Goal: Task Accomplishment & Management: Complete application form

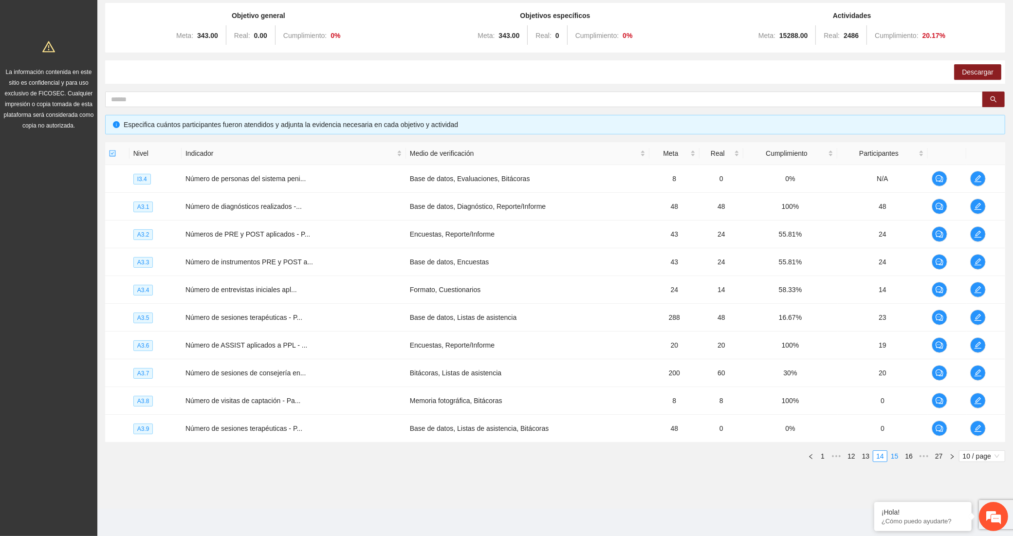
click at [894, 453] on link "15" at bounding box center [895, 456] width 14 height 11
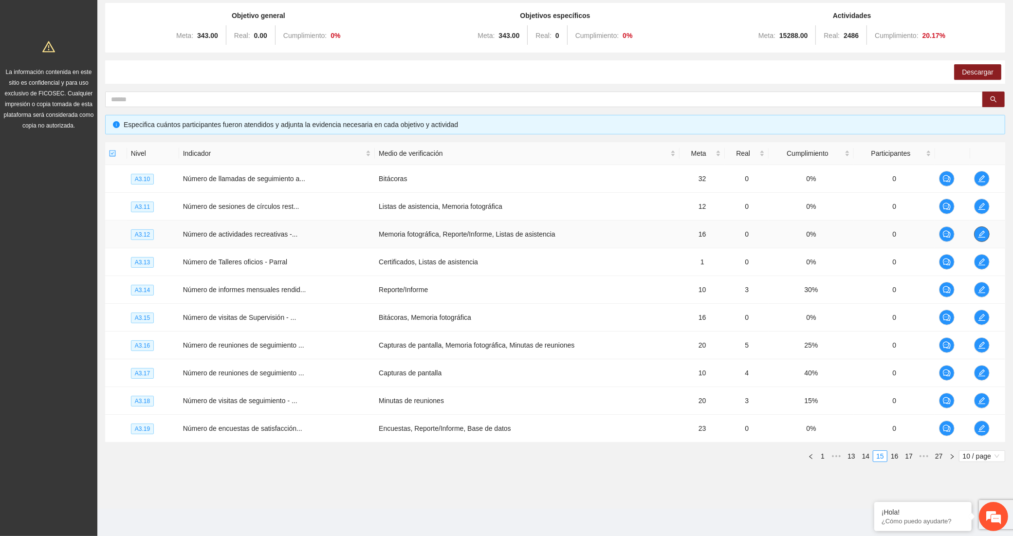
click at [977, 232] on span "edit" at bounding box center [982, 234] width 15 height 8
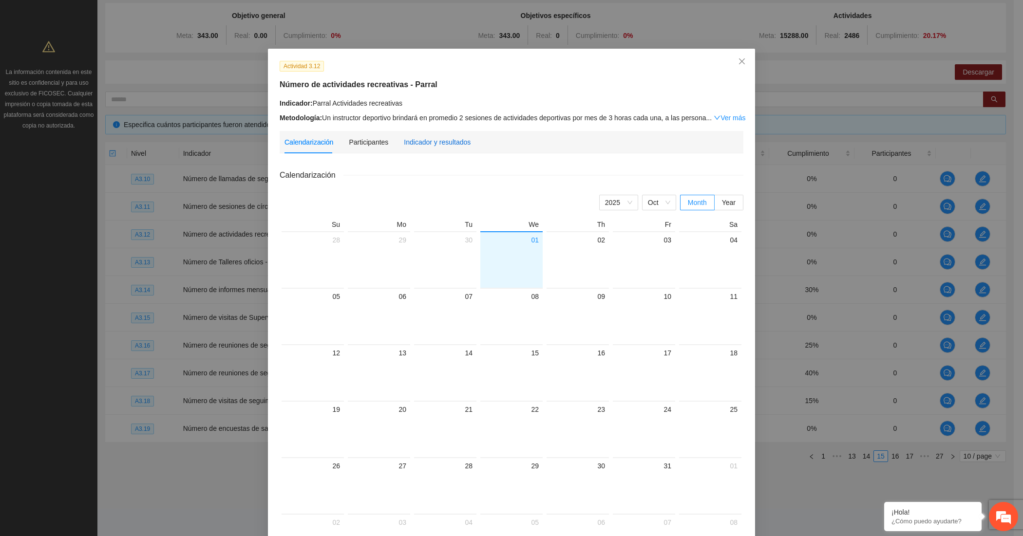
click at [427, 141] on div "Indicador y resultados" at bounding box center [437, 142] width 67 height 11
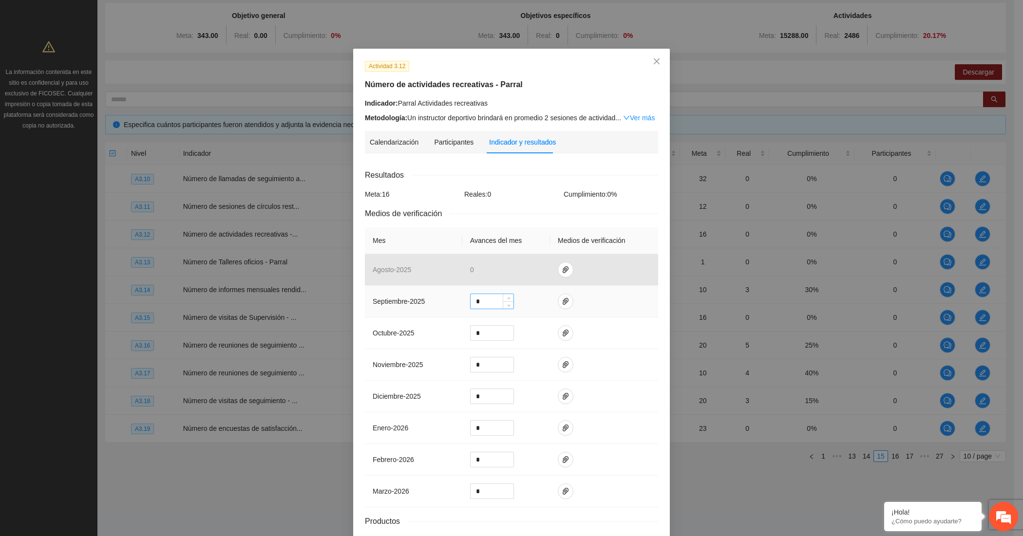
click at [476, 300] on input "*" at bounding box center [491, 301] width 43 height 15
type input "*"
click at [558, 298] on span "paper-clip" at bounding box center [565, 302] width 15 height 8
click at [498, 269] on icon "upload" at bounding box center [496, 272] width 7 height 7
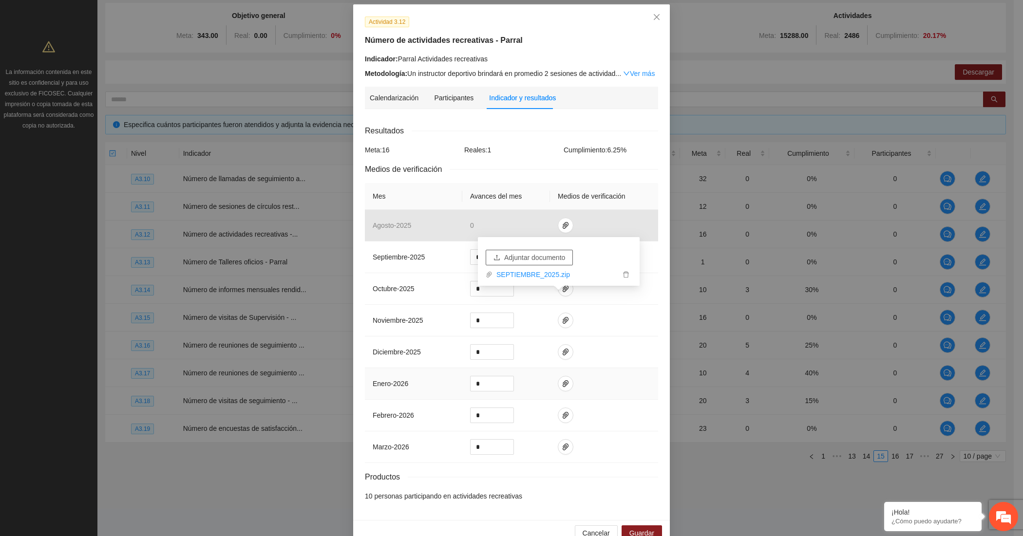
scroll to position [68, 0]
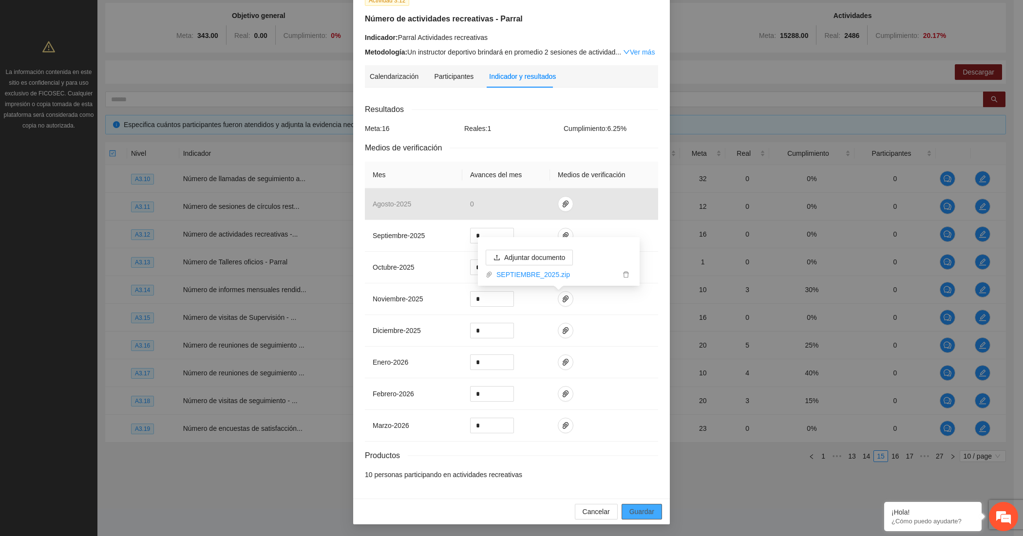
click at [632, 510] on span "Guardar" at bounding box center [641, 511] width 25 height 11
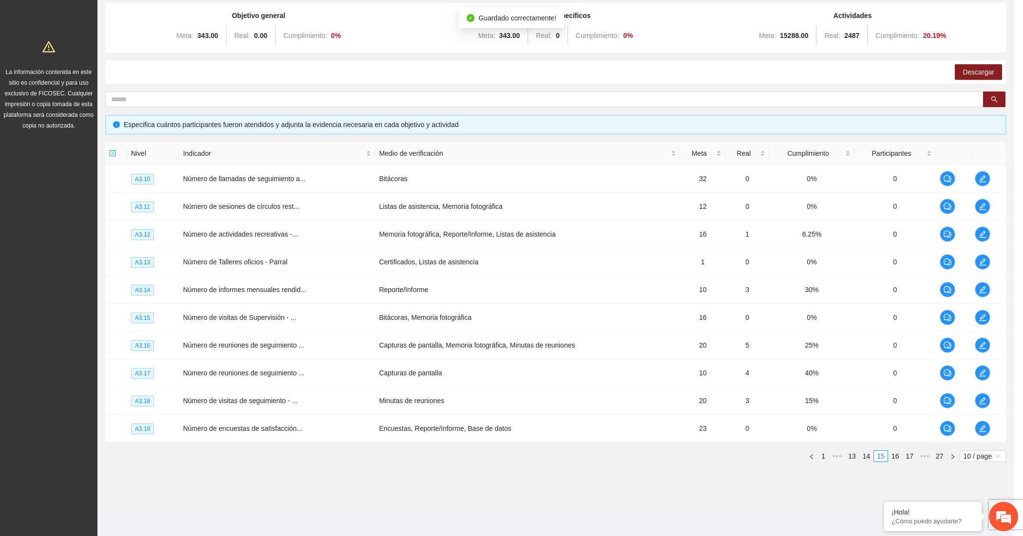
scroll to position [19, 0]
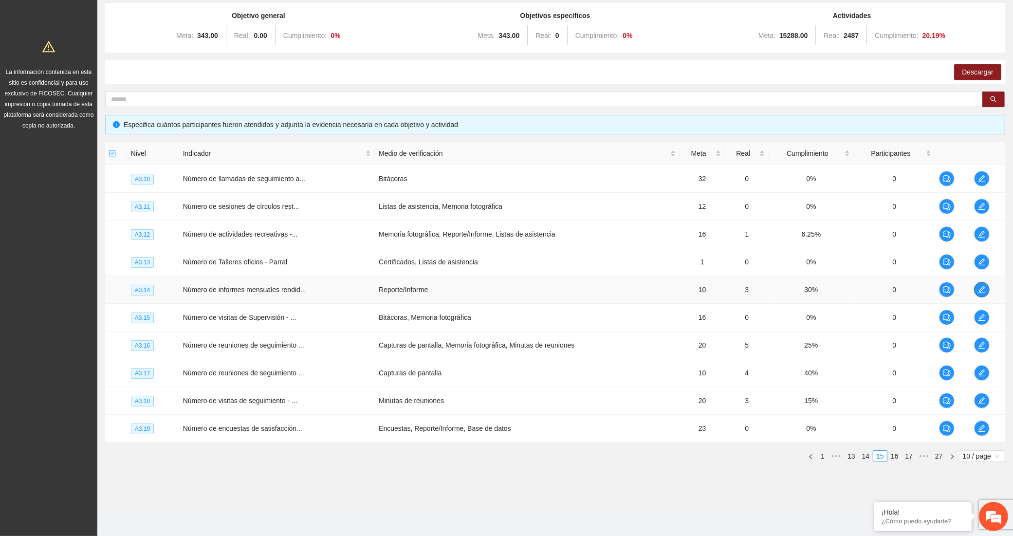
click at [979, 287] on icon "edit" at bounding box center [982, 290] width 8 height 8
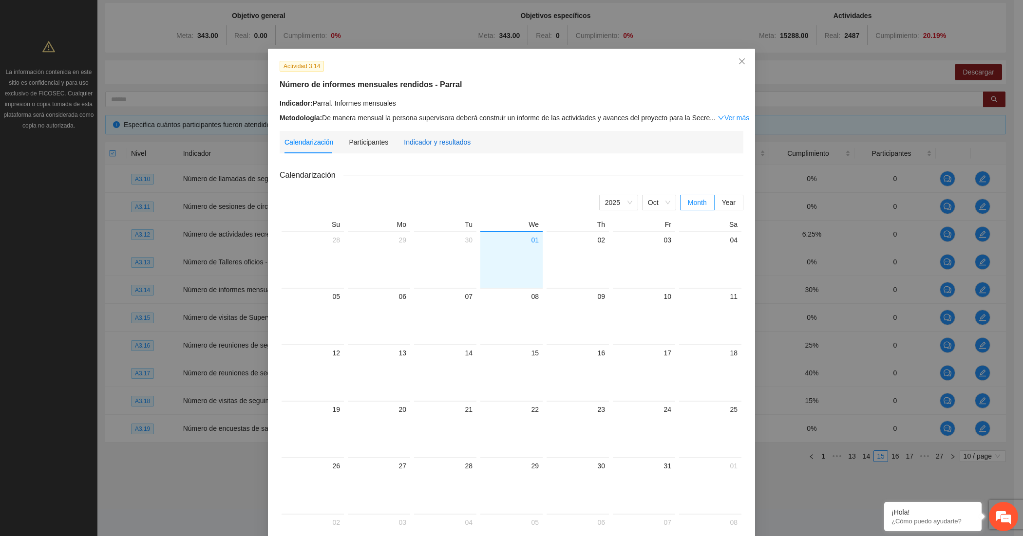
click at [427, 143] on div "Indicador y resultados" at bounding box center [437, 142] width 67 height 11
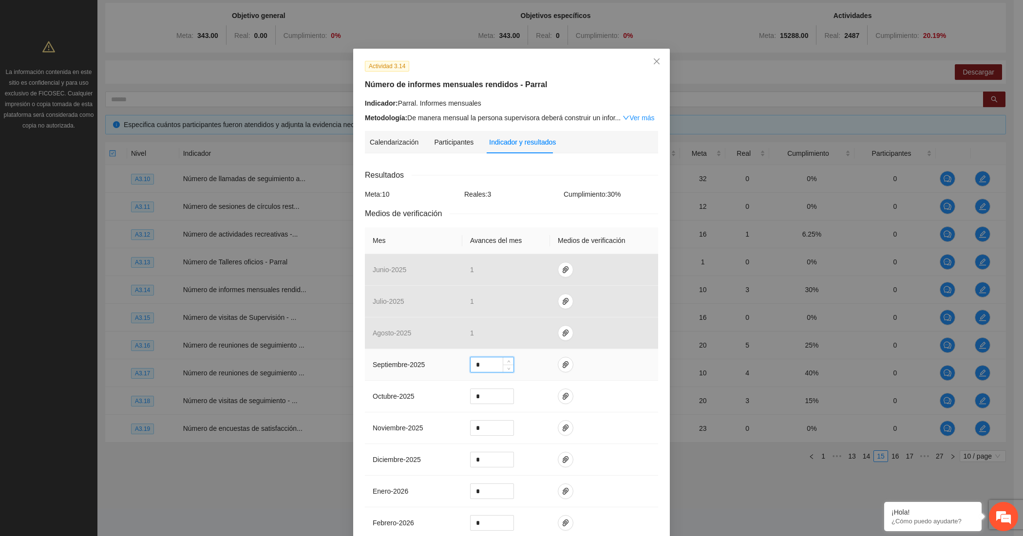
click at [486, 369] on input "*" at bounding box center [491, 364] width 43 height 15
type input "*"
click at [562, 362] on icon "paper-clip" at bounding box center [566, 365] width 8 height 8
click at [533, 330] on span "Adjuntar documento" at bounding box center [534, 335] width 61 height 11
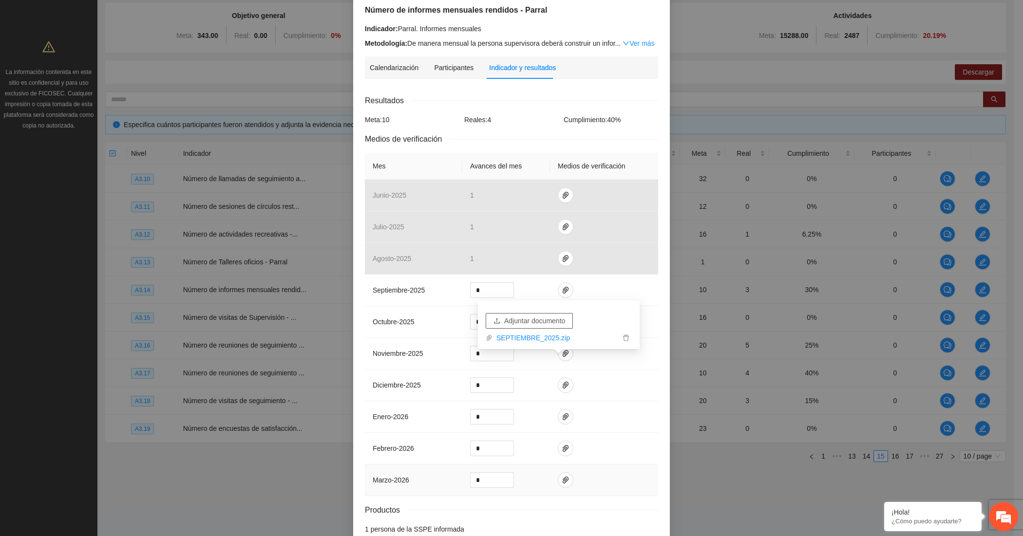
scroll to position [132, 0]
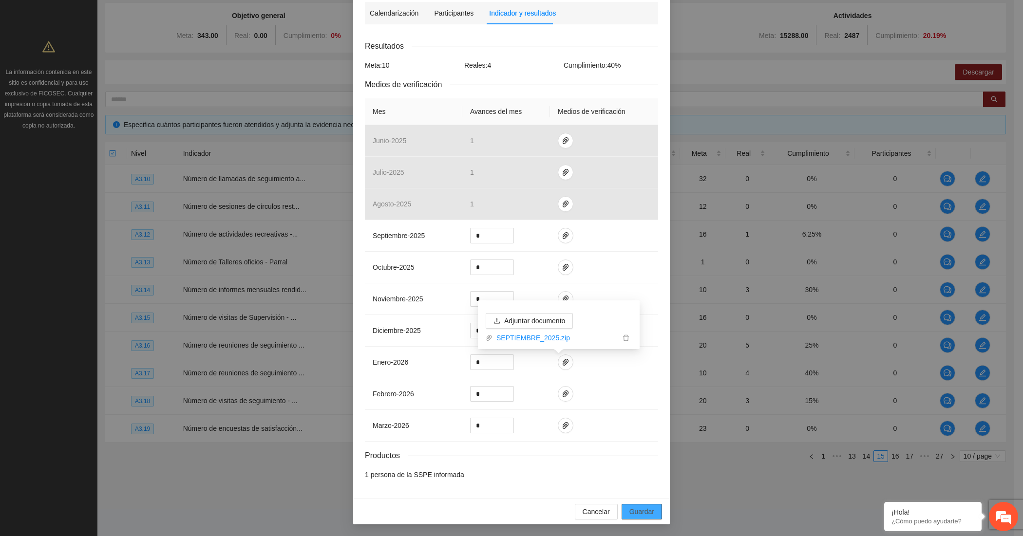
click at [651, 513] on button "Guardar" at bounding box center [641, 512] width 40 height 16
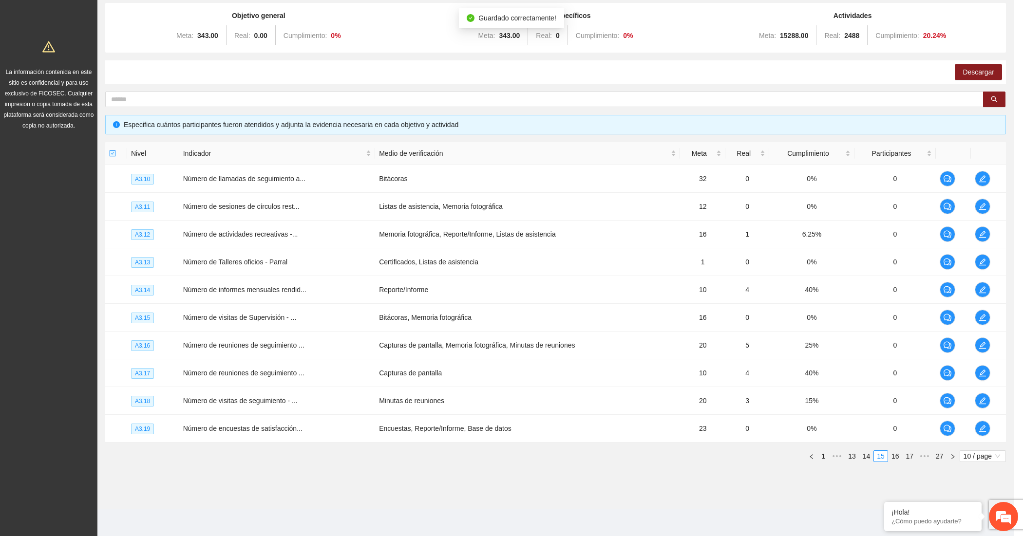
scroll to position [83, 0]
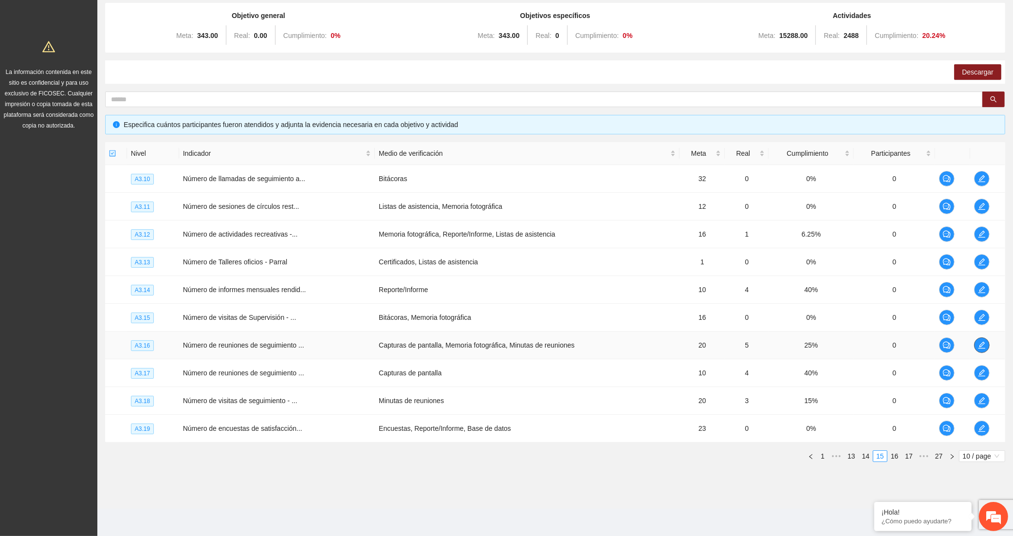
click at [982, 337] on button "button" at bounding box center [982, 345] width 16 height 16
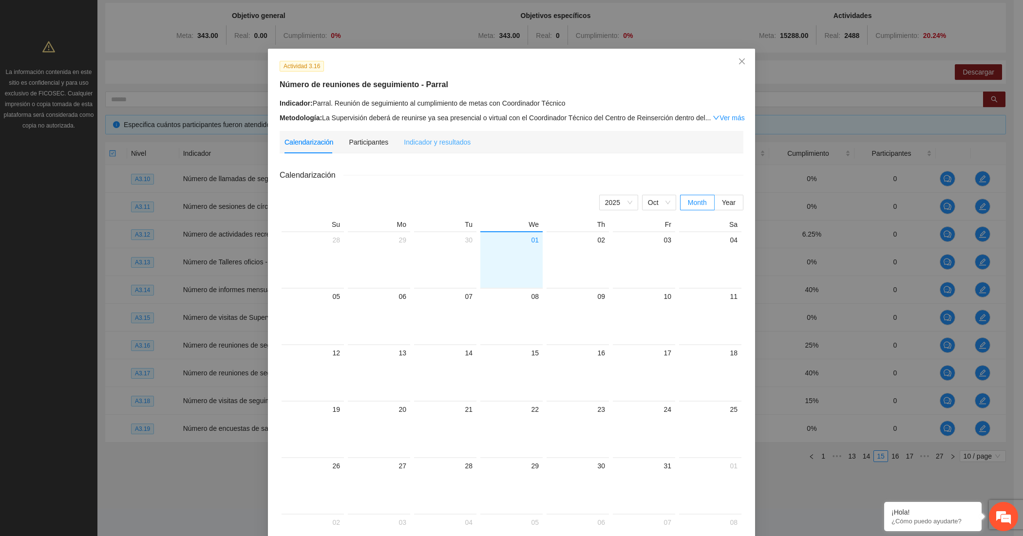
click at [458, 133] on div "Indicador y resultados" at bounding box center [437, 142] width 67 height 22
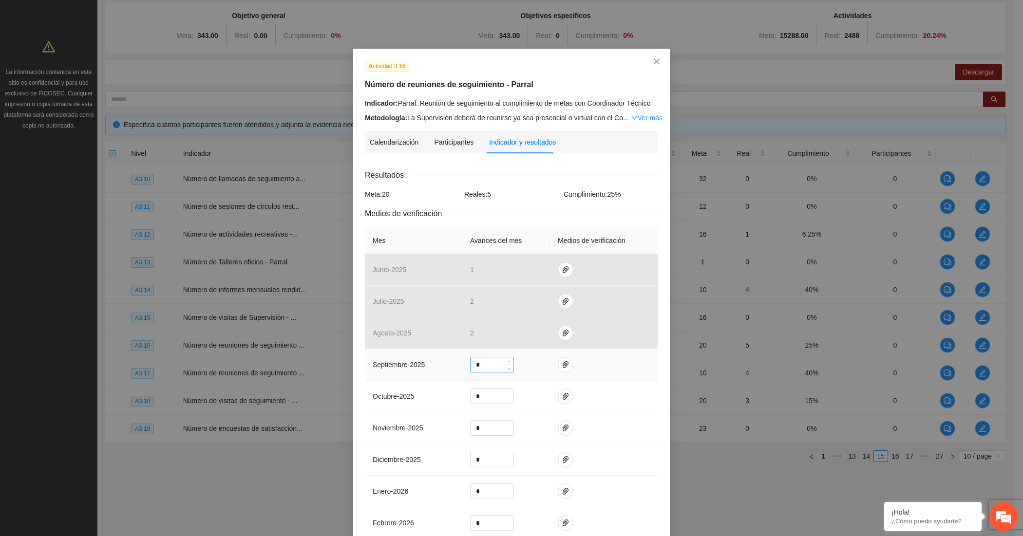
click at [492, 367] on input "*" at bounding box center [491, 364] width 43 height 15
type input "*"
click at [562, 364] on icon "paper-clip" at bounding box center [565, 364] width 6 height 7
click at [534, 337] on span "Adjuntar documento" at bounding box center [534, 335] width 61 height 11
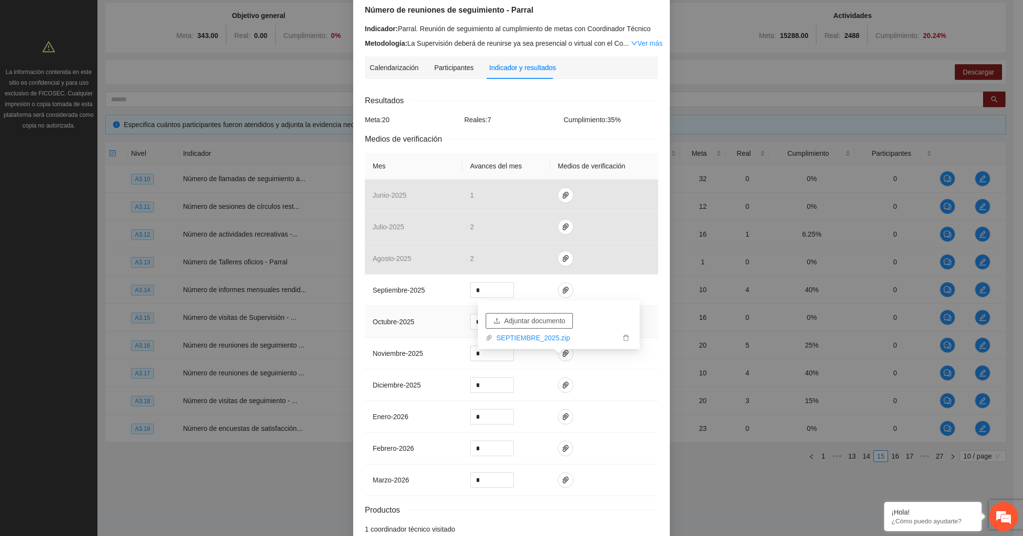
scroll to position [132, 0]
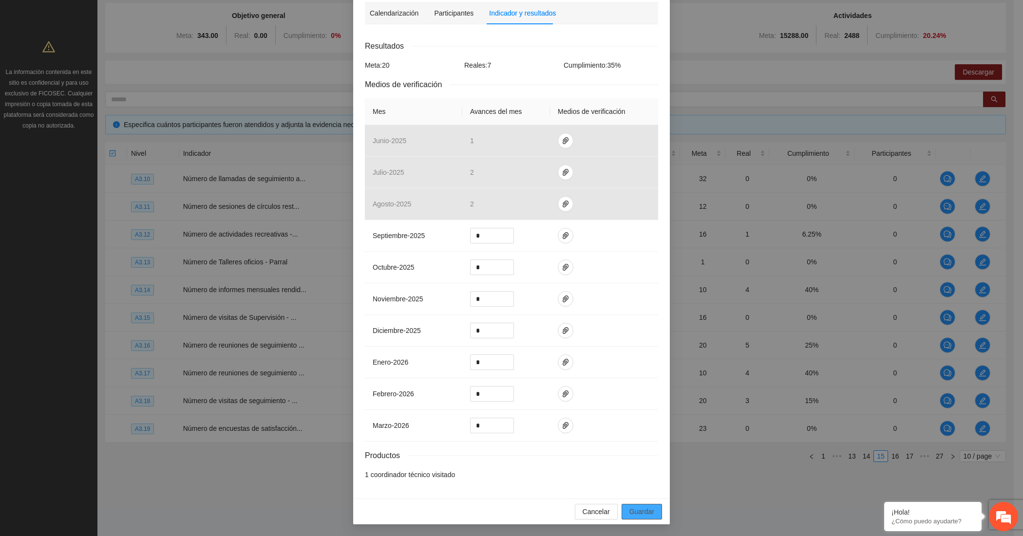
click at [644, 510] on span "Guardar" at bounding box center [641, 511] width 25 height 11
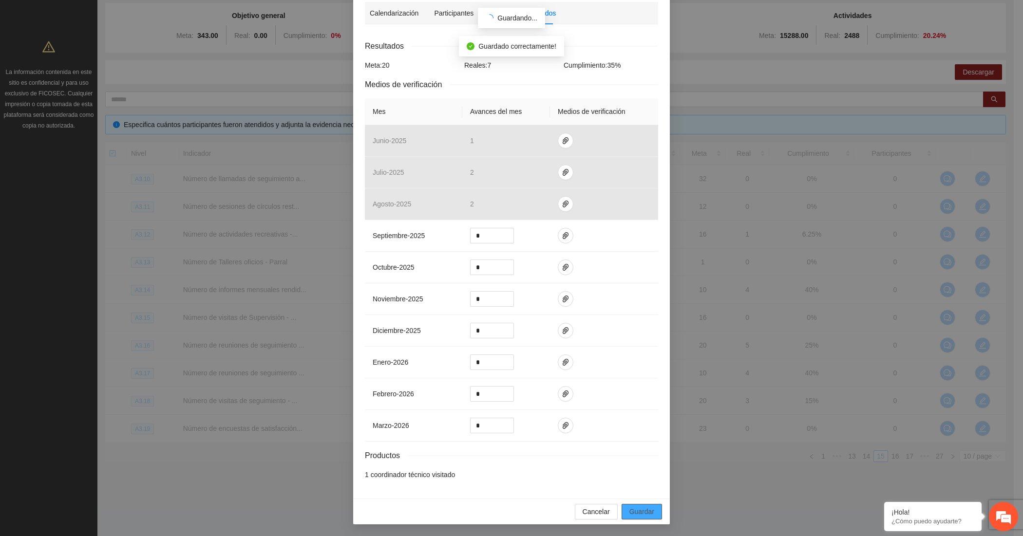
scroll to position [83, 0]
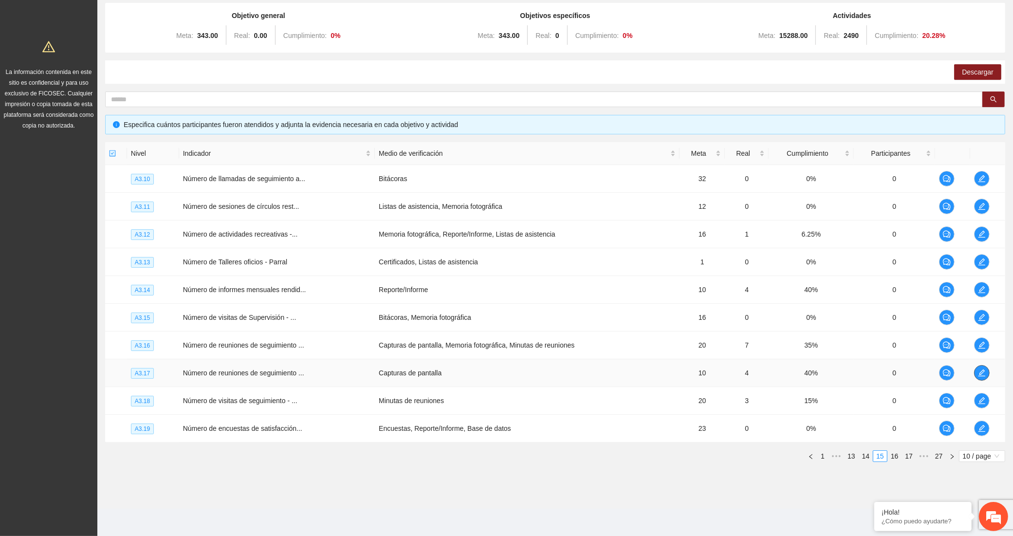
click at [984, 371] on icon "edit" at bounding box center [982, 373] width 8 height 8
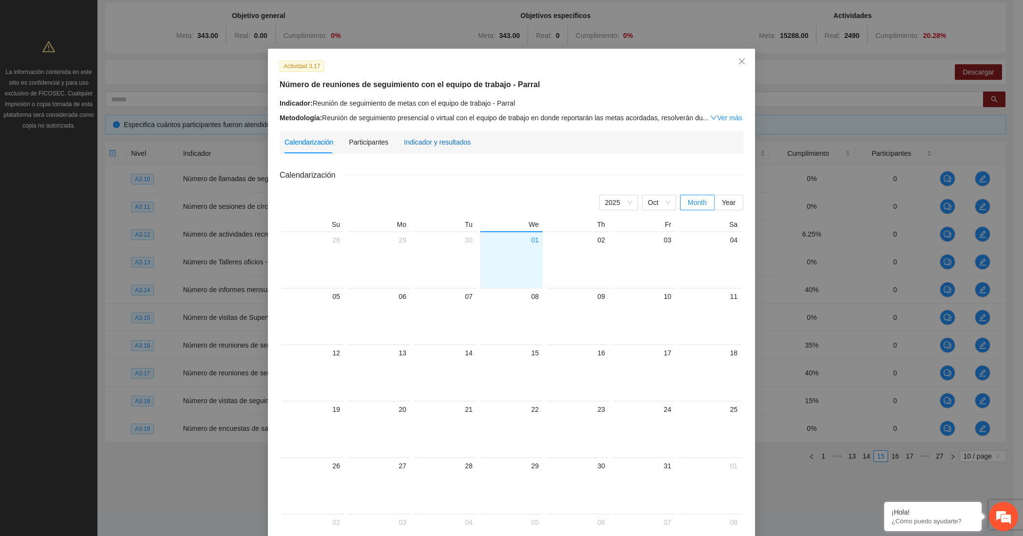
click at [424, 139] on div "Indicador y resultados" at bounding box center [437, 142] width 67 height 11
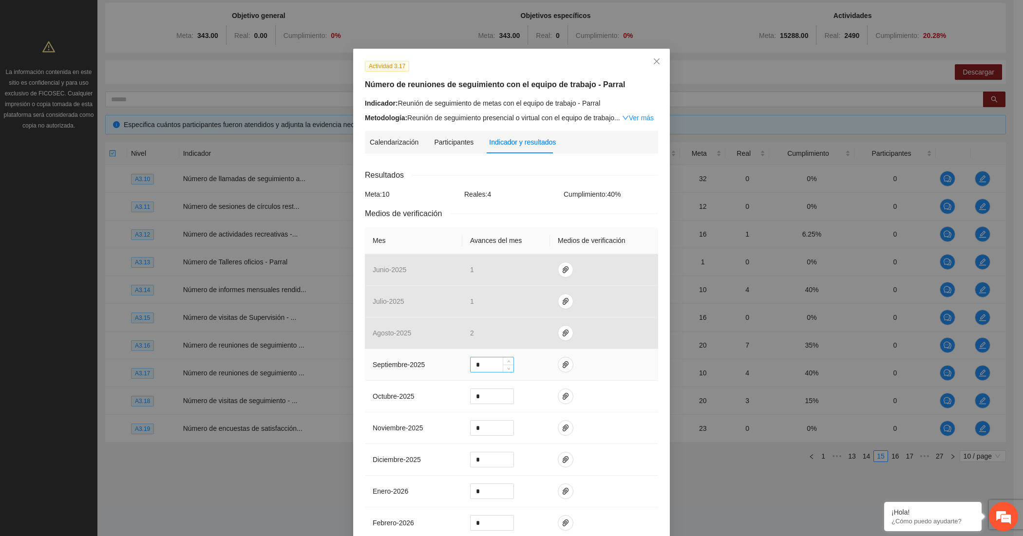
click at [483, 364] on input "*" at bounding box center [491, 364] width 43 height 15
type input "*"
click at [562, 364] on icon "paper-clip" at bounding box center [565, 364] width 6 height 7
click at [534, 328] on button "Adjuntar documento" at bounding box center [529, 336] width 87 height 16
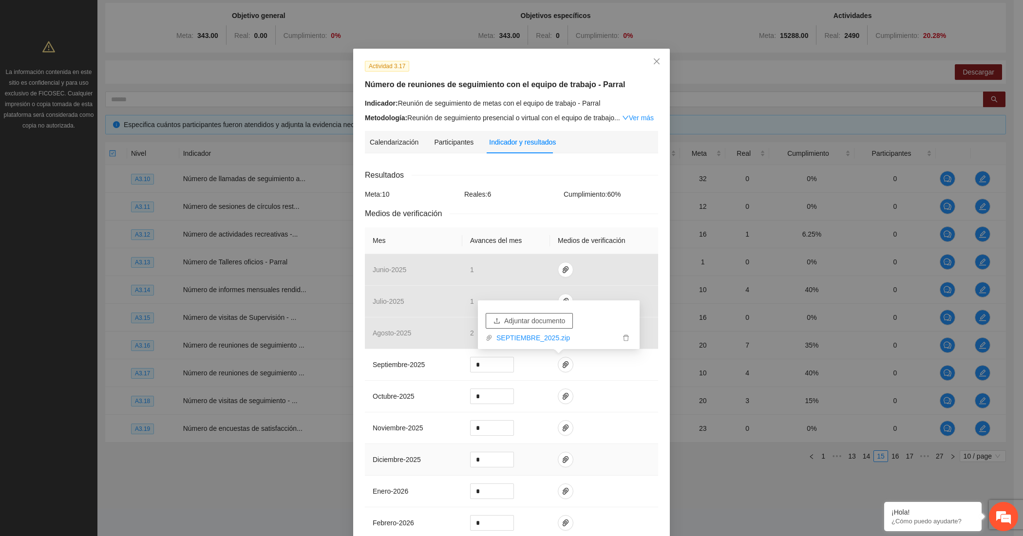
scroll to position [132, 0]
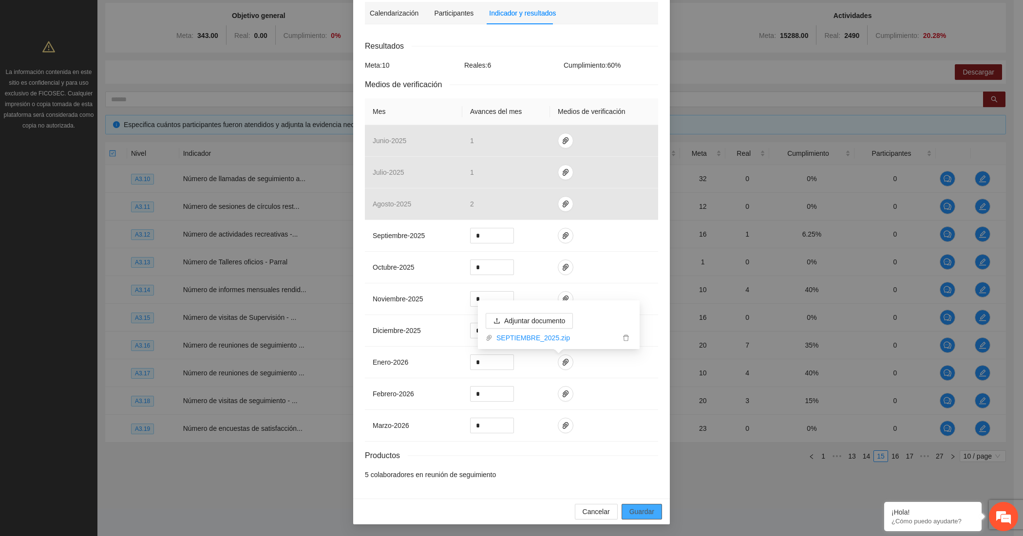
click at [640, 512] on span "Guardar" at bounding box center [641, 511] width 25 height 11
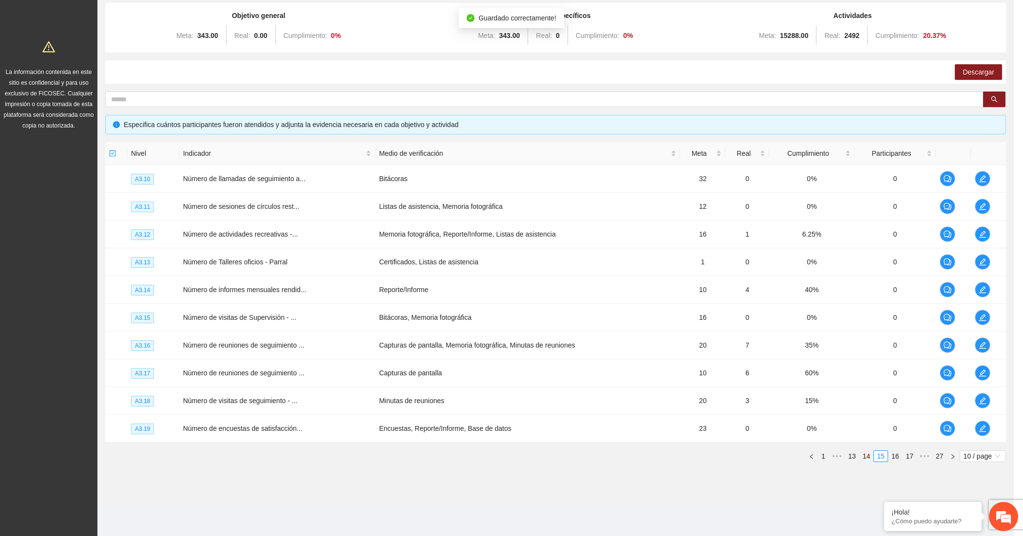
scroll to position [83, 0]
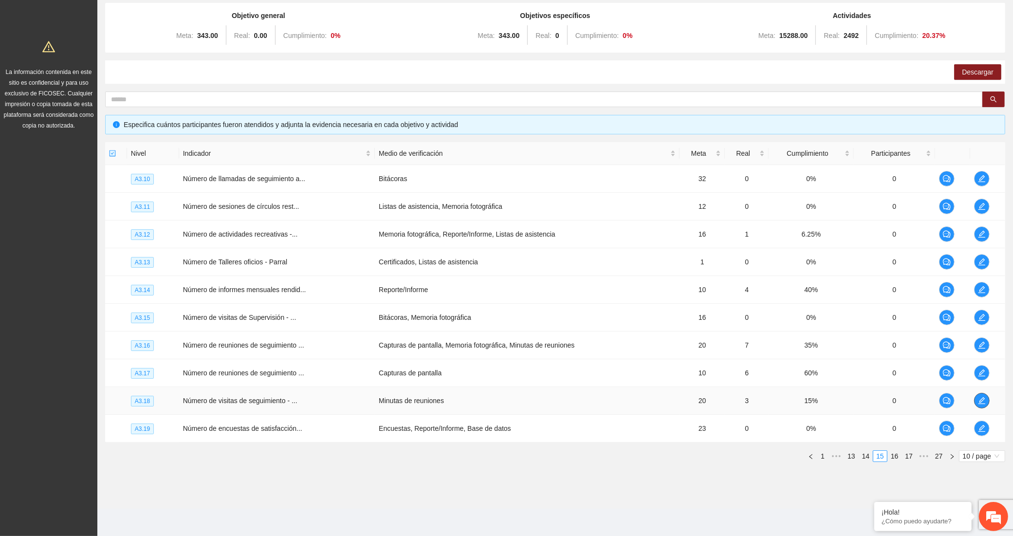
click at [987, 400] on span "edit" at bounding box center [982, 401] width 15 height 8
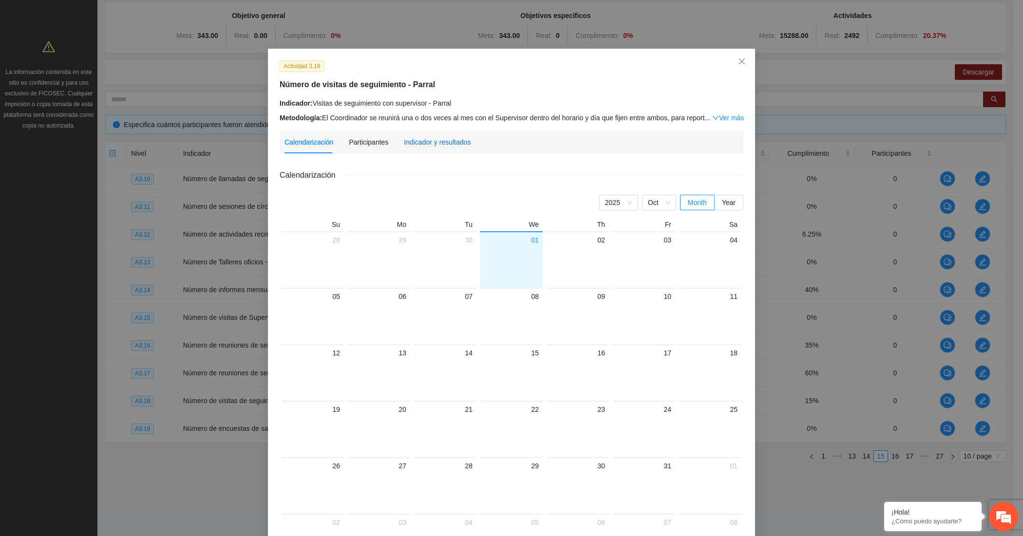
click at [439, 137] on div "Indicador y resultados" at bounding box center [437, 142] width 67 height 11
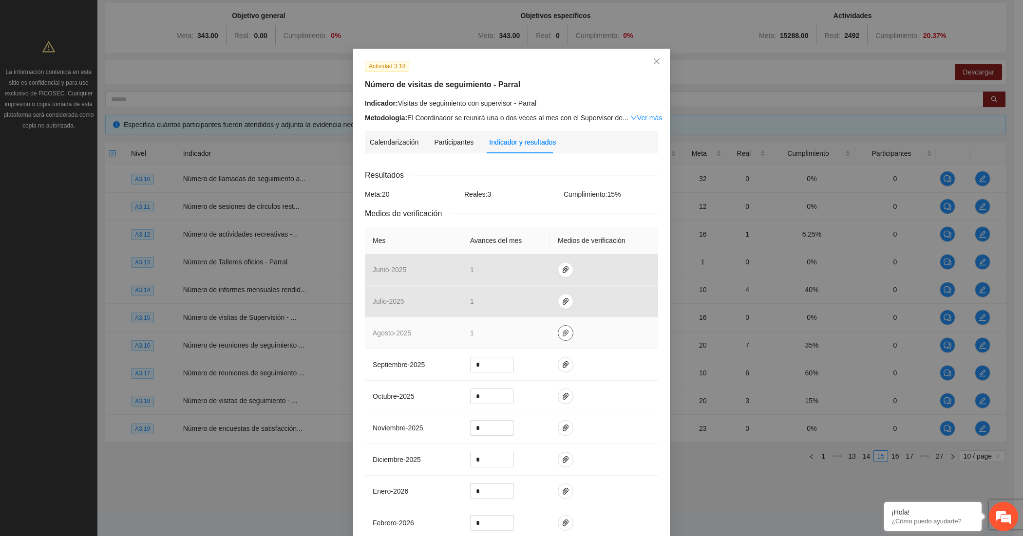
click at [562, 333] on icon "paper-clip" at bounding box center [566, 333] width 8 height 8
click at [516, 301] on link "AGOSTO_2025.zip" at bounding box center [561, 306] width 139 height 11
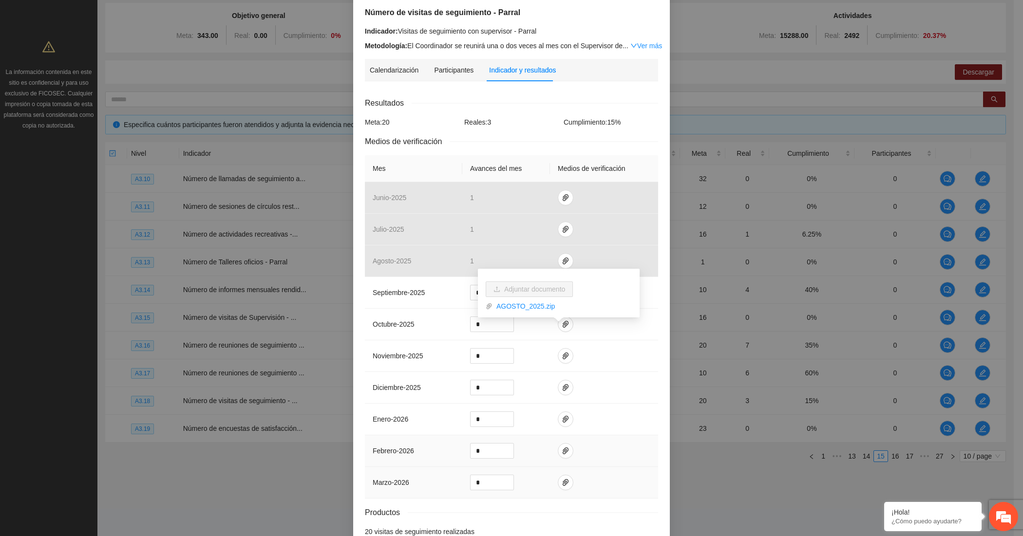
scroll to position [132, 0]
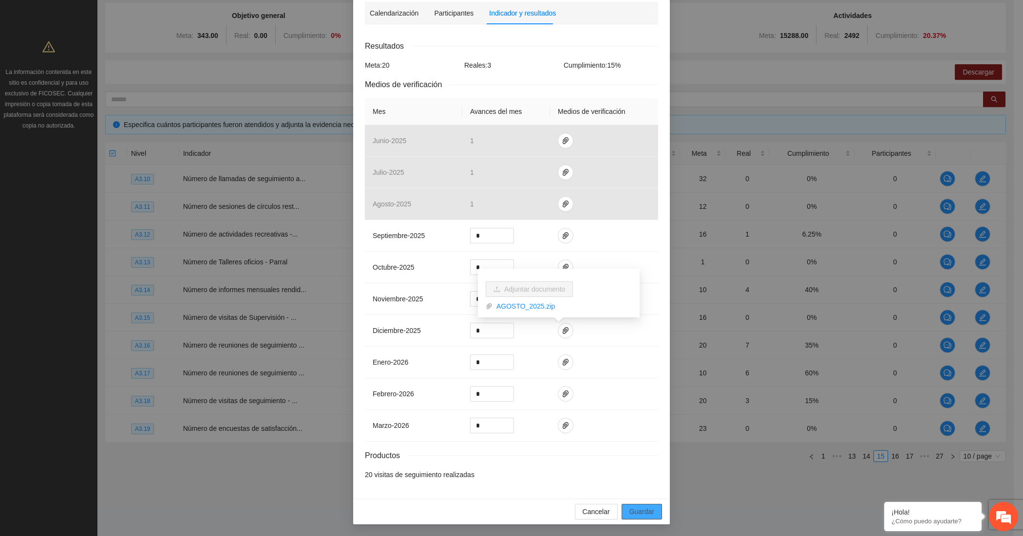
click at [633, 510] on span "Guardar" at bounding box center [641, 511] width 25 height 11
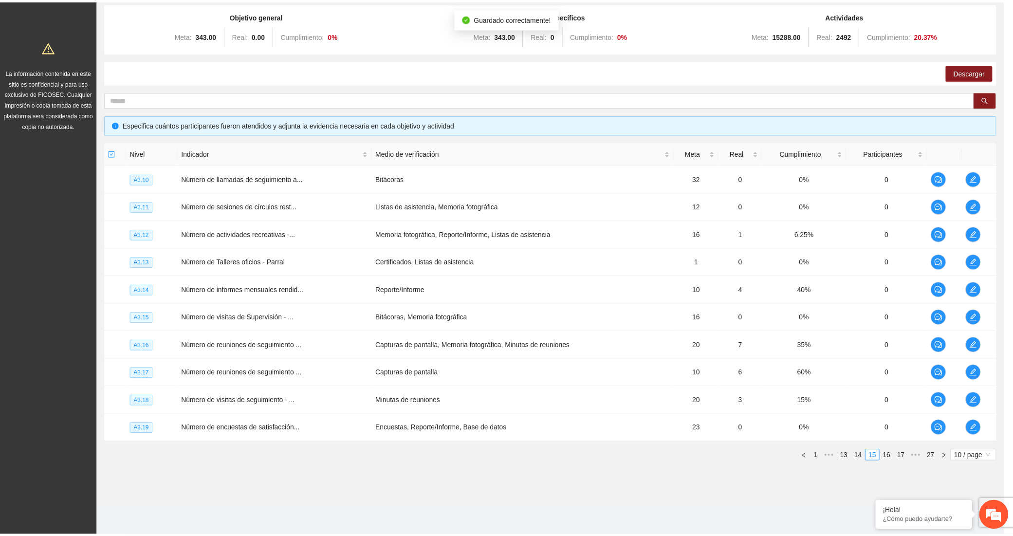
scroll to position [83, 0]
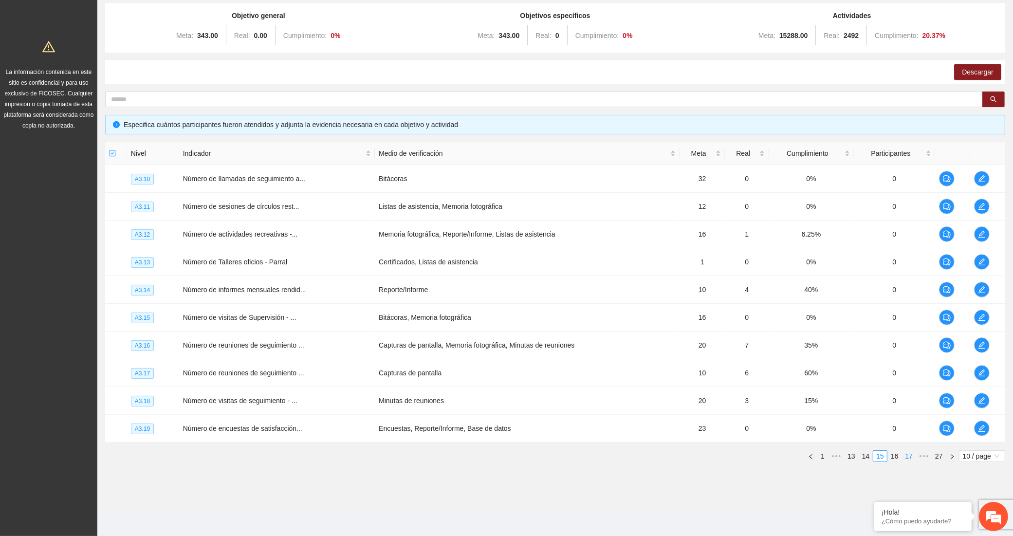
click at [906, 454] on link "17" at bounding box center [909, 456] width 14 height 11
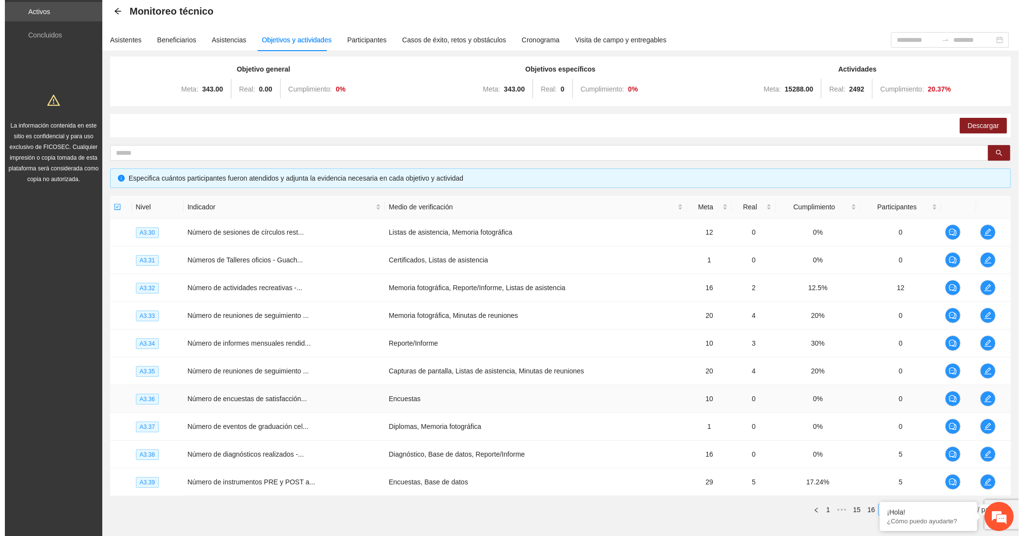
scroll to position [20, 0]
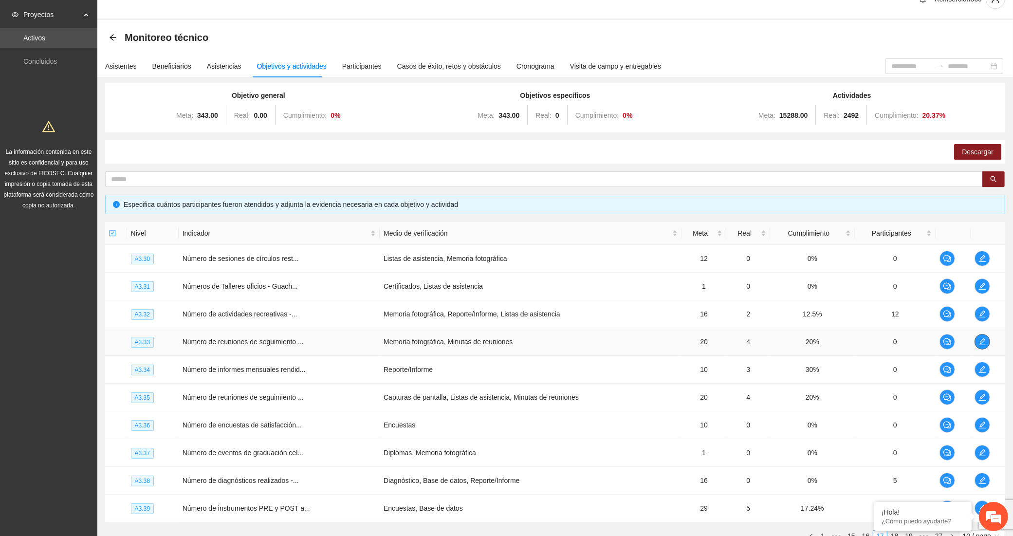
click at [981, 339] on icon "edit" at bounding box center [983, 342] width 8 height 8
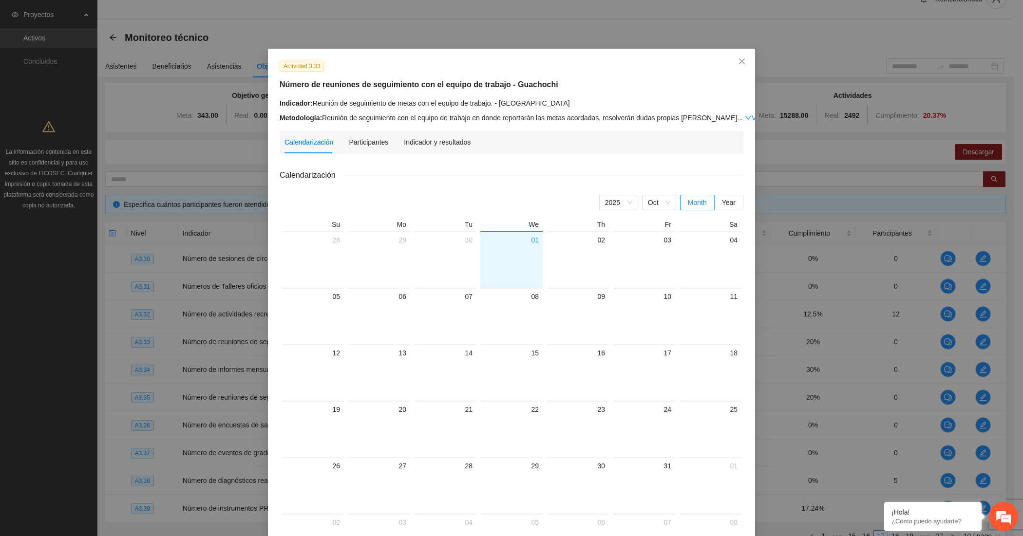
click at [415, 153] on div "Calendarización Participantes Indicador y resultados Calendarización [DATE] Mon…" at bounding box center [512, 352] width 464 height 443
click at [420, 144] on div "Indicador y resultados" at bounding box center [437, 142] width 67 height 11
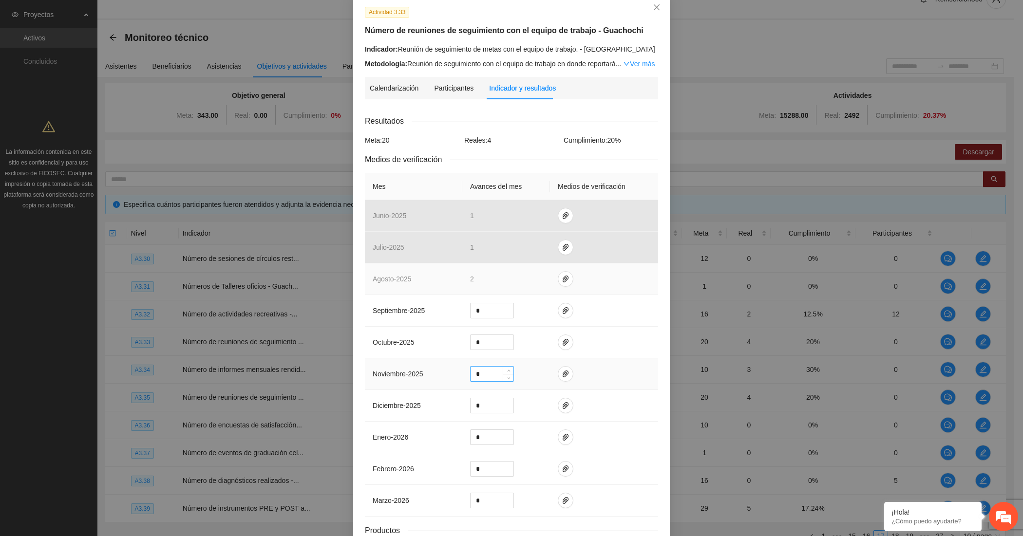
scroll to position [81, 0]
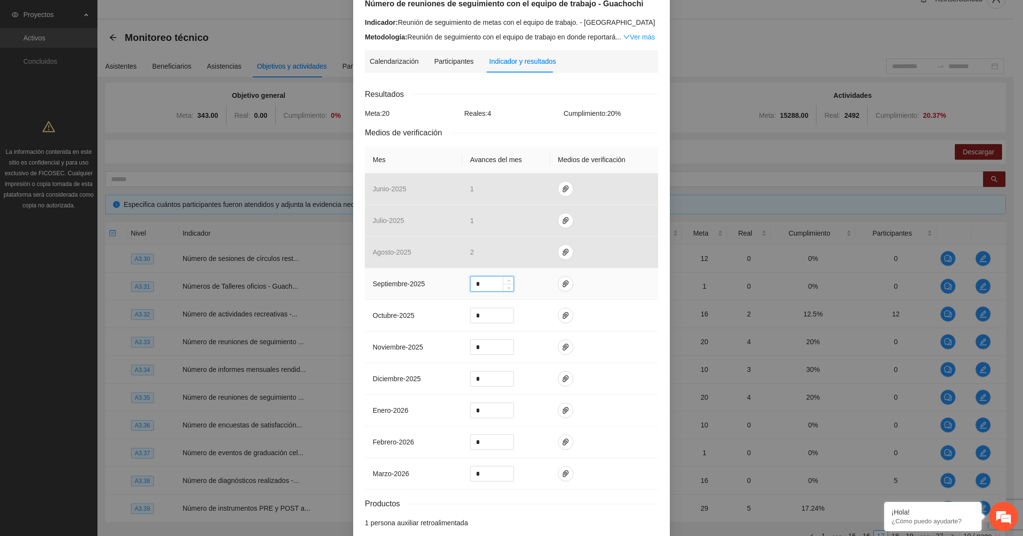
click at [487, 284] on input "*" at bounding box center [491, 284] width 43 height 15
click at [487, 283] on input "*" at bounding box center [491, 284] width 43 height 15
type input "*"
click at [562, 281] on icon "paper-clip" at bounding box center [566, 284] width 8 height 8
click at [548, 258] on span "Adjuntar documento" at bounding box center [534, 254] width 61 height 11
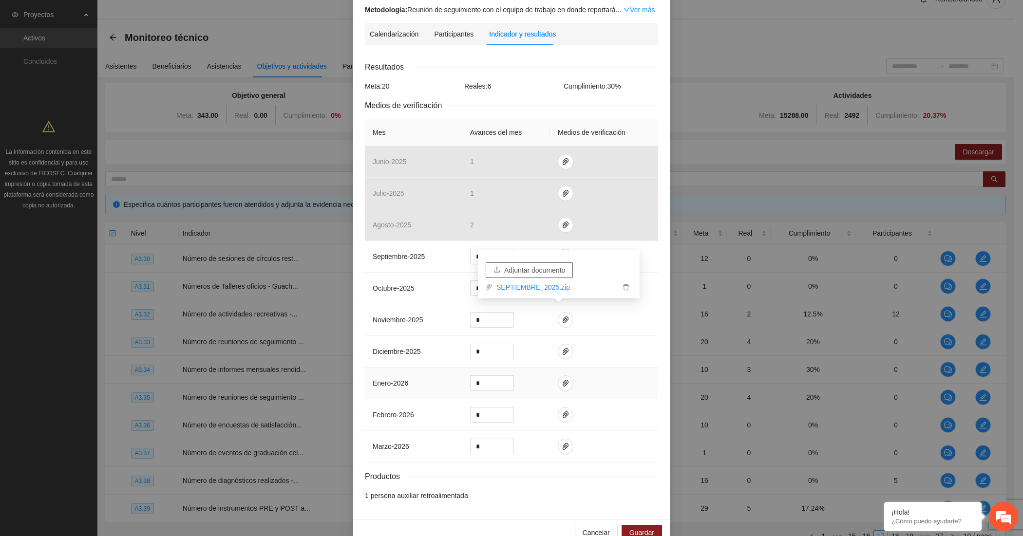
scroll to position [132, 0]
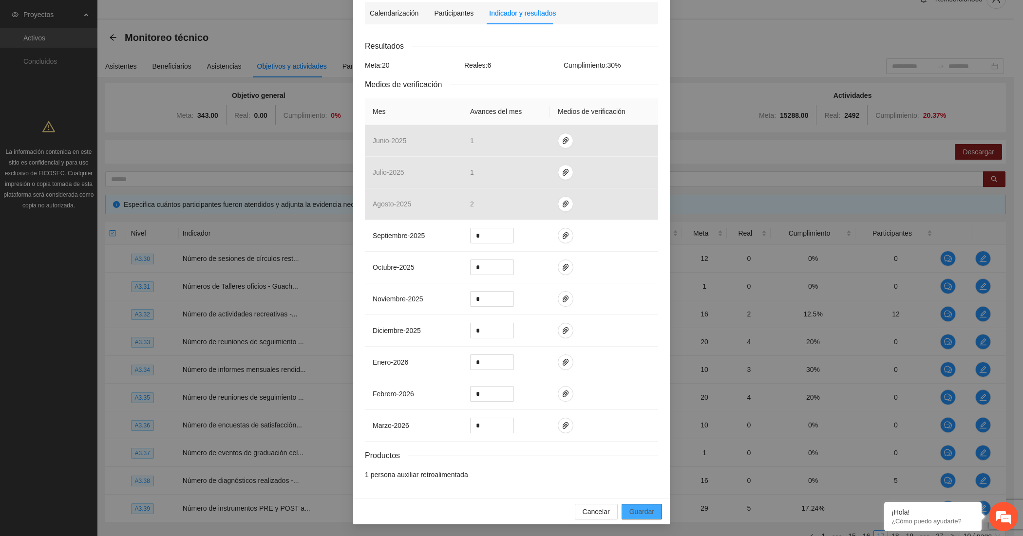
click at [630, 509] on span "Guardar" at bounding box center [641, 511] width 25 height 11
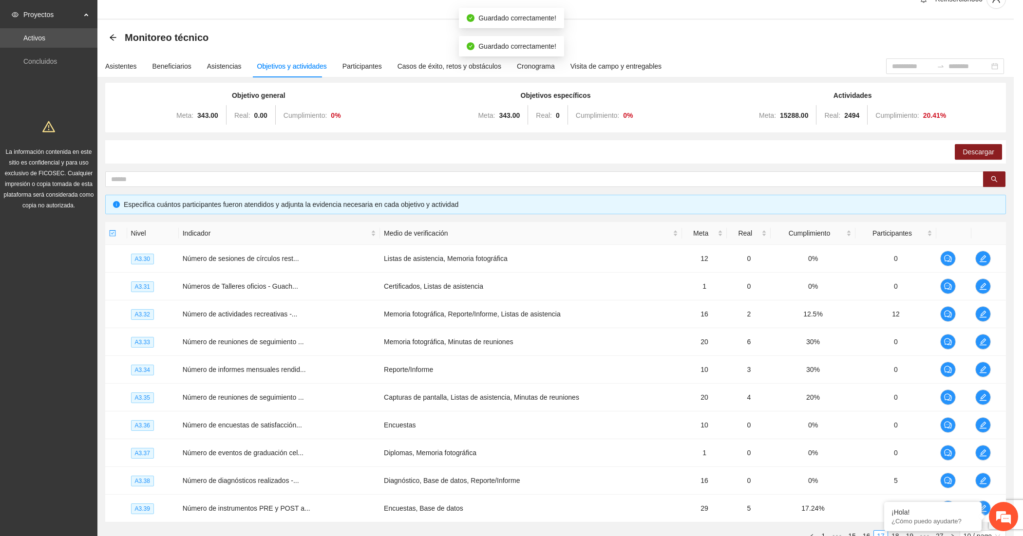
scroll to position [83, 0]
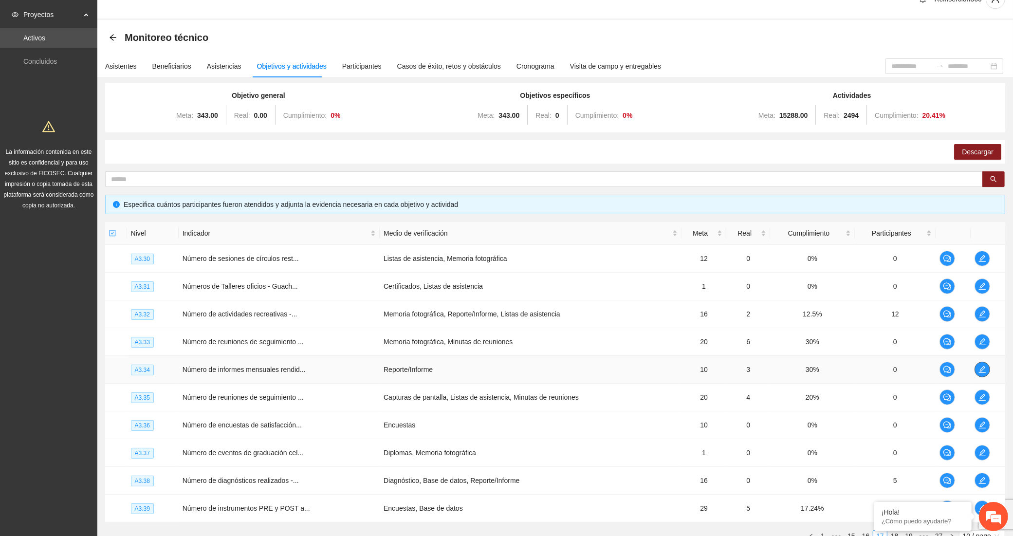
click at [981, 367] on icon "edit" at bounding box center [983, 370] width 8 height 8
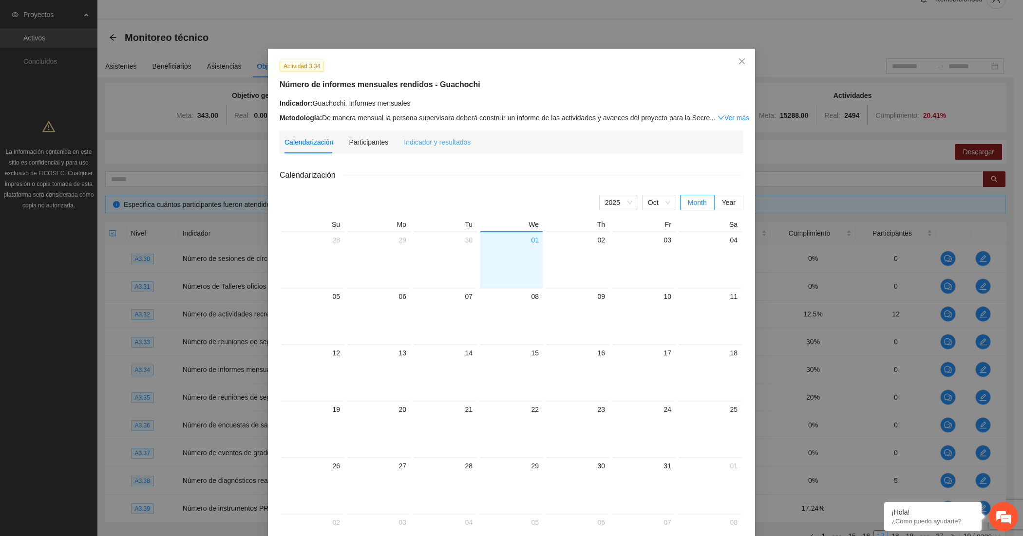
click at [433, 147] on div "Indicador y resultados" at bounding box center [437, 142] width 67 height 22
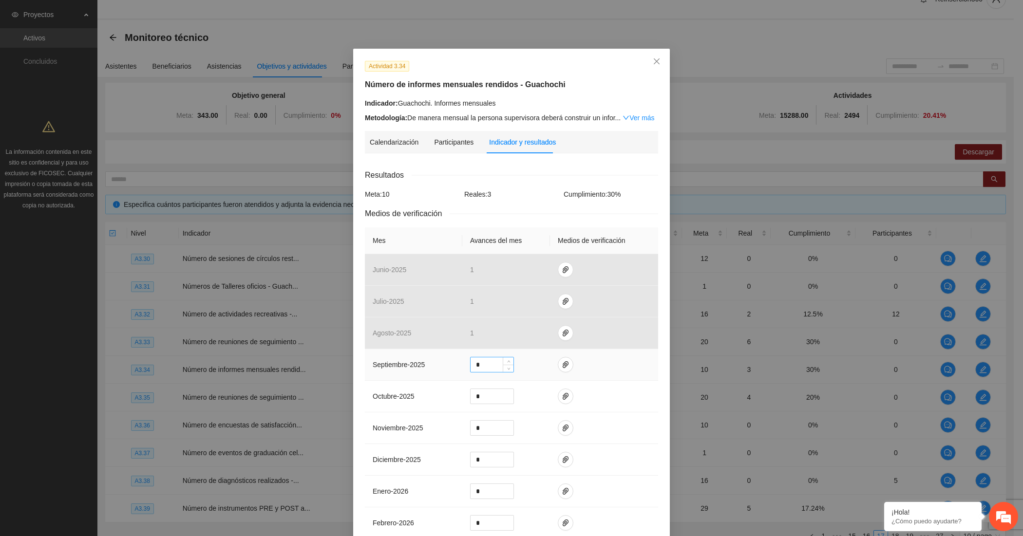
click at [475, 367] on input "*" at bounding box center [491, 364] width 43 height 15
type input "*"
click at [562, 363] on icon "paper-clip" at bounding box center [566, 365] width 8 height 8
click at [542, 334] on span "Adjuntar documento" at bounding box center [534, 335] width 61 height 11
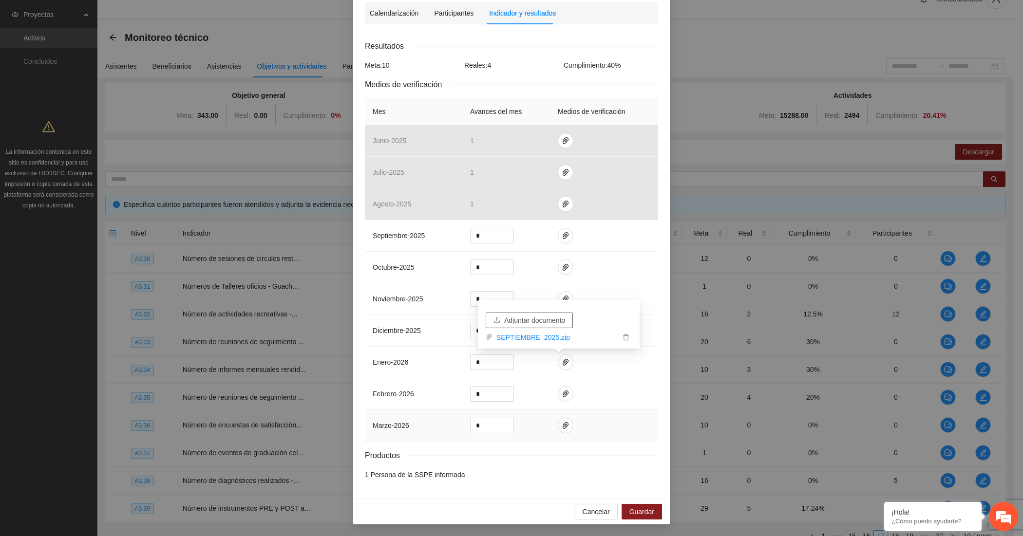
scroll to position [132, 0]
click at [631, 510] on span "Guardar" at bounding box center [641, 511] width 25 height 11
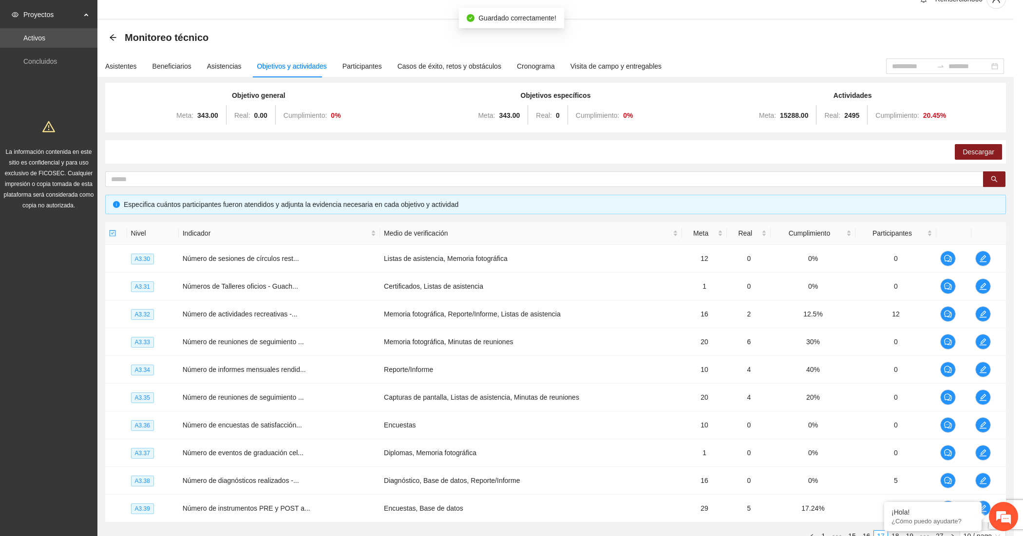
scroll to position [83, 0]
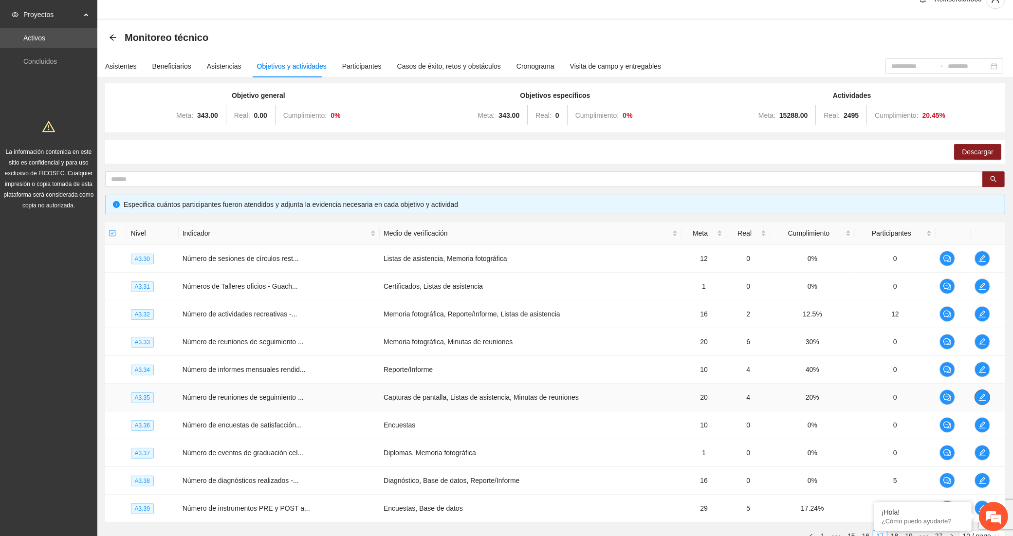
click at [981, 395] on icon "edit" at bounding box center [983, 397] width 8 height 8
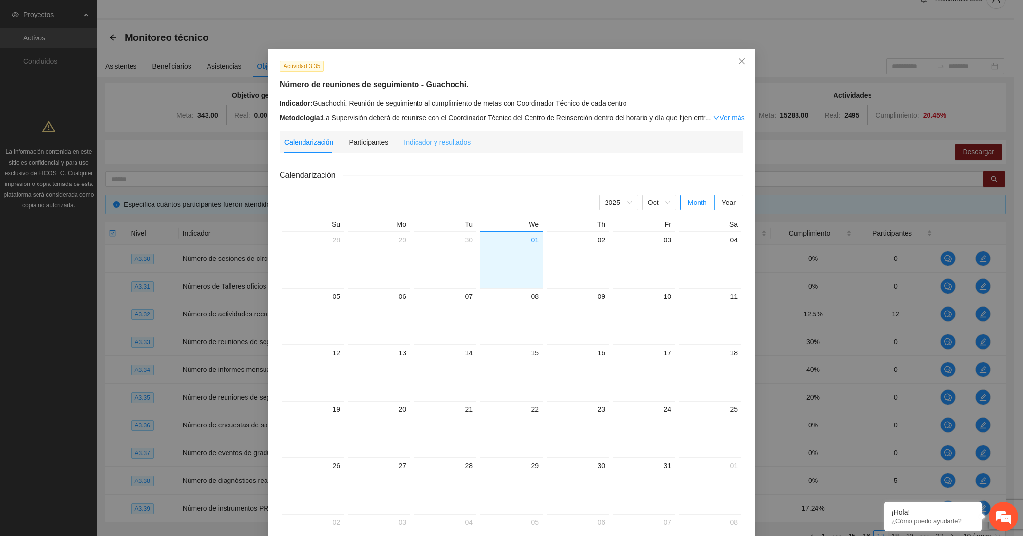
click at [446, 147] on div "Indicador y resultados" at bounding box center [437, 142] width 67 height 22
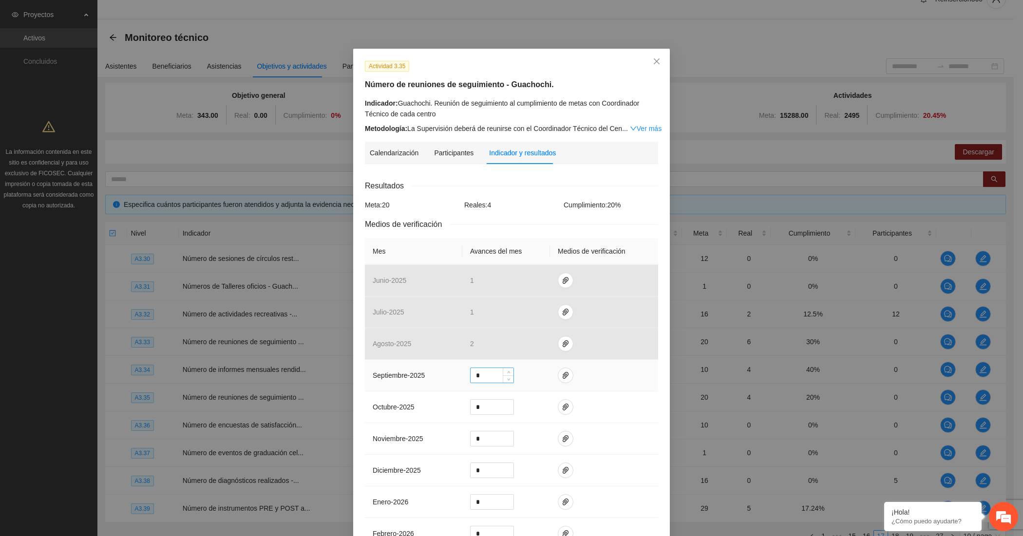
click at [478, 380] on input "*" at bounding box center [491, 375] width 43 height 15
type input "*"
click at [562, 374] on icon "paper-clip" at bounding box center [566, 376] width 8 height 8
click at [539, 347] on span "Adjuntar documento" at bounding box center [534, 345] width 61 height 11
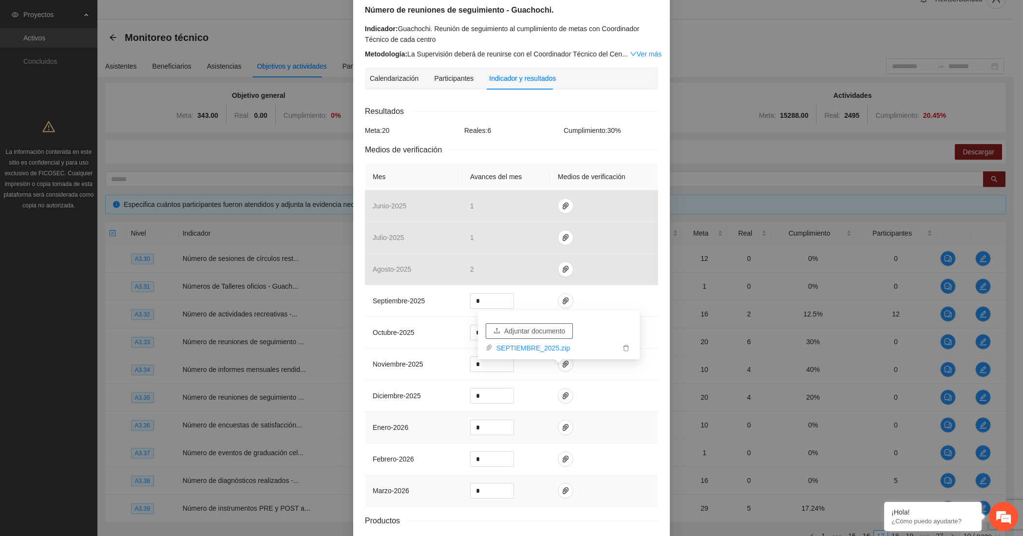
scroll to position [142, 0]
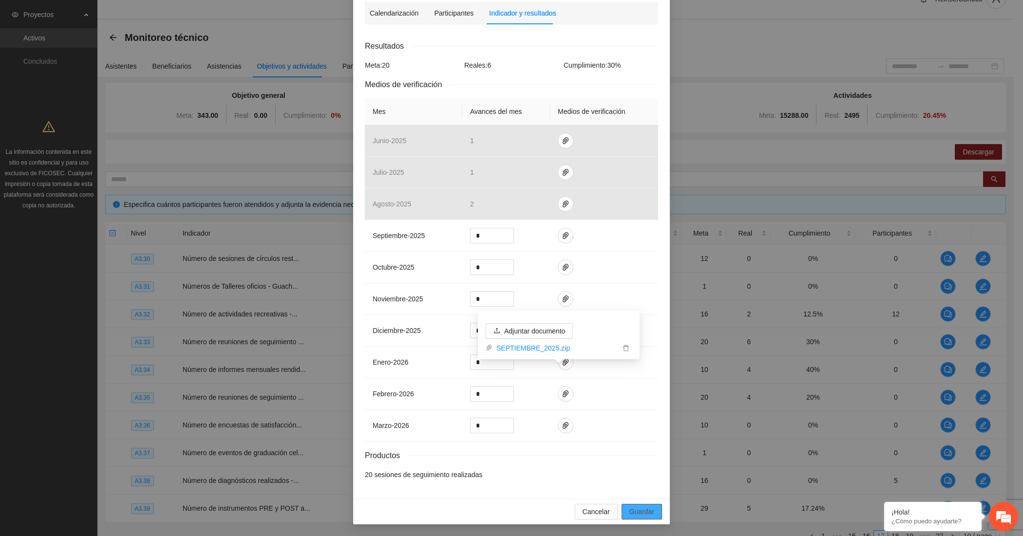
click at [636, 507] on span "Guardar" at bounding box center [641, 511] width 25 height 11
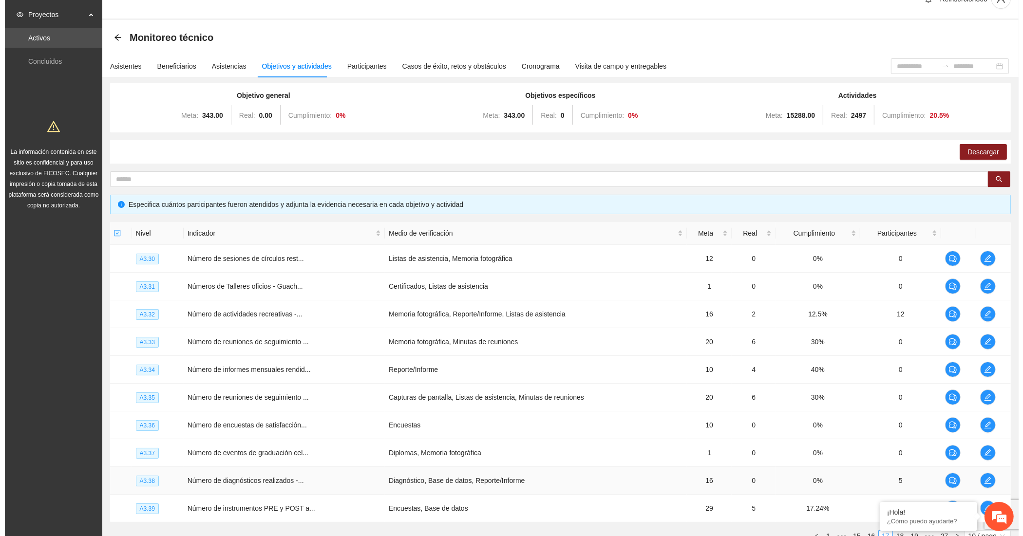
scroll to position [101, 0]
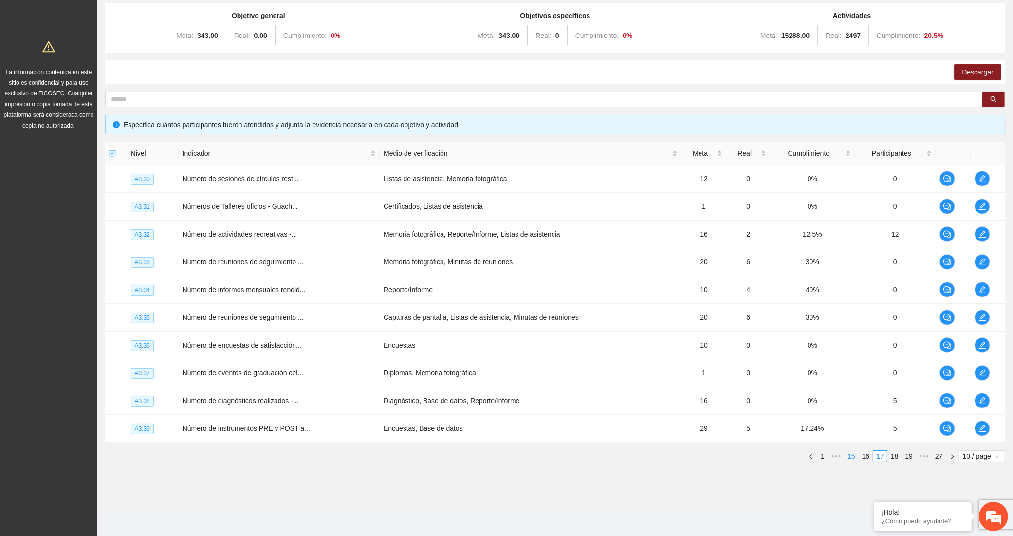
click at [848, 456] on link "15" at bounding box center [852, 456] width 14 height 11
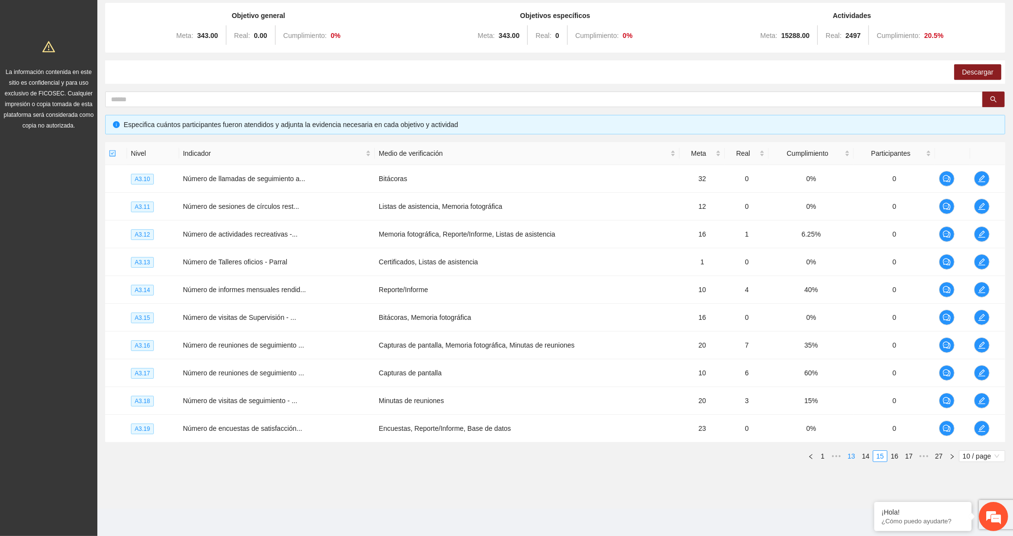
click at [845, 455] on link "13" at bounding box center [852, 456] width 14 height 11
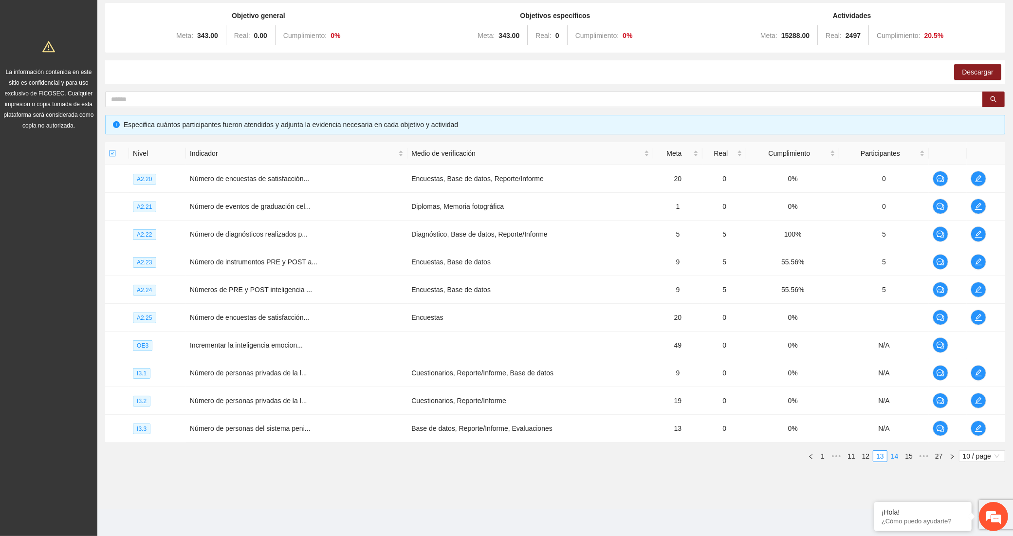
click at [893, 454] on link "14" at bounding box center [895, 456] width 14 height 11
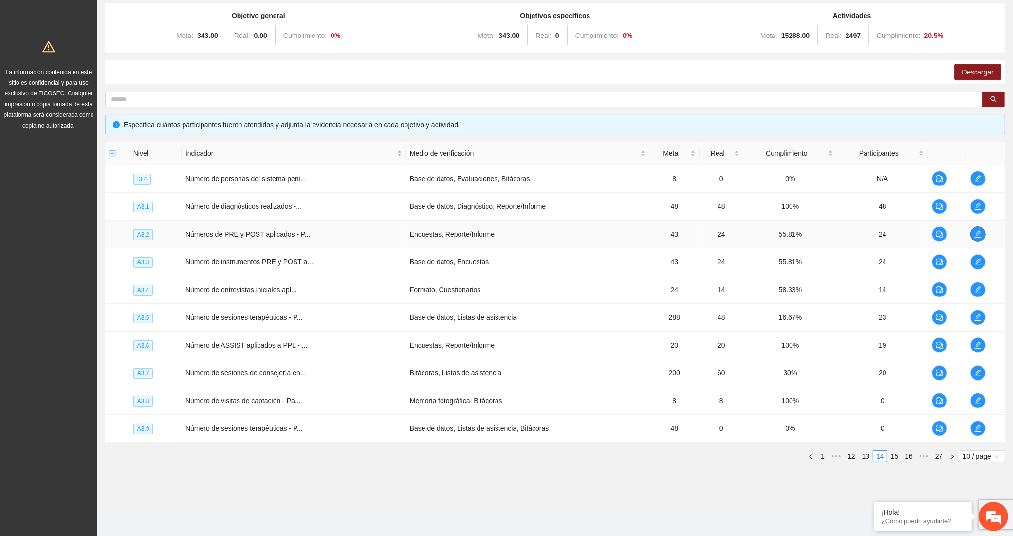
click at [974, 232] on icon "edit" at bounding box center [978, 234] width 8 height 8
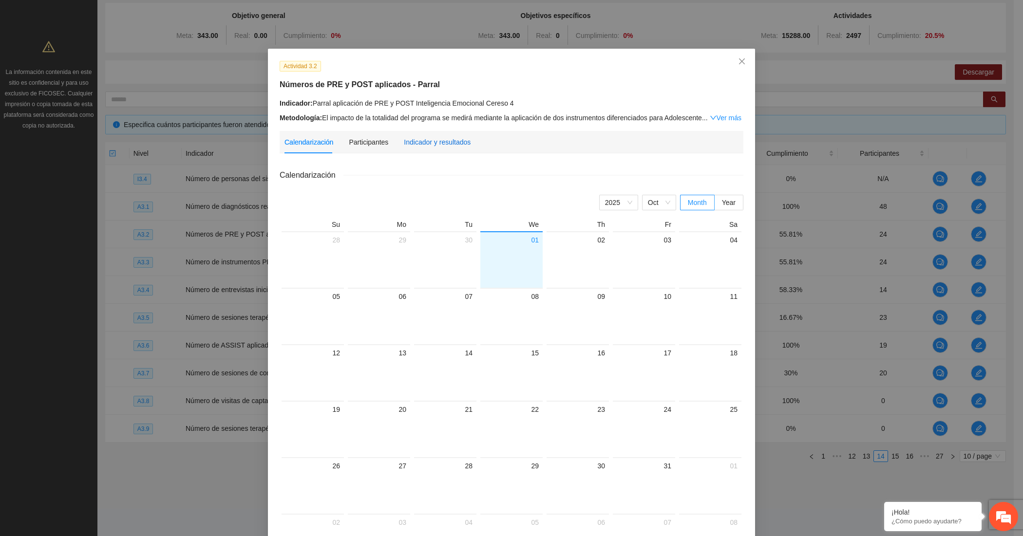
click at [427, 145] on div "Indicador y resultados" at bounding box center [437, 142] width 67 height 11
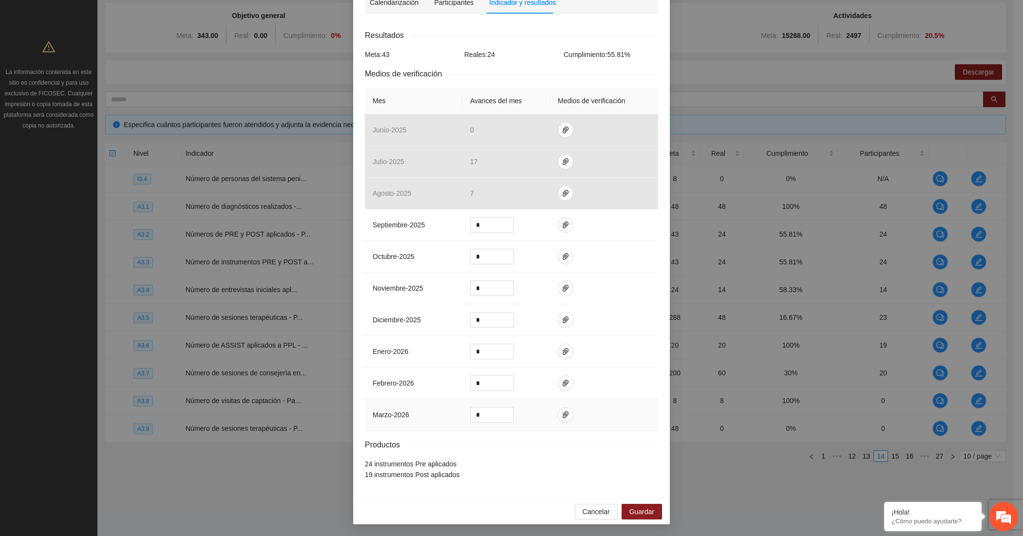
scroll to position [94, 0]
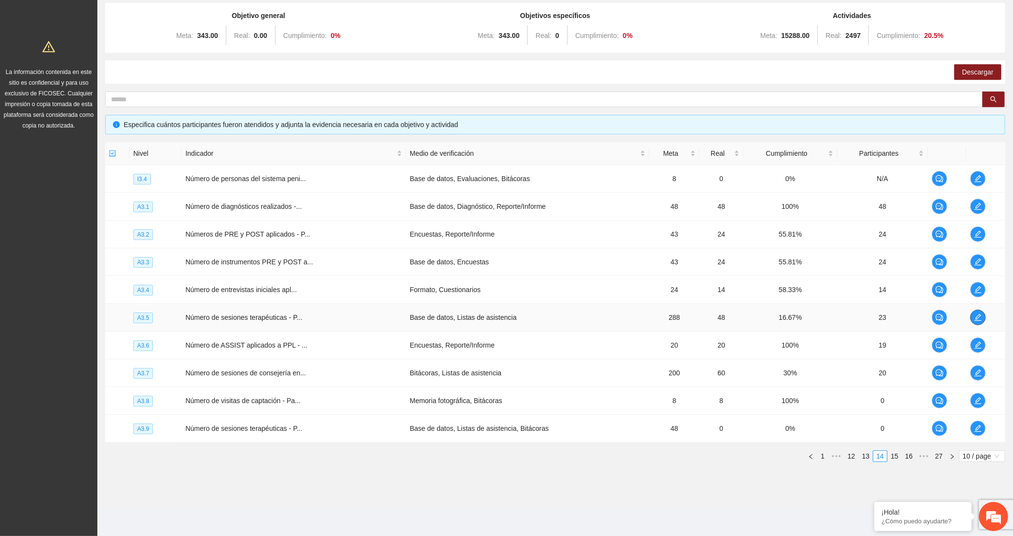
click at [977, 316] on icon "edit" at bounding box center [978, 317] width 7 height 7
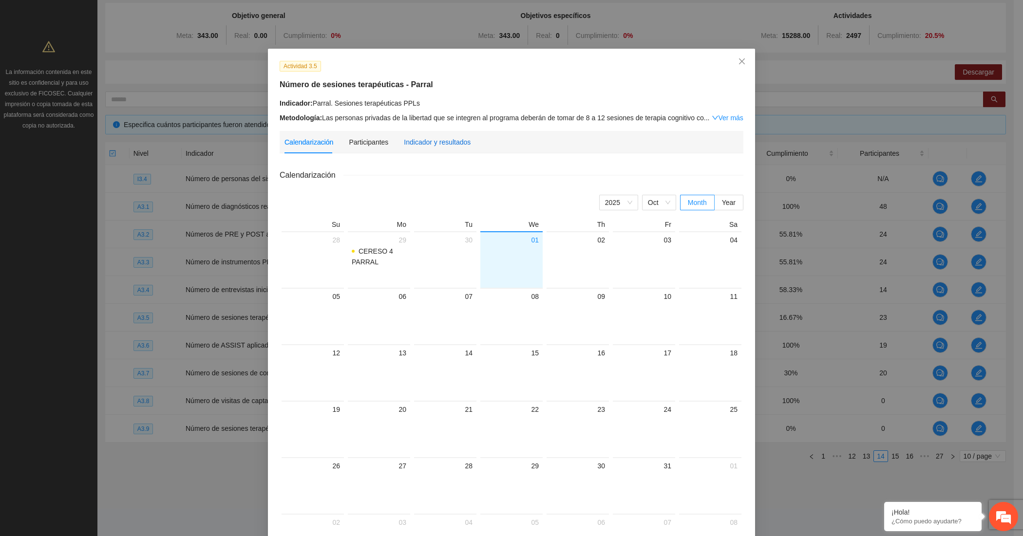
click at [444, 142] on div "Indicador y resultados" at bounding box center [437, 142] width 67 height 11
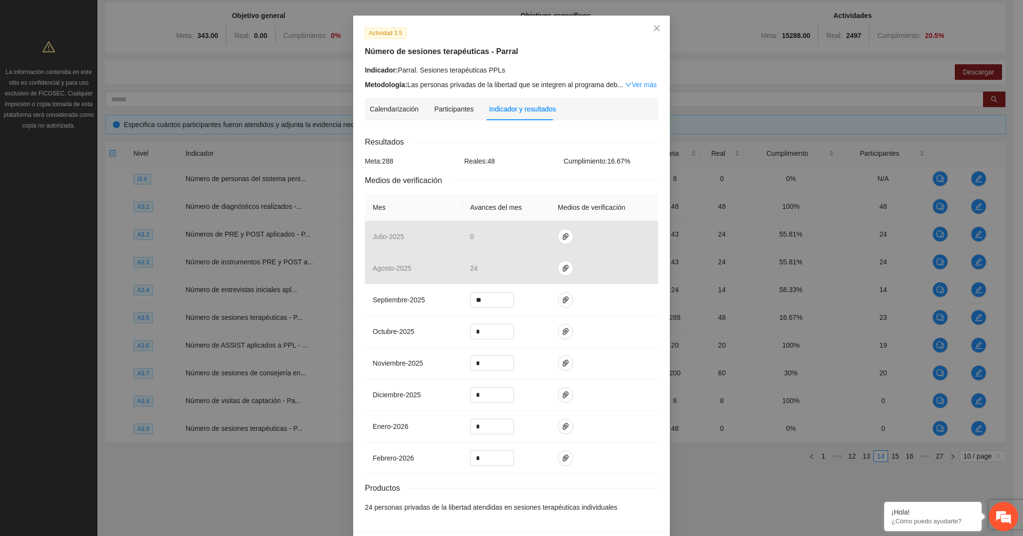
scroll to position [0, 0]
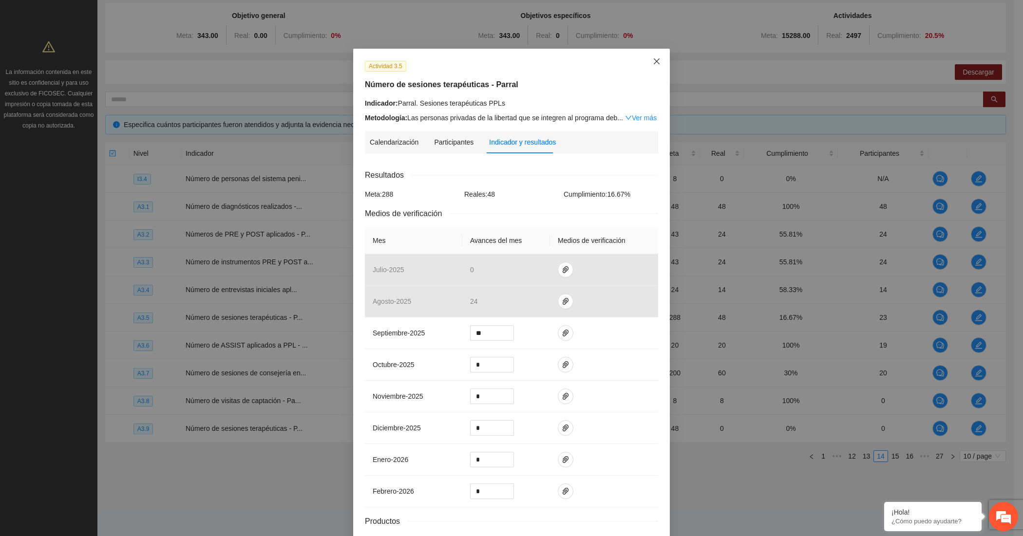
click at [653, 59] on icon "close" at bounding box center [657, 61] width 8 height 8
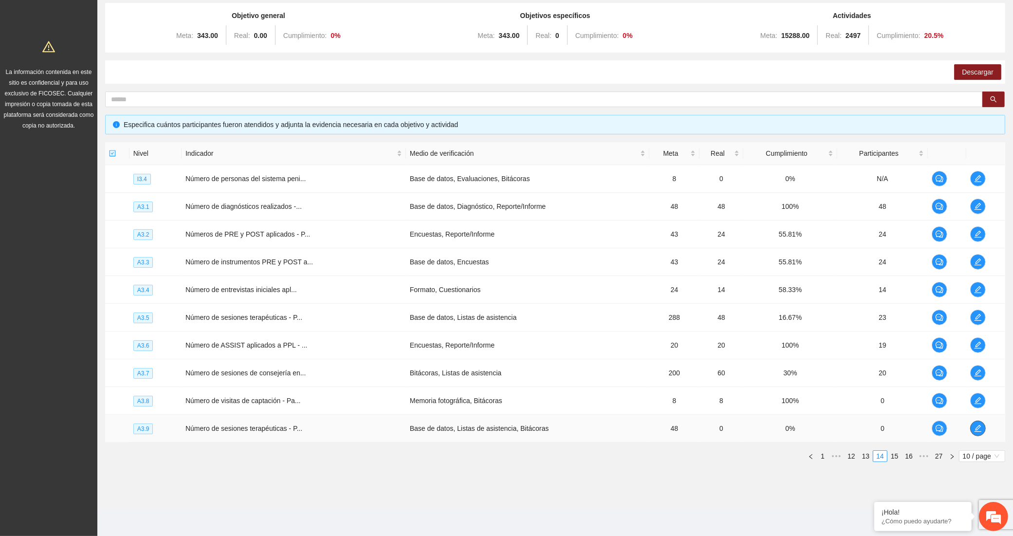
click at [979, 425] on icon "edit" at bounding box center [978, 429] width 8 height 8
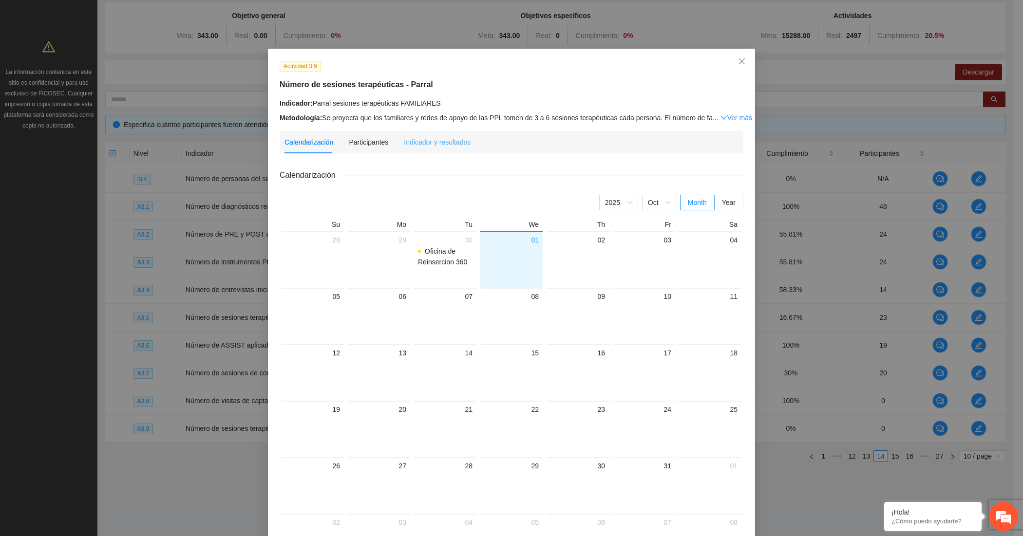
click at [438, 150] on div "Indicador y resultados" at bounding box center [437, 142] width 67 height 22
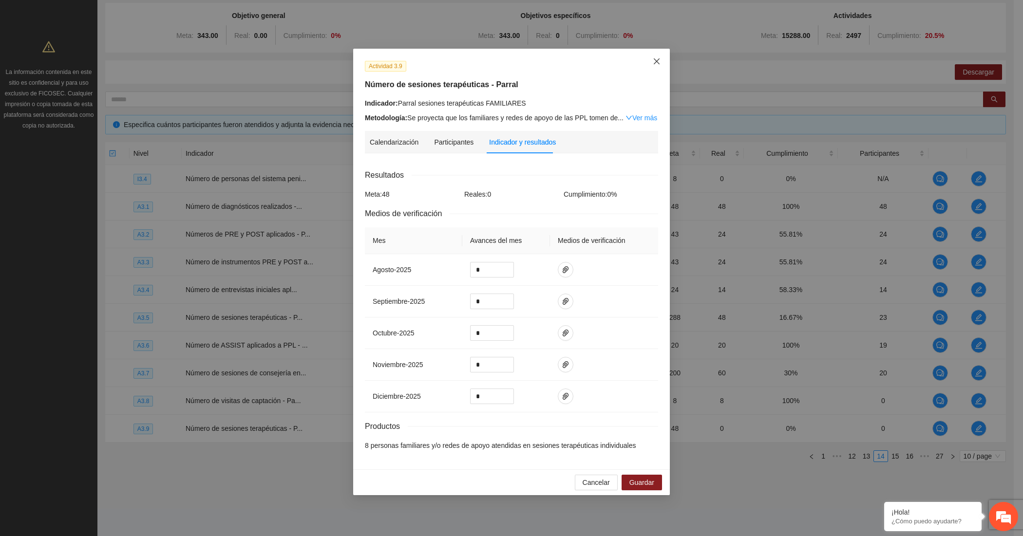
click at [654, 61] on icon "close" at bounding box center [657, 61] width 8 height 8
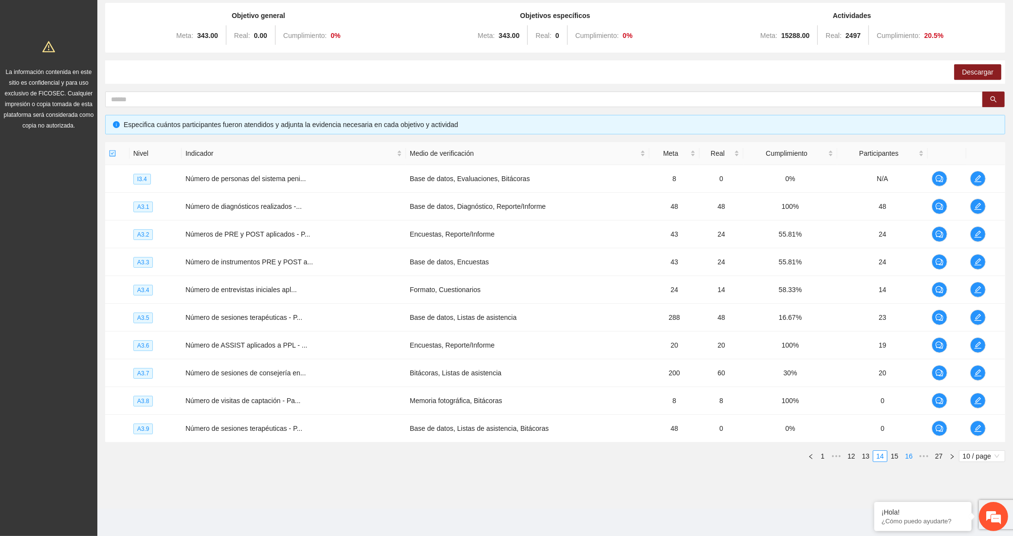
click at [908, 455] on link "16" at bounding box center [909, 456] width 14 height 11
click at [982, 429] on span "edit" at bounding box center [979, 429] width 15 height 8
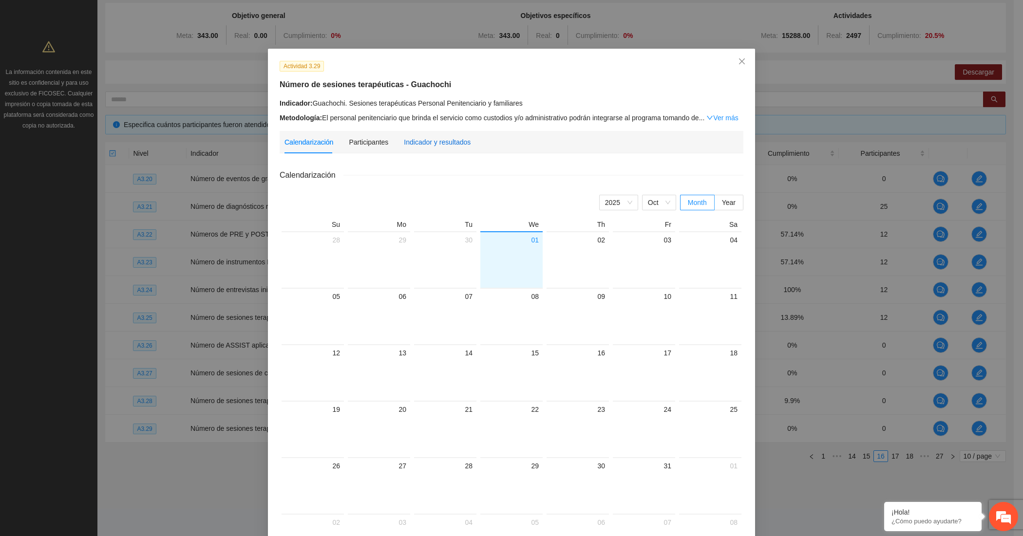
click at [447, 137] on div "Indicador y resultados" at bounding box center [437, 142] width 67 height 11
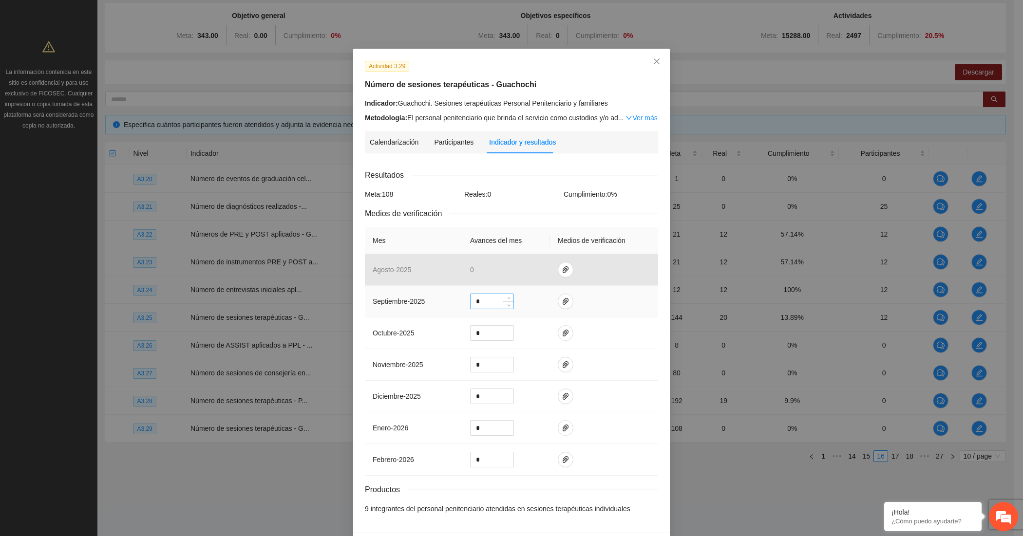
click at [482, 302] on input "*" at bounding box center [491, 301] width 43 height 15
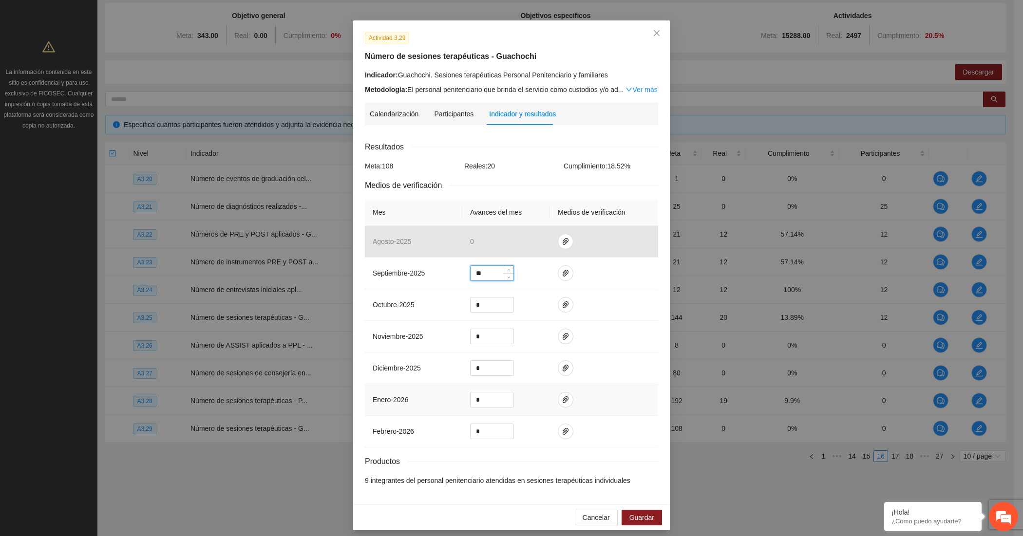
scroll to position [37, 0]
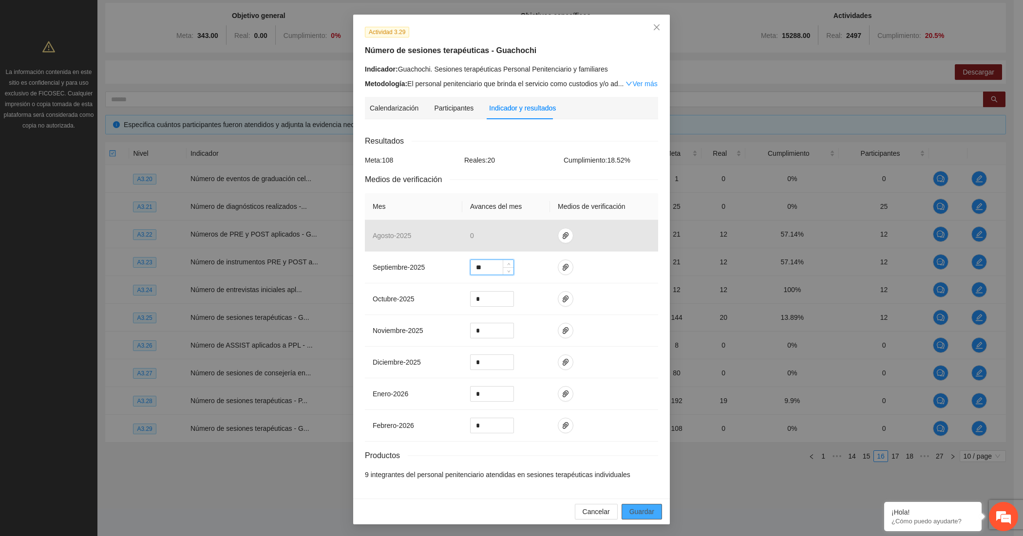
type input "**"
click at [623, 504] on button "Guardar" at bounding box center [641, 512] width 40 height 16
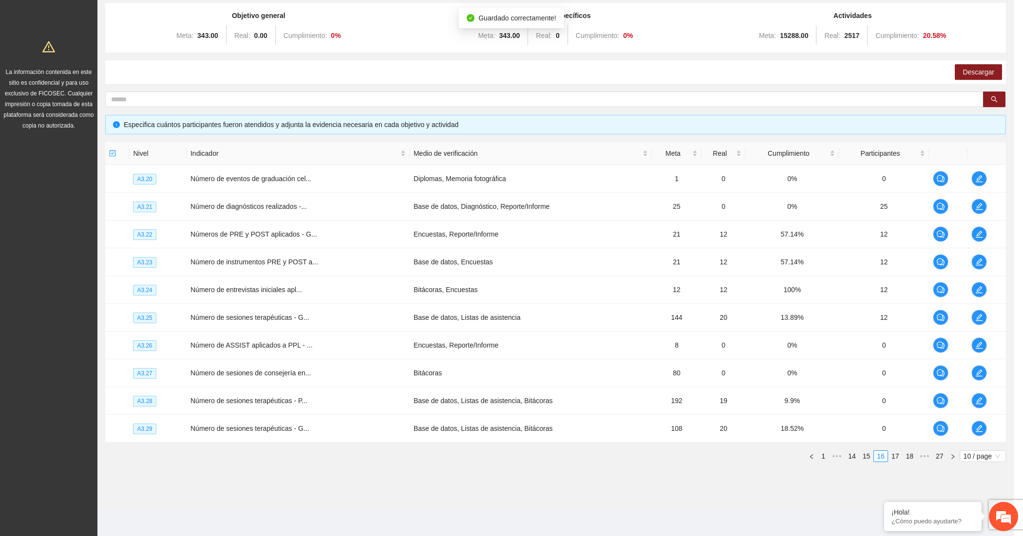
scroll to position [0, 0]
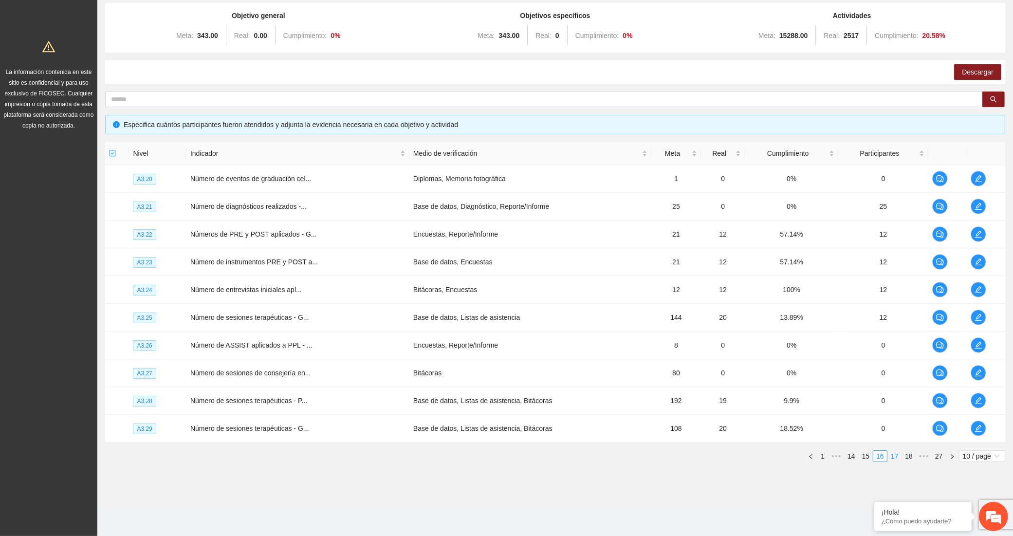
click at [891, 452] on link "17" at bounding box center [895, 456] width 14 height 11
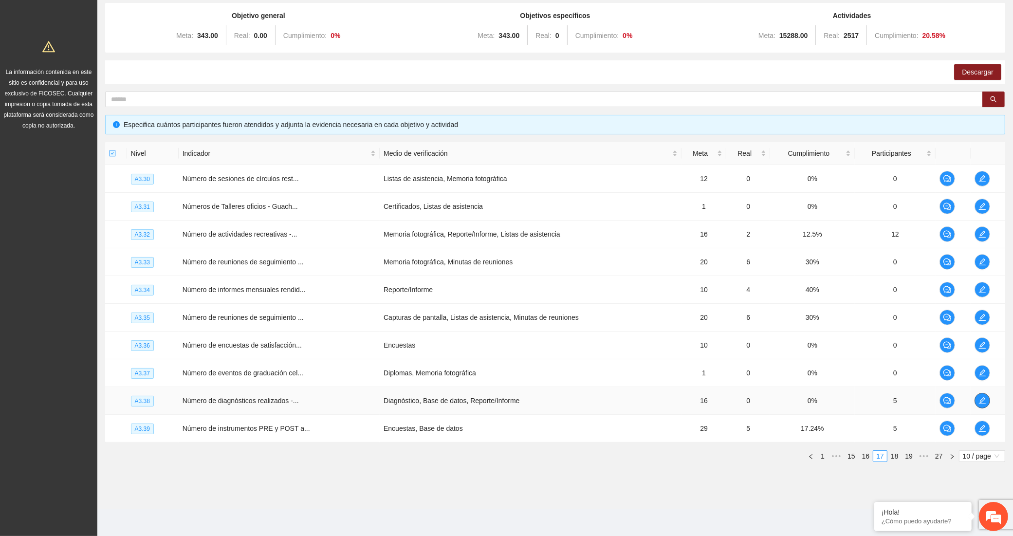
click at [983, 398] on icon "edit" at bounding box center [982, 400] width 7 height 7
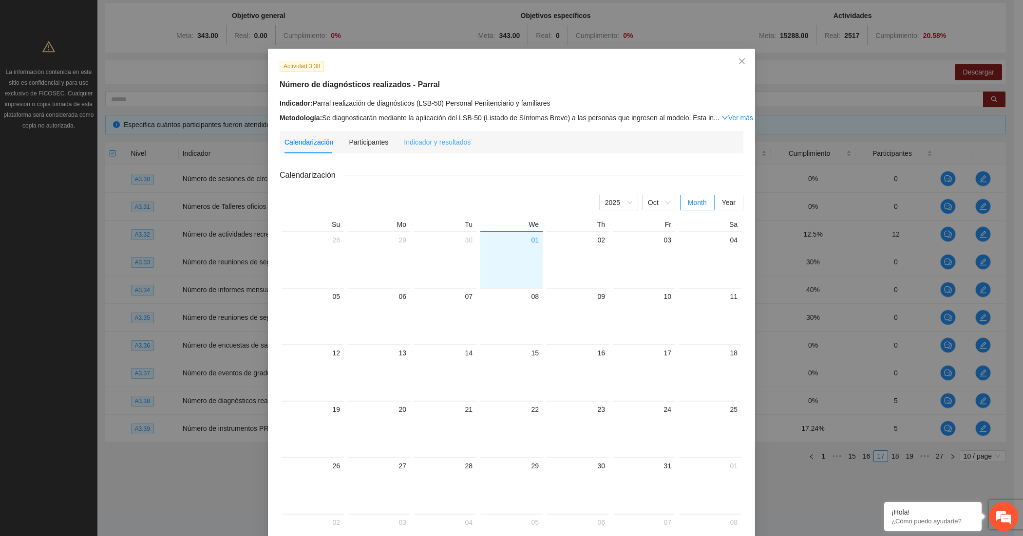
click at [422, 133] on div "Indicador y resultados" at bounding box center [437, 142] width 67 height 22
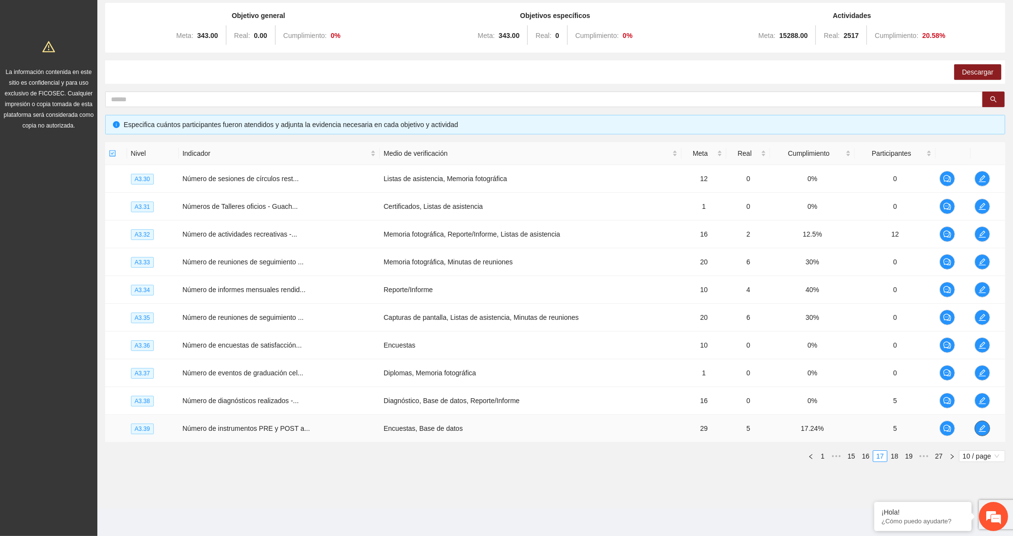
click at [979, 428] on icon "edit" at bounding box center [983, 429] width 8 height 8
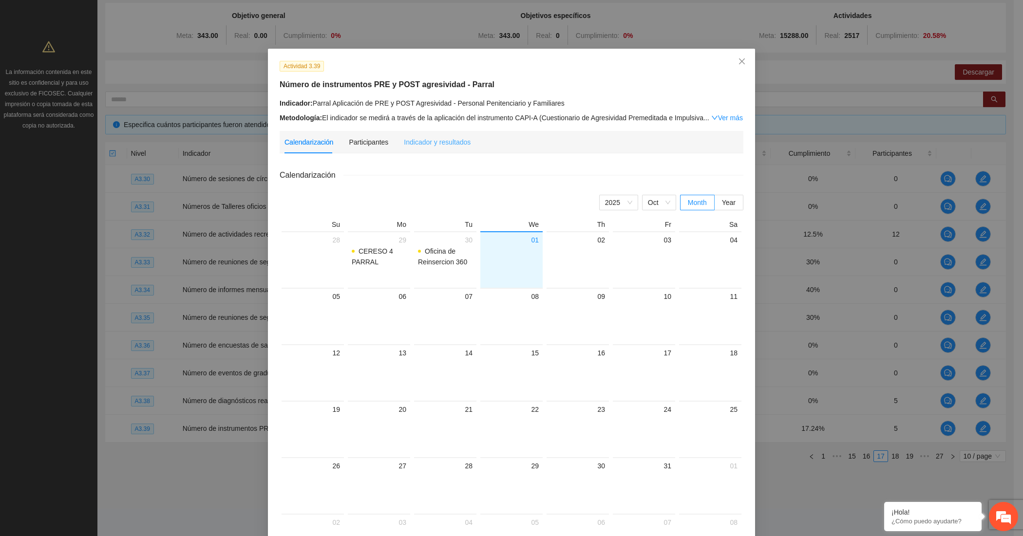
click at [429, 149] on div "Indicador y resultados" at bounding box center [437, 142] width 67 height 22
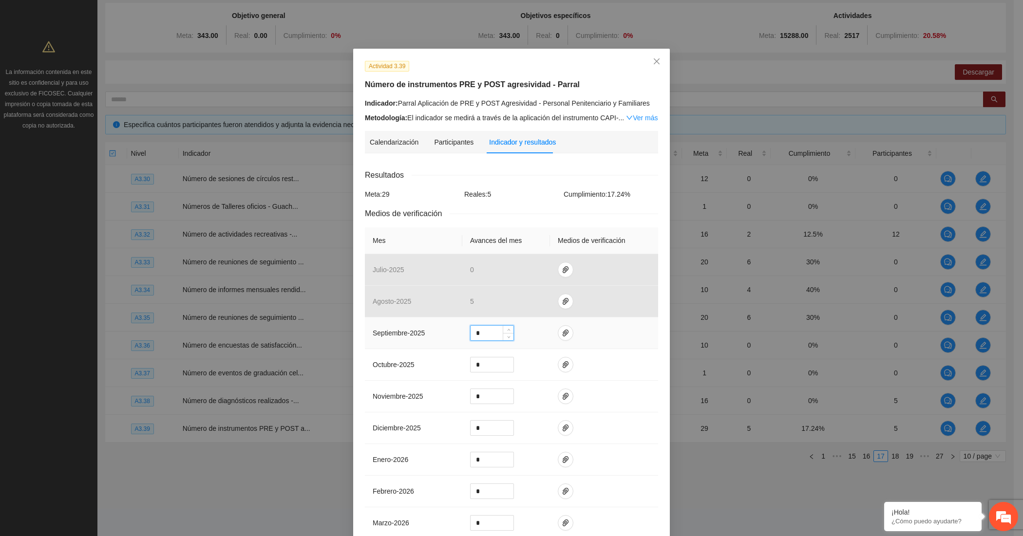
click at [476, 332] on input "*" at bounding box center [491, 333] width 43 height 15
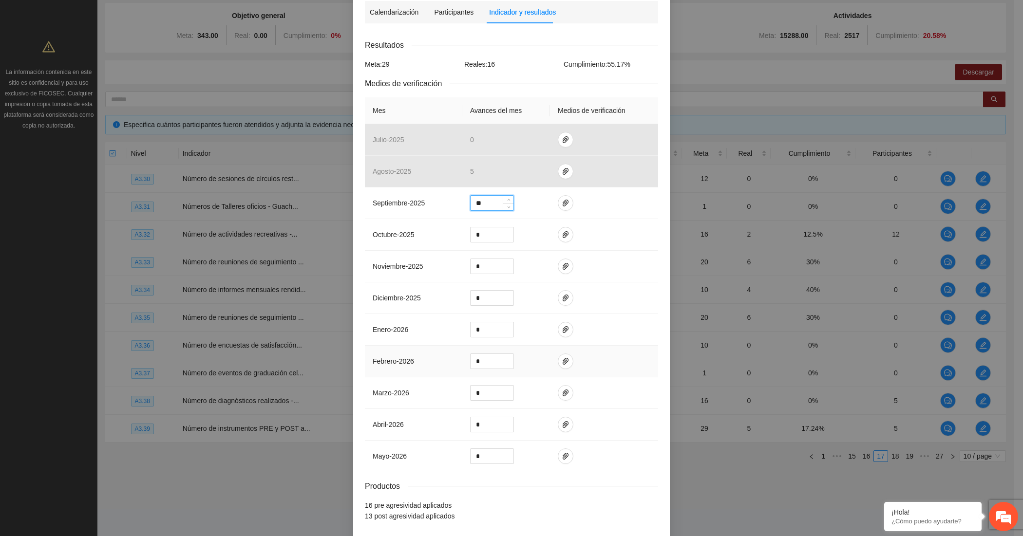
scroll to position [174, 0]
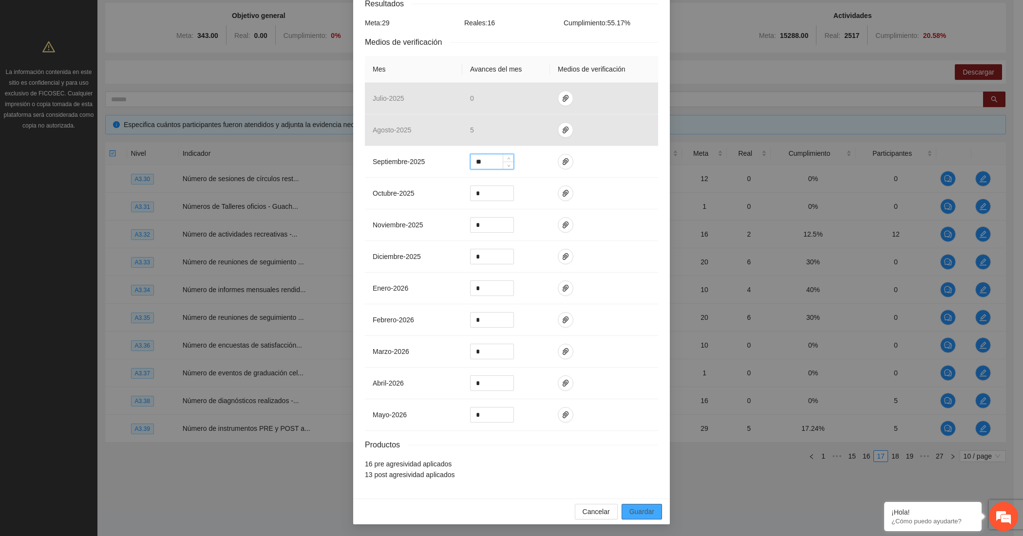
type input "**"
click at [631, 515] on span "Guardar" at bounding box center [641, 511] width 25 height 11
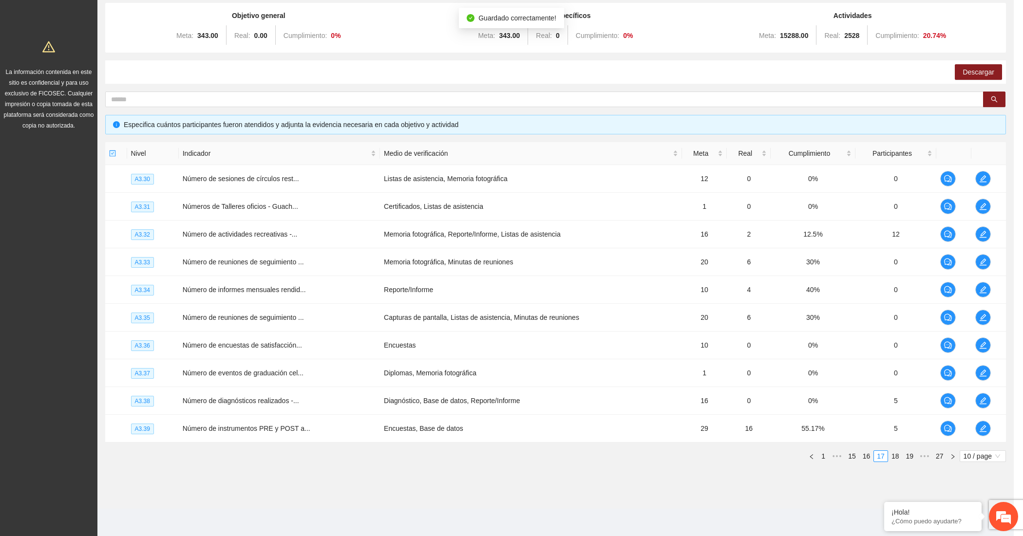
scroll to position [126, 0]
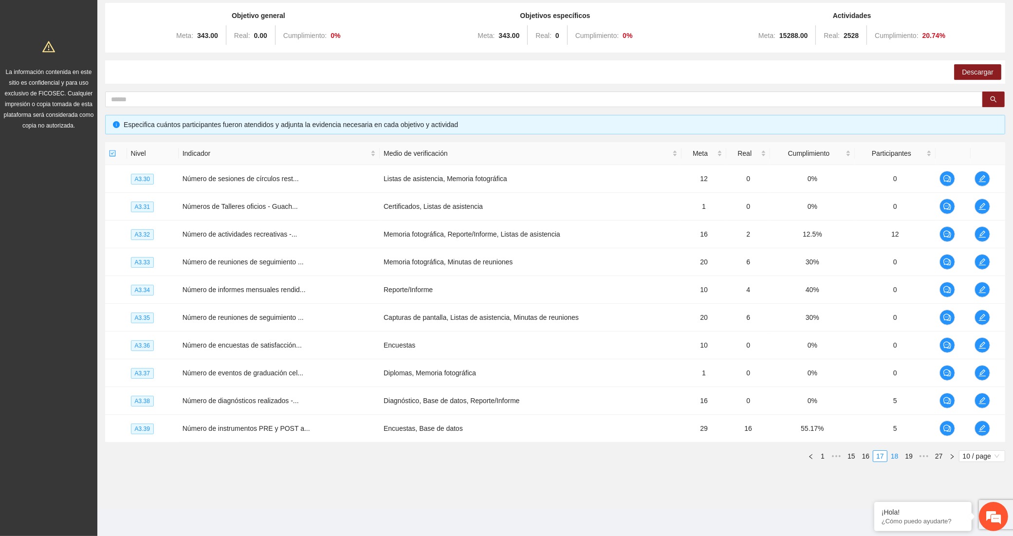
click at [895, 456] on link "18" at bounding box center [895, 456] width 14 height 11
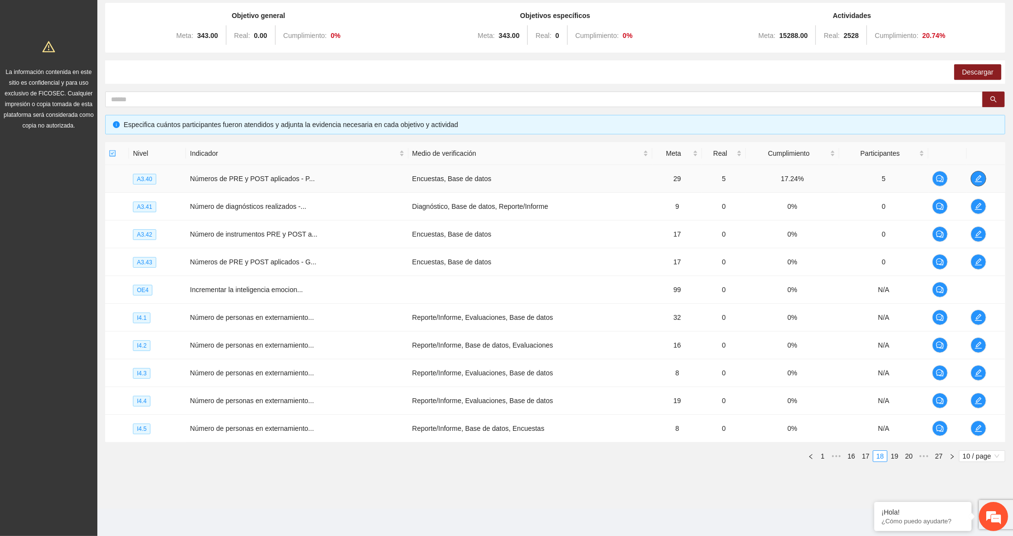
click at [984, 178] on span "edit" at bounding box center [979, 179] width 15 height 8
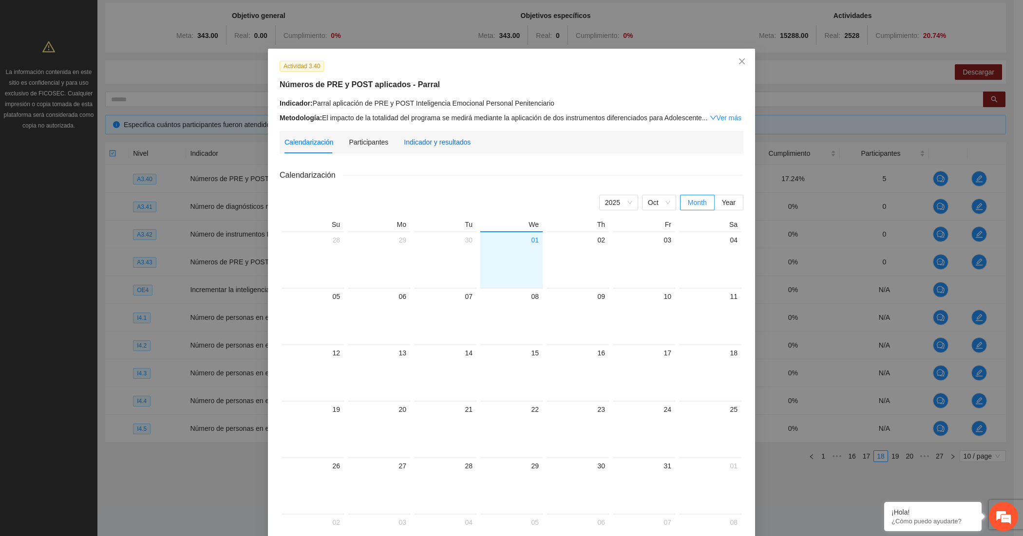
click at [450, 143] on div "Indicador y resultados" at bounding box center [437, 142] width 67 height 11
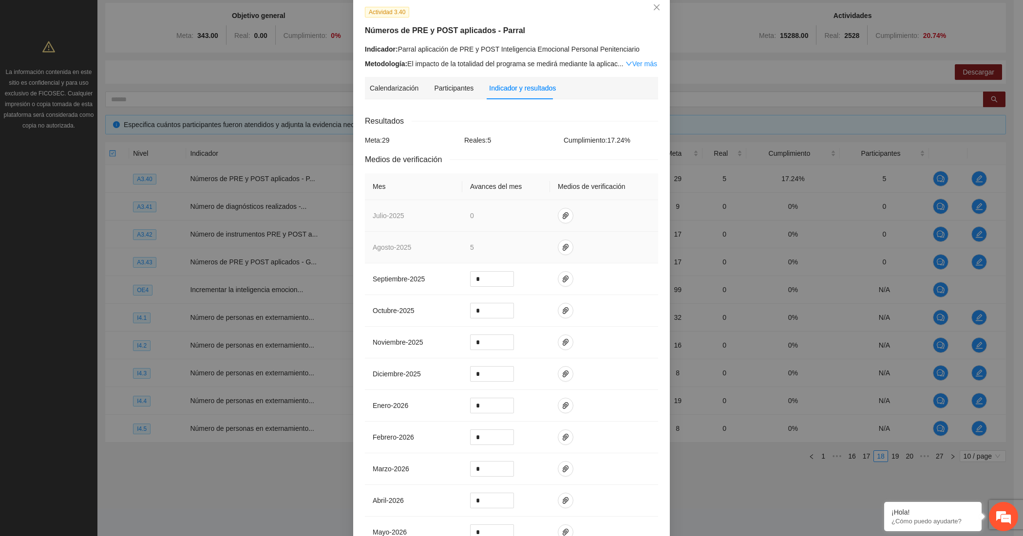
scroll to position [81, 0]
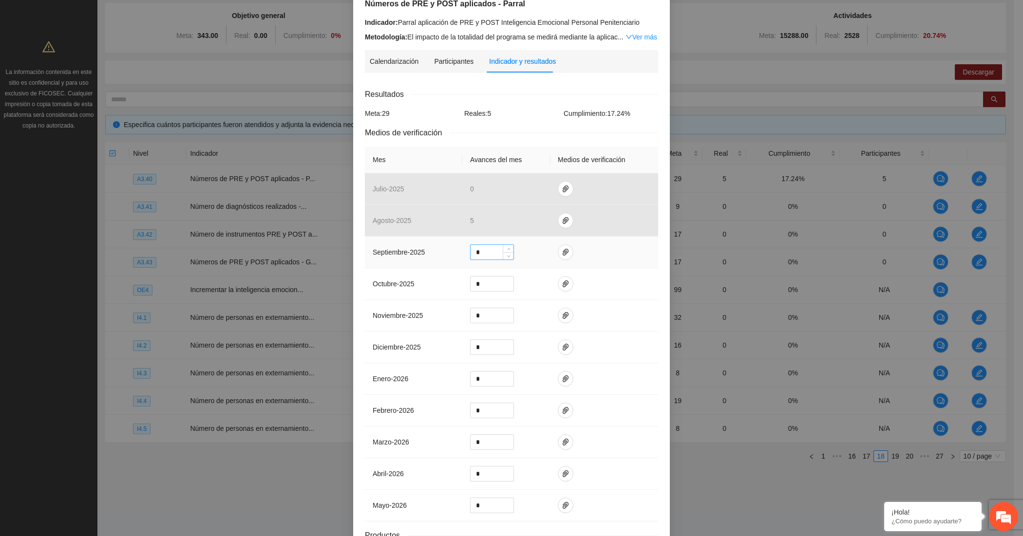
click at [473, 257] on input "*" at bounding box center [491, 252] width 43 height 15
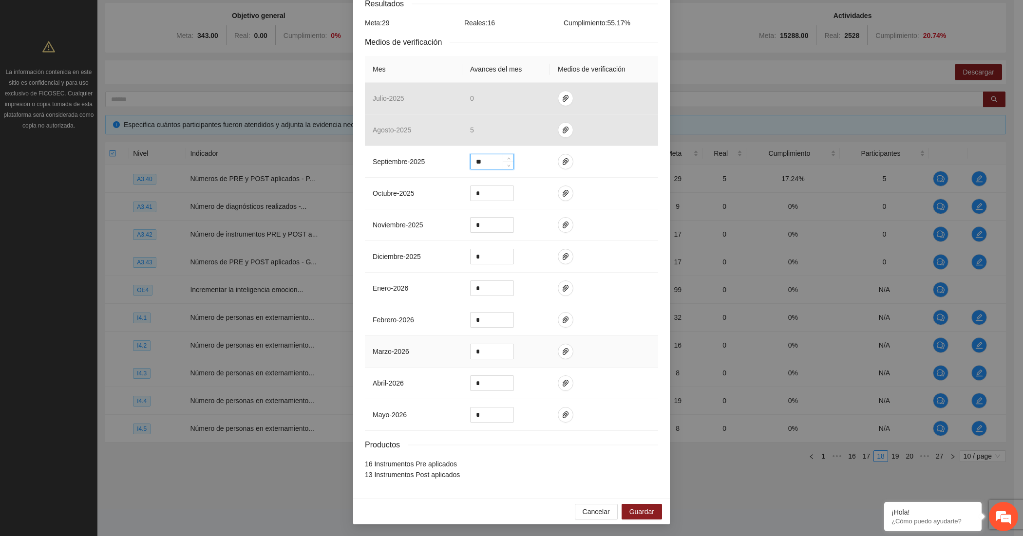
scroll to position [174, 0]
type input "**"
click at [634, 512] on span "Guardar" at bounding box center [641, 511] width 25 height 11
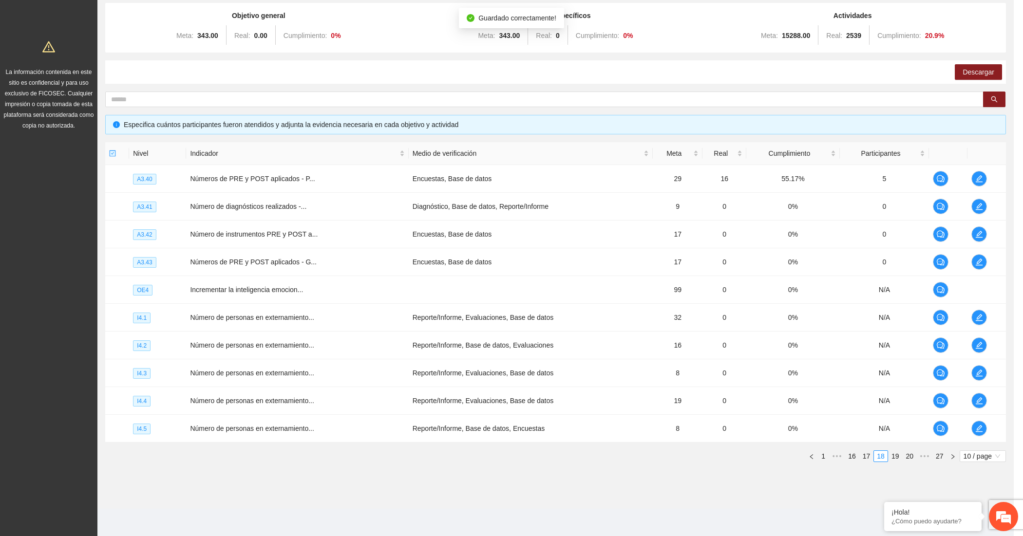
scroll to position [126, 0]
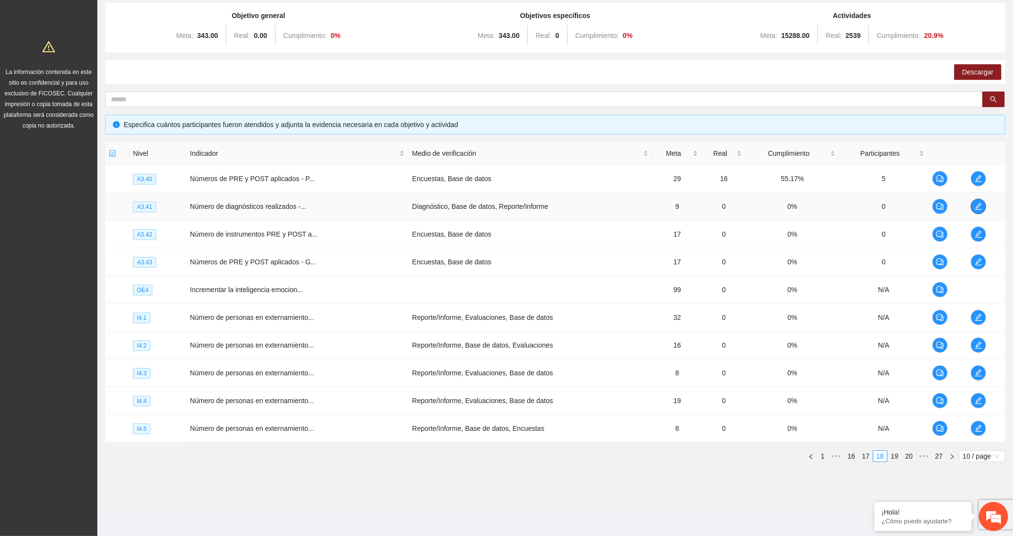
click at [982, 205] on icon "edit" at bounding box center [979, 207] width 8 height 8
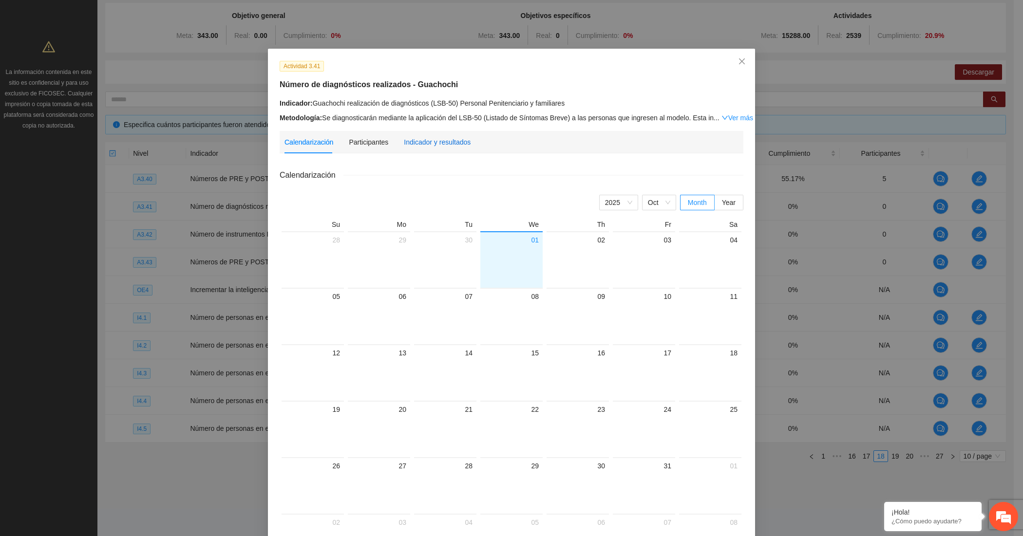
click at [430, 146] on div "Indicador y resultados" at bounding box center [437, 142] width 67 height 11
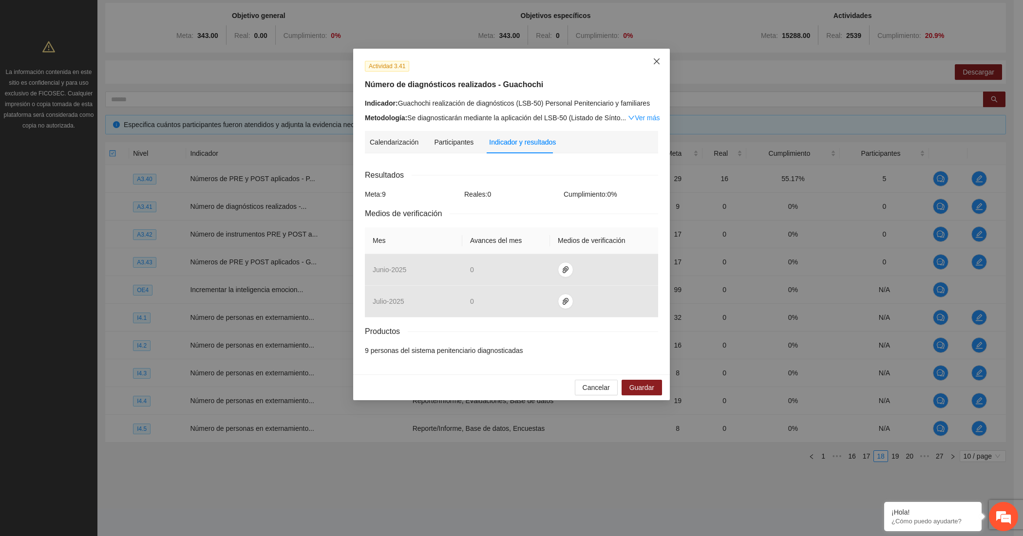
click at [651, 64] on span "Close" at bounding box center [656, 62] width 26 height 26
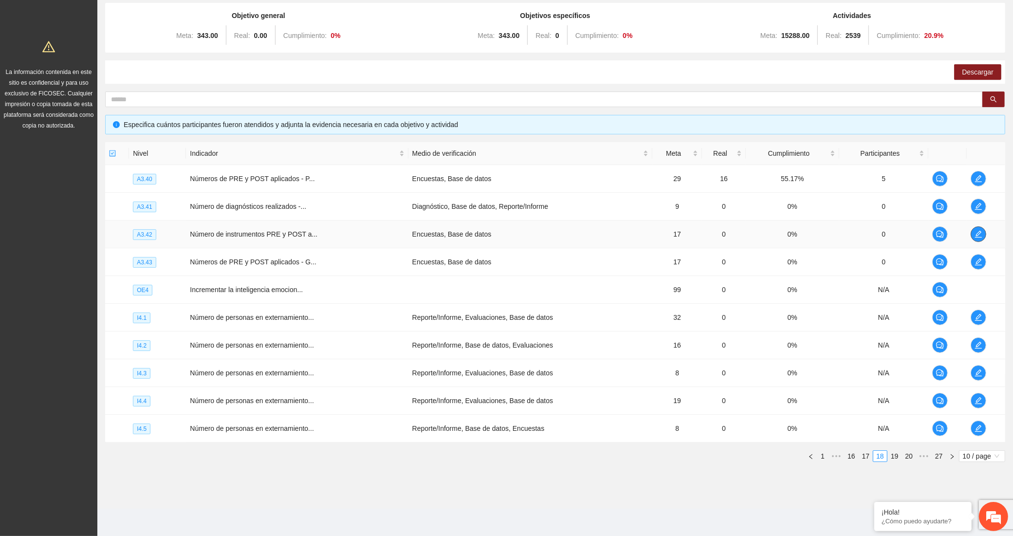
click at [973, 231] on span "edit" at bounding box center [979, 234] width 15 height 8
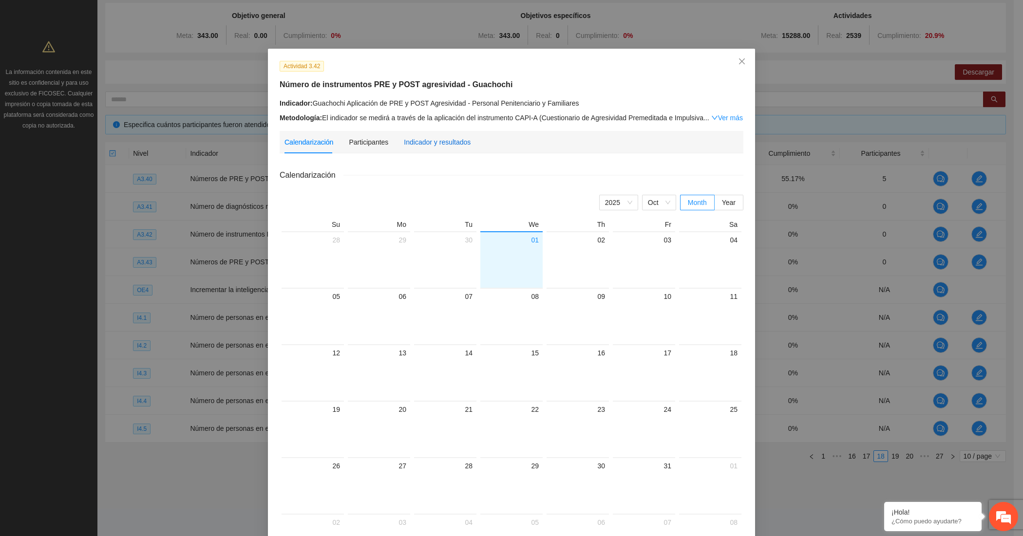
click at [436, 145] on div "Indicador y resultados" at bounding box center [437, 142] width 67 height 11
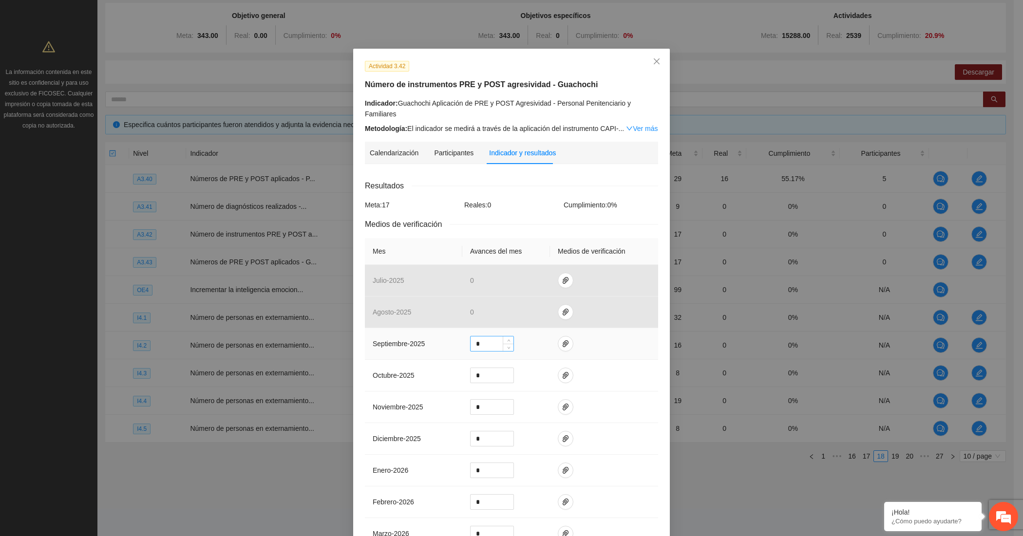
click at [495, 337] on input "*" at bounding box center [491, 344] width 43 height 15
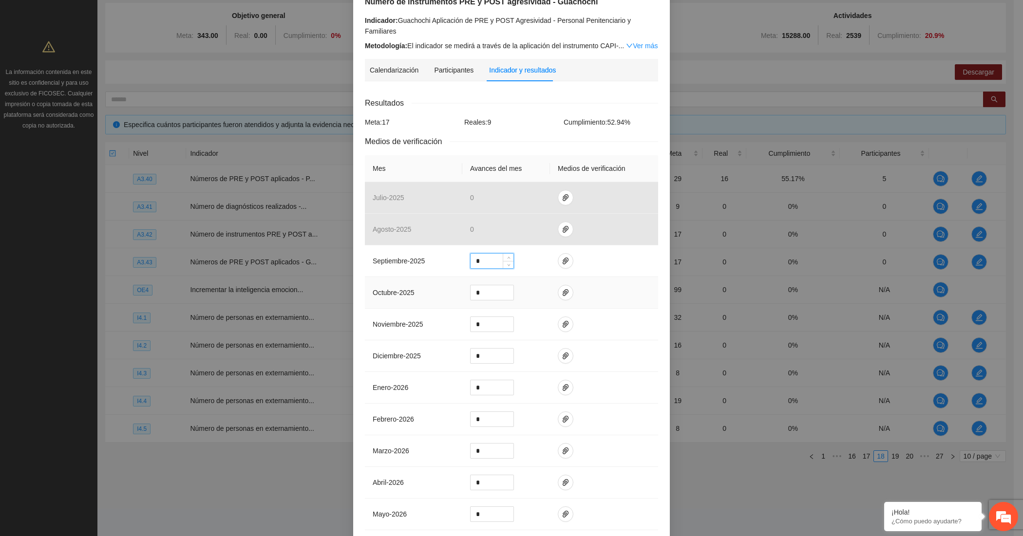
scroll to position [174, 0]
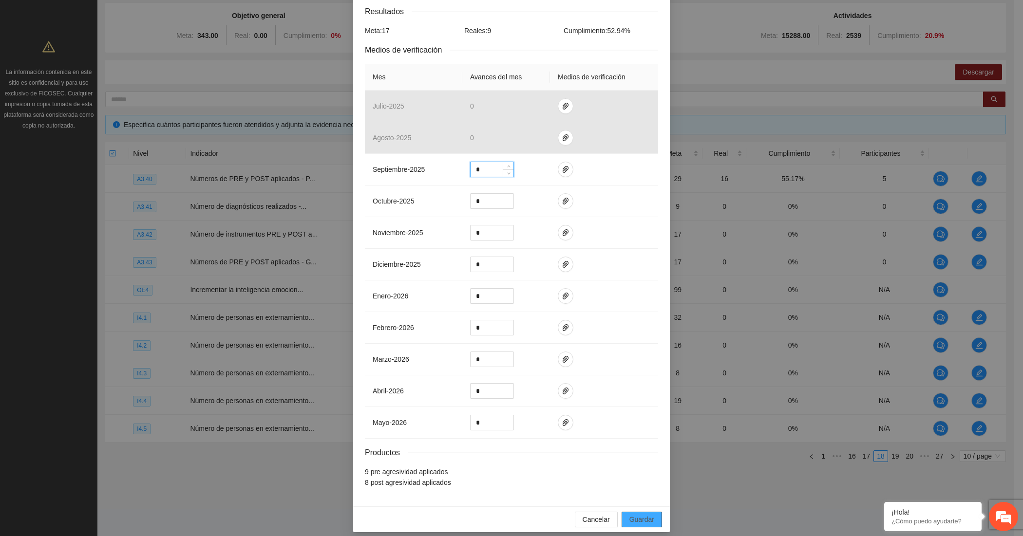
type input "*"
click at [644, 514] on span "Guardar" at bounding box center [641, 519] width 25 height 11
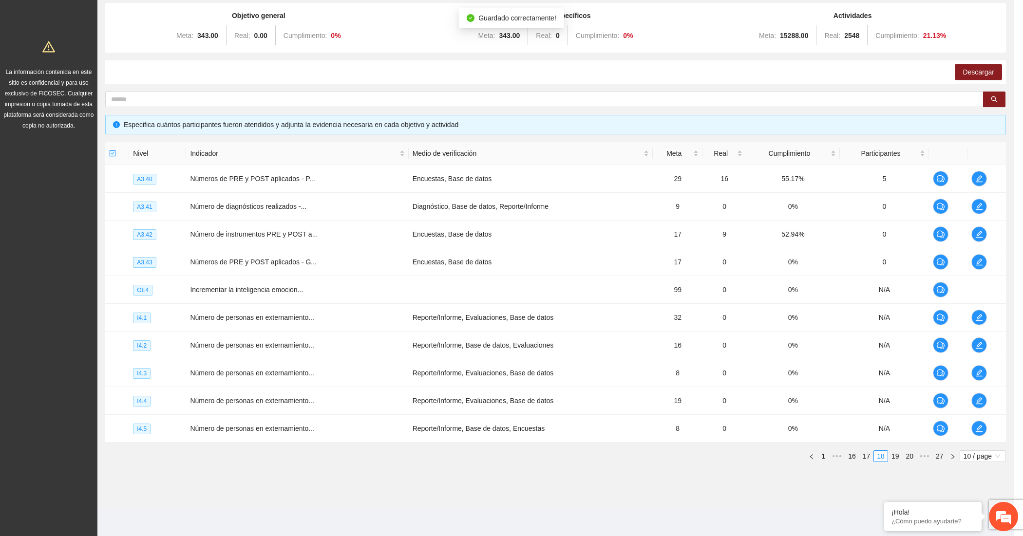
scroll to position [126, 0]
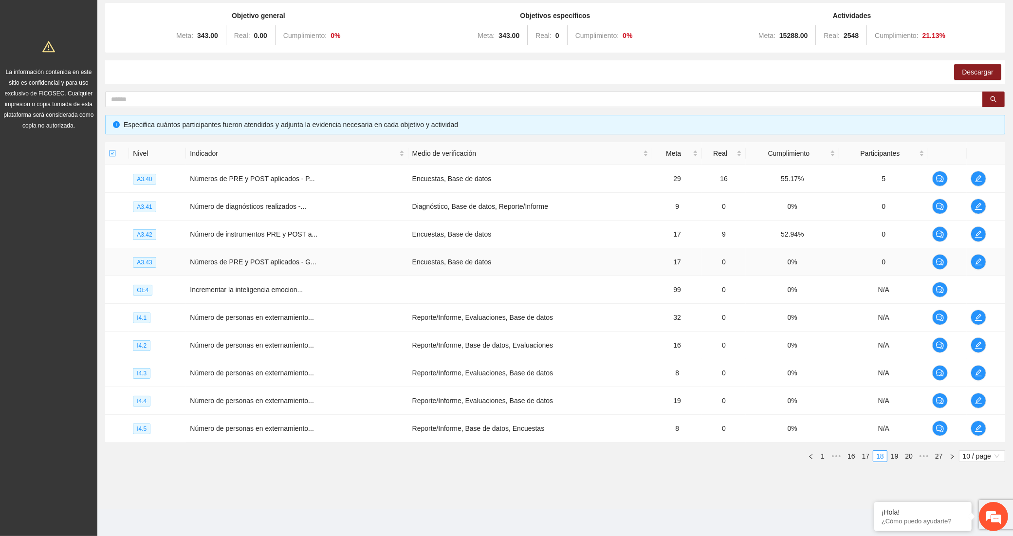
click at [992, 256] on td at bounding box center [986, 262] width 38 height 28
click at [985, 258] on span "edit" at bounding box center [979, 262] width 15 height 8
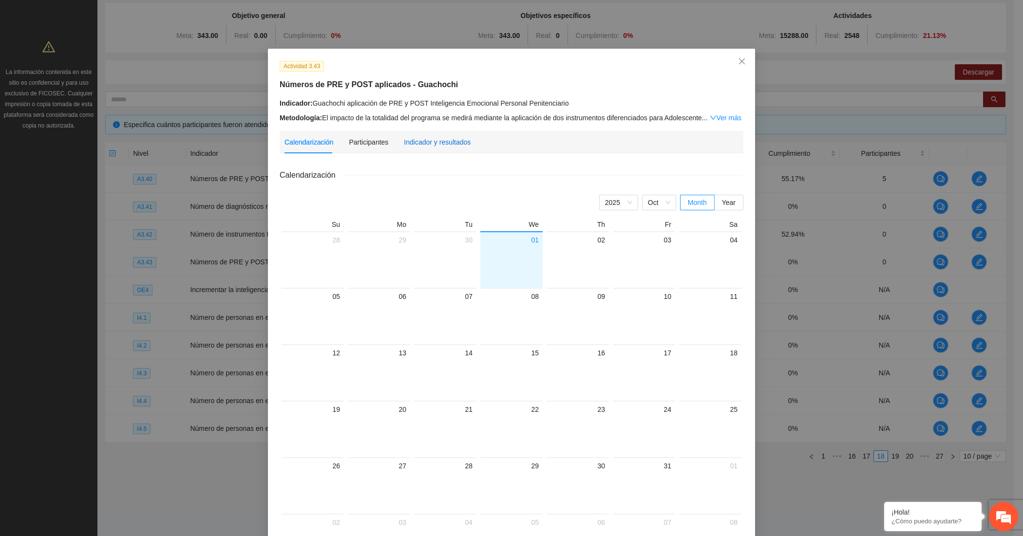
click at [439, 144] on div "Indicador y resultados" at bounding box center [437, 142] width 67 height 11
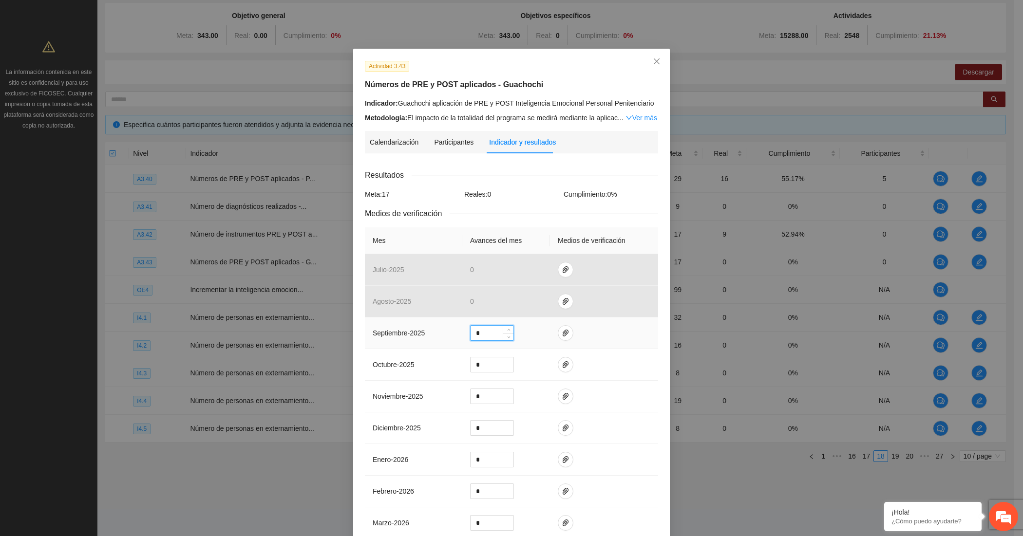
click at [486, 335] on input "*" at bounding box center [491, 333] width 43 height 15
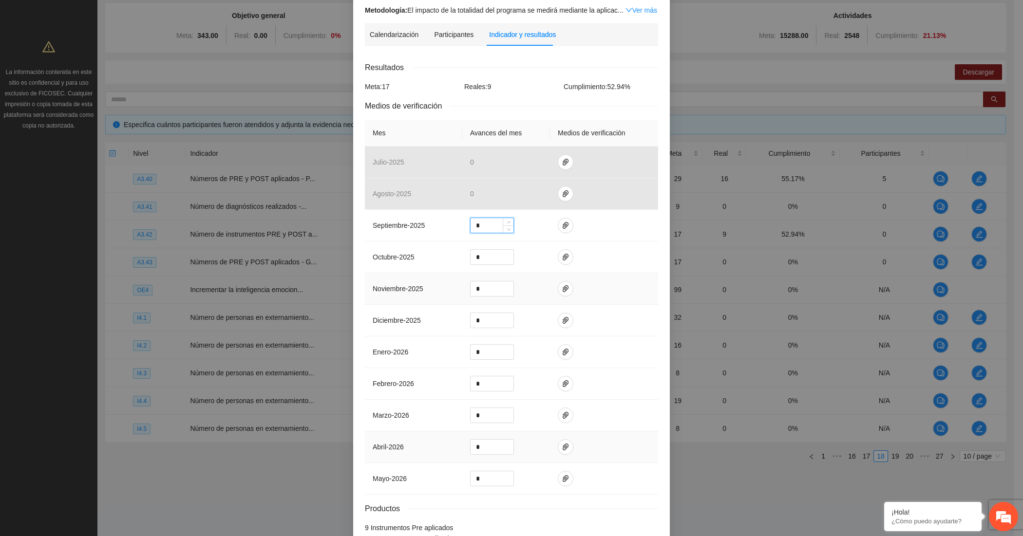
scroll to position [174, 0]
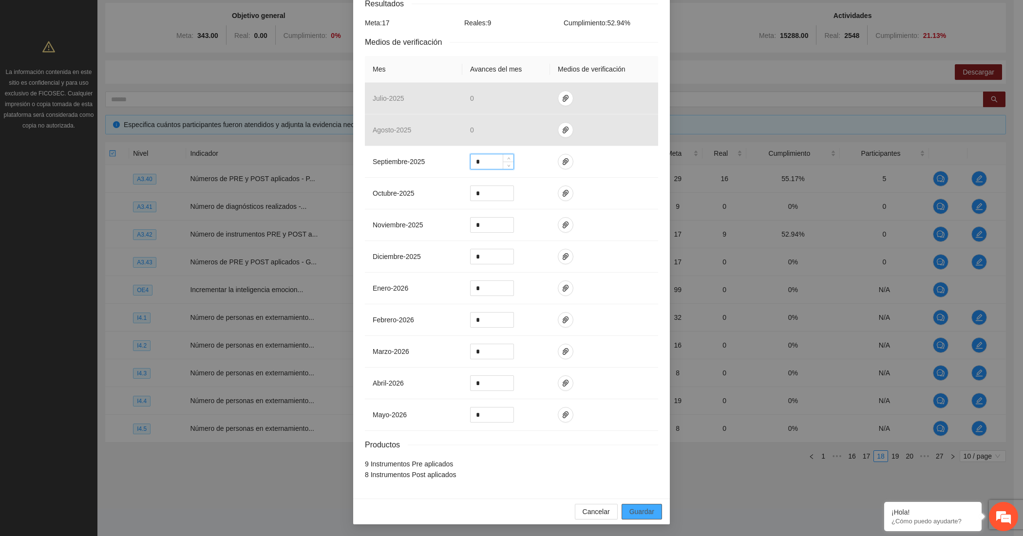
type input "*"
click at [629, 507] on span "Guardar" at bounding box center [641, 511] width 25 height 11
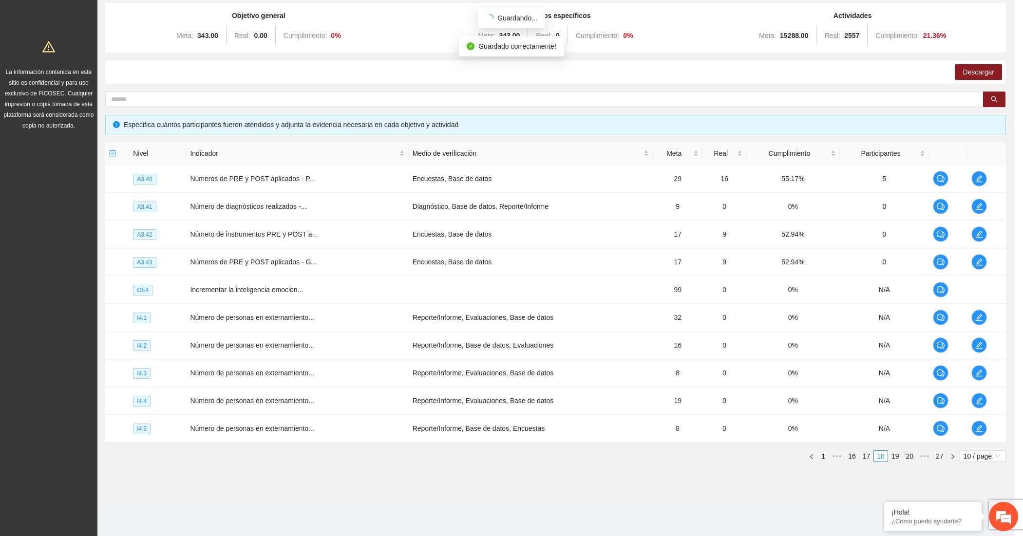
scroll to position [126, 0]
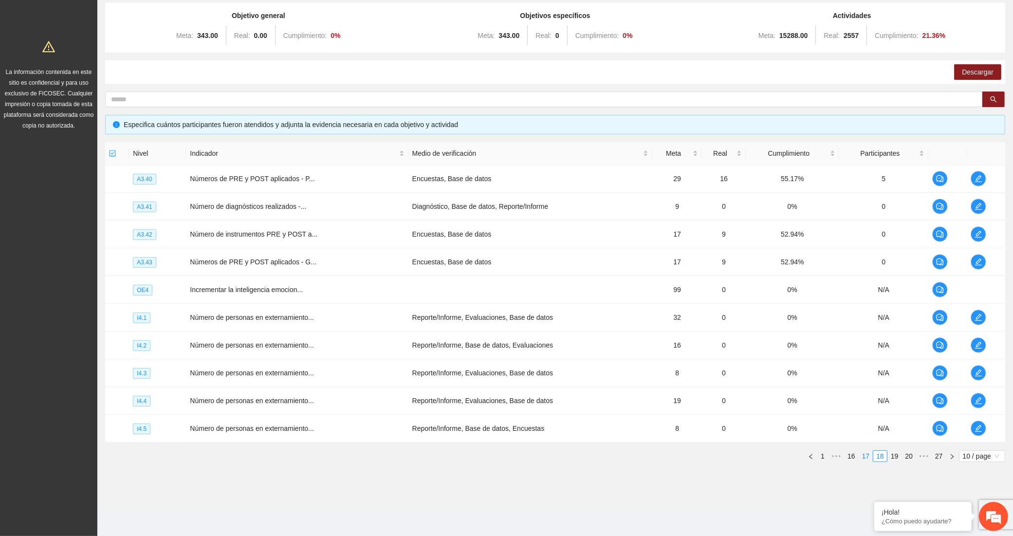
click at [861, 457] on link "17" at bounding box center [867, 456] width 14 height 11
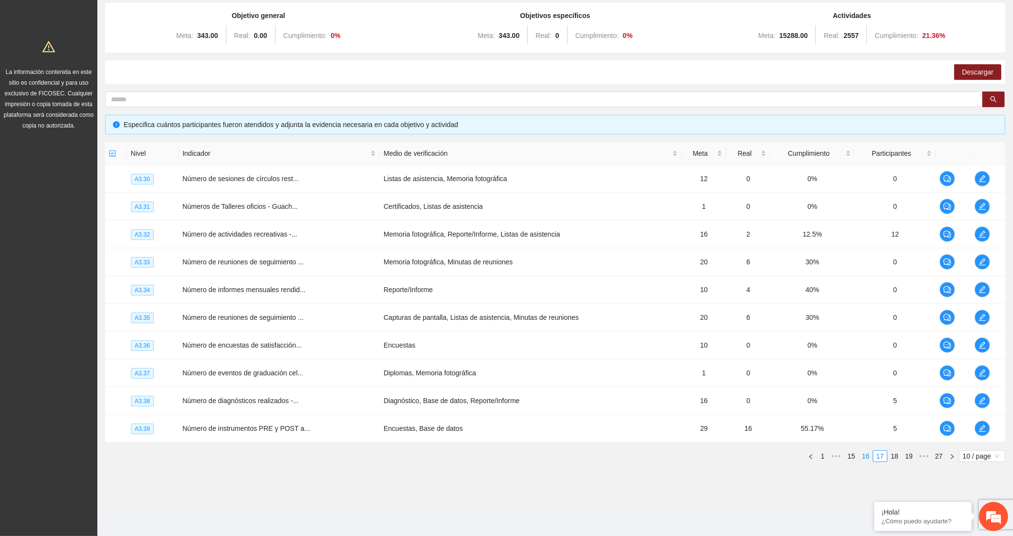
click at [864, 458] on link "16" at bounding box center [867, 456] width 14 height 11
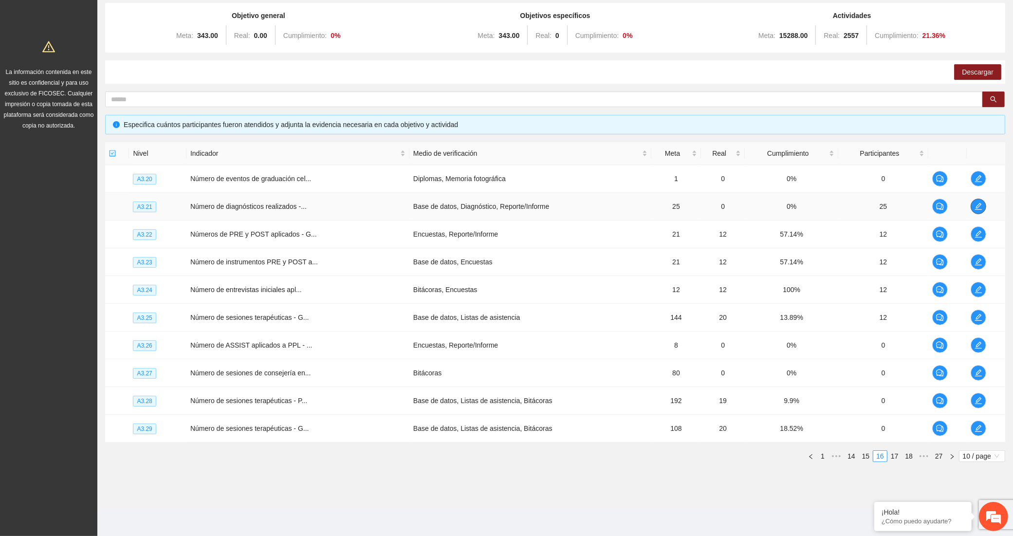
click at [984, 210] on button "button" at bounding box center [979, 207] width 16 height 16
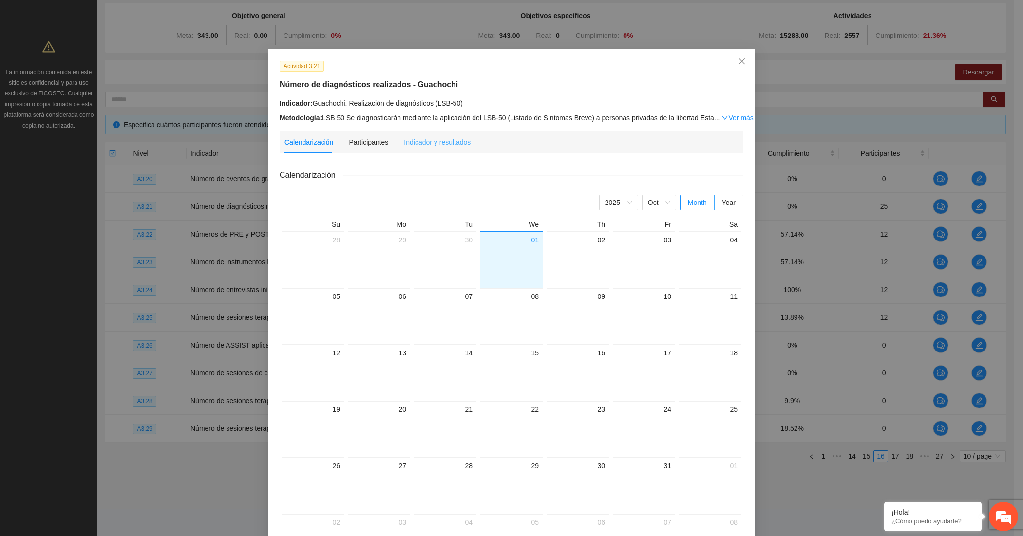
click at [440, 134] on div "Indicador y resultados" at bounding box center [437, 142] width 67 height 22
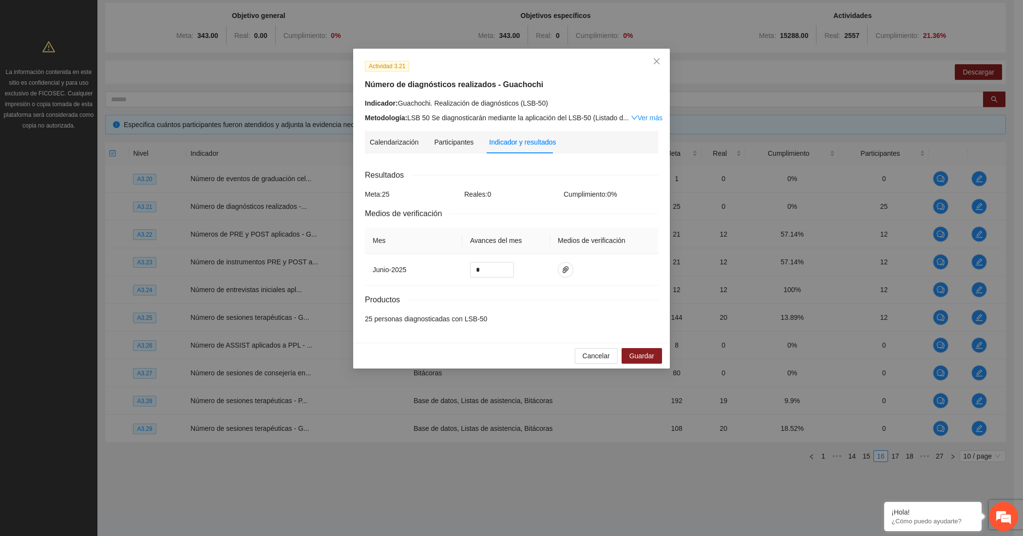
click at [225, 248] on div "Actividad 3.21 Número de diagnósticos realizados - Guachochi Indicador: Guachoc…" at bounding box center [511, 268] width 1023 height 536
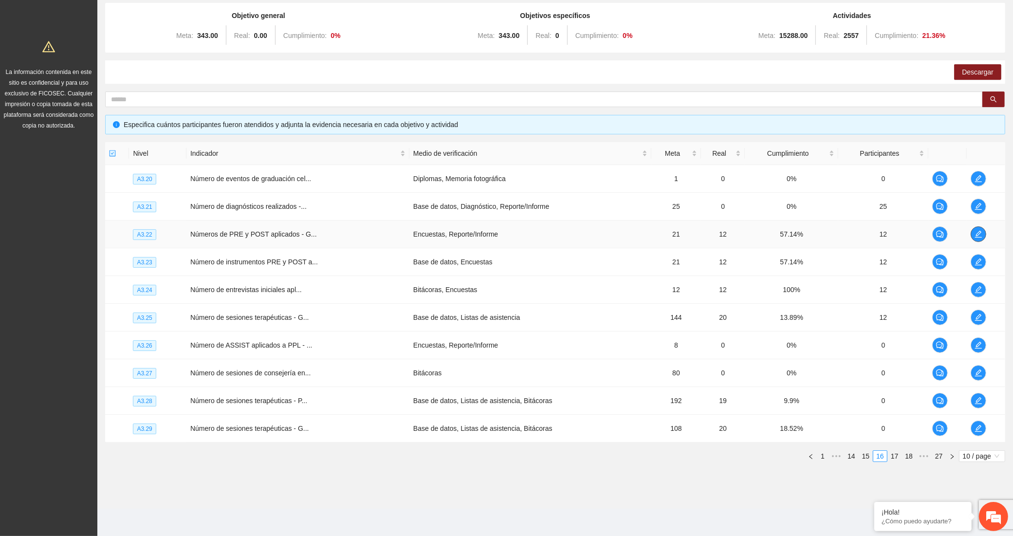
click at [979, 232] on icon "edit" at bounding box center [978, 234] width 7 height 7
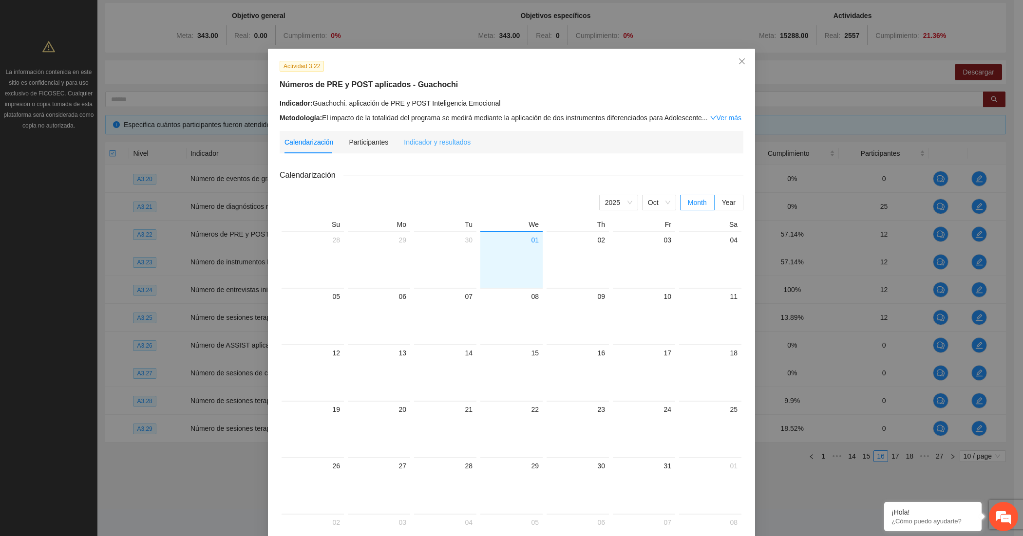
click at [458, 131] on div "Indicador y resultados" at bounding box center [437, 142] width 67 height 22
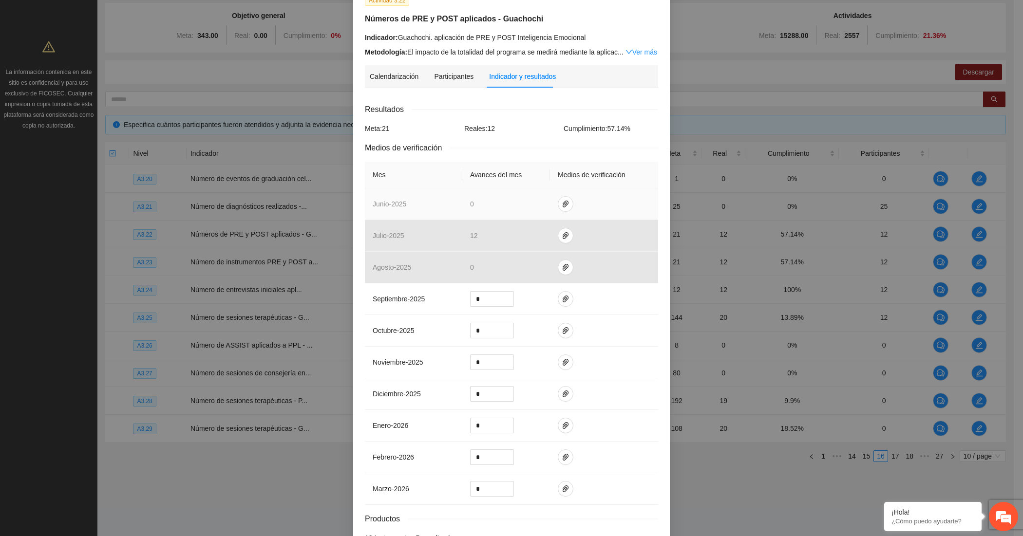
scroll to position [81, 0]
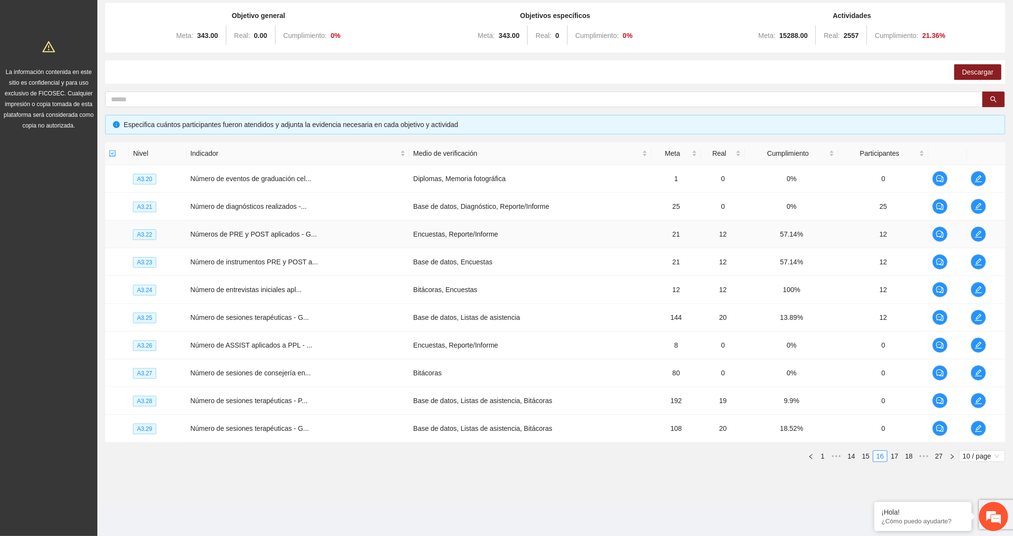
click at [987, 230] on td at bounding box center [986, 235] width 38 height 28
click at [984, 232] on span "edit" at bounding box center [979, 234] width 15 height 8
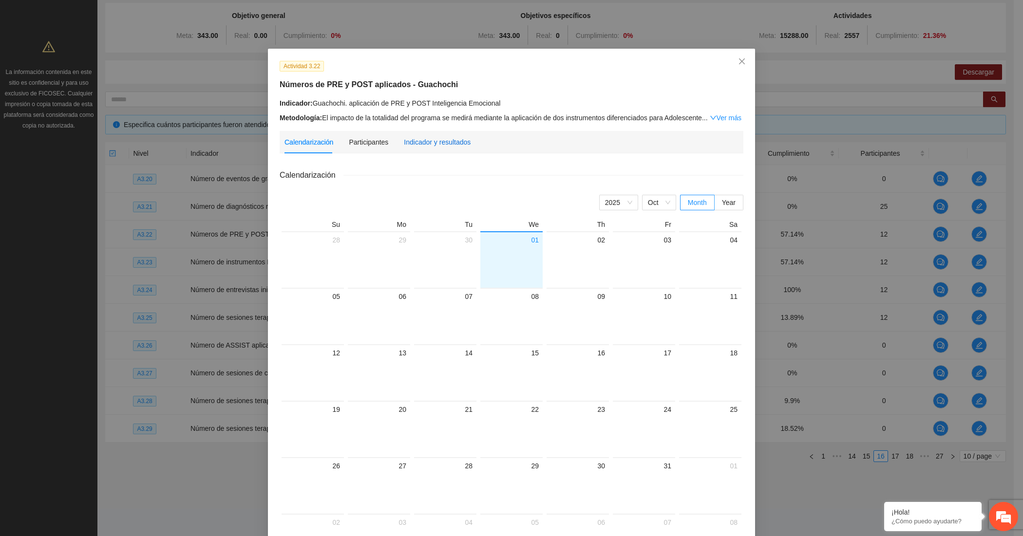
click at [425, 147] on div "Indicador y resultados" at bounding box center [437, 142] width 67 height 11
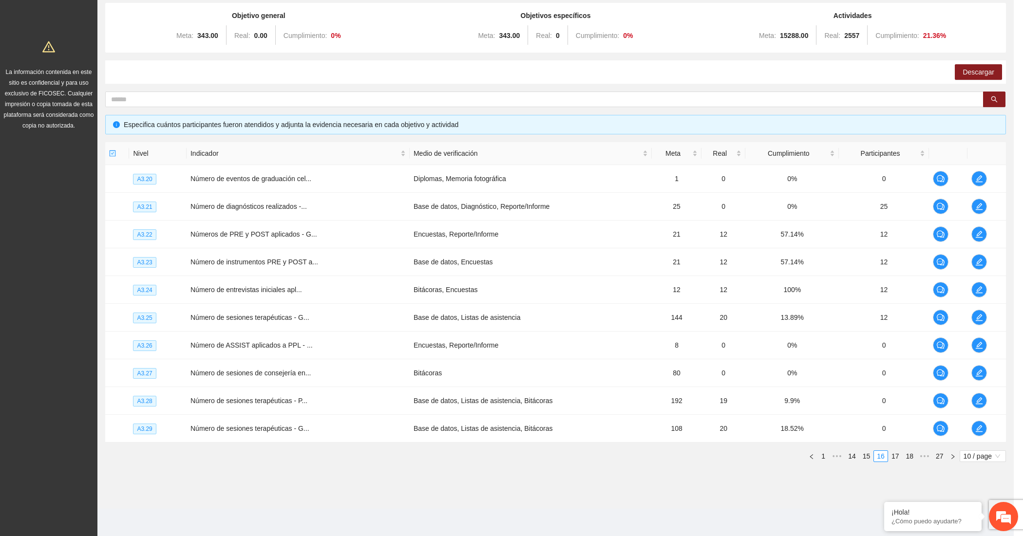
scroll to position [94, 0]
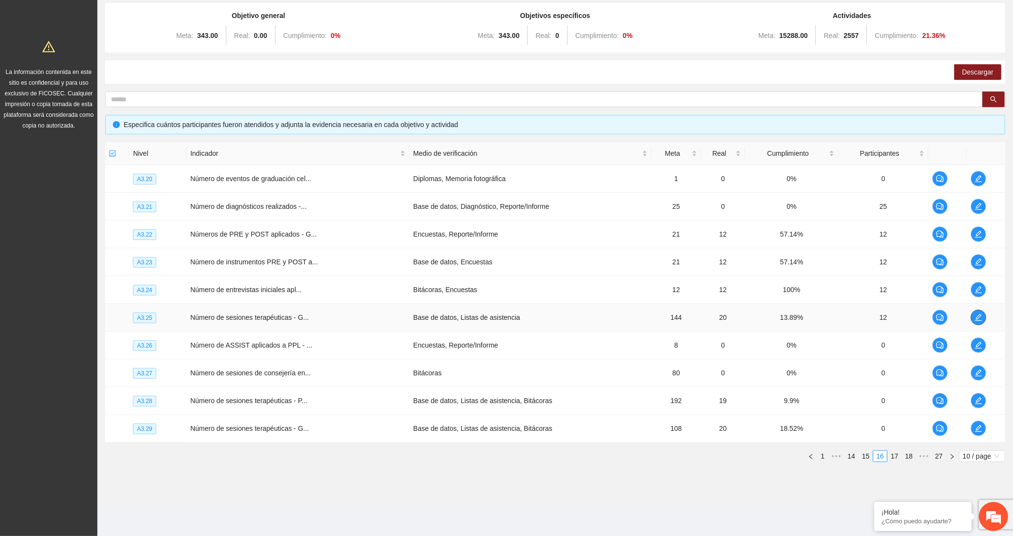
click at [979, 311] on button "button" at bounding box center [979, 318] width 16 height 16
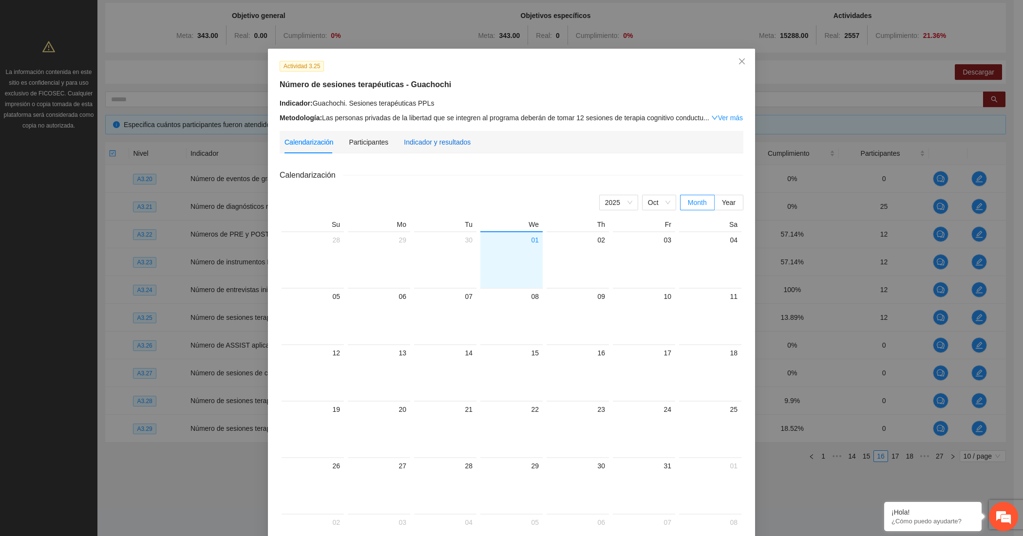
click at [442, 142] on div "Indicador y resultados" at bounding box center [437, 142] width 67 height 11
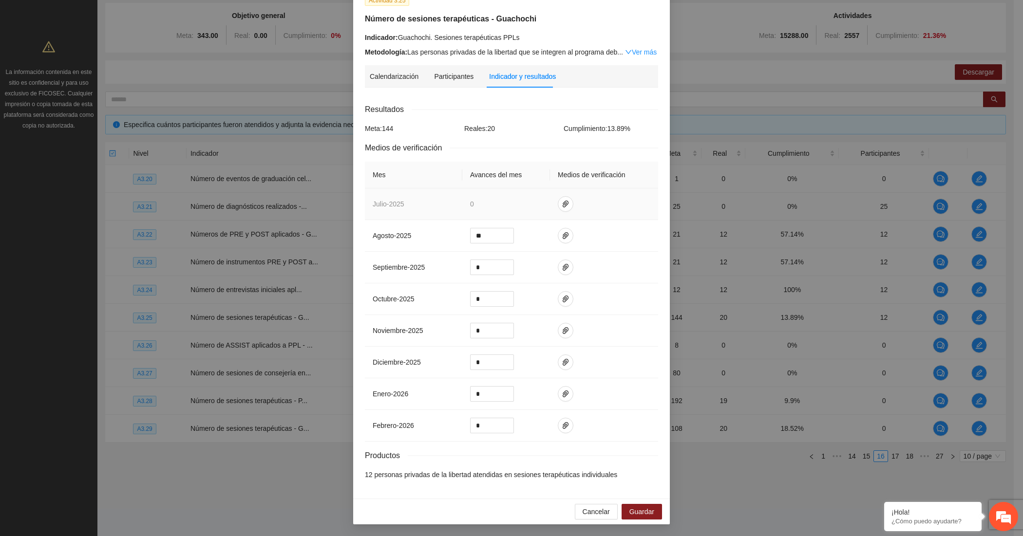
scroll to position [0, 0]
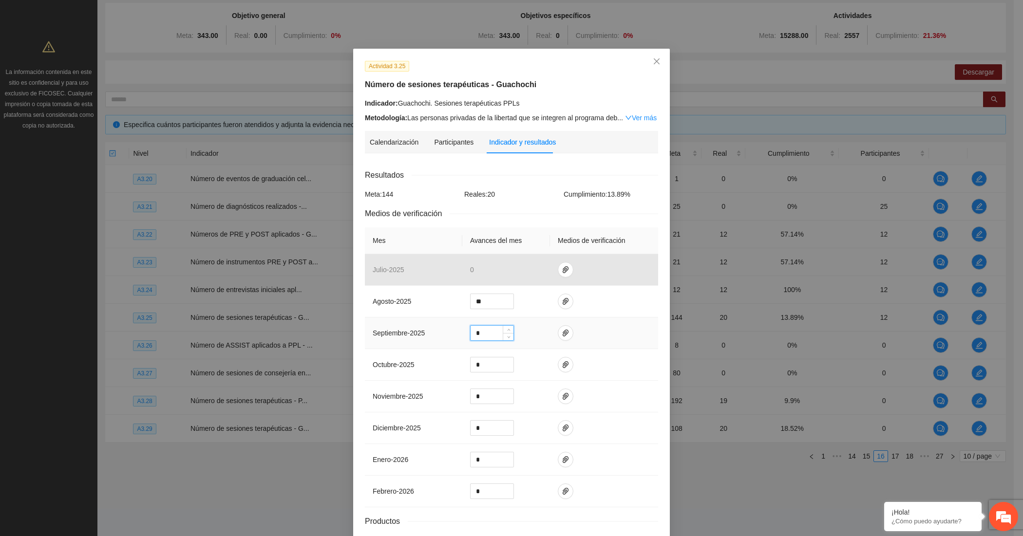
click at [482, 334] on input "*" at bounding box center [491, 333] width 43 height 15
click at [562, 302] on icon "paper-clip" at bounding box center [566, 302] width 8 height 8
click at [484, 336] on input "*" at bounding box center [491, 333] width 43 height 15
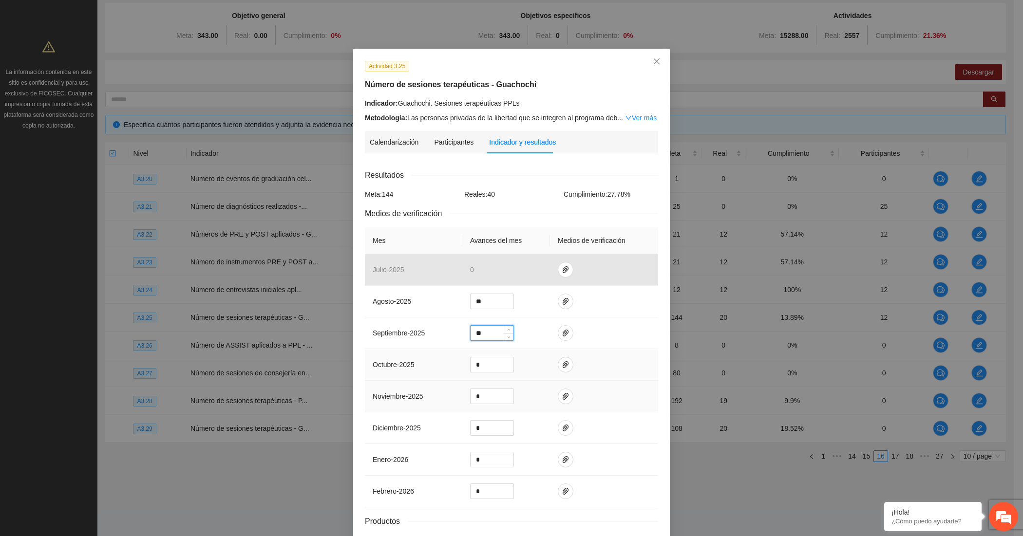
scroll to position [68, 0]
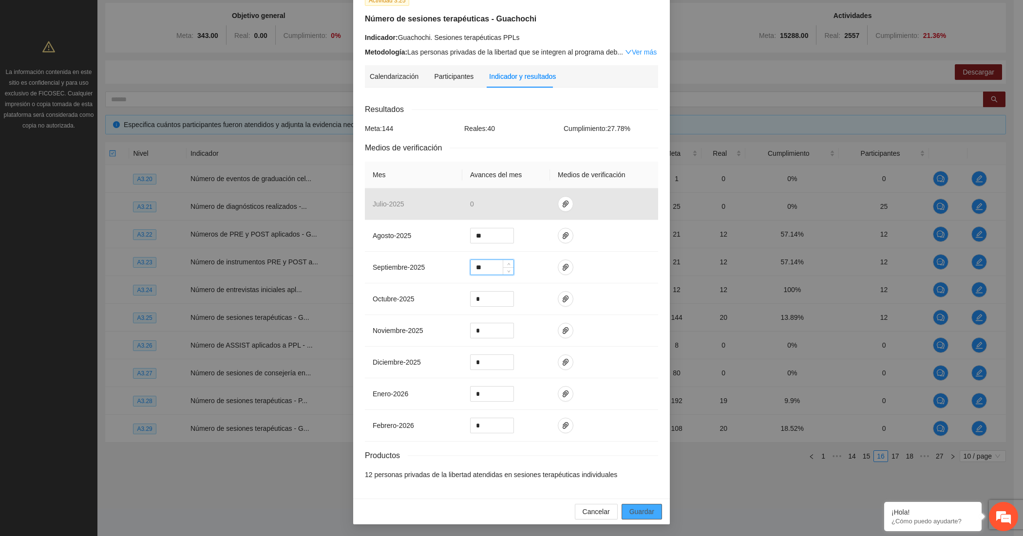
type input "**"
click at [649, 515] on button "Guardar" at bounding box center [641, 512] width 40 height 16
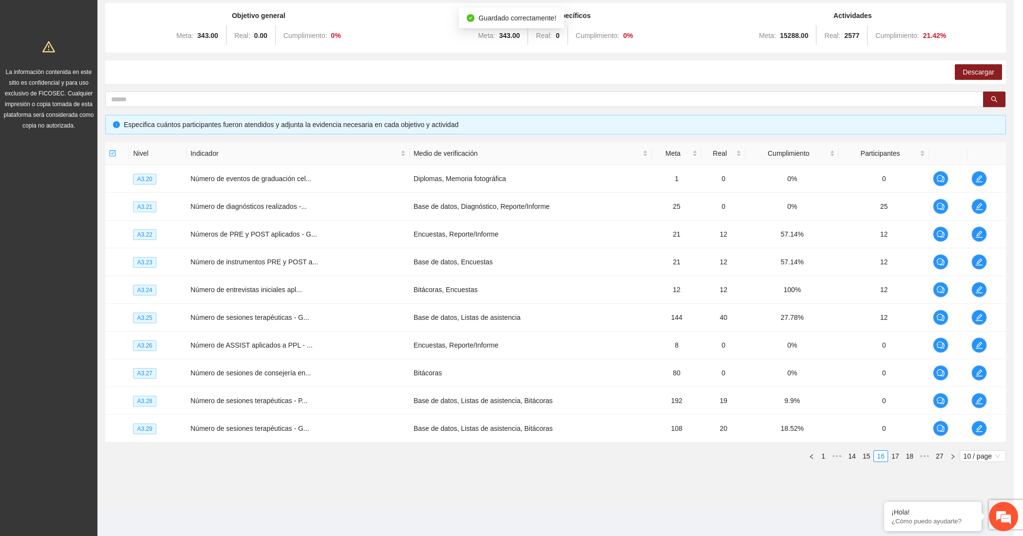
scroll to position [19, 0]
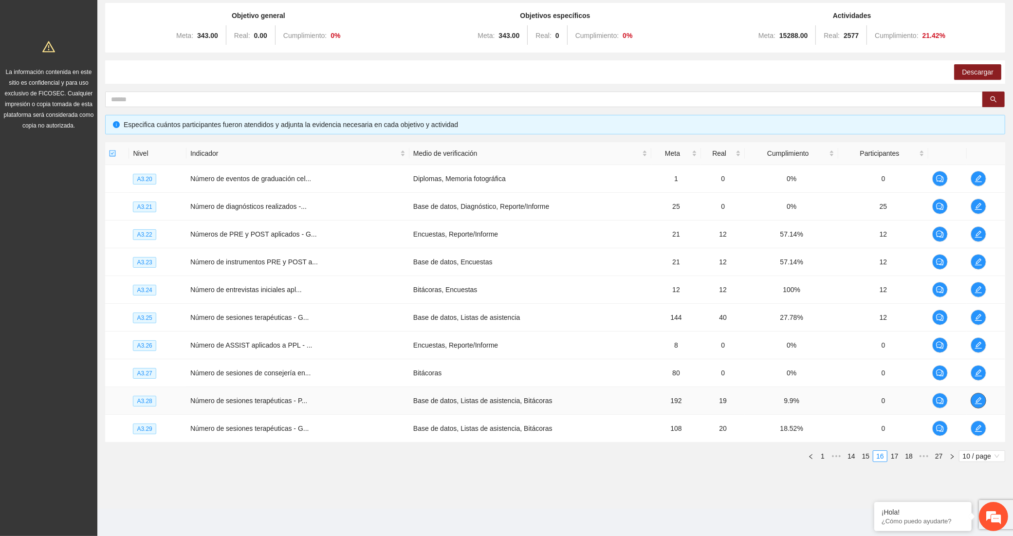
click at [973, 397] on span "edit" at bounding box center [979, 401] width 15 height 8
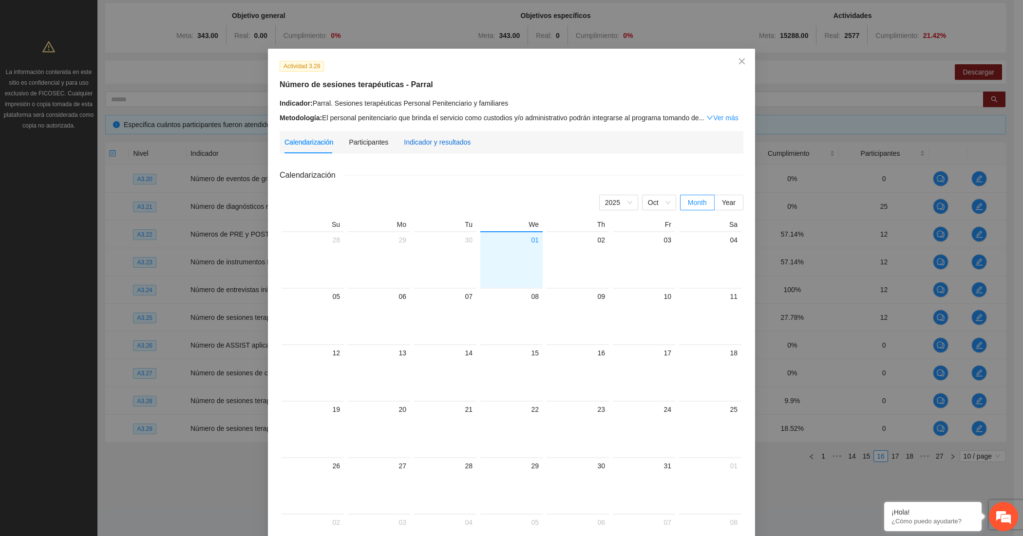
click at [435, 146] on div "Indicador y resultados" at bounding box center [437, 142] width 67 height 11
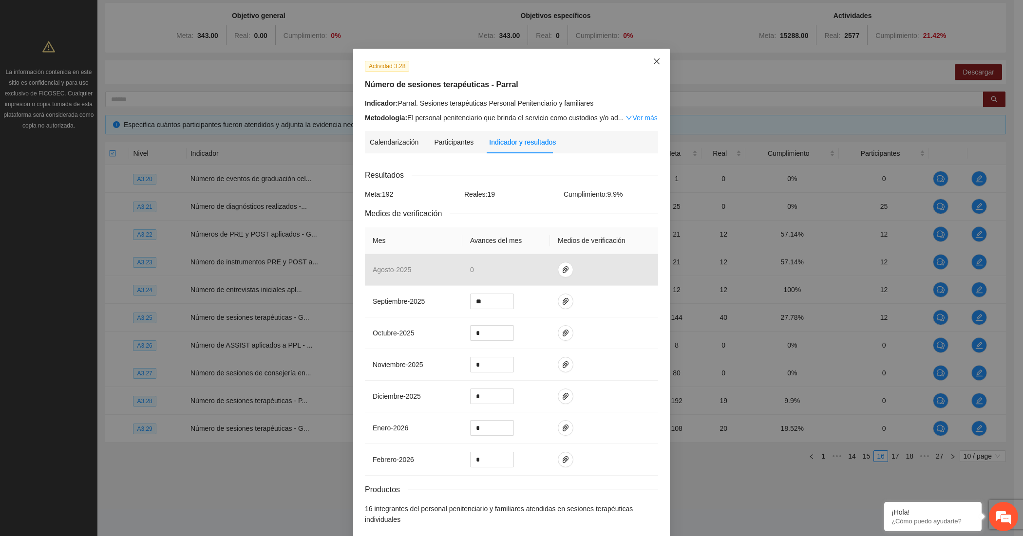
click at [654, 62] on icon "close" at bounding box center [657, 61] width 6 height 6
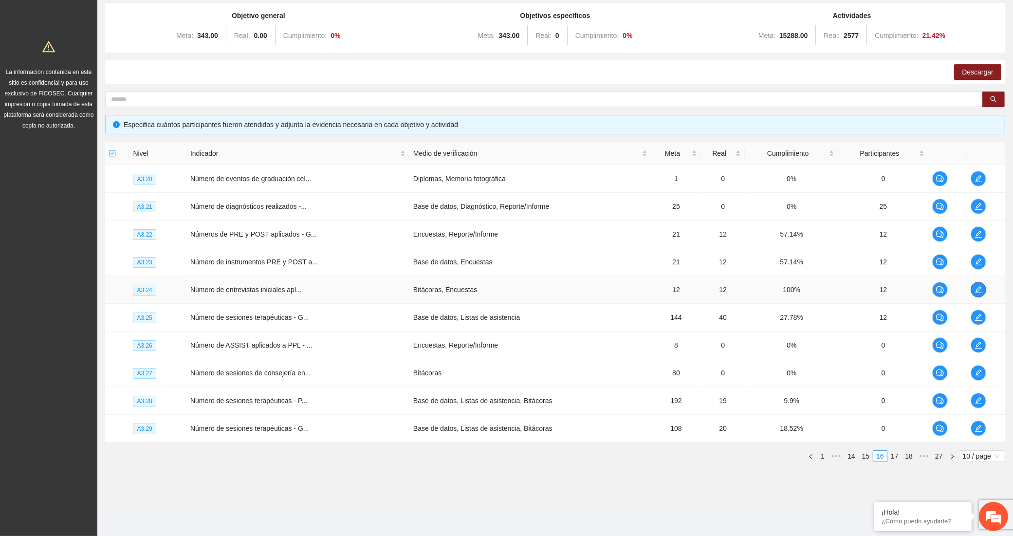
click at [979, 289] on icon "edit" at bounding box center [979, 290] width 8 height 8
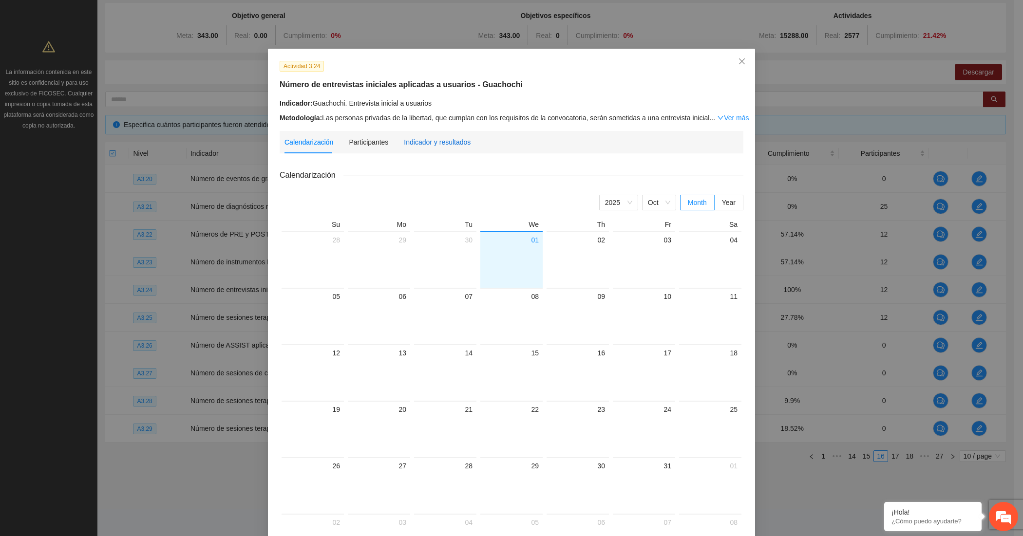
click at [424, 142] on div "Indicador y resultados" at bounding box center [437, 142] width 67 height 11
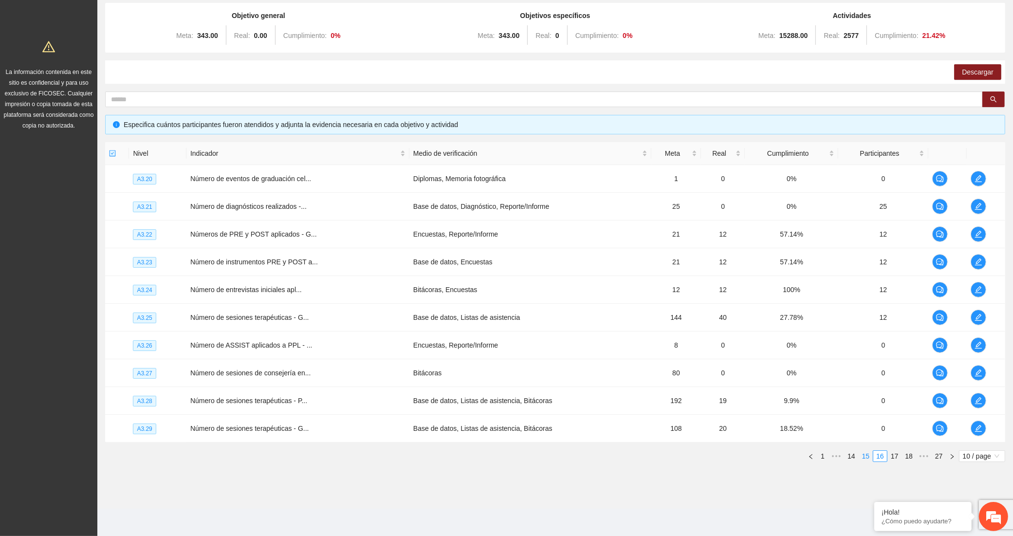
click at [866, 453] on link "15" at bounding box center [867, 456] width 14 height 11
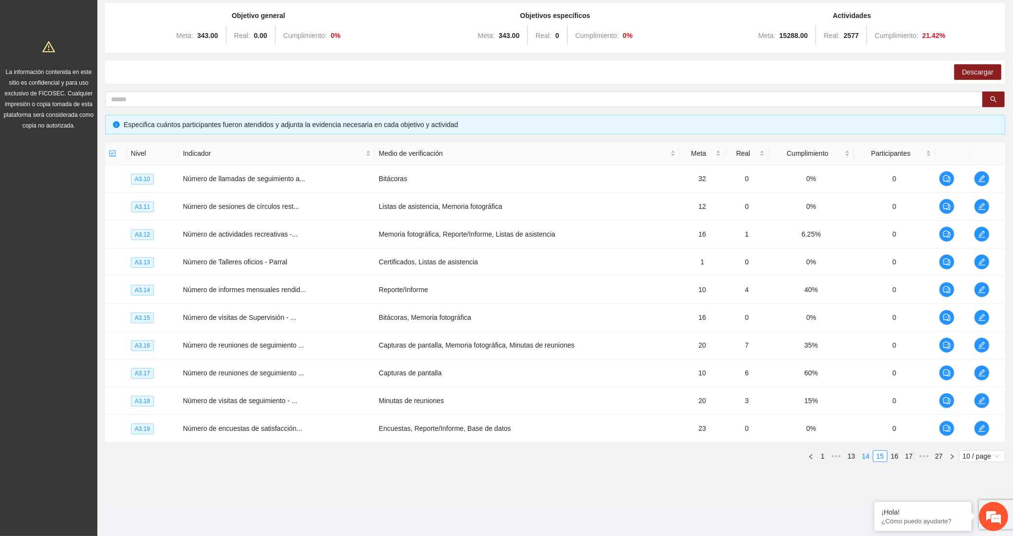
click at [865, 457] on link "14" at bounding box center [867, 456] width 14 height 11
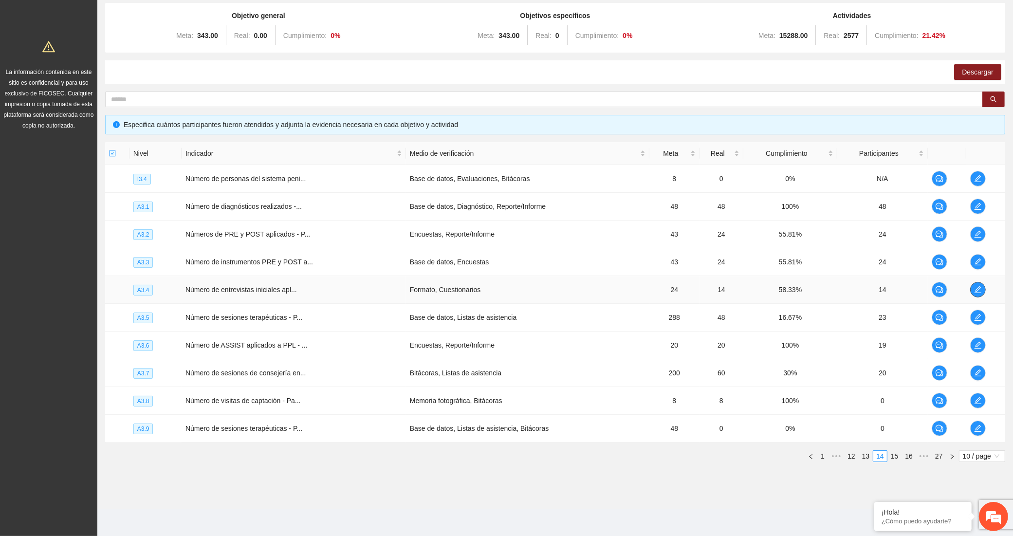
click at [975, 289] on icon "edit" at bounding box center [978, 290] width 8 height 8
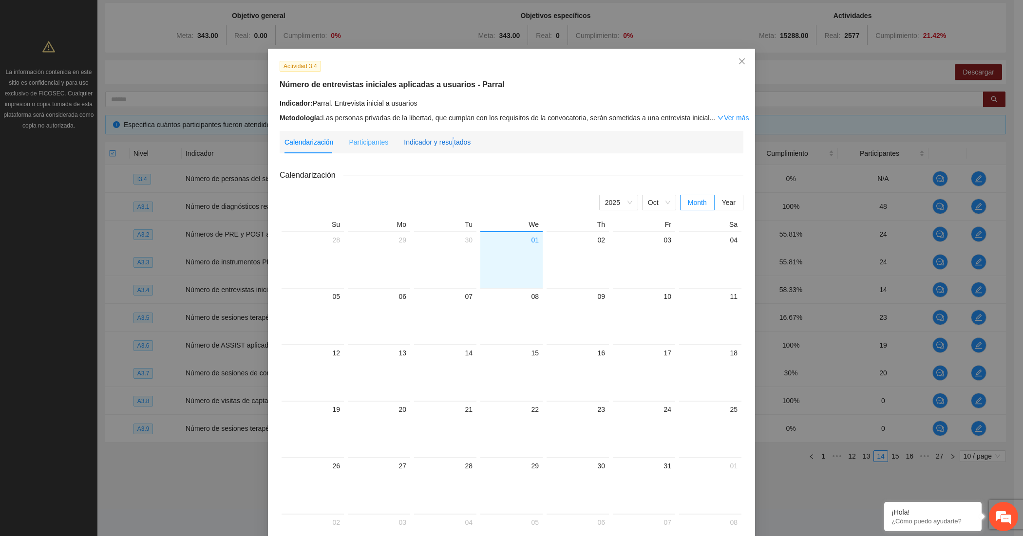
click at [446, 142] on div "Indicador y resultados" at bounding box center [437, 142] width 67 height 11
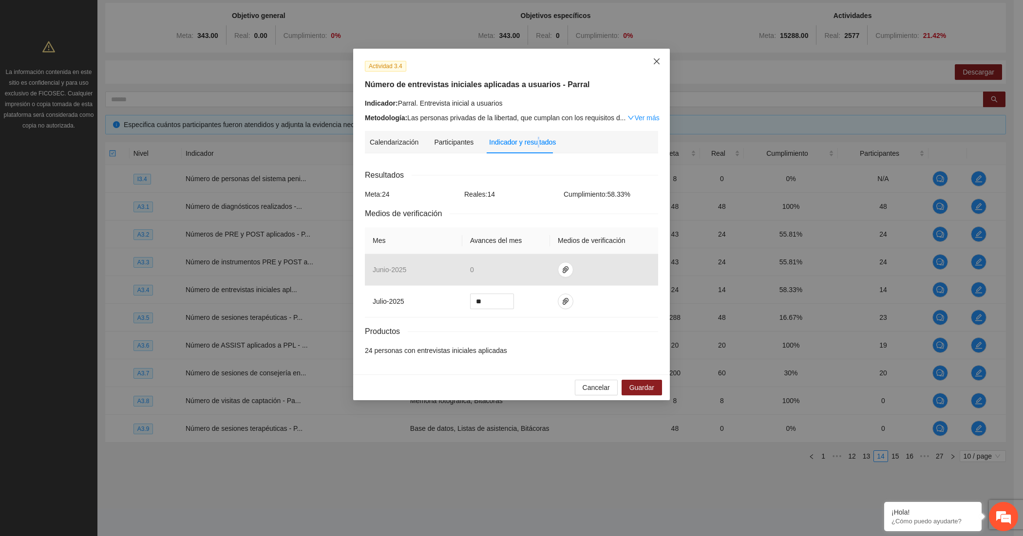
click at [654, 66] on span "Close" at bounding box center [656, 62] width 26 height 26
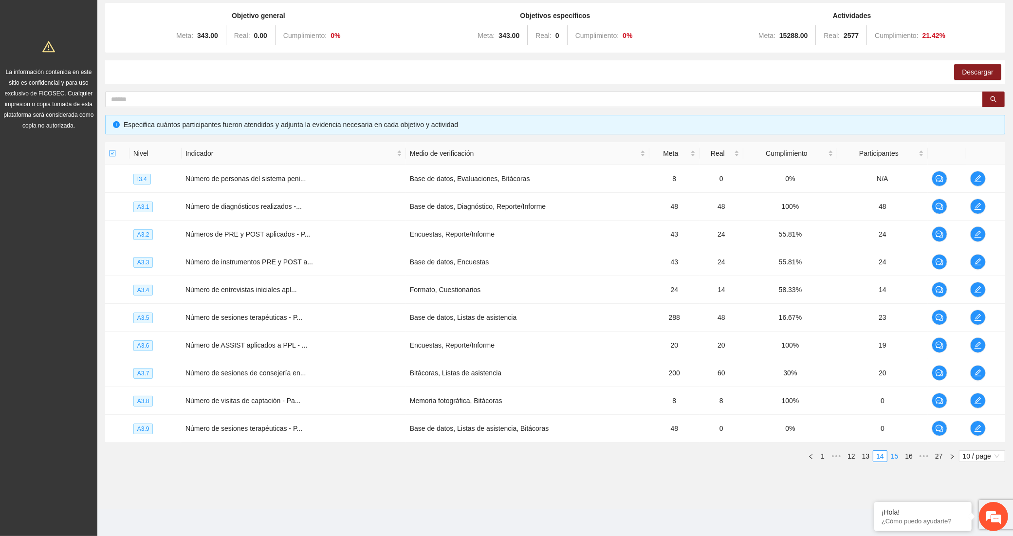
click at [899, 456] on link "15" at bounding box center [895, 456] width 14 height 11
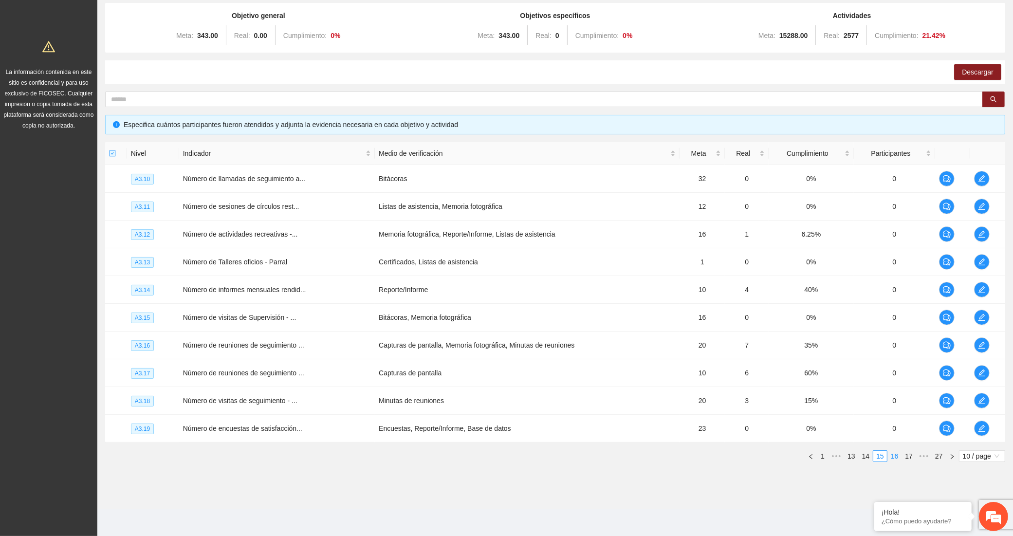
click at [899, 456] on link "16" at bounding box center [895, 456] width 14 height 11
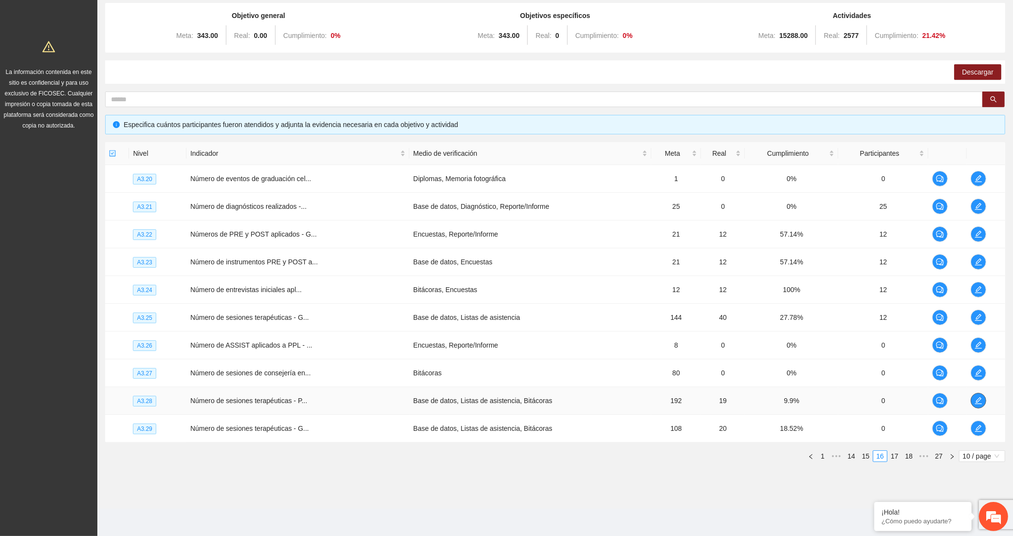
click at [975, 399] on icon "edit" at bounding box center [979, 401] width 8 height 8
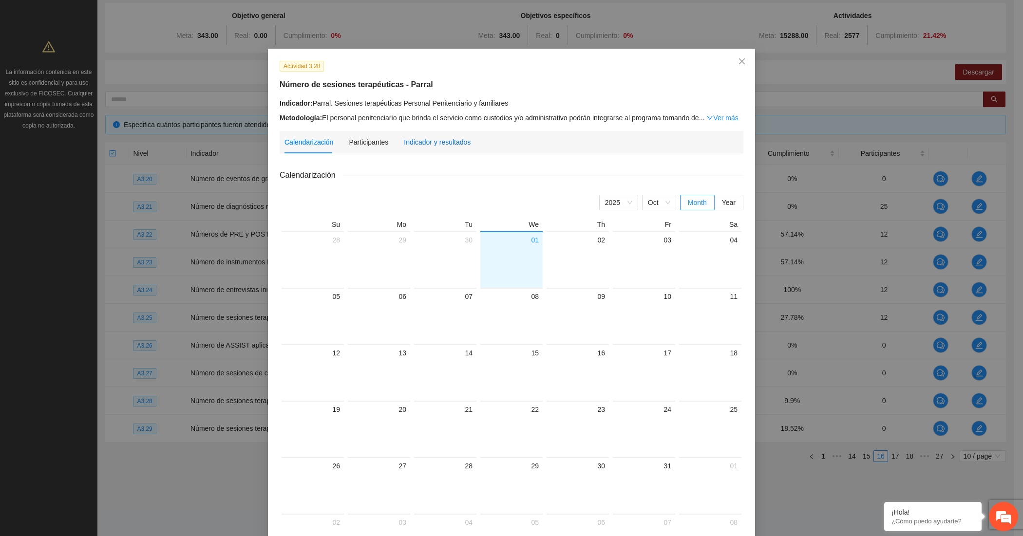
click at [453, 142] on div "Indicador y resultados" at bounding box center [437, 142] width 67 height 11
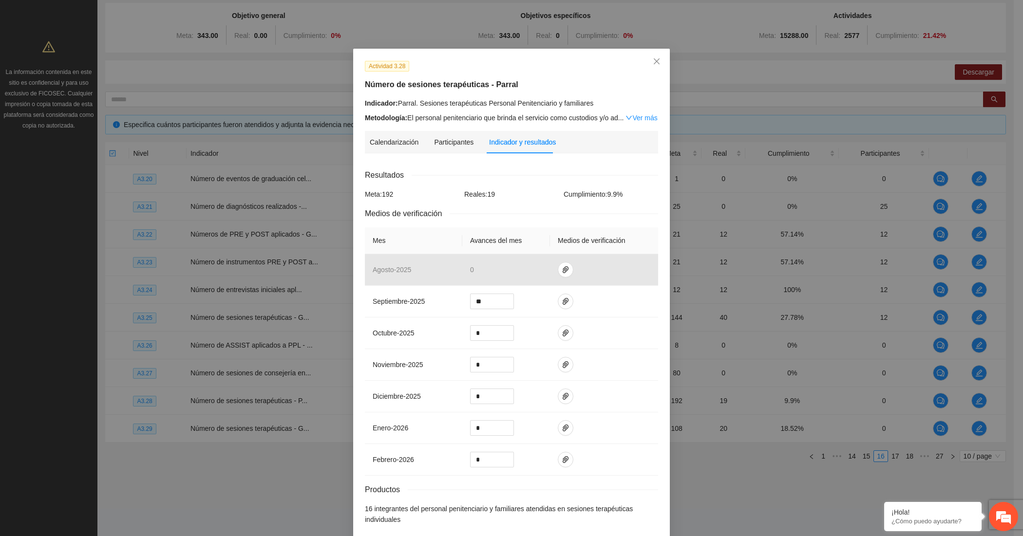
click at [566, 86] on h5 "Número de sesiones terapéuticas - Parral" at bounding box center [511, 85] width 293 height 12
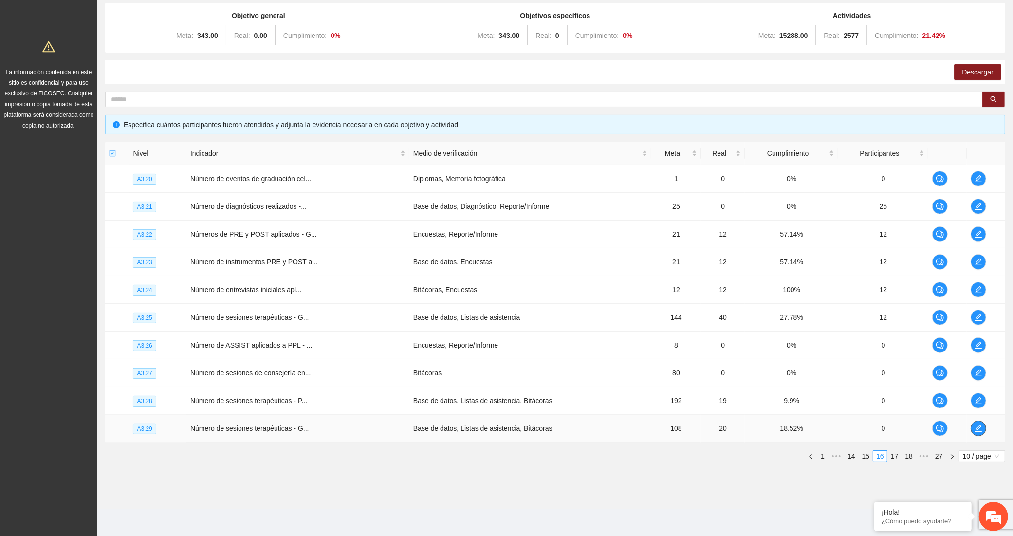
click at [983, 430] on span "edit" at bounding box center [979, 429] width 15 height 8
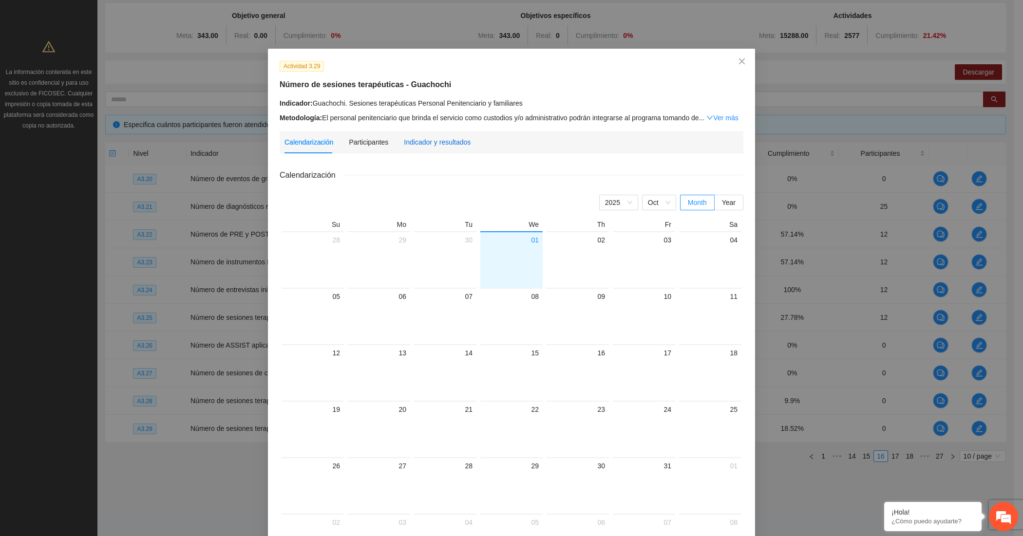
click at [459, 142] on div "Indicador y resultados" at bounding box center [437, 142] width 67 height 11
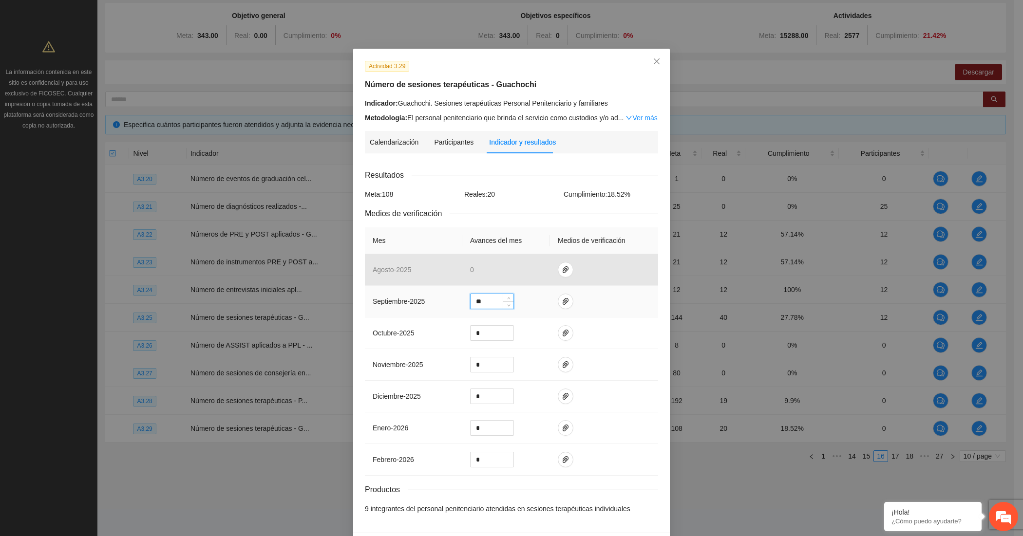
drag, startPoint x: 490, startPoint y: 298, endPoint x: 446, endPoint y: 298, distance: 44.8
click at [446, 298] on tr "septiembre - 2025 **" at bounding box center [511, 302] width 293 height 32
type input "*"
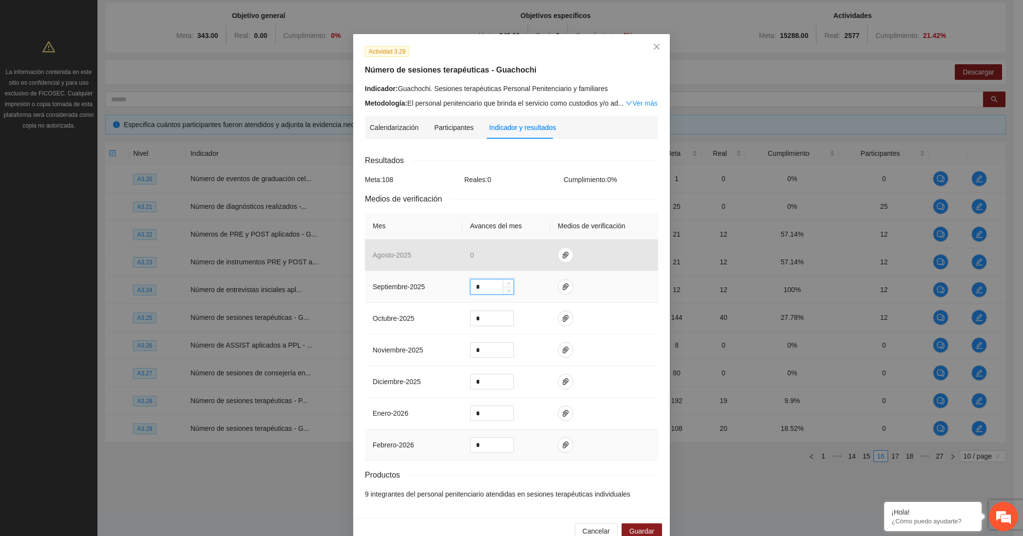
scroll to position [37, 0]
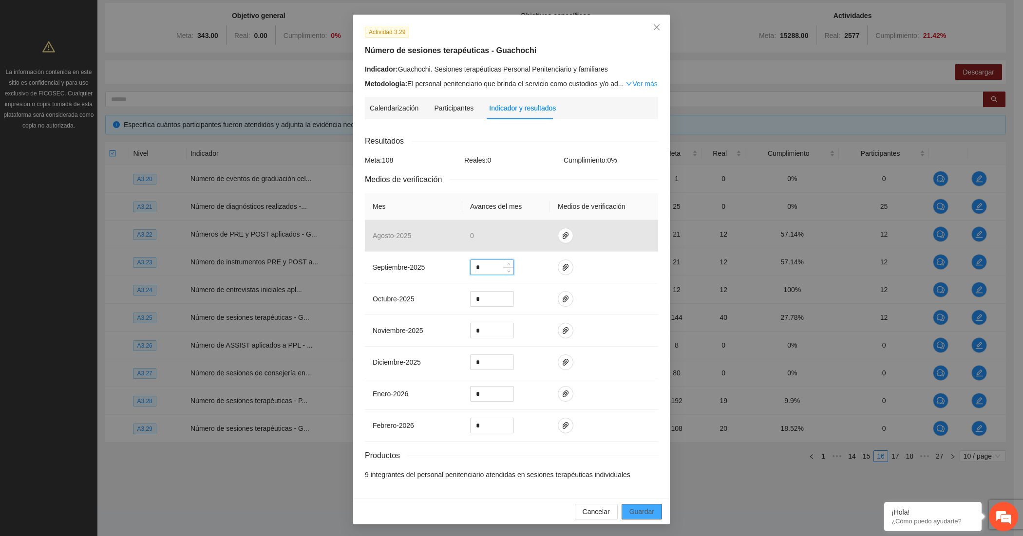
click at [624, 508] on button "Guardar" at bounding box center [641, 512] width 40 height 16
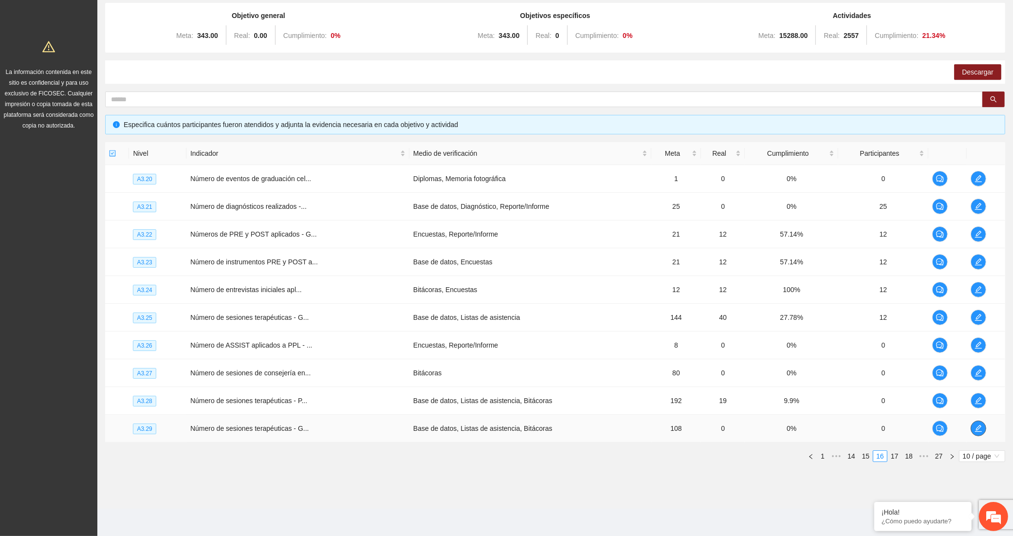
click at [973, 424] on button "button" at bounding box center [979, 429] width 16 height 16
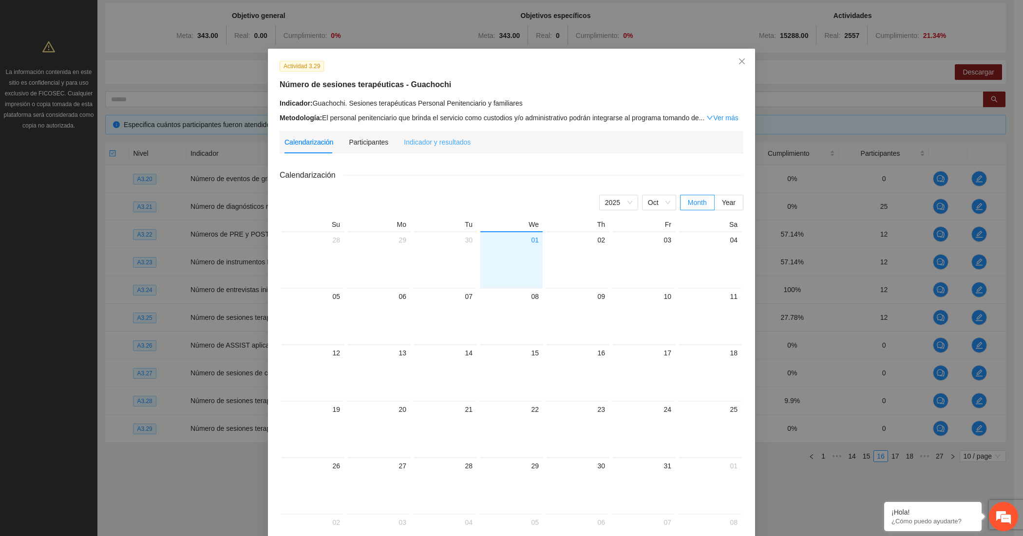
click at [418, 149] on div "Indicador y resultados" at bounding box center [437, 142] width 67 height 22
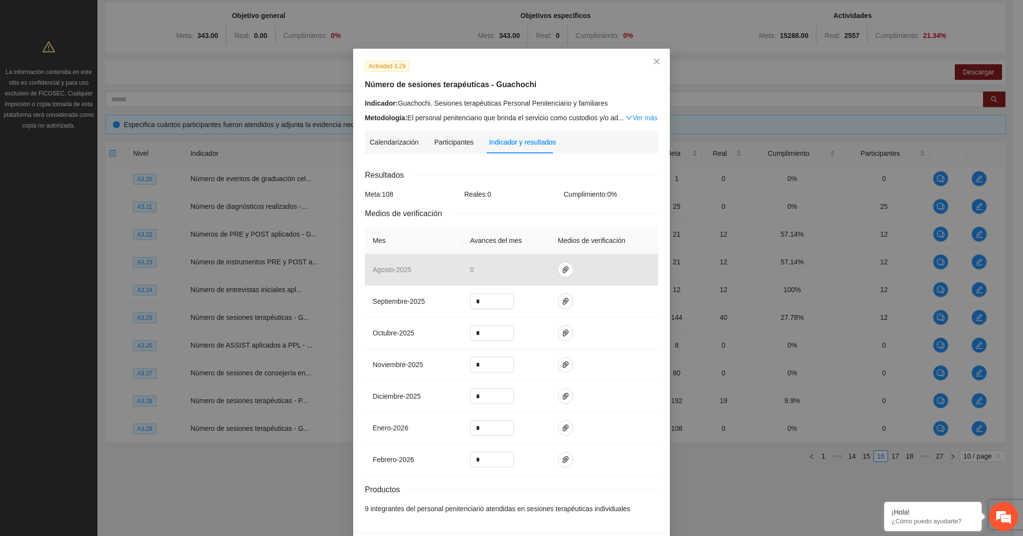
click at [461, 61] on div "Actividad 3.29" at bounding box center [511, 65] width 300 height 11
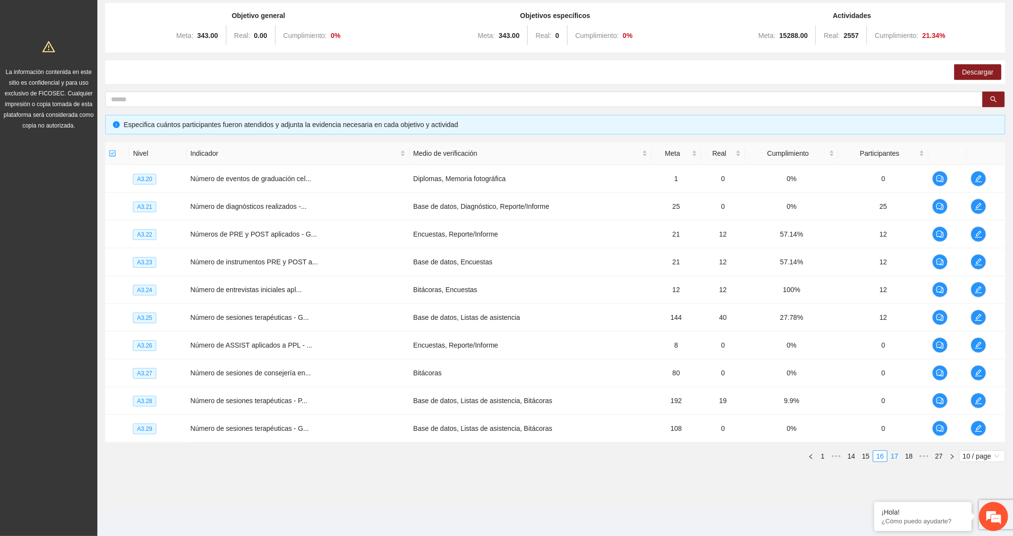
click at [893, 459] on link "17" at bounding box center [895, 456] width 14 height 11
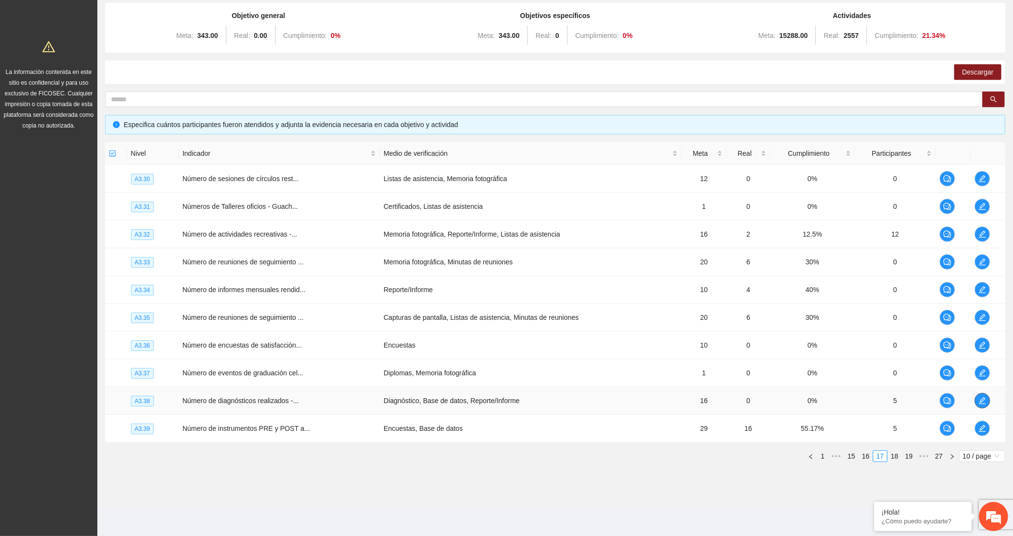
click at [976, 395] on button "button" at bounding box center [983, 401] width 16 height 16
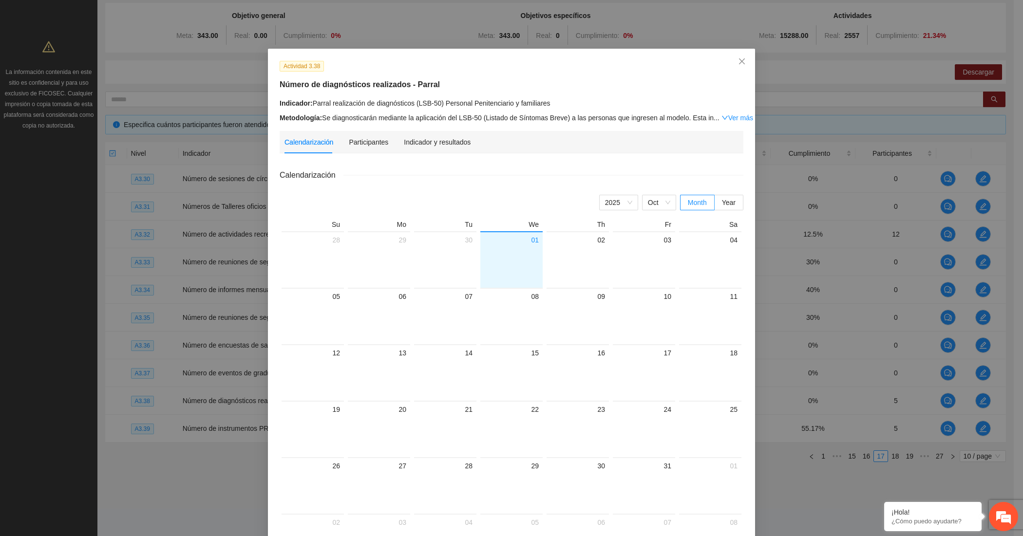
click at [393, 139] on div "Calendarización Participantes Indicador y resultados" at bounding box center [377, 142] width 186 height 22
click at [413, 153] on div "Calendarización Participantes Indicador y resultados Calendarización [DATE] Mon…" at bounding box center [512, 352] width 464 height 443
click at [420, 149] on div "Indicador y resultados" at bounding box center [437, 142] width 67 height 22
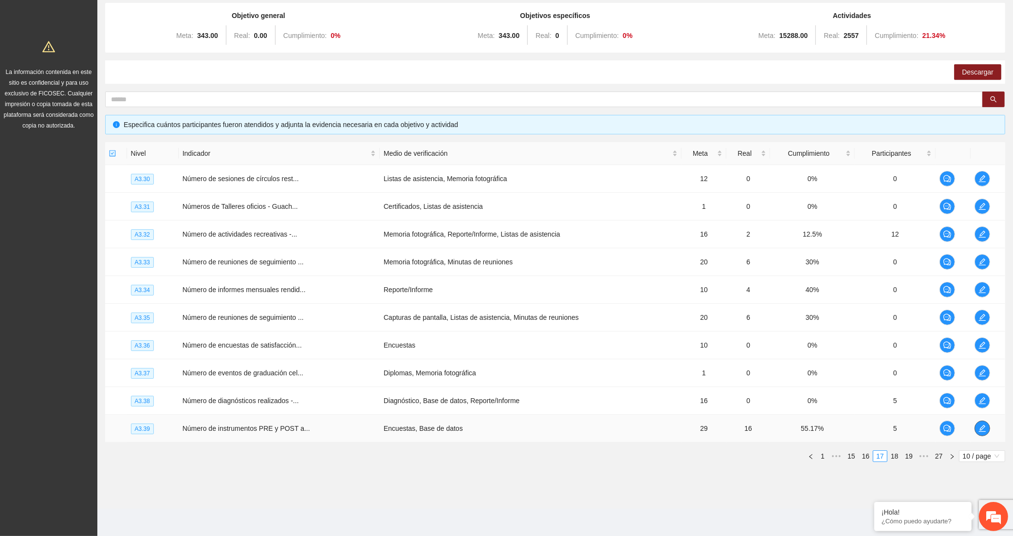
click at [983, 428] on icon "edit" at bounding box center [982, 428] width 7 height 7
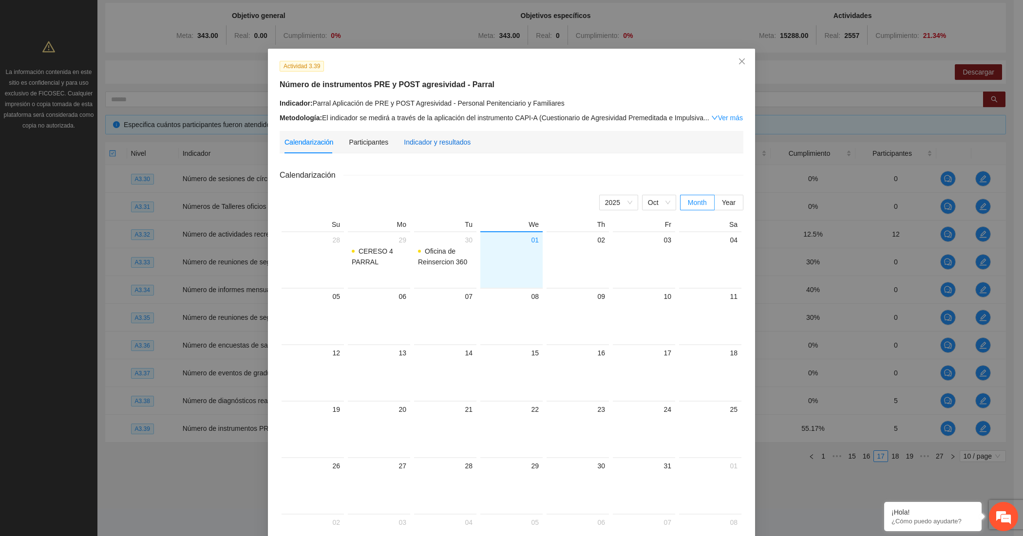
click at [426, 137] on div "Indicador y resultados" at bounding box center [437, 142] width 67 height 11
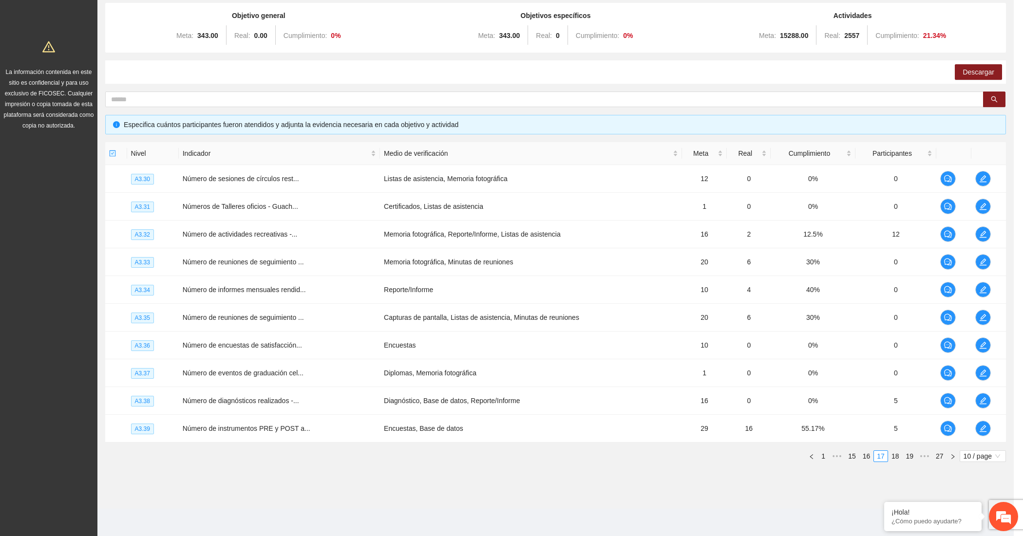
scroll to position [126, 0]
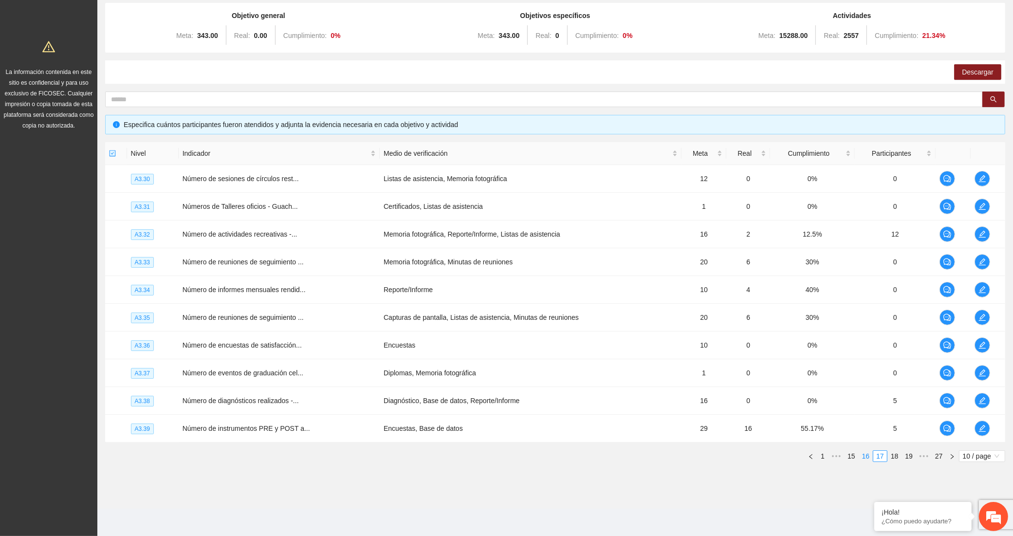
click at [862, 457] on link "16" at bounding box center [867, 456] width 14 height 11
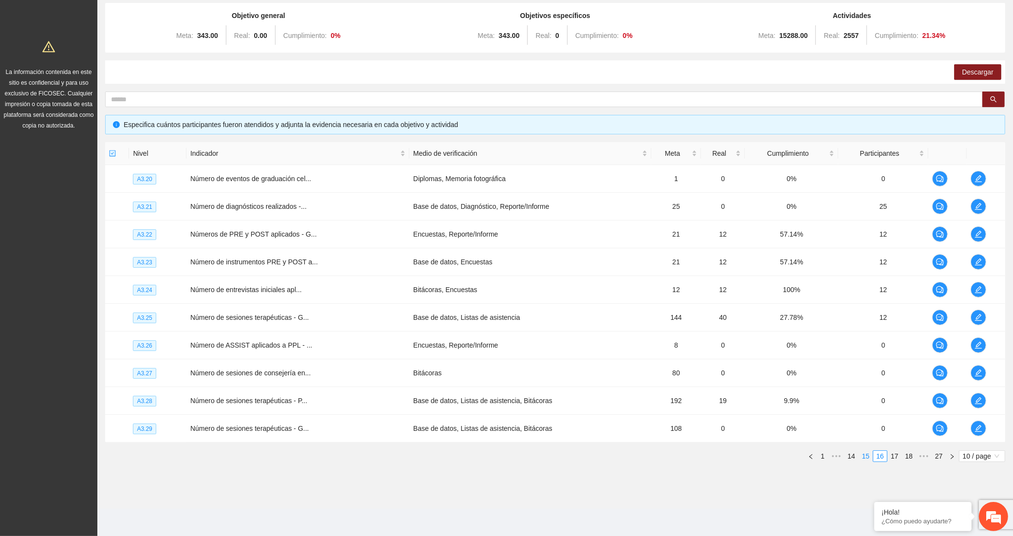
click at [864, 458] on link "15" at bounding box center [867, 456] width 14 height 11
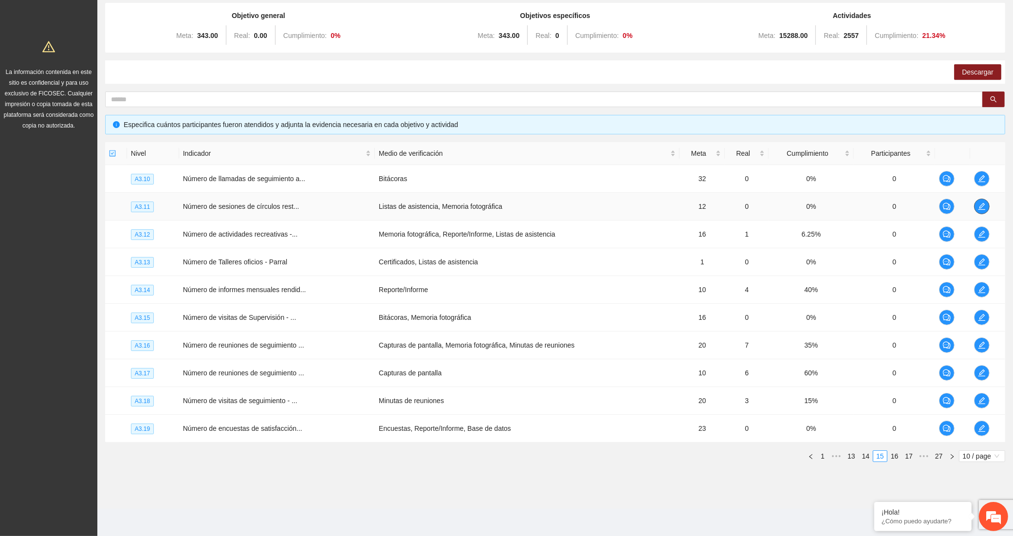
click at [982, 203] on icon "edit" at bounding box center [982, 207] width 8 height 8
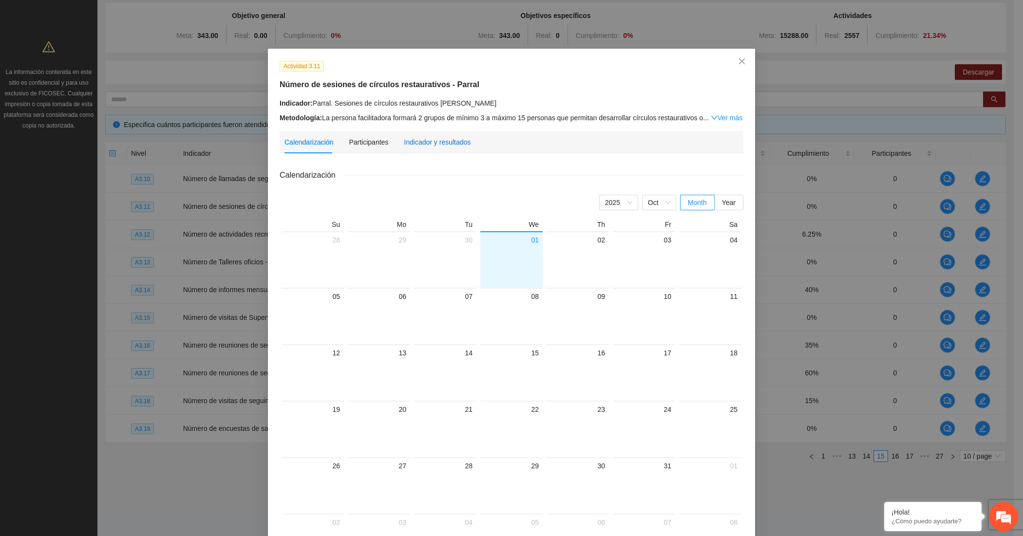
click at [432, 139] on div "Indicador y resultados" at bounding box center [437, 142] width 67 height 11
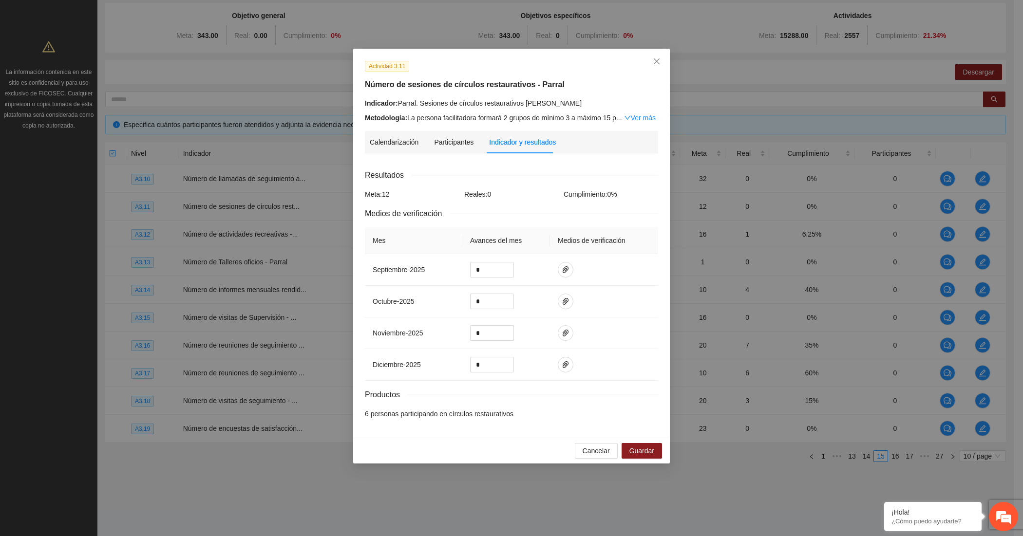
click at [453, 92] on div "Actividad 3.11 Número de sesiones de círculos restaurativos - Parral Indicador:…" at bounding box center [511, 91] width 300 height 63
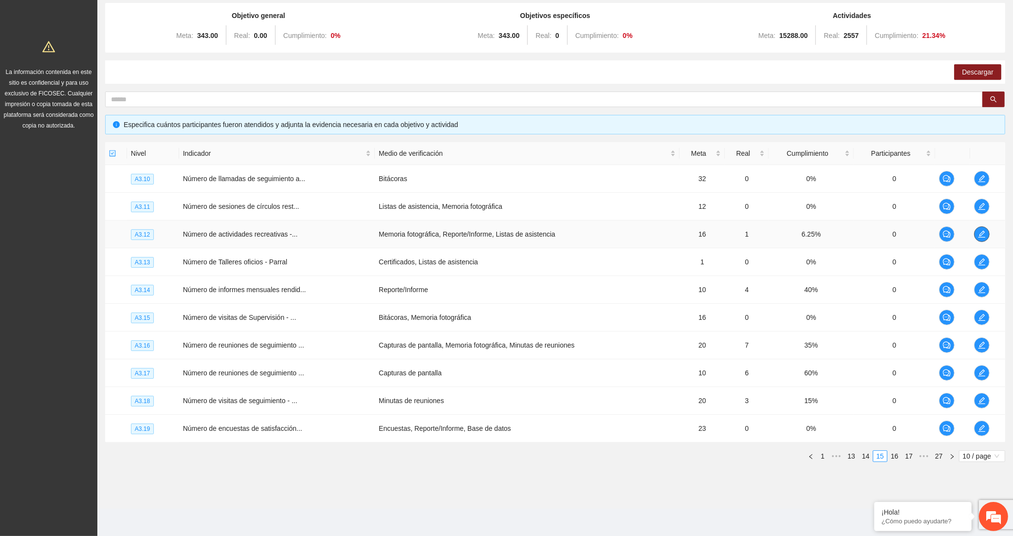
click at [982, 228] on button "button" at bounding box center [982, 234] width 16 height 16
click at [904, 456] on link "17" at bounding box center [909, 456] width 14 height 11
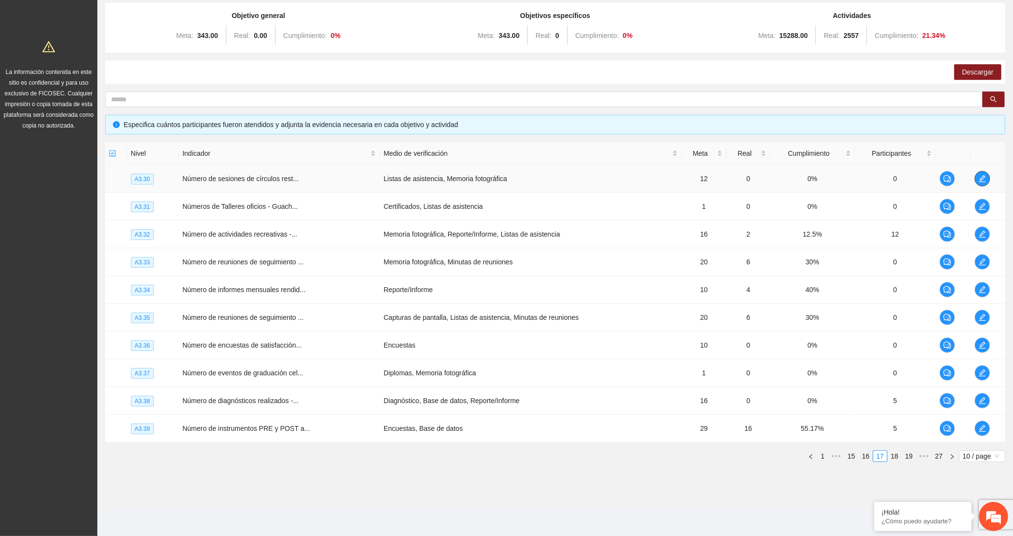
click at [979, 180] on icon "edit" at bounding box center [983, 179] width 8 height 8
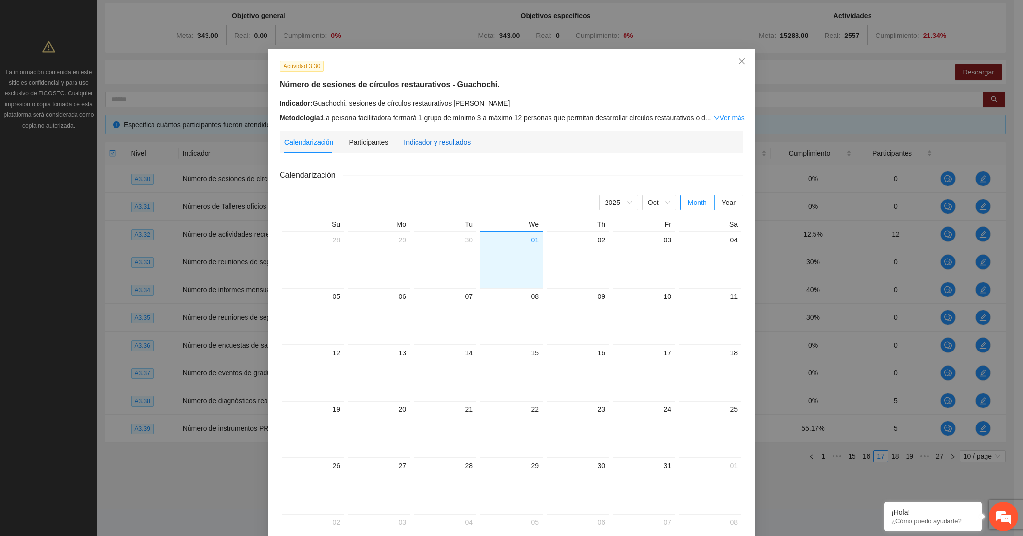
click at [437, 137] on div "Indicador y resultados" at bounding box center [437, 142] width 67 height 11
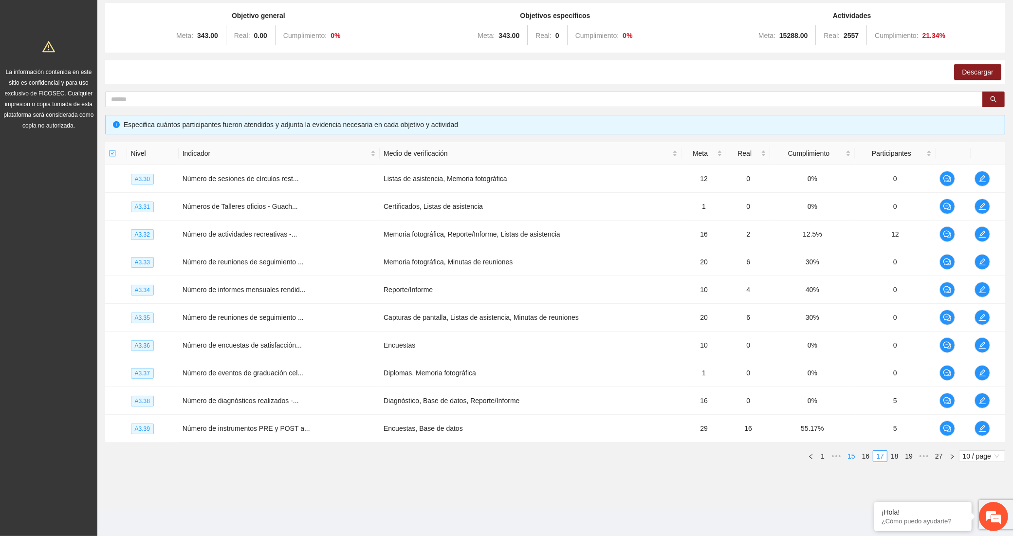
click at [848, 453] on link "15" at bounding box center [852, 456] width 14 height 11
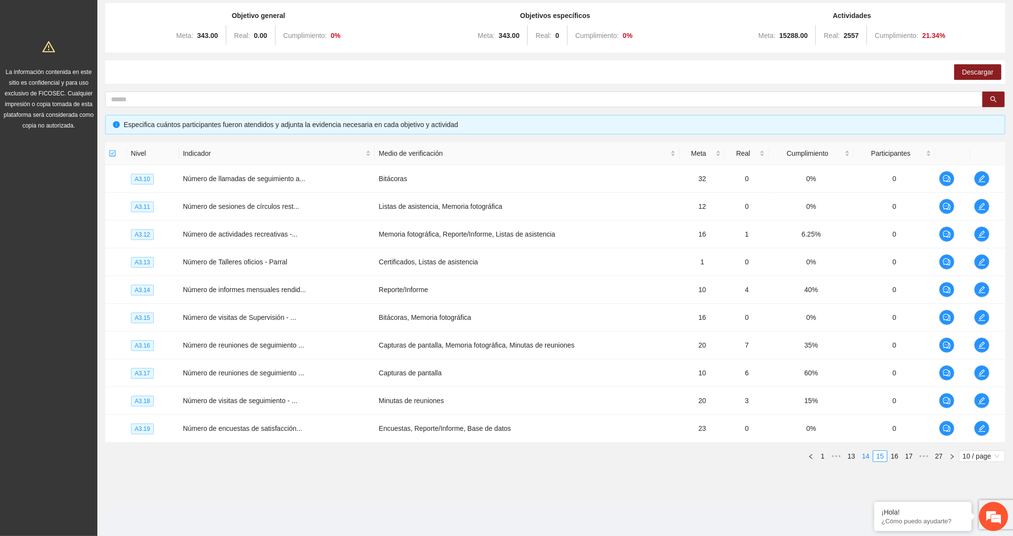
click at [865, 454] on link "14" at bounding box center [867, 456] width 14 height 11
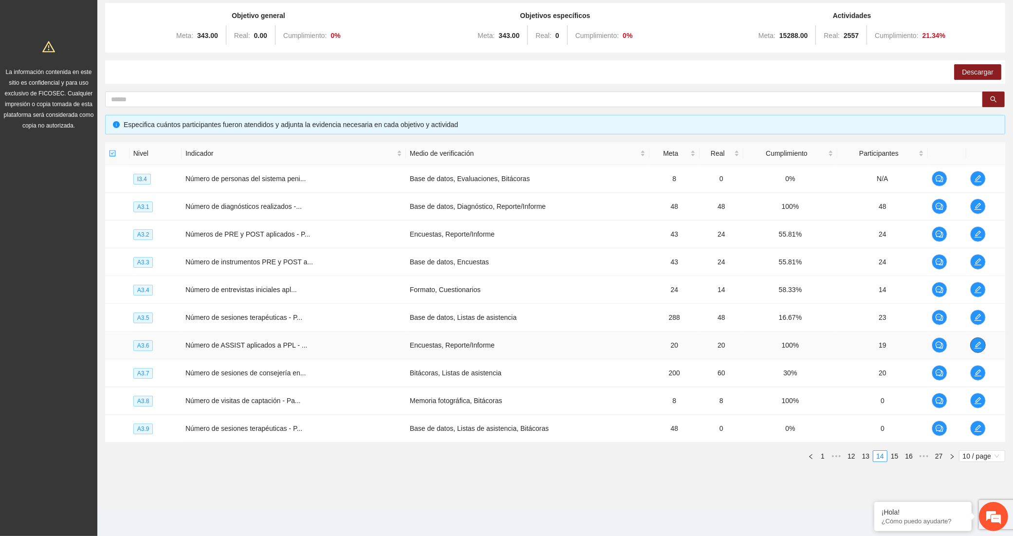
click at [976, 345] on icon "edit" at bounding box center [978, 345] width 7 height 7
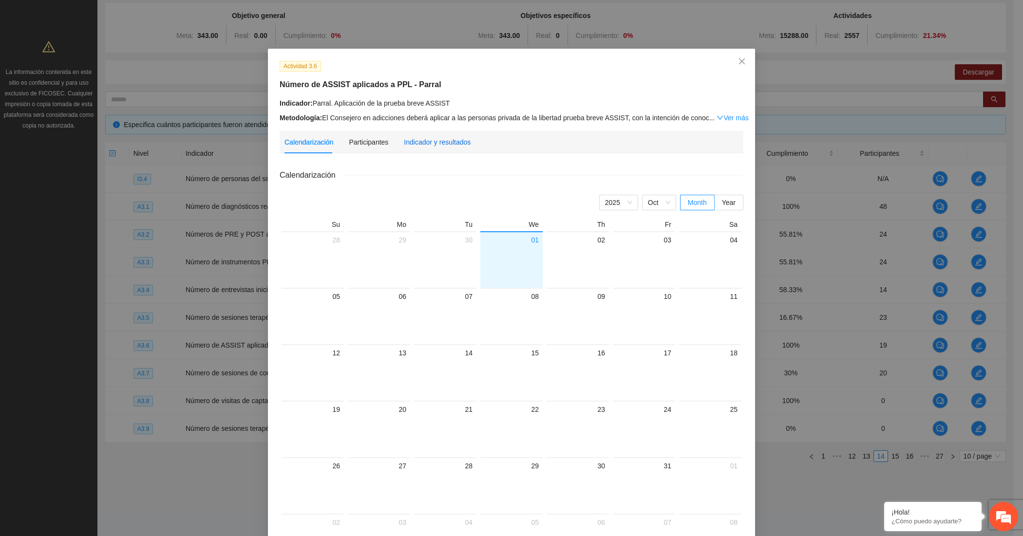
click at [413, 139] on div "Indicador y resultados" at bounding box center [437, 142] width 67 height 11
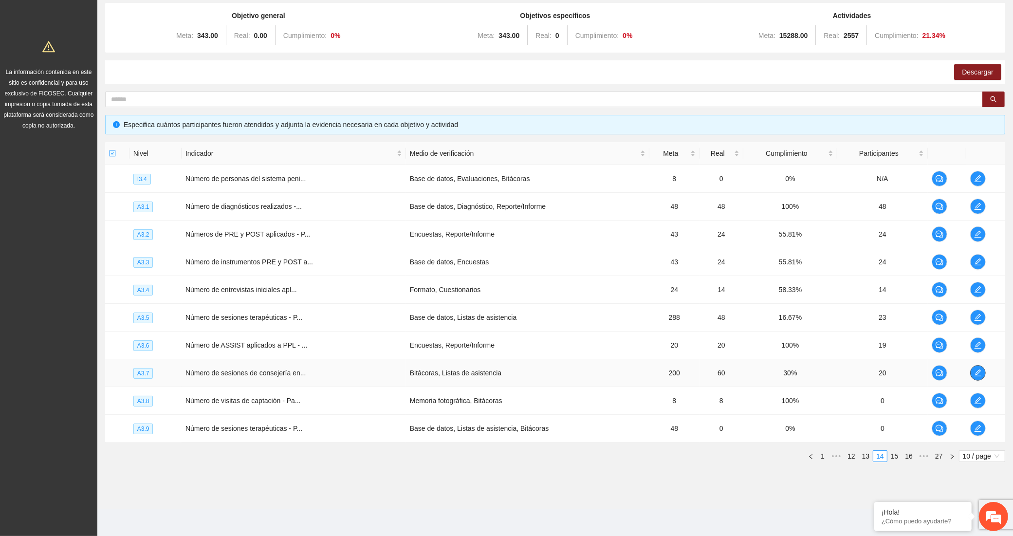
click at [972, 372] on span "edit" at bounding box center [978, 373] width 15 height 8
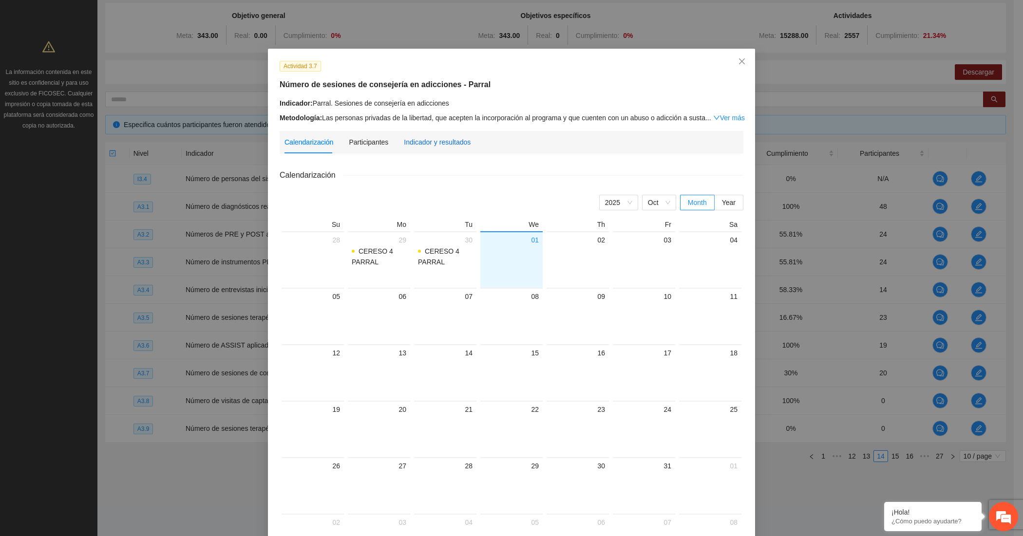
click at [421, 137] on div "Indicador y resultados" at bounding box center [437, 142] width 67 height 11
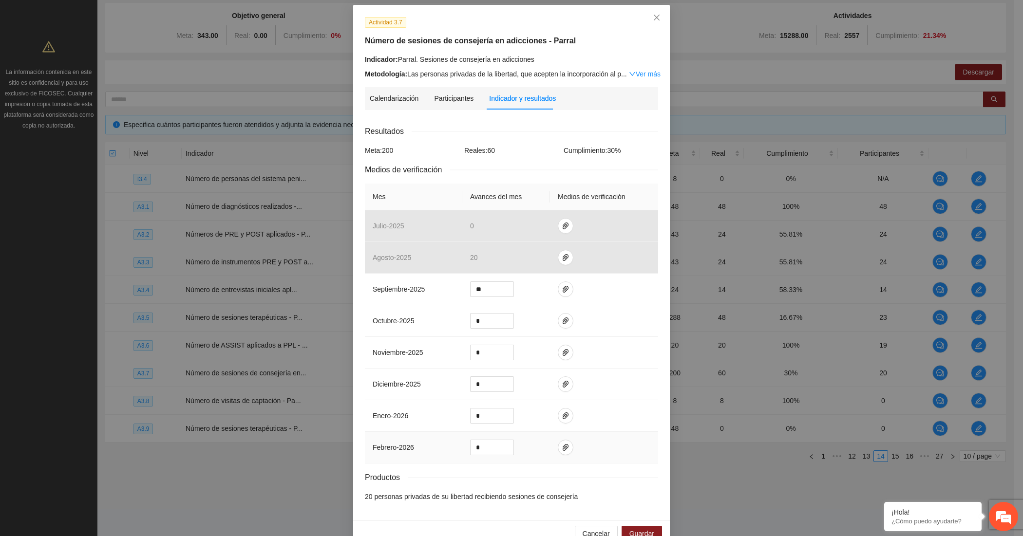
scroll to position [68, 0]
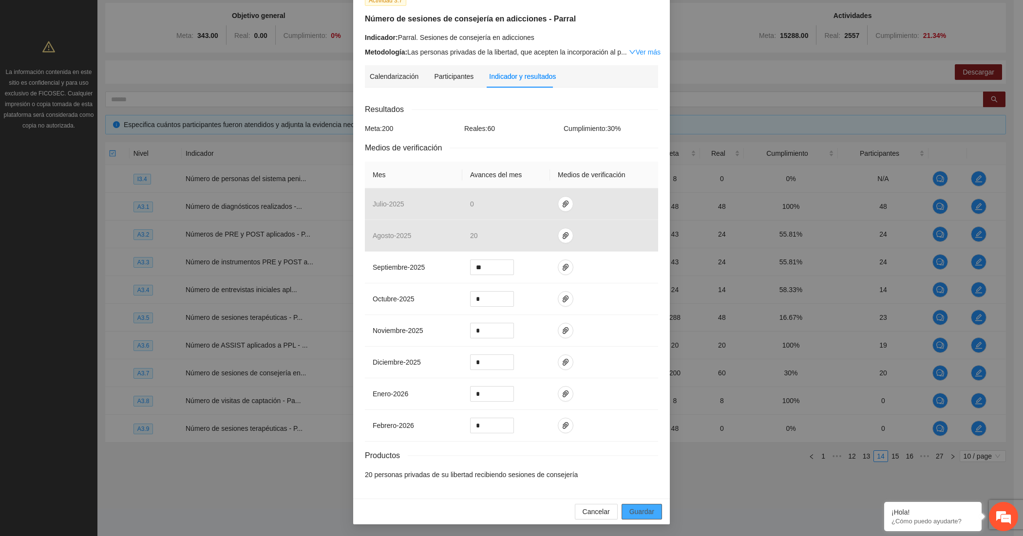
click at [636, 506] on span "Guardar" at bounding box center [641, 511] width 25 height 11
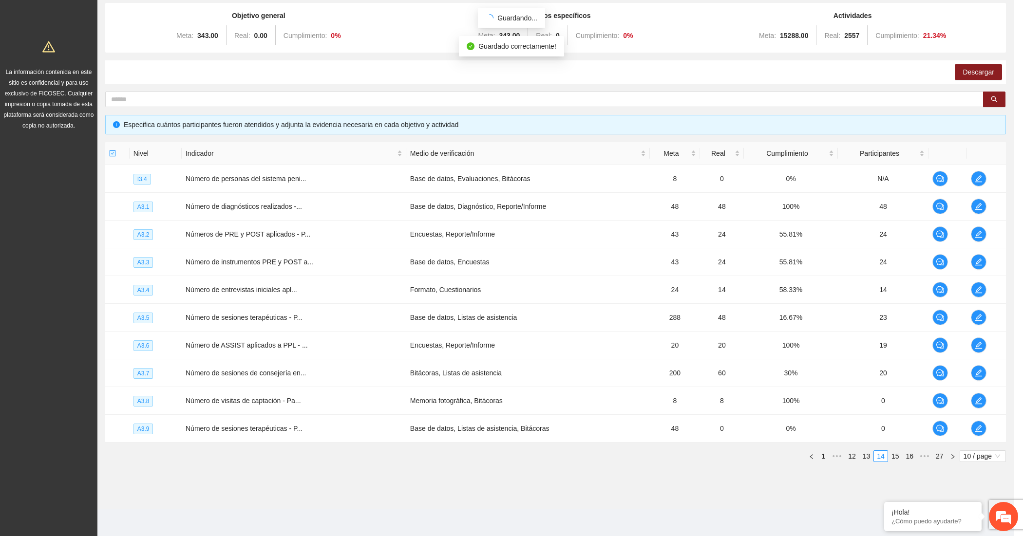
scroll to position [19, 0]
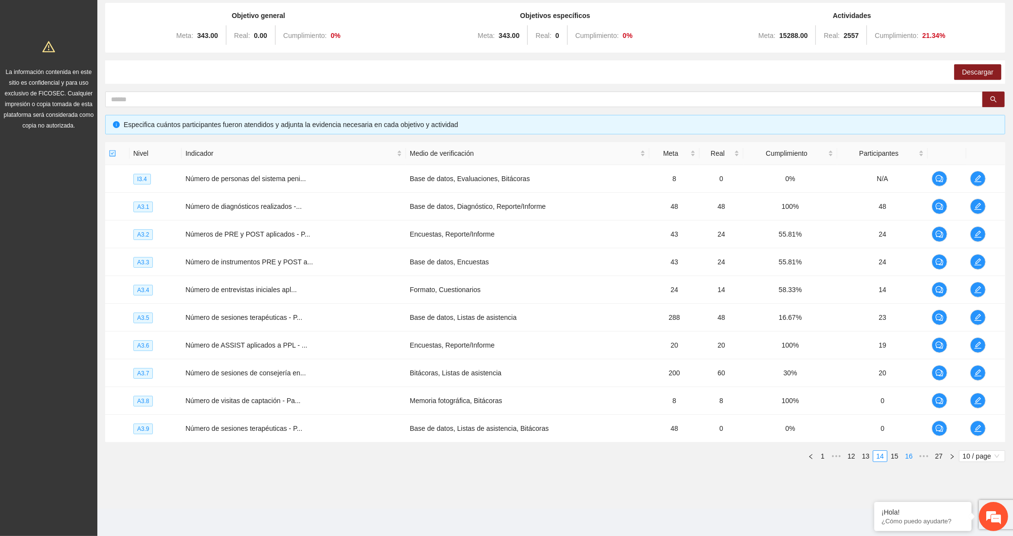
click at [905, 455] on link "16" at bounding box center [909, 456] width 14 height 11
click at [978, 348] on icon "edit" at bounding box center [978, 345] width 7 height 7
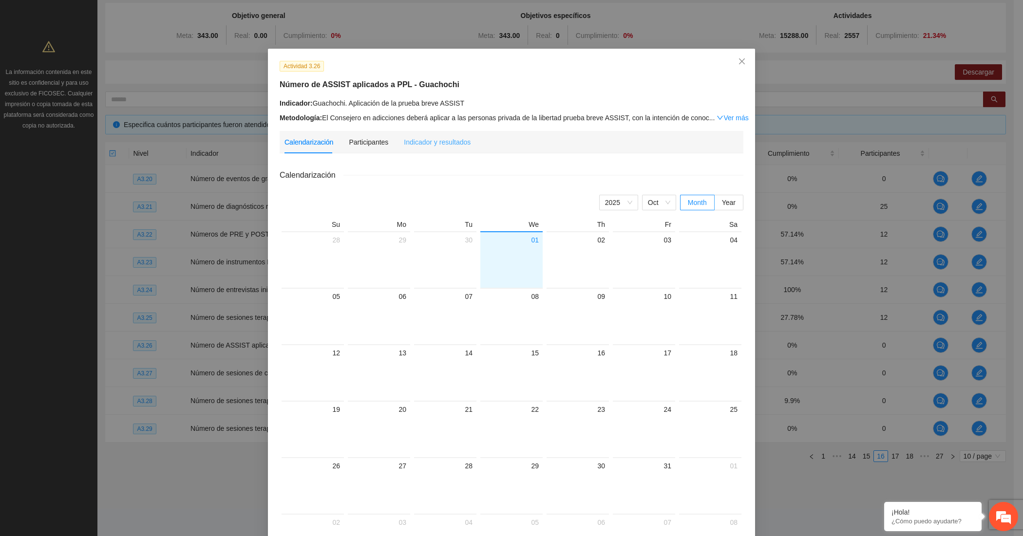
click at [442, 147] on div "Indicador y resultados" at bounding box center [437, 142] width 67 height 22
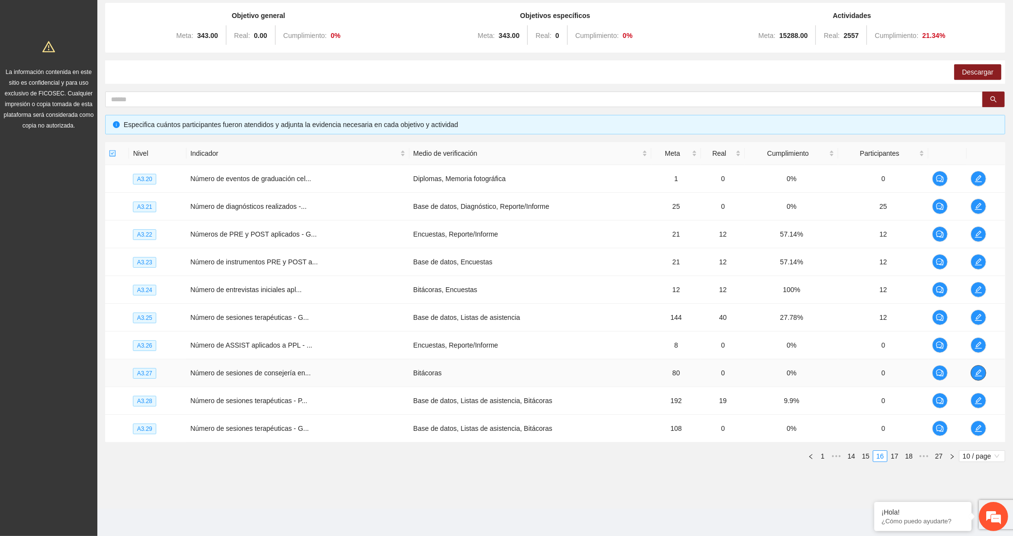
click at [972, 374] on span "edit" at bounding box center [979, 373] width 15 height 8
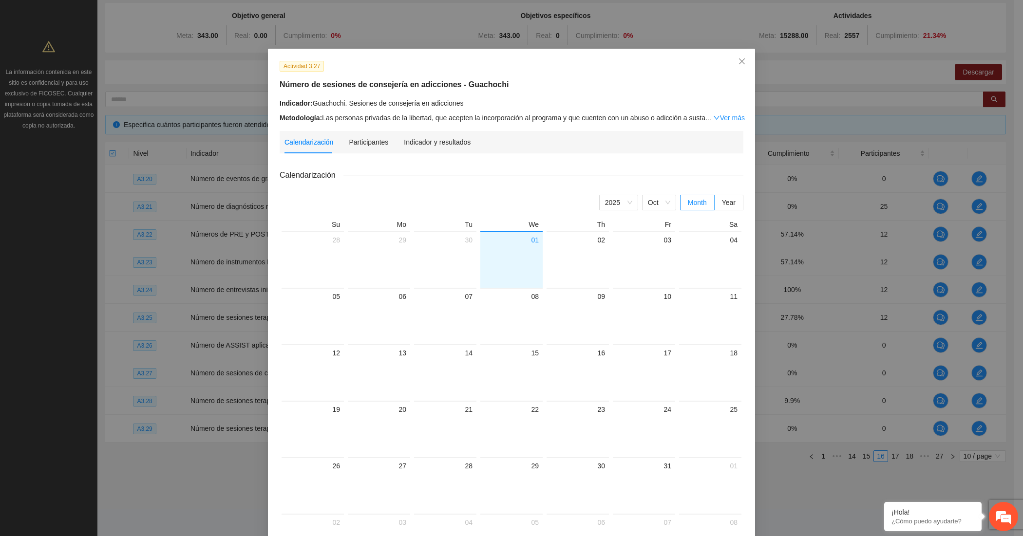
click at [410, 128] on div "Actividad 3.27 Número de sesiones de consejería en adicciones - Guachochi Indic…" at bounding box center [511, 317] width 487 height 537
click at [410, 132] on div "Indicador y resultados" at bounding box center [437, 142] width 67 height 22
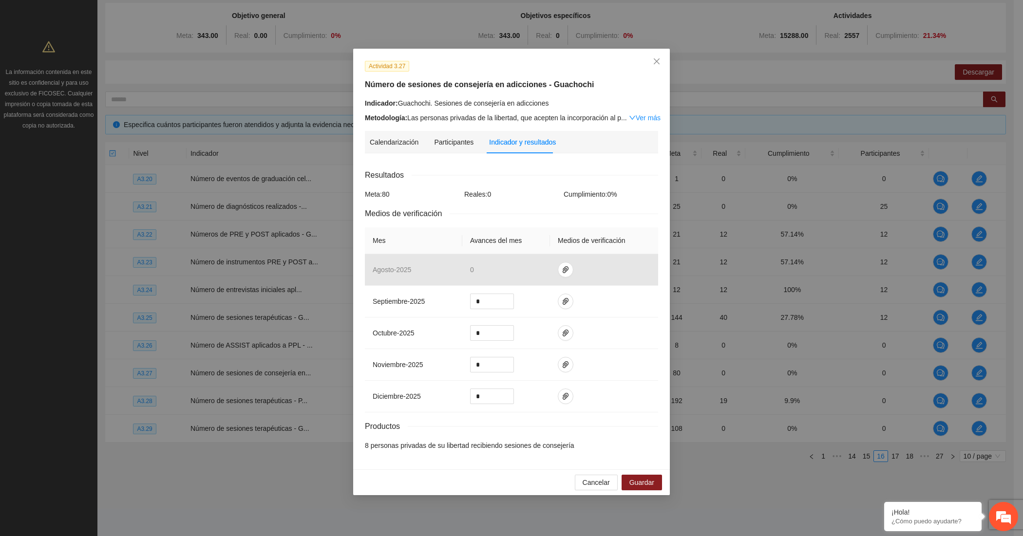
click at [451, 77] on div "Actividad 3.27 Número de sesiones de consejería en adicciones - Guachochi Indic…" at bounding box center [511, 91] width 300 height 63
click at [648, 488] on span "Guardar" at bounding box center [641, 482] width 25 height 11
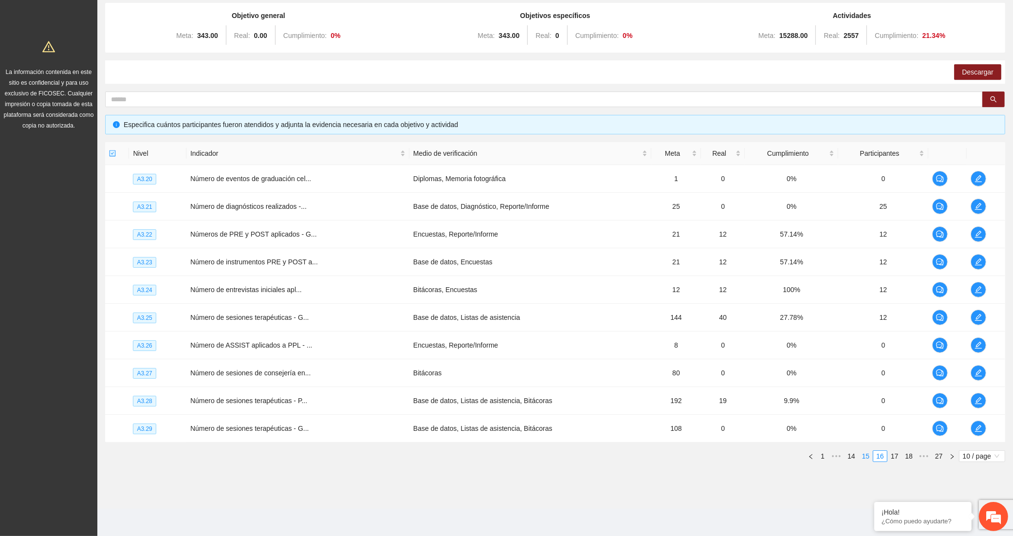
click at [867, 458] on link "15" at bounding box center [867, 456] width 14 height 11
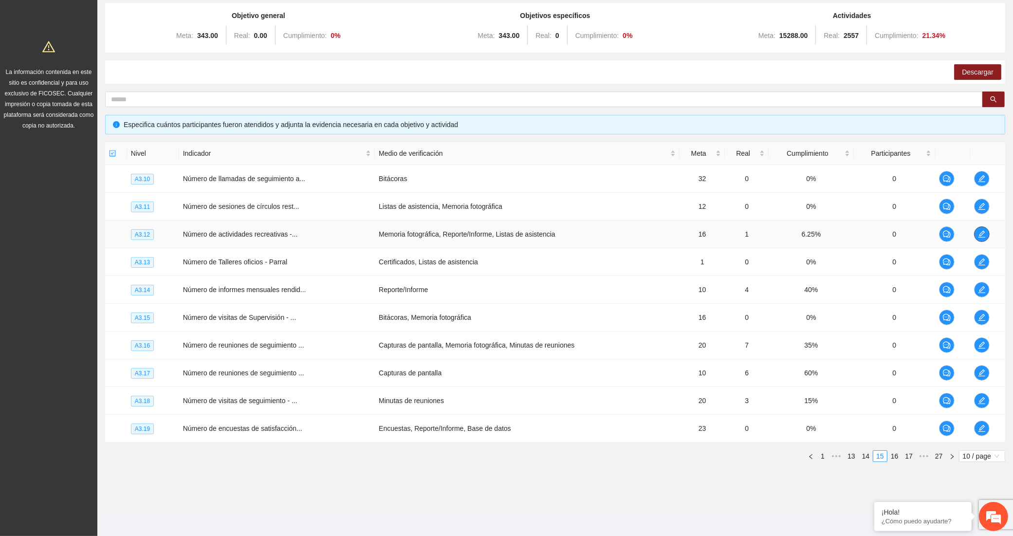
click at [980, 234] on icon "edit" at bounding box center [982, 234] width 8 height 8
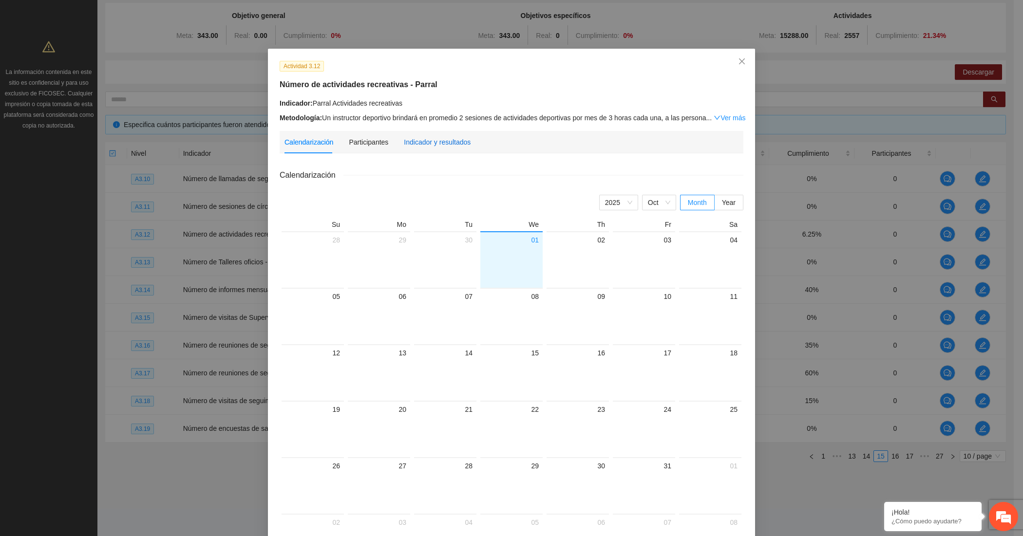
click at [441, 146] on div "Indicador y resultados" at bounding box center [437, 142] width 67 height 11
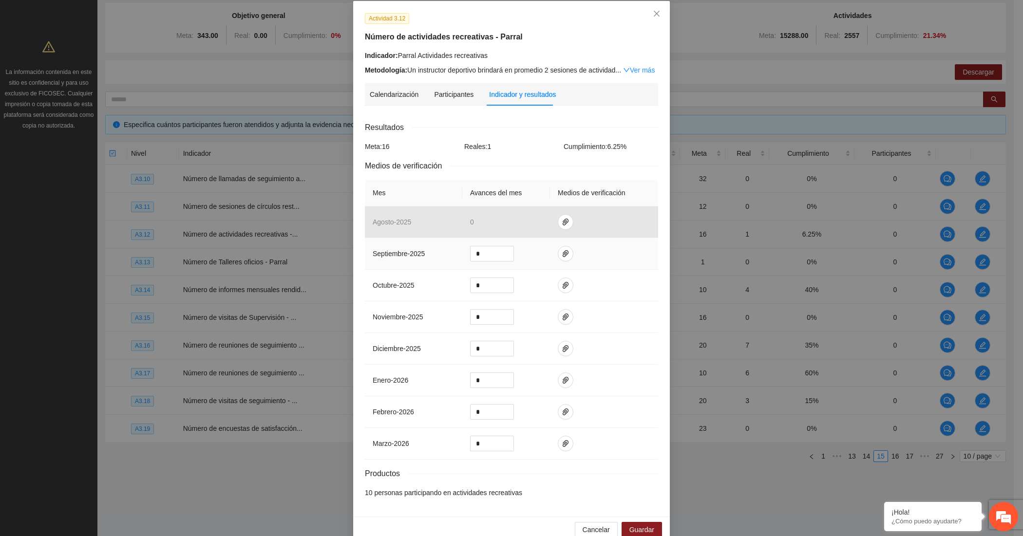
scroll to position [68, 0]
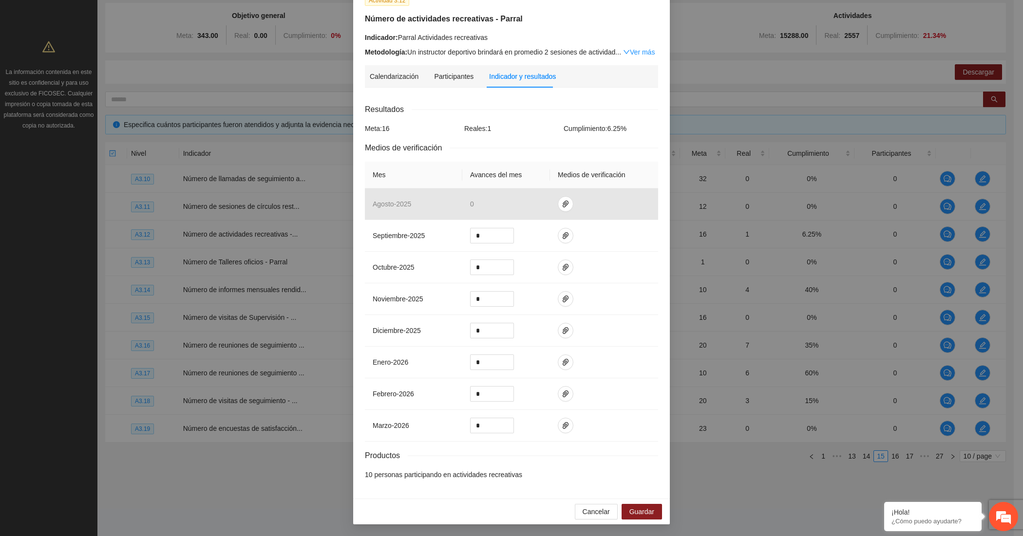
click at [436, 47] on div "Metodología: Un instructor deportivo brindará en promedio 2 sesiones de activid…" at bounding box center [511, 52] width 293 height 11
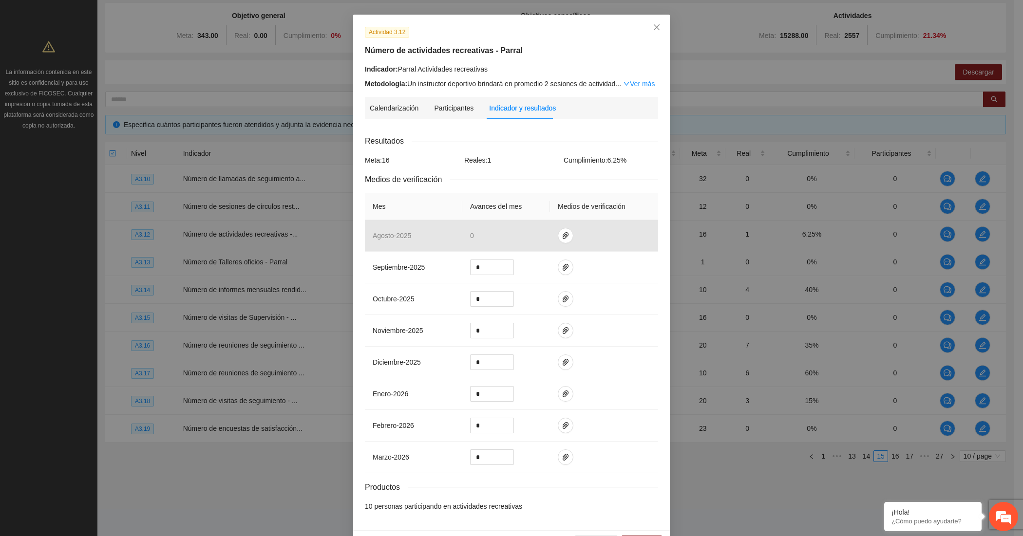
scroll to position [0, 0]
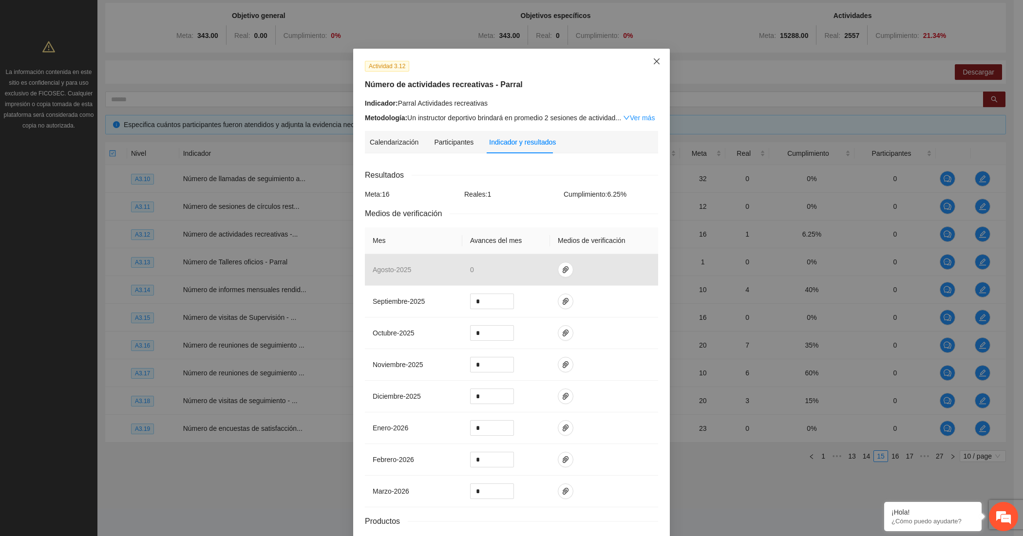
click at [656, 65] on span "Close" at bounding box center [656, 62] width 26 height 26
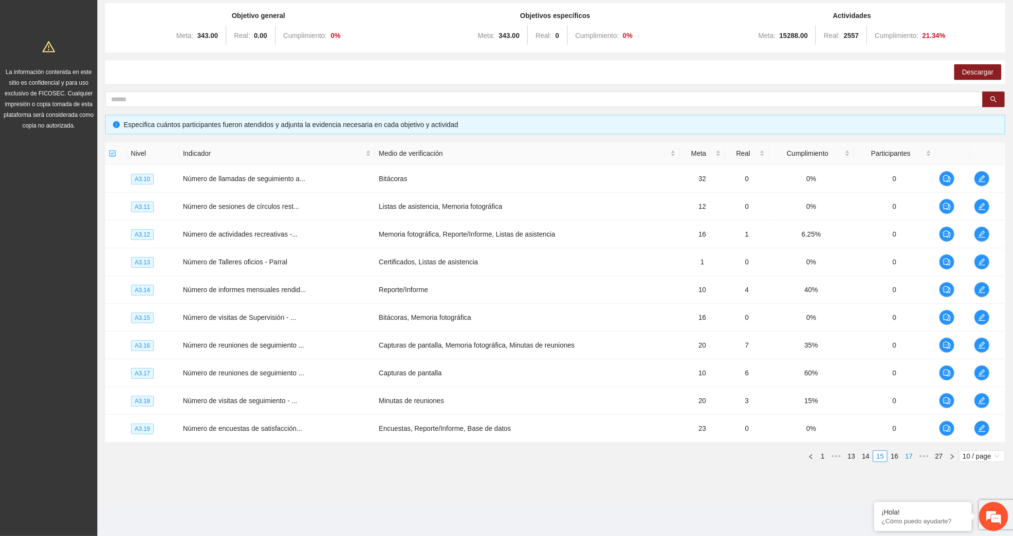
click at [892, 457] on link "16" at bounding box center [895, 456] width 14 height 11
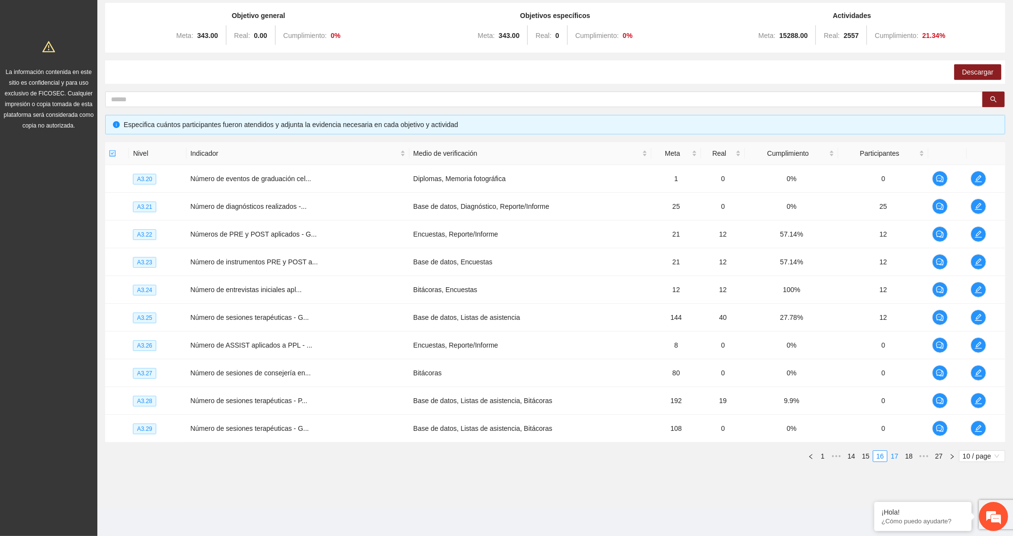
click at [895, 456] on link "17" at bounding box center [895, 456] width 14 height 11
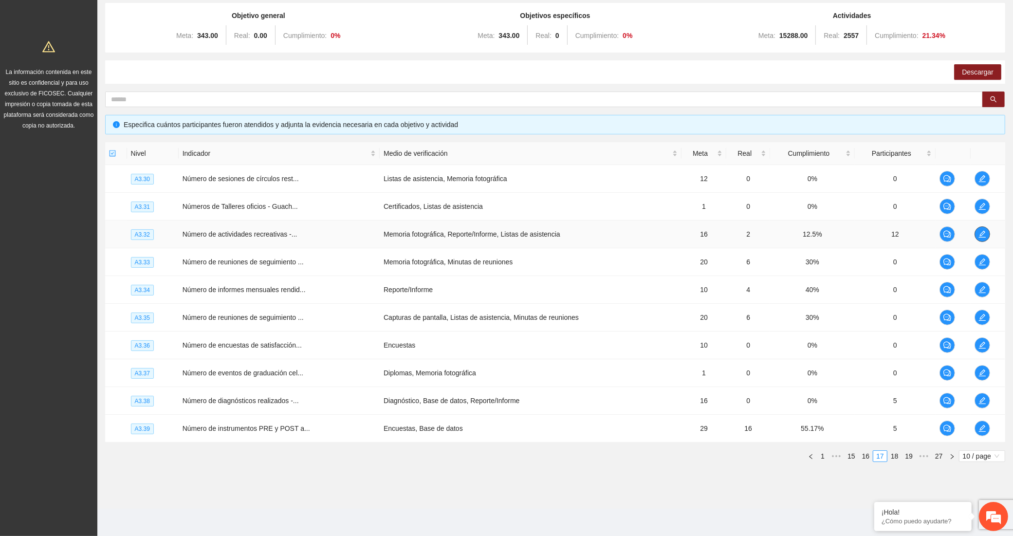
click at [979, 230] on icon "edit" at bounding box center [983, 234] width 8 height 8
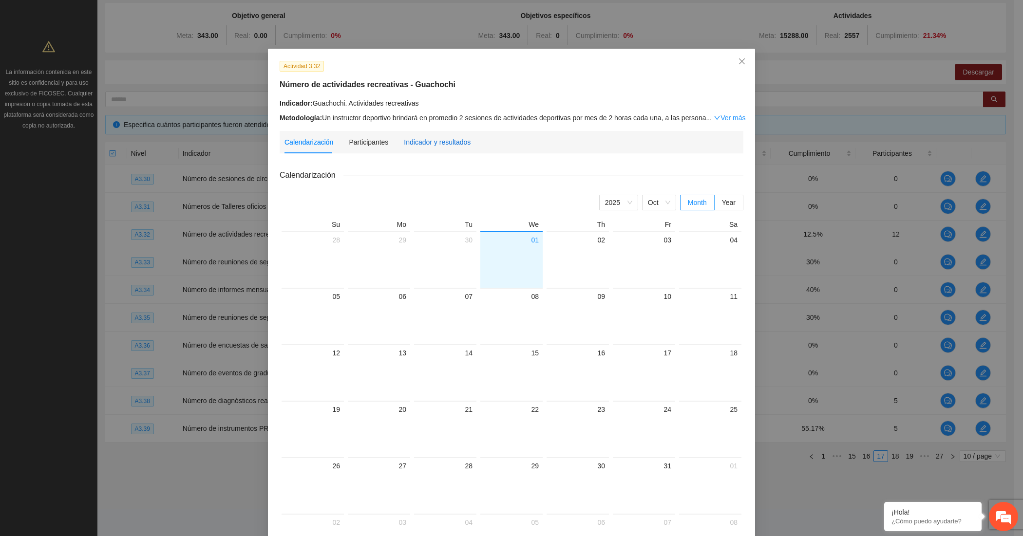
click at [422, 143] on div "Indicador y resultados" at bounding box center [437, 142] width 67 height 11
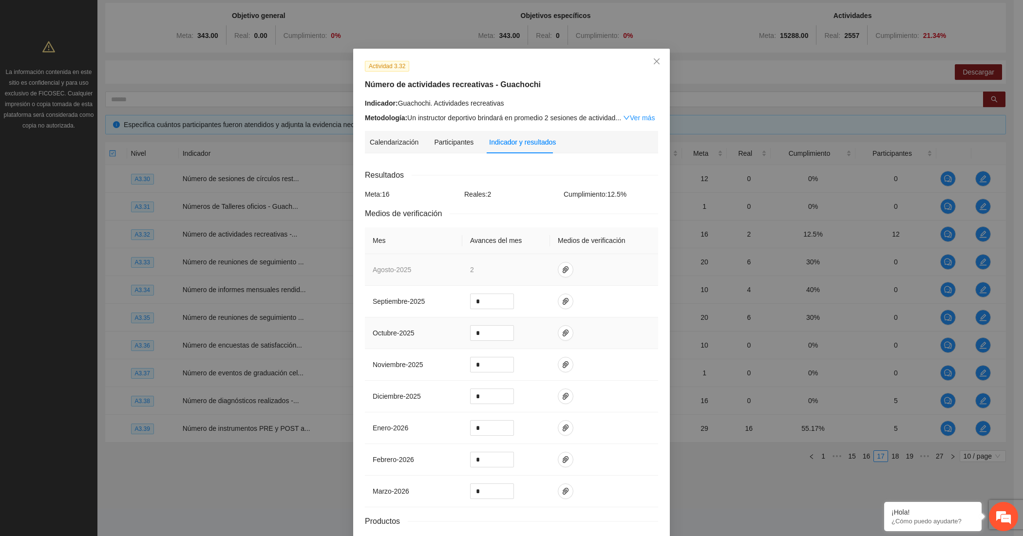
scroll to position [68, 0]
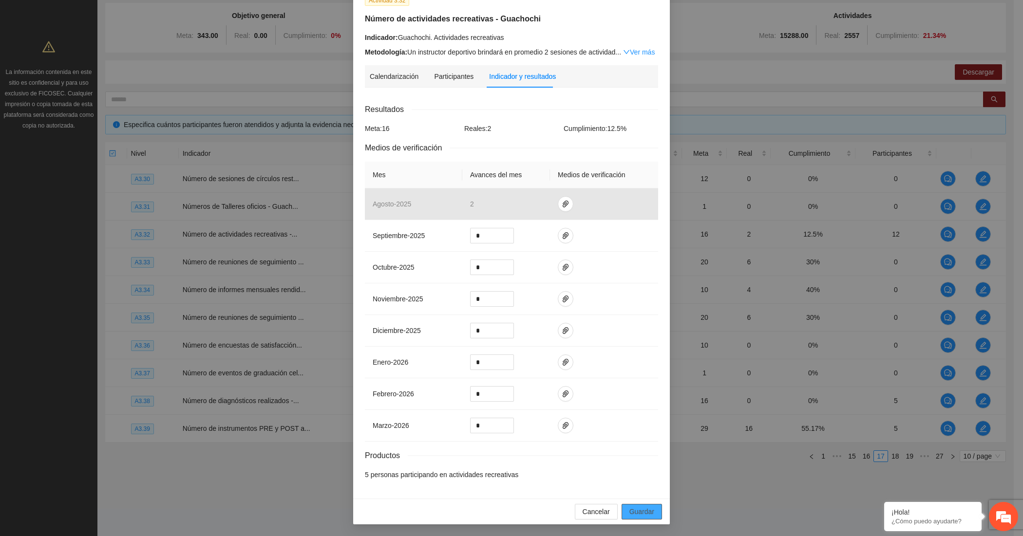
click at [627, 505] on button "Guardar" at bounding box center [641, 512] width 40 height 16
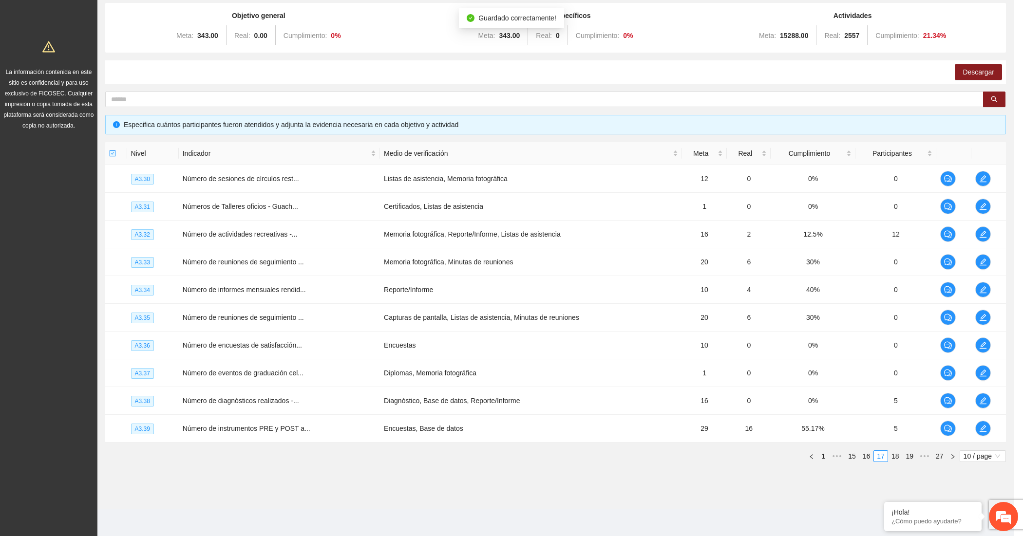
scroll to position [0, 0]
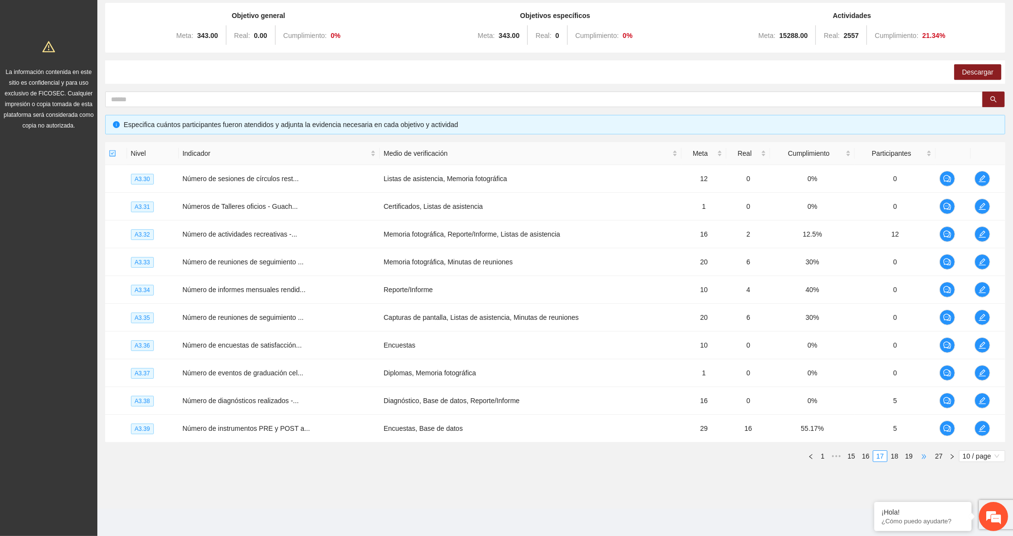
click at [923, 458] on span "•••" at bounding box center [925, 456] width 16 height 12
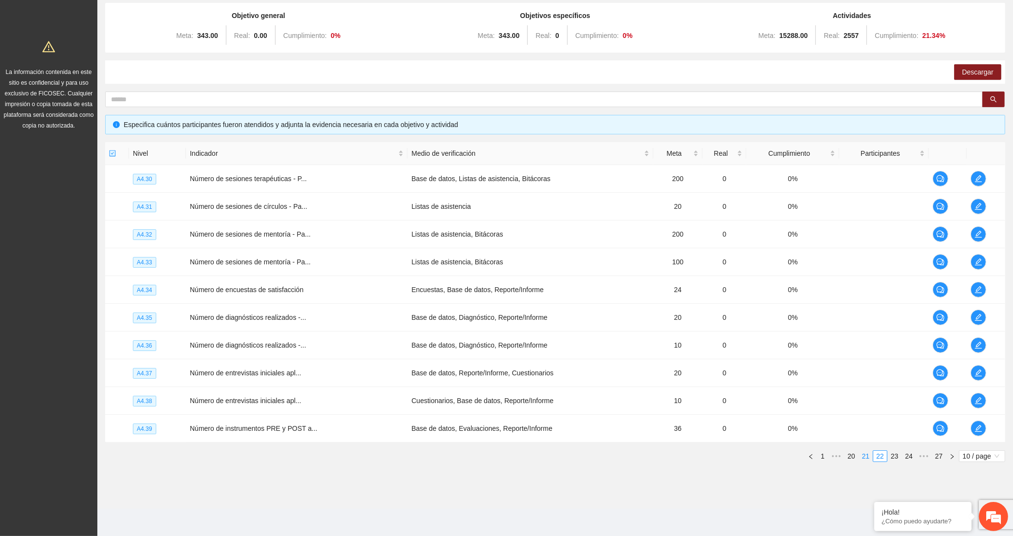
click at [868, 459] on link "21" at bounding box center [867, 456] width 14 height 11
click at [975, 205] on icon "edit" at bounding box center [979, 207] width 8 height 8
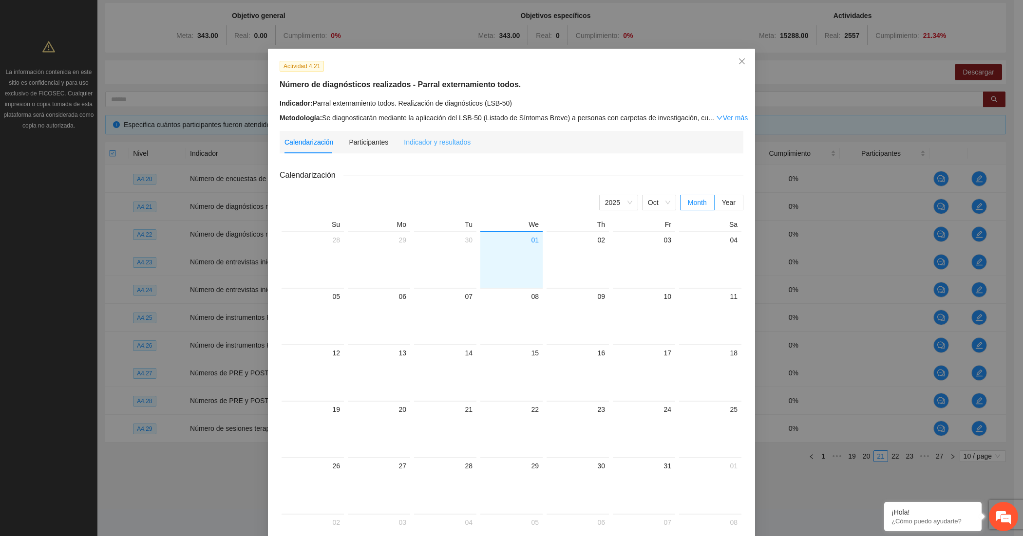
click at [440, 147] on div "Indicador y resultados" at bounding box center [437, 142] width 67 height 22
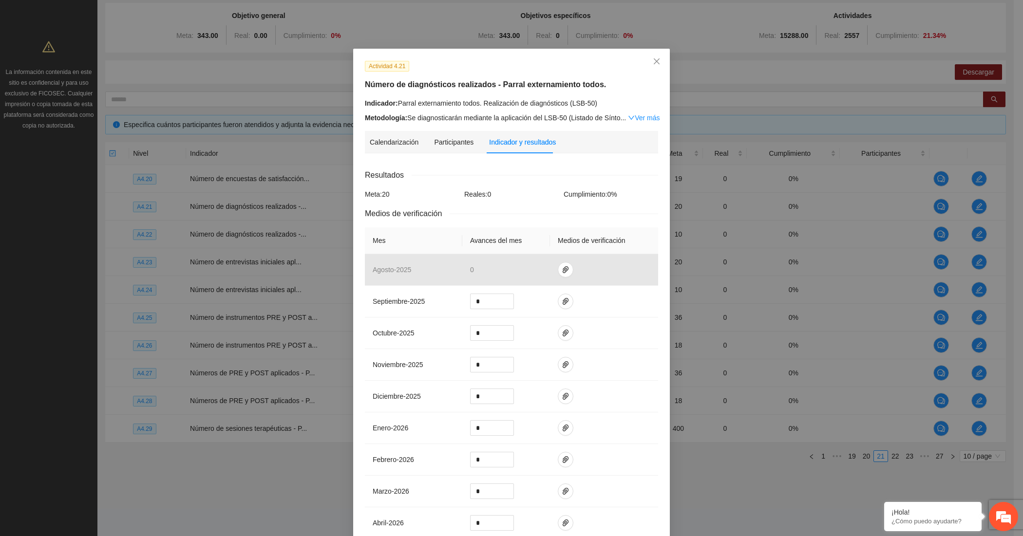
click at [314, 346] on div "Actividad 4.21 Número de diagnósticos realizados - Parral externamiento todos. …" at bounding box center [511, 268] width 1023 height 536
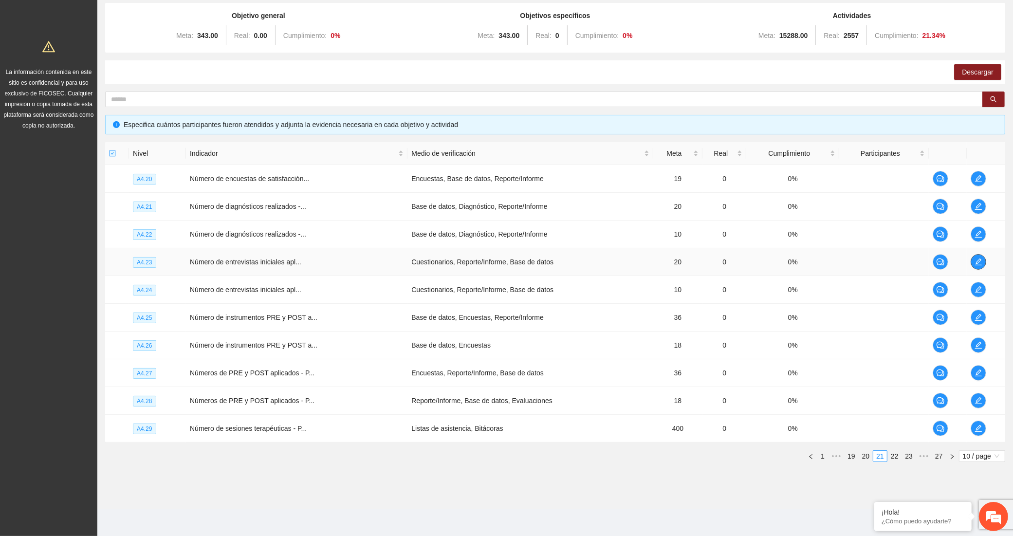
click at [983, 258] on span "edit" at bounding box center [979, 262] width 15 height 8
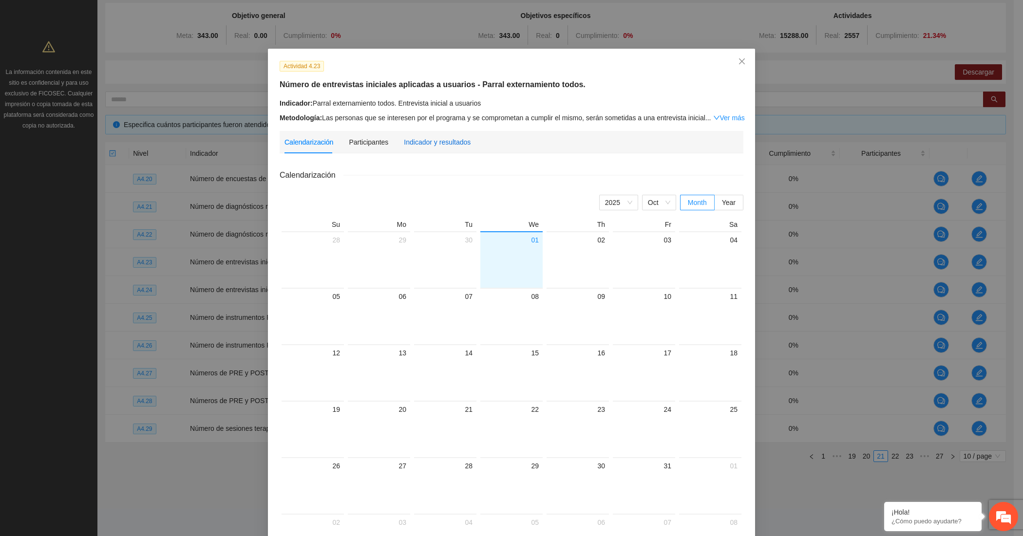
click at [454, 140] on div "Indicador y resultados" at bounding box center [437, 142] width 67 height 11
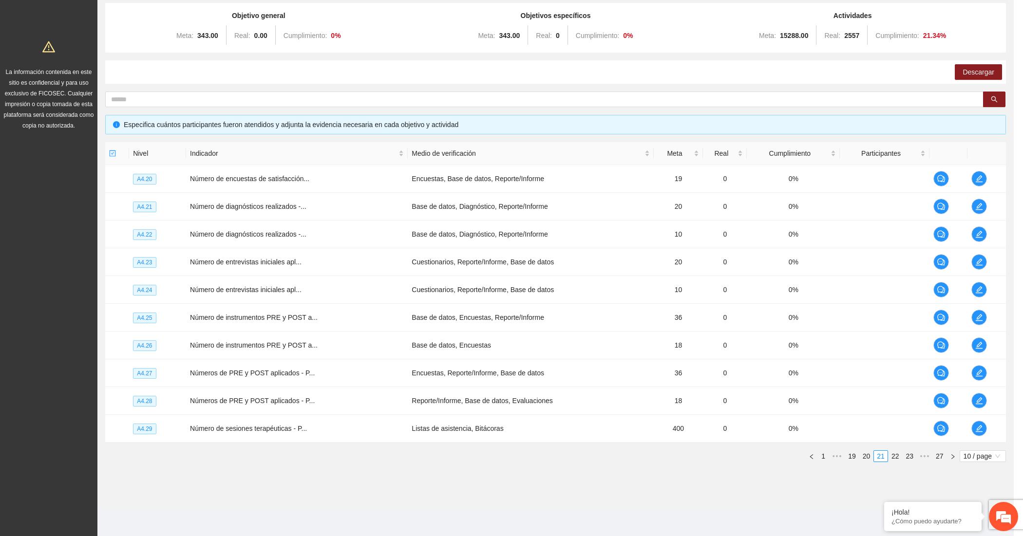
scroll to position [52, 0]
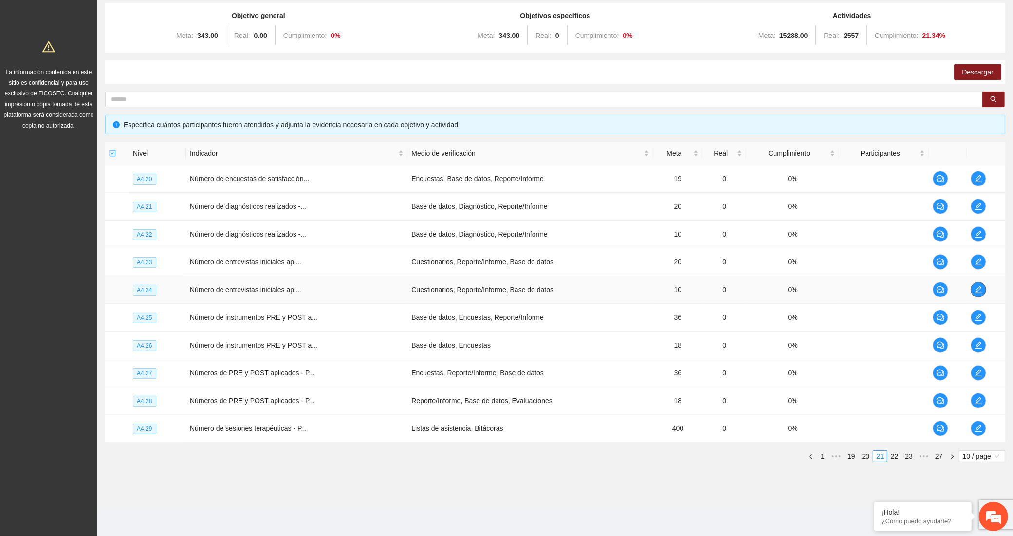
click at [974, 288] on span "edit" at bounding box center [979, 290] width 15 height 8
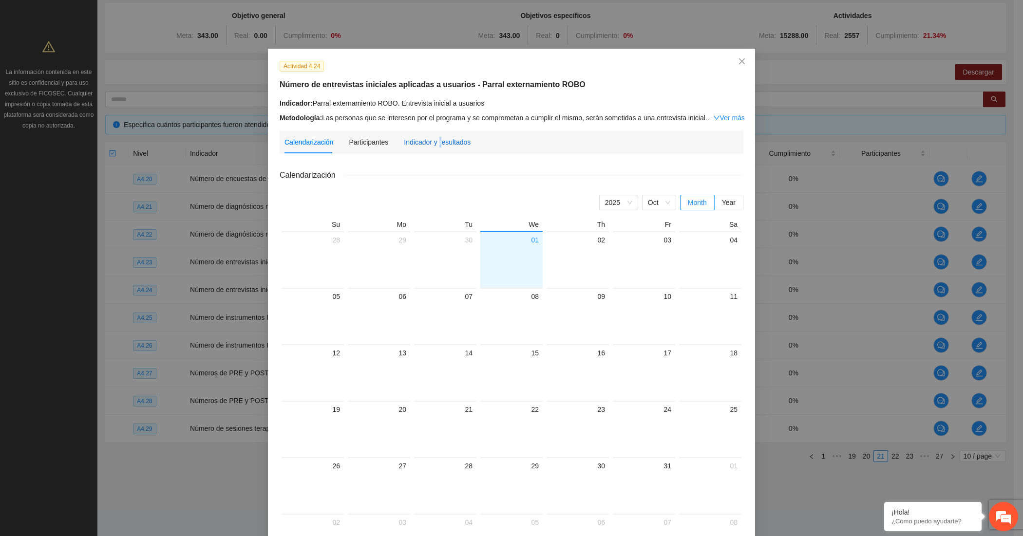
click at [432, 139] on div "Indicador y resultados" at bounding box center [437, 142] width 67 height 11
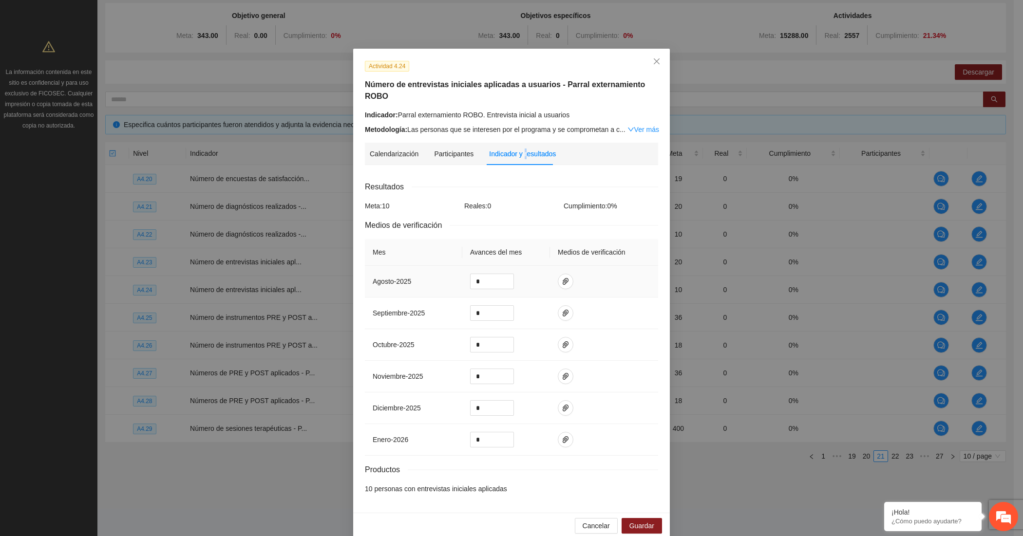
scroll to position [5, 0]
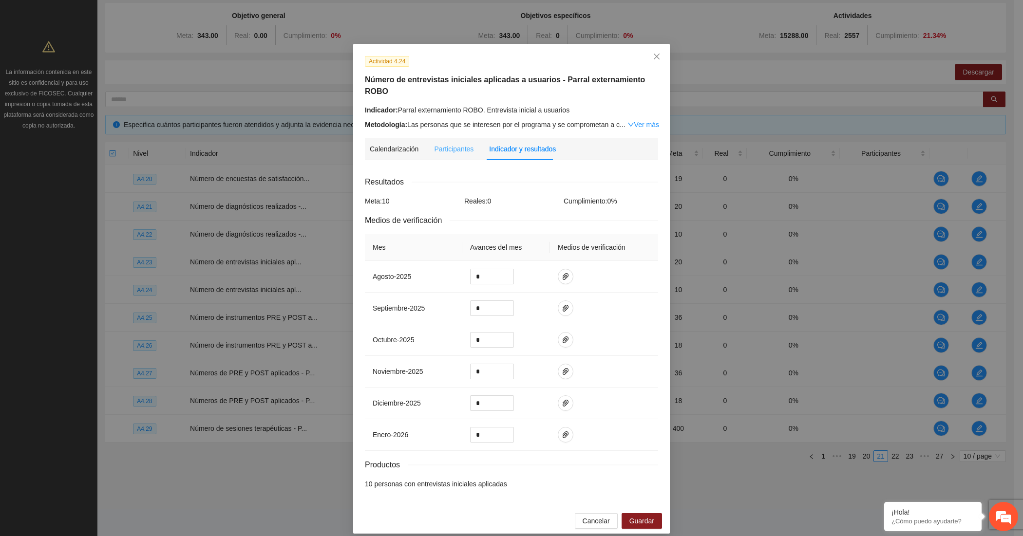
click at [440, 138] on div "Participantes" at bounding box center [453, 149] width 39 height 22
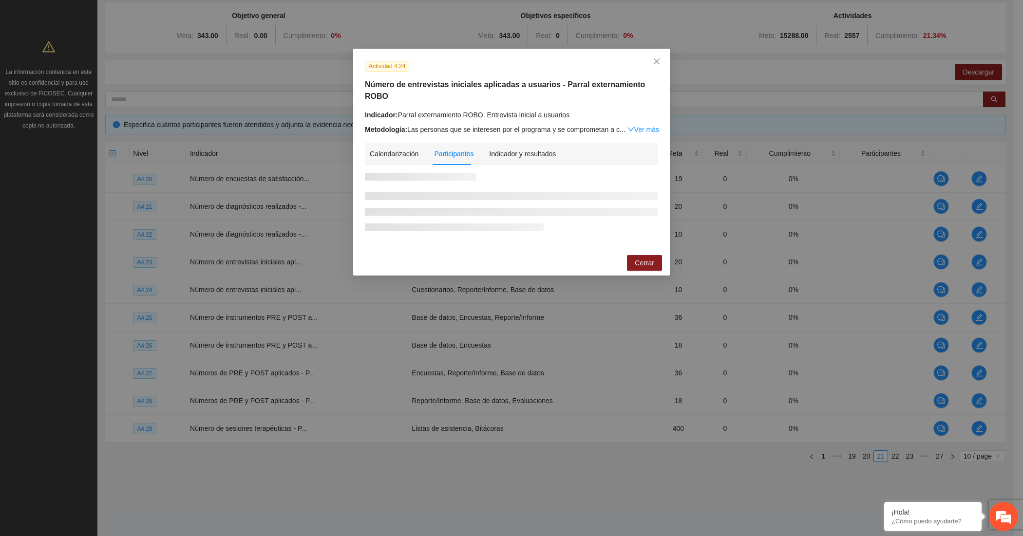
scroll to position [0, 0]
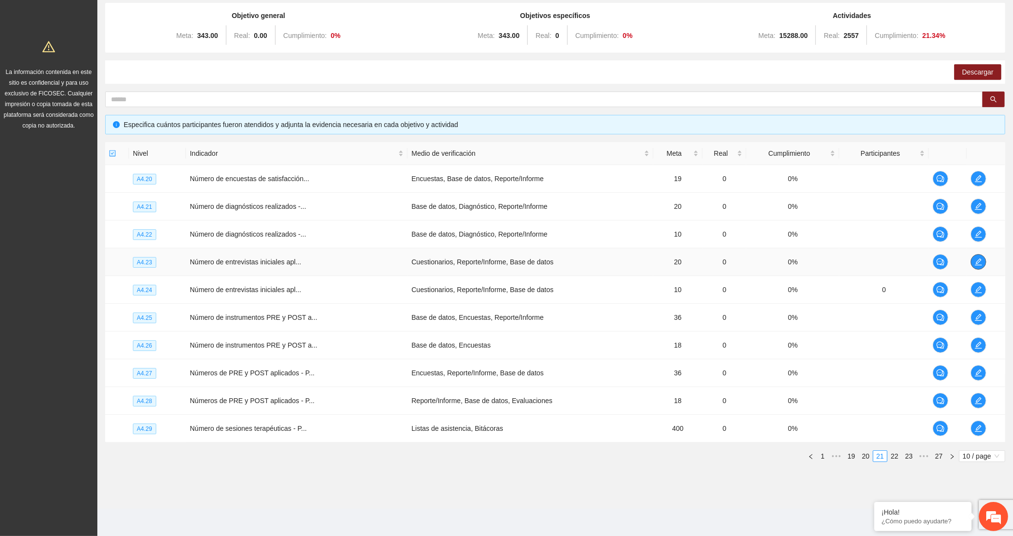
click at [975, 258] on icon "edit" at bounding box center [979, 262] width 8 height 8
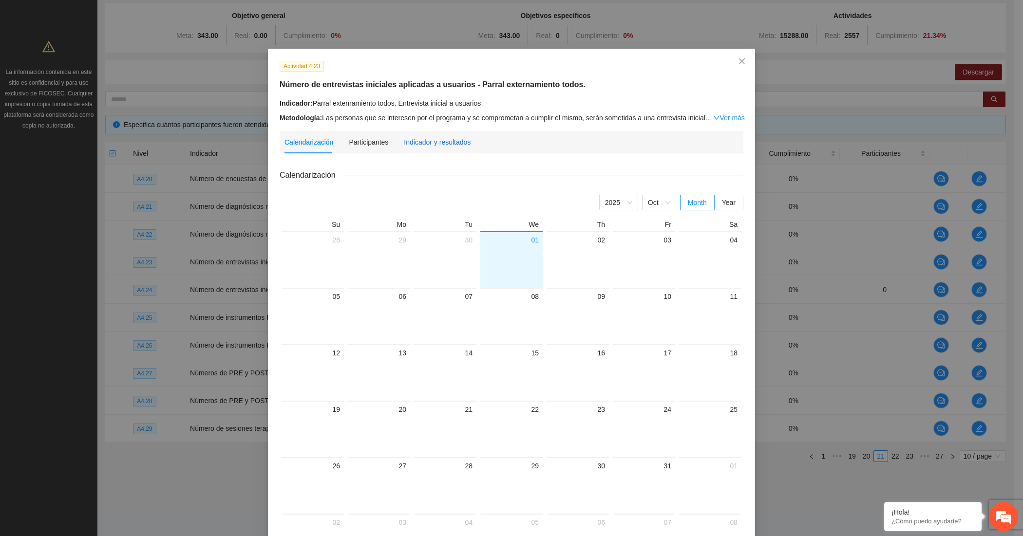
click at [444, 139] on div "Indicador y resultados" at bounding box center [437, 142] width 67 height 11
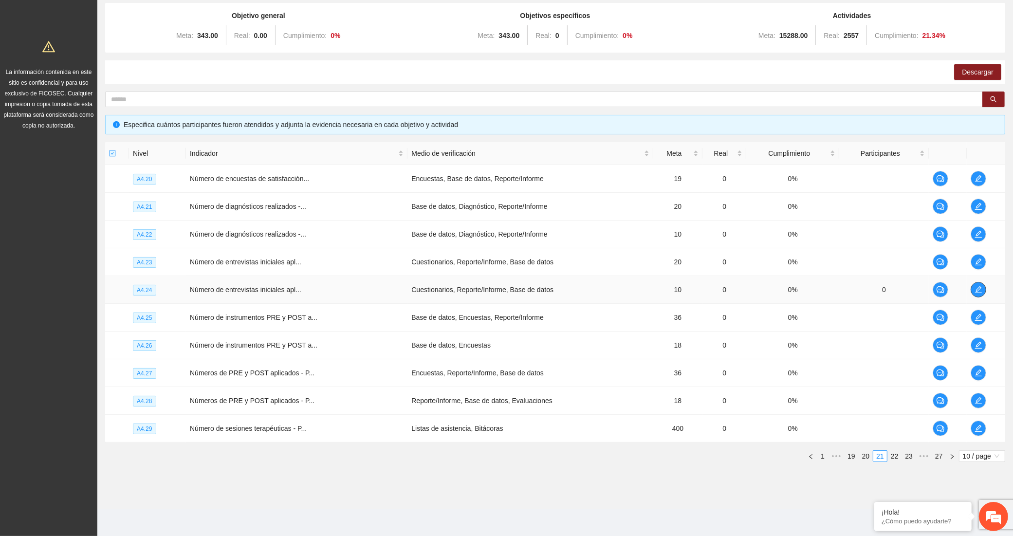
click at [975, 287] on icon "edit" at bounding box center [979, 290] width 8 height 8
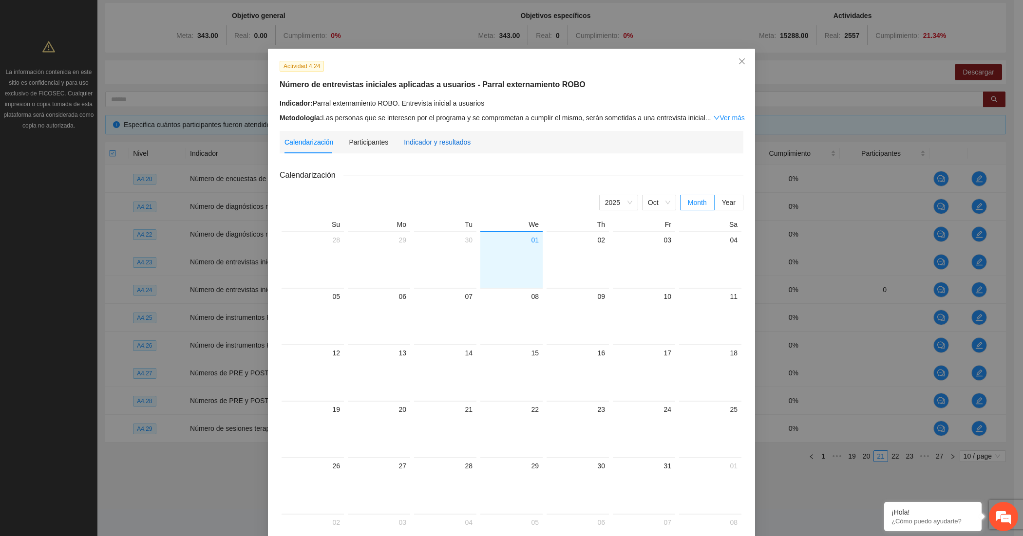
click at [412, 138] on div "Indicador y resultados" at bounding box center [437, 142] width 67 height 11
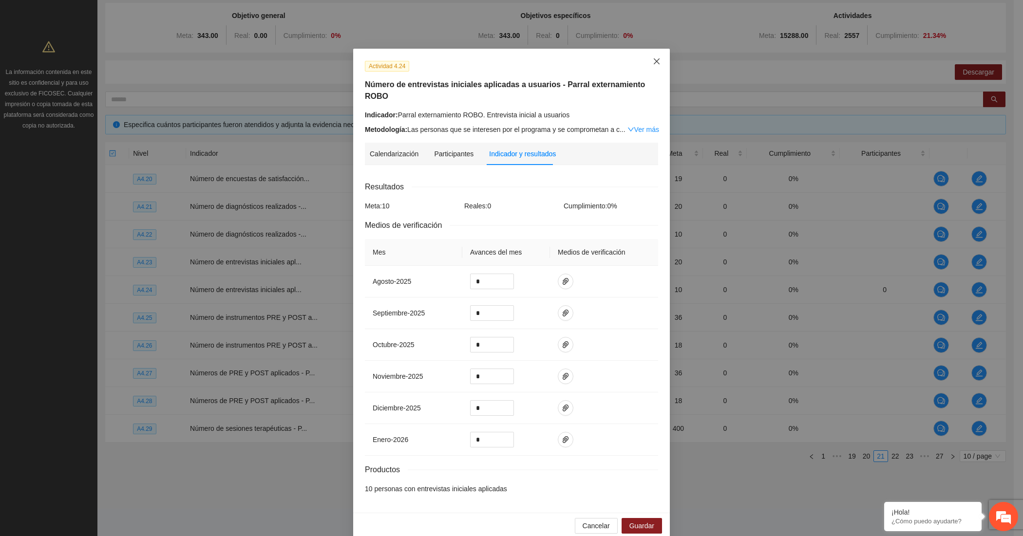
click at [654, 61] on icon "close" at bounding box center [657, 61] width 8 height 8
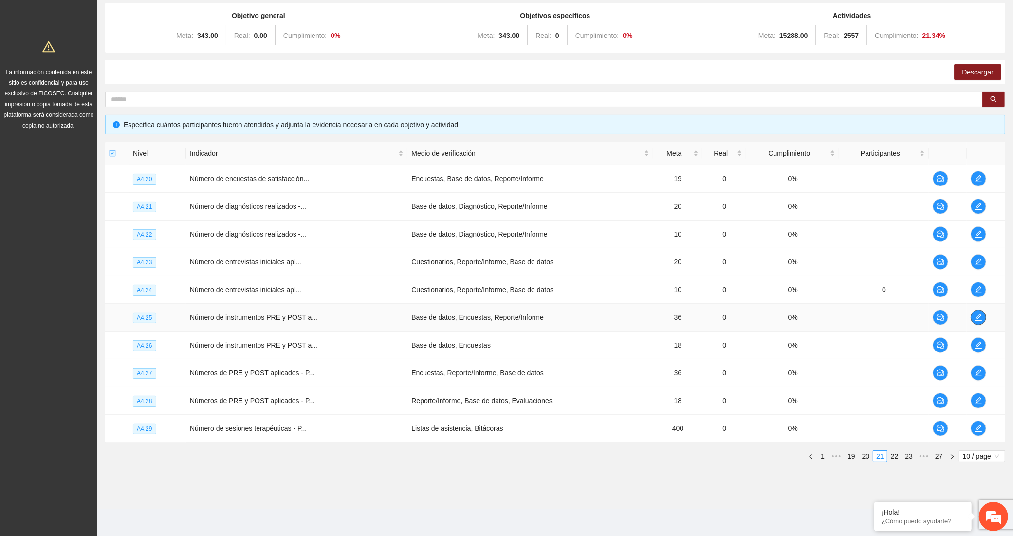
click at [978, 311] on button "button" at bounding box center [979, 318] width 16 height 16
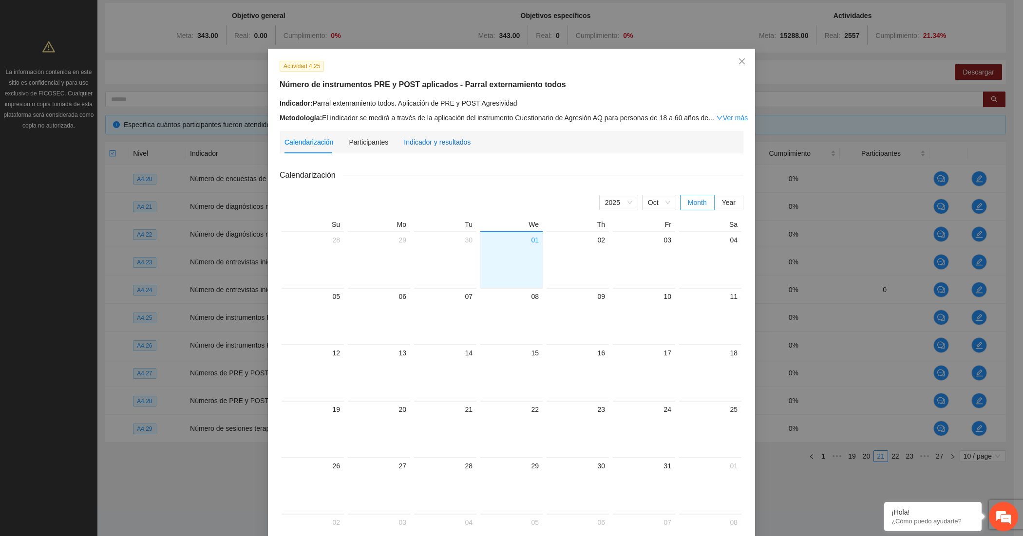
click at [450, 139] on div "Indicador y resultados" at bounding box center [437, 142] width 67 height 11
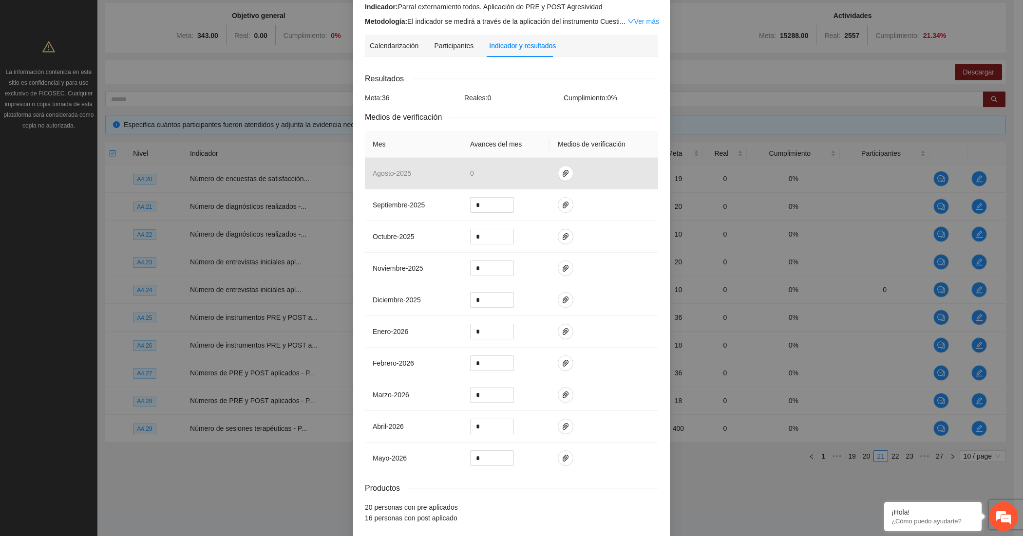
scroll to position [62, 0]
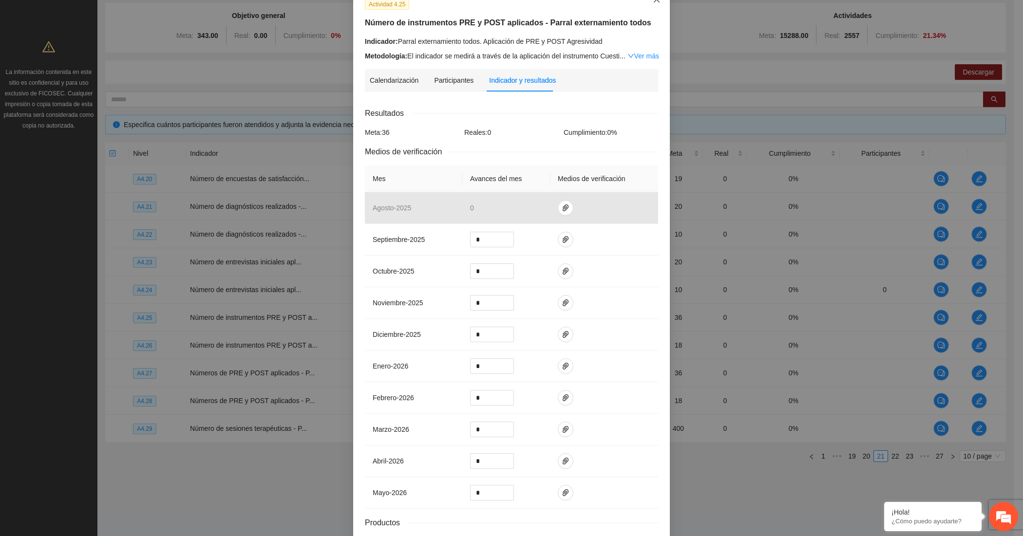
click at [652, 4] on span "Close" at bounding box center [656, 0] width 26 height 26
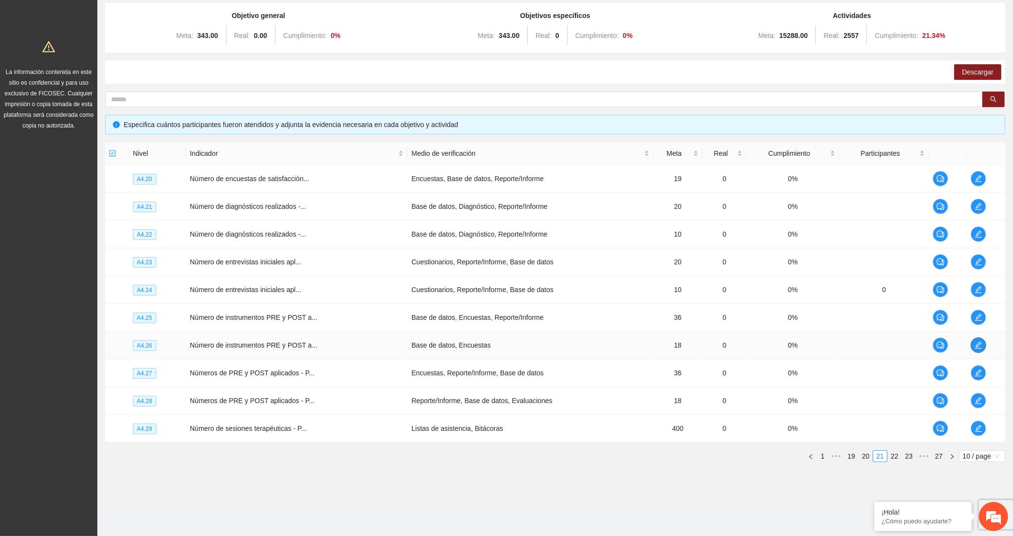
click at [983, 347] on span "edit" at bounding box center [979, 345] width 15 height 8
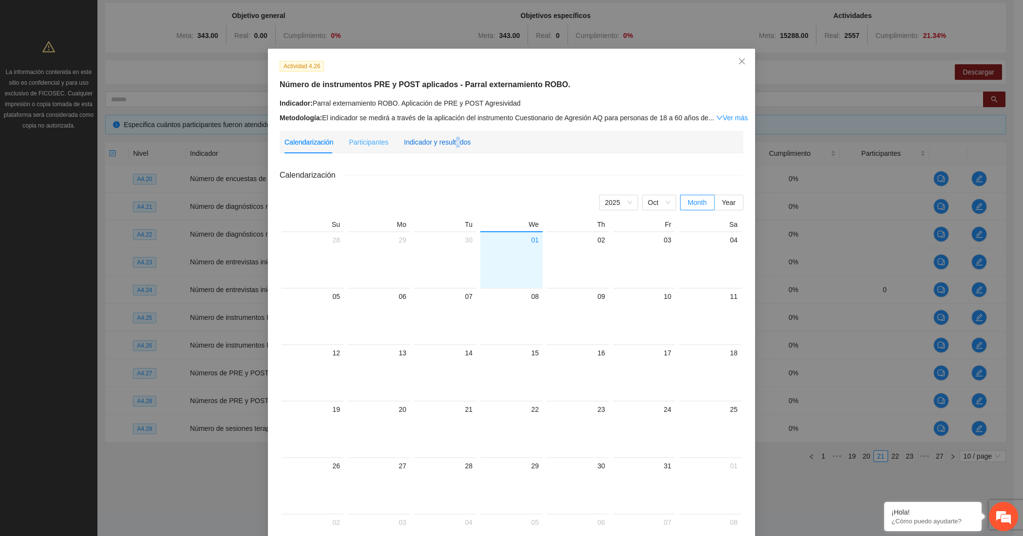
click at [450, 140] on div "Indicador y resultados" at bounding box center [437, 142] width 67 height 11
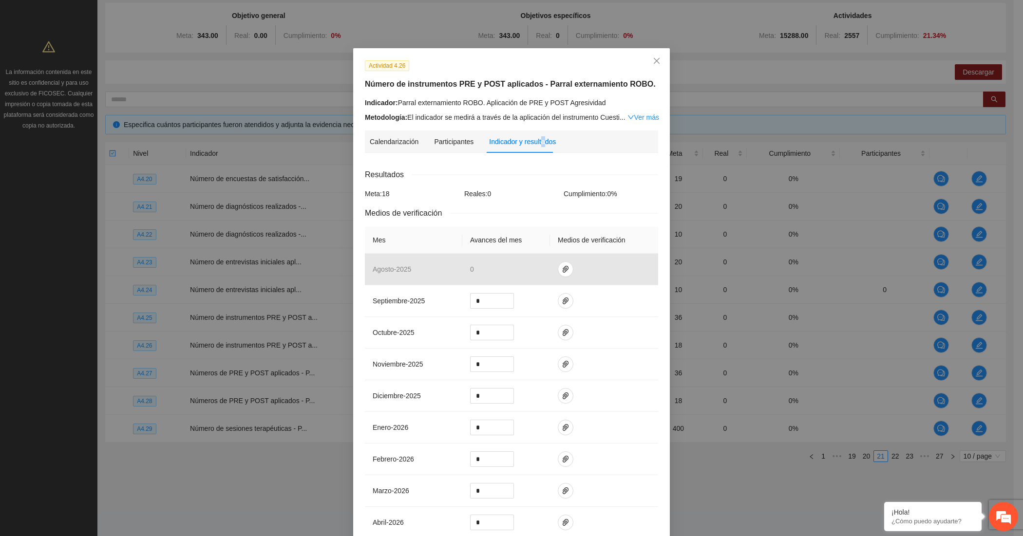
scroll to position [0, 0]
click at [648, 69] on span "Close" at bounding box center [656, 62] width 26 height 26
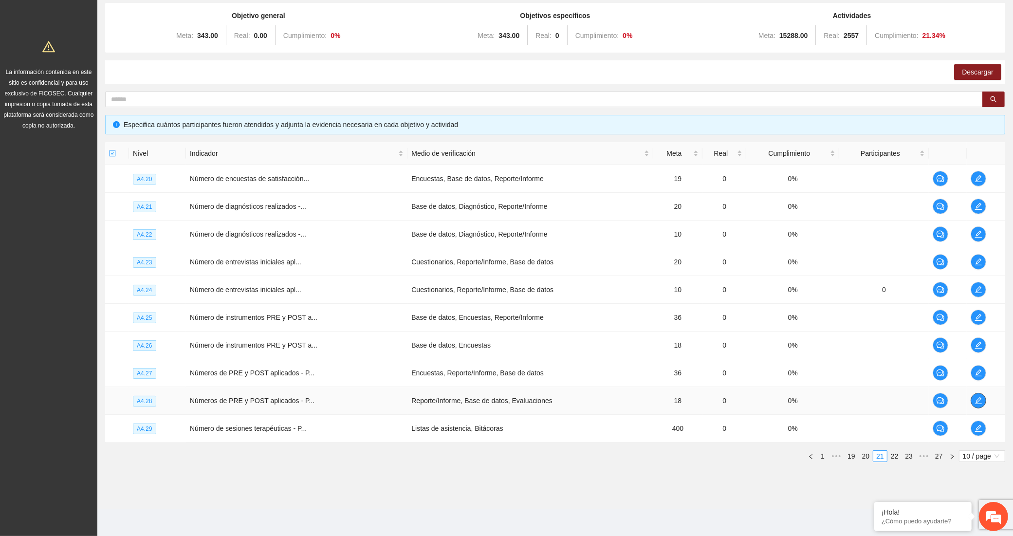
click at [976, 402] on icon "edit" at bounding box center [978, 400] width 7 height 7
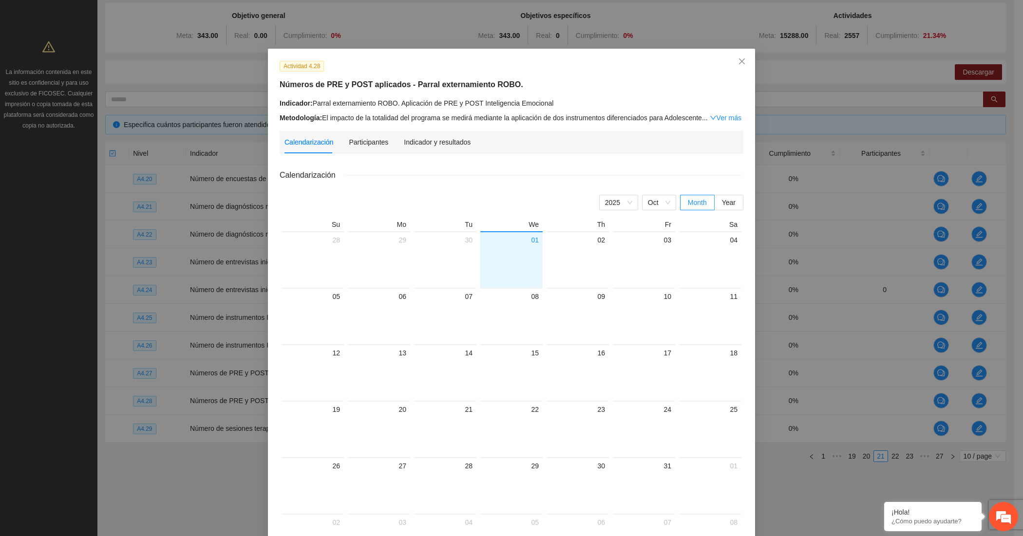
click at [394, 140] on div "Calendarización Participantes Indicador y resultados" at bounding box center [377, 142] width 186 height 22
click at [406, 143] on div "Indicador y resultados" at bounding box center [437, 142] width 67 height 11
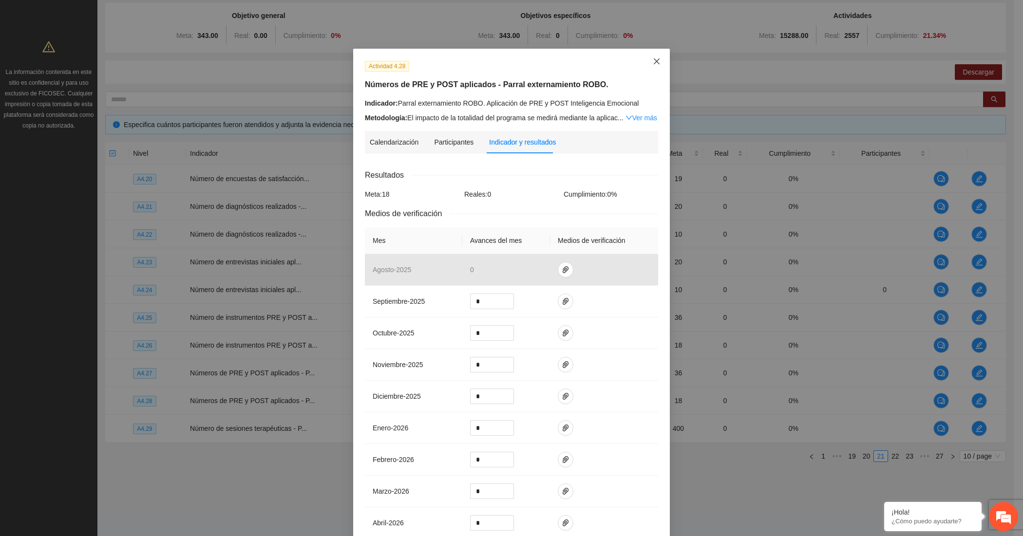
click at [652, 68] on span "Close" at bounding box center [656, 62] width 26 height 26
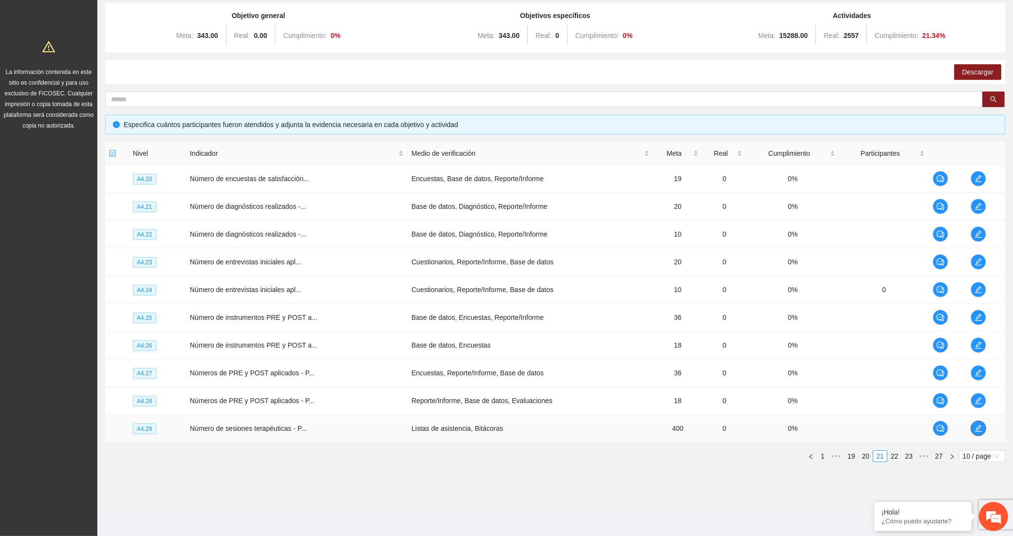
click at [982, 430] on icon "edit" at bounding box center [979, 429] width 8 height 8
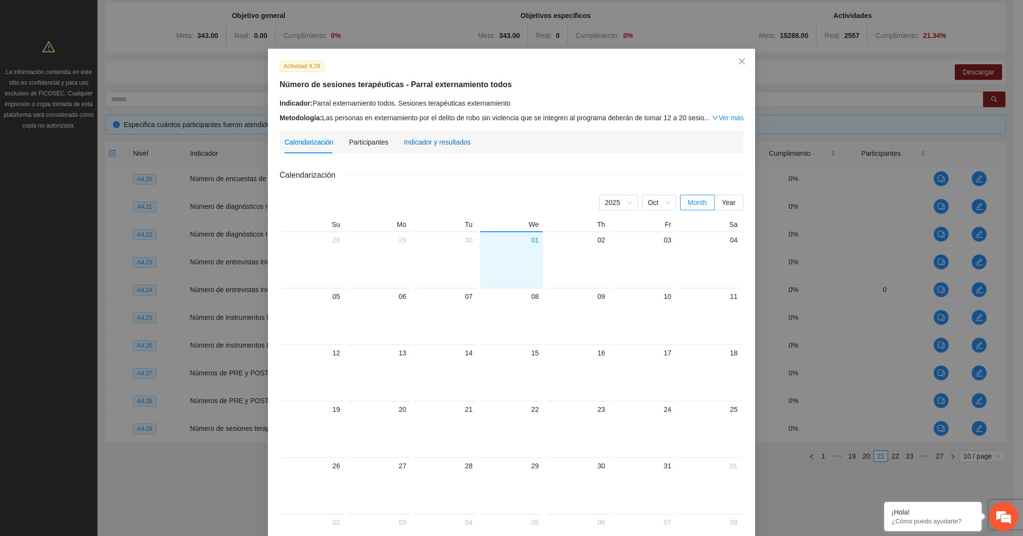
click at [437, 140] on div "Indicador y resultados" at bounding box center [437, 142] width 67 height 11
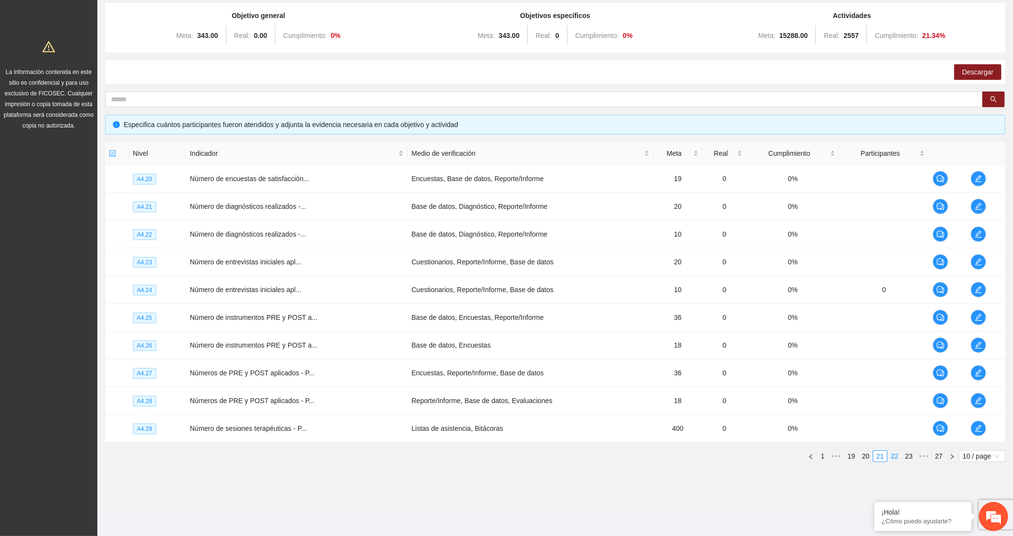
click at [892, 452] on link "22" at bounding box center [895, 456] width 14 height 11
click at [981, 179] on icon "edit" at bounding box center [979, 179] width 8 height 8
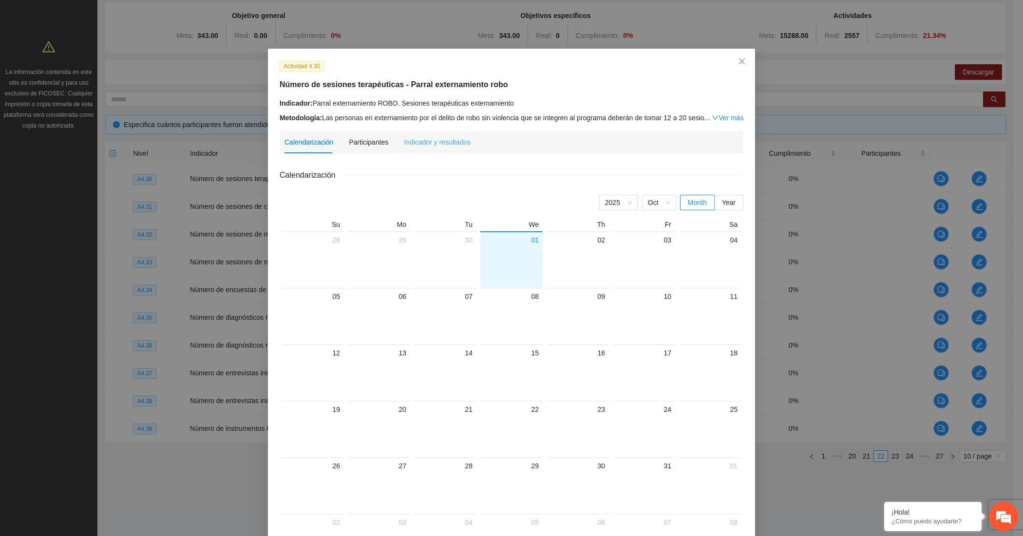
click at [425, 134] on div "Indicador y resultados" at bounding box center [437, 142] width 67 height 22
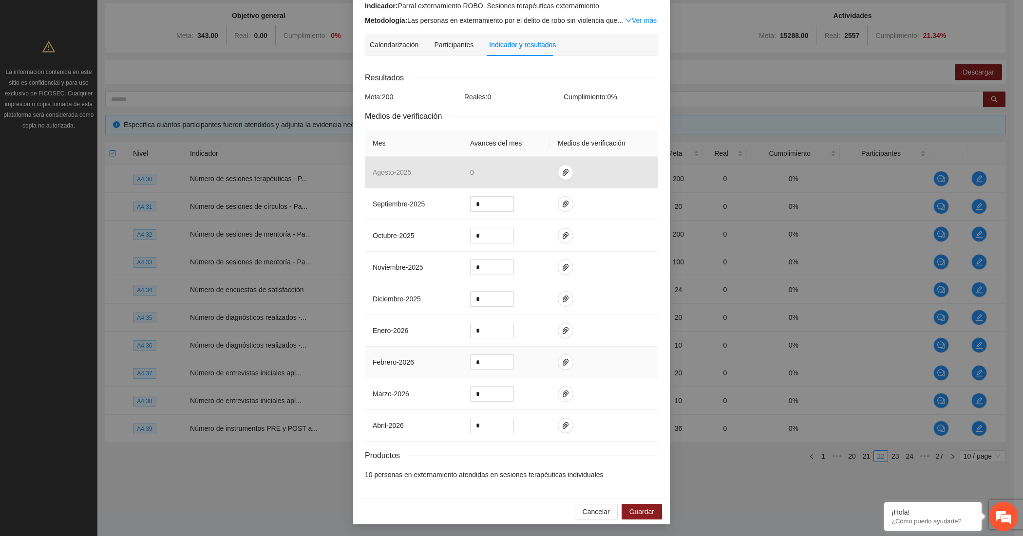
scroll to position [52, 0]
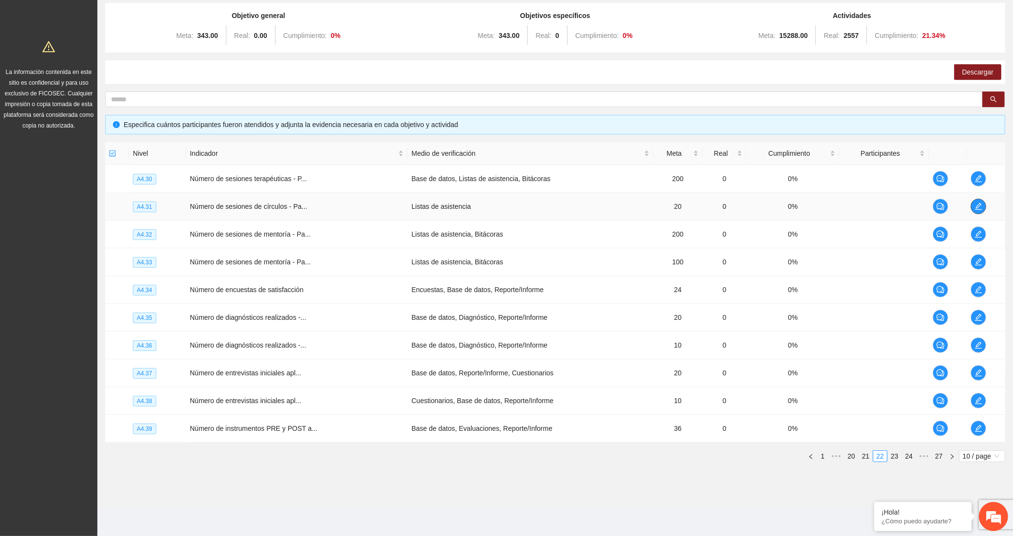
click at [983, 201] on button "button" at bounding box center [979, 207] width 16 height 16
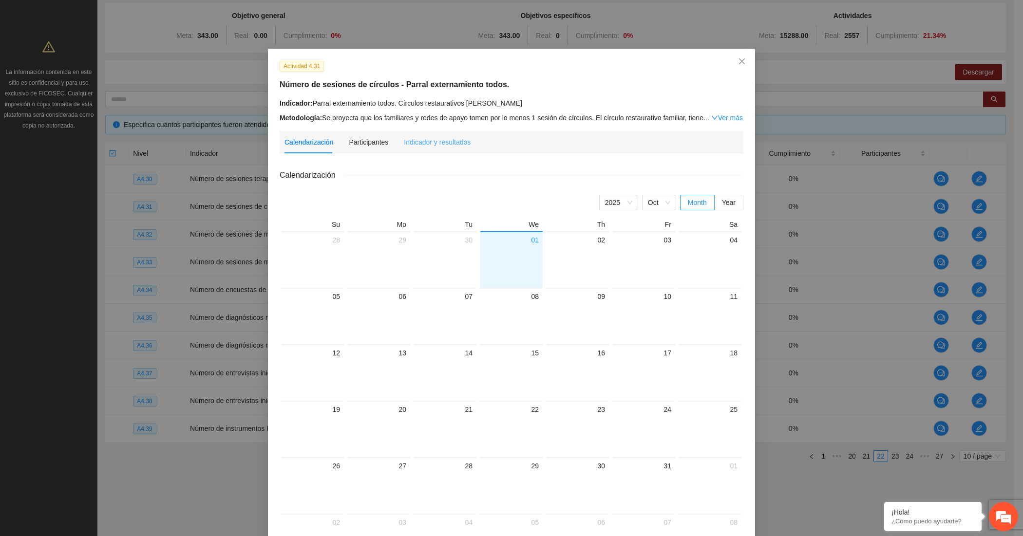
click at [425, 149] on div "Indicador y resultados" at bounding box center [437, 142] width 67 height 22
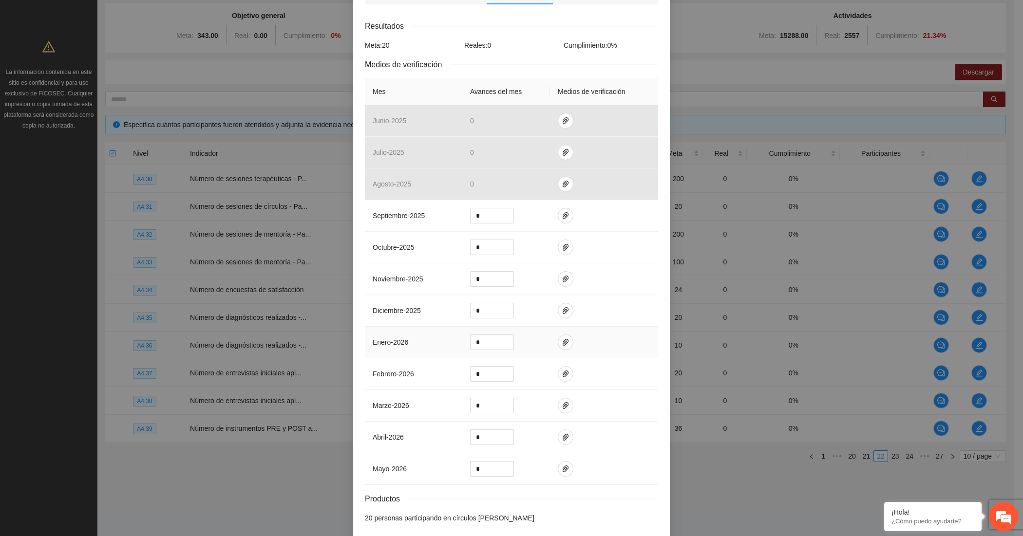
scroll to position [115, 0]
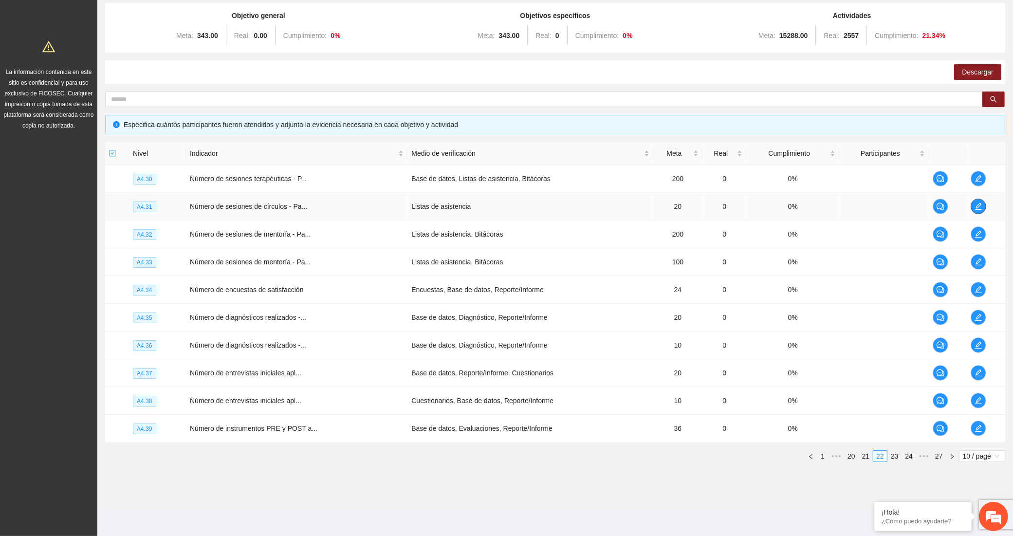
click at [980, 206] on icon "edit" at bounding box center [979, 207] width 8 height 8
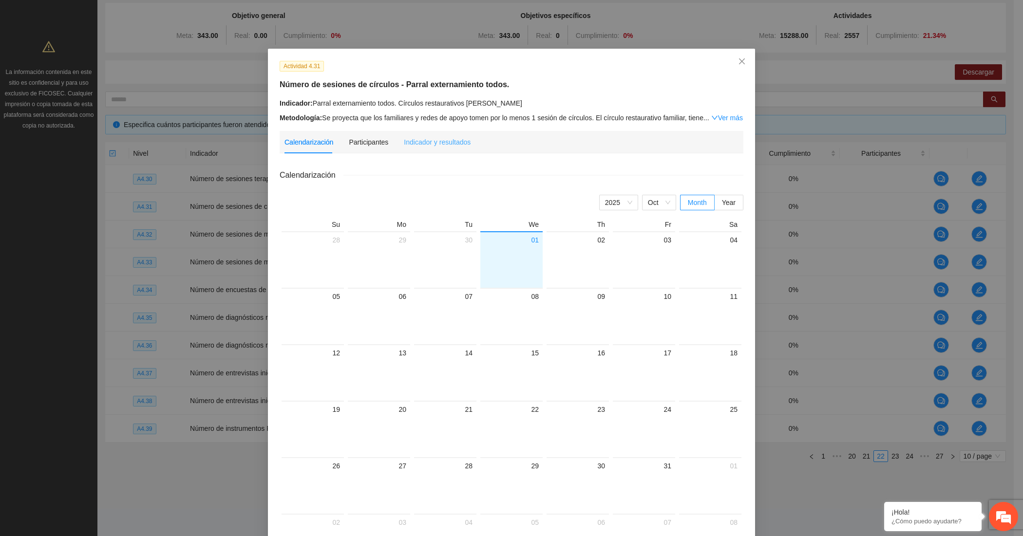
click at [426, 148] on div "Indicador y resultados" at bounding box center [437, 142] width 67 height 22
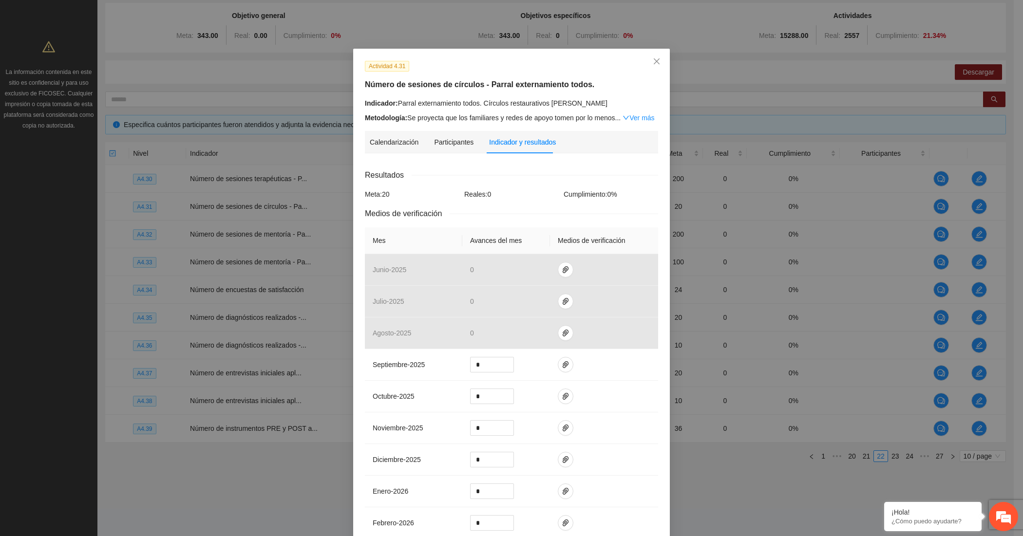
click at [441, 79] on h5 "Número de sesiones de círculos - Parral externamiento todos." at bounding box center [511, 85] width 293 height 12
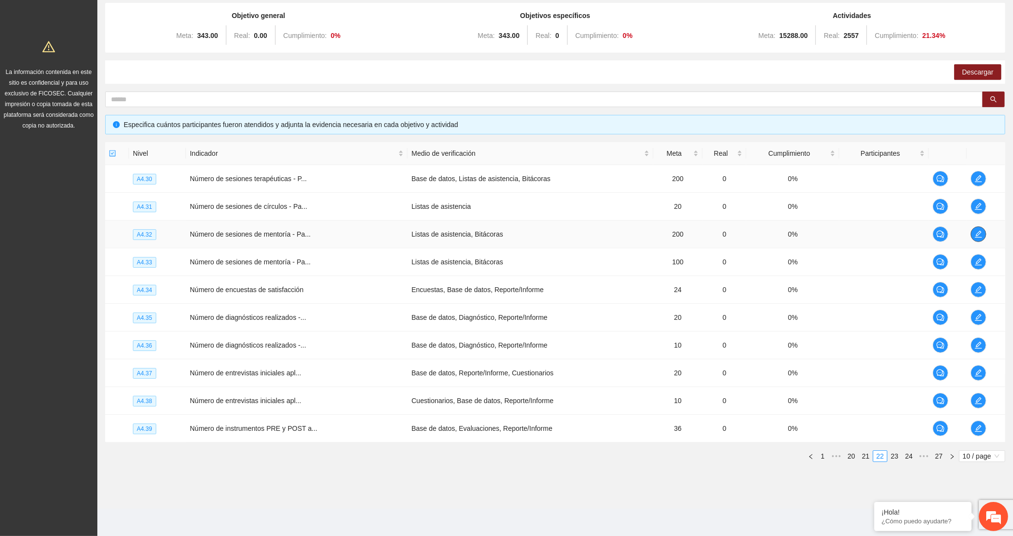
click at [974, 234] on span "edit" at bounding box center [979, 234] width 15 height 8
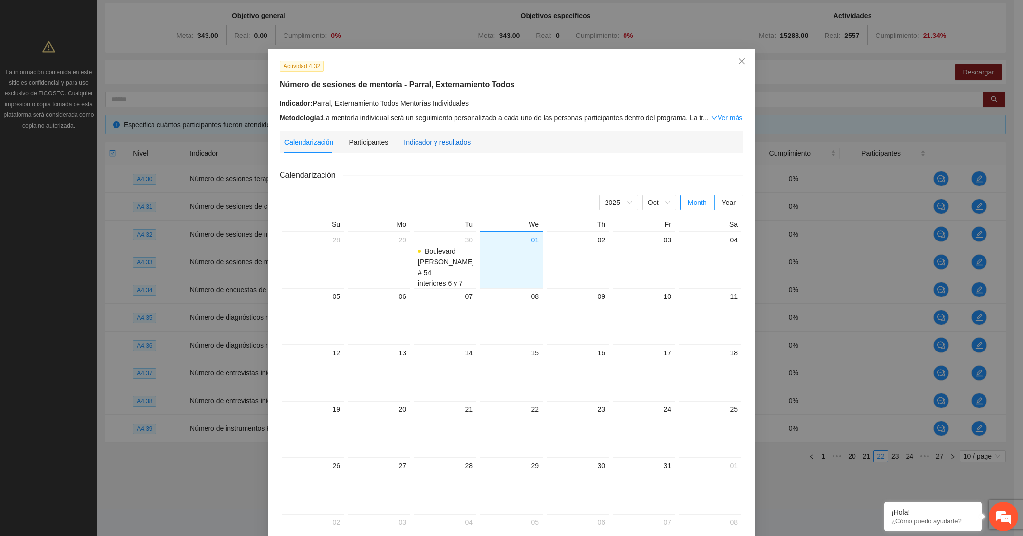
click at [433, 141] on div "Indicador y resultados" at bounding box center [437, 142] width 67 height 11
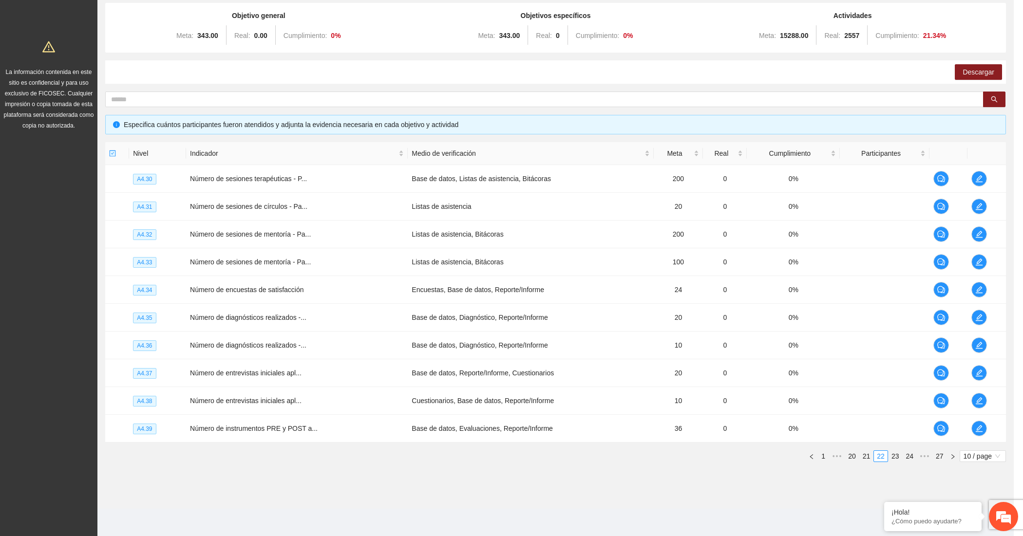
scroll to position [84, 0]
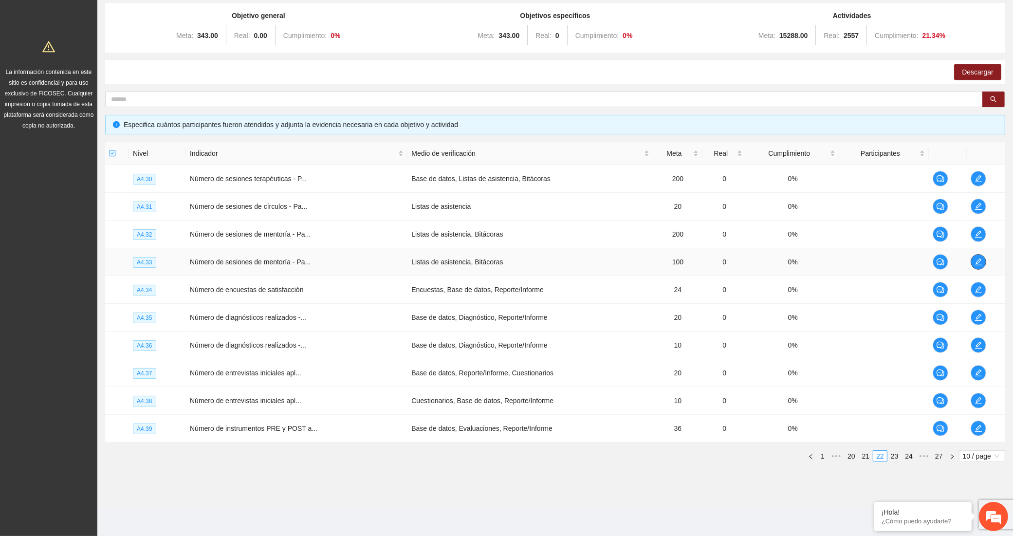
click at [978, 256] on button "button" at bounding box center [979, 262] width 16 height 16
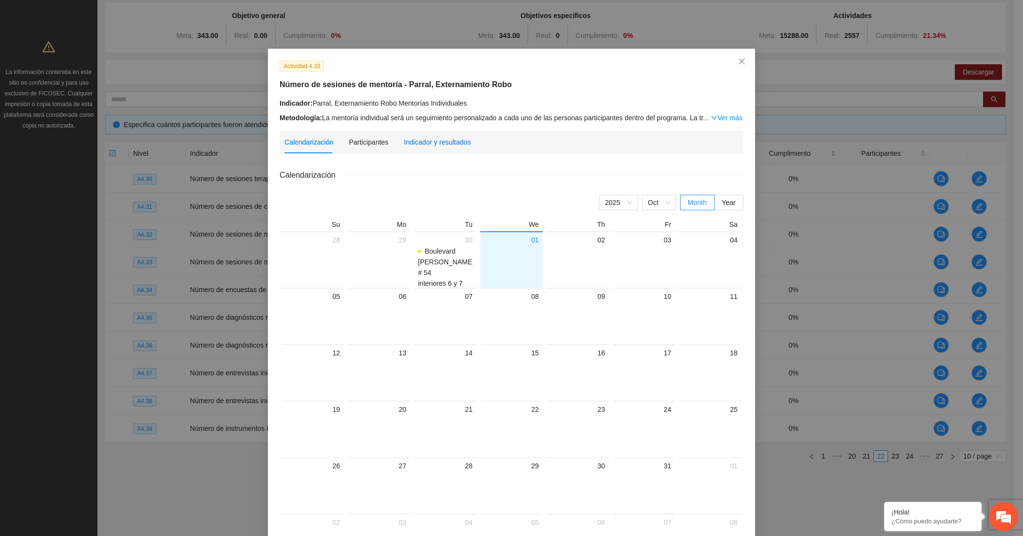
click at [434, 139] on div "Indicador y resultados" at bounding box center [437, 142] width 67 height 11
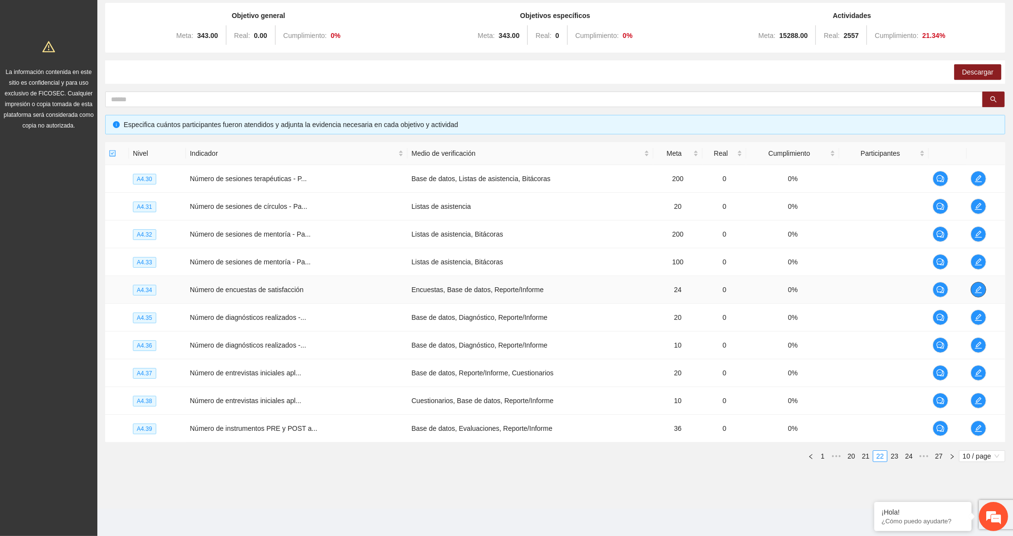
click at [983, 291] on span "edit" at bounding box center [979, 290] width 15 height 8
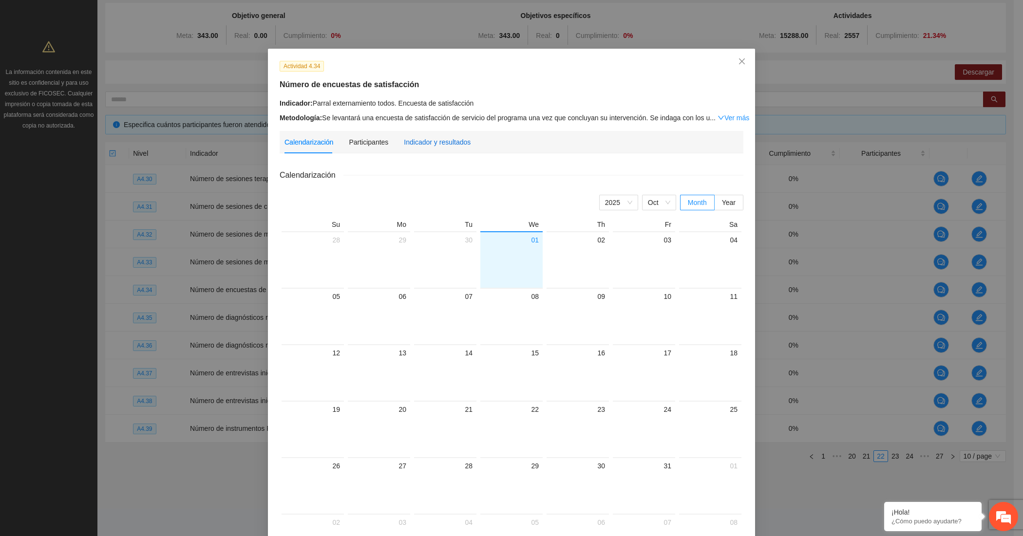
click at [432, 141] on div "Indicador y resultados" at bounding box center [437, 142] width 67 height 11
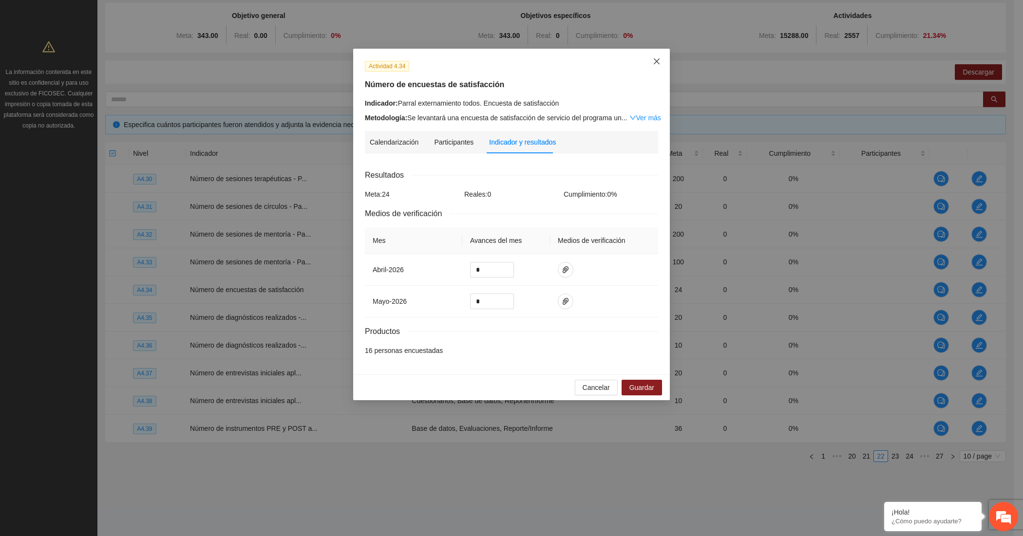
click at [657, 64] on icon "close" at bounding box center [657, 61] width 8 height 8
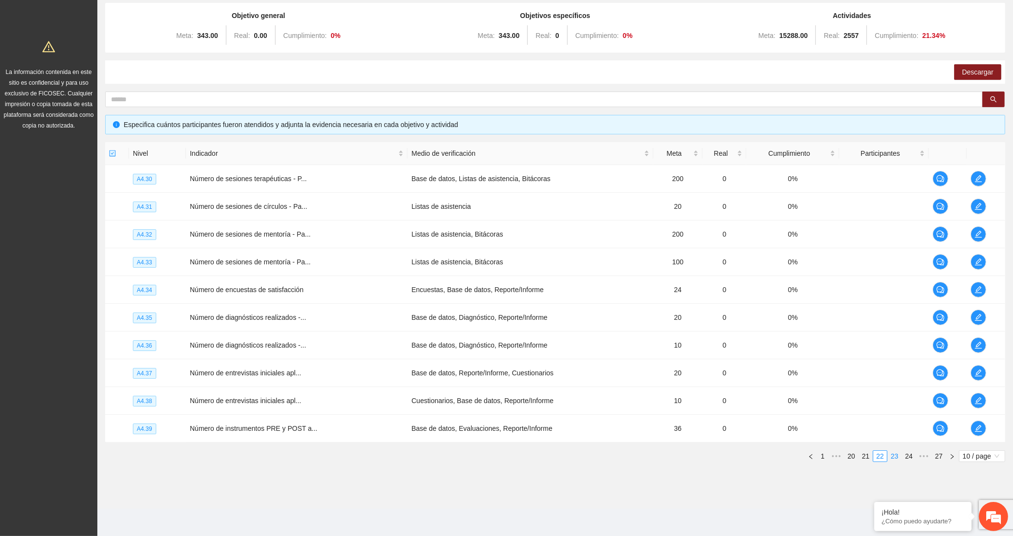
click at [890, 458] on link "23" at bounding box center [895, 456] width 14 height 11
click at [894, 453] on link "24" at bounding box center [895, 456] width 14 height 11
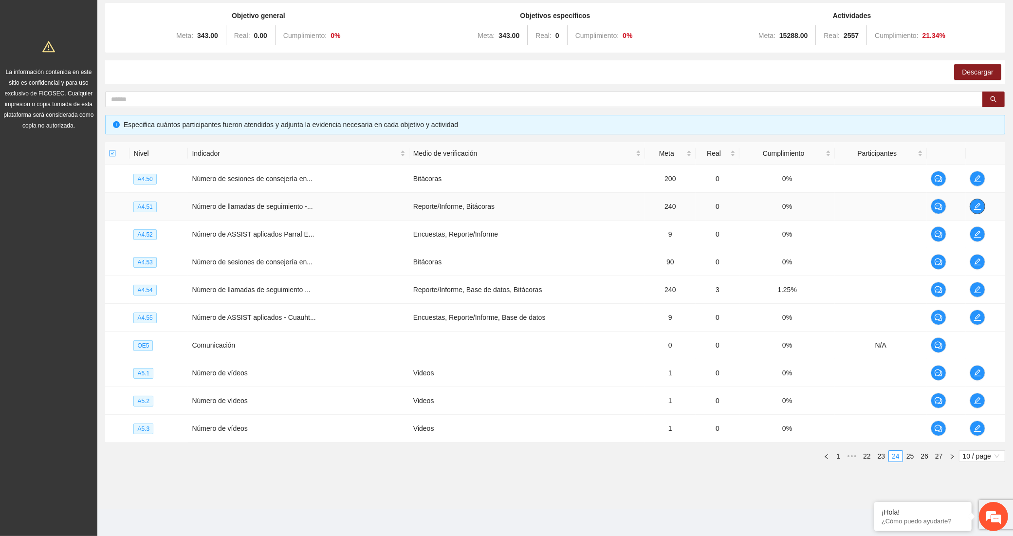
click at [982, 205] on span "edit" at bounding box center [978, 207] width 15 height 8
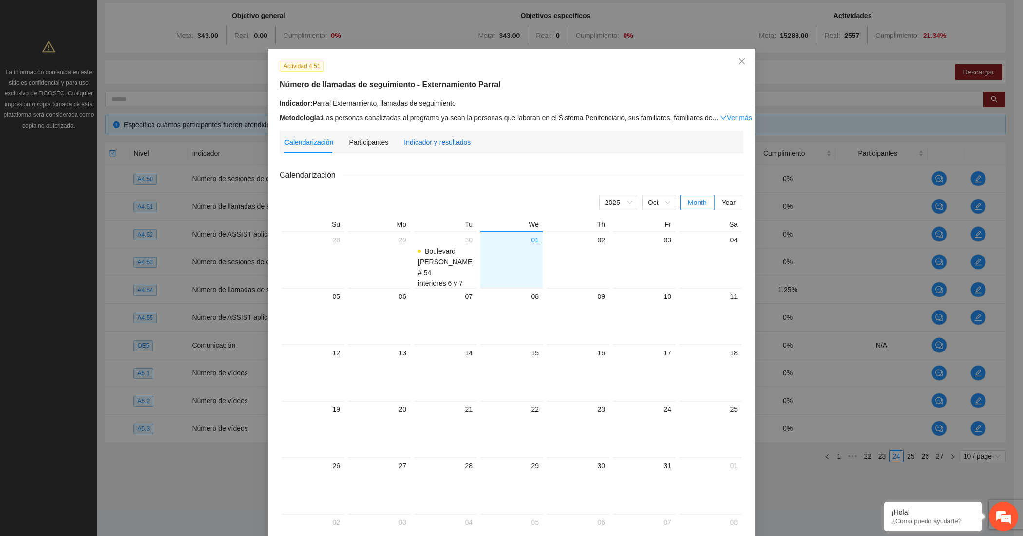
click at [448, 140] on div "Indicador y resultados" at bounding box center [437, 142] width 67 height 11
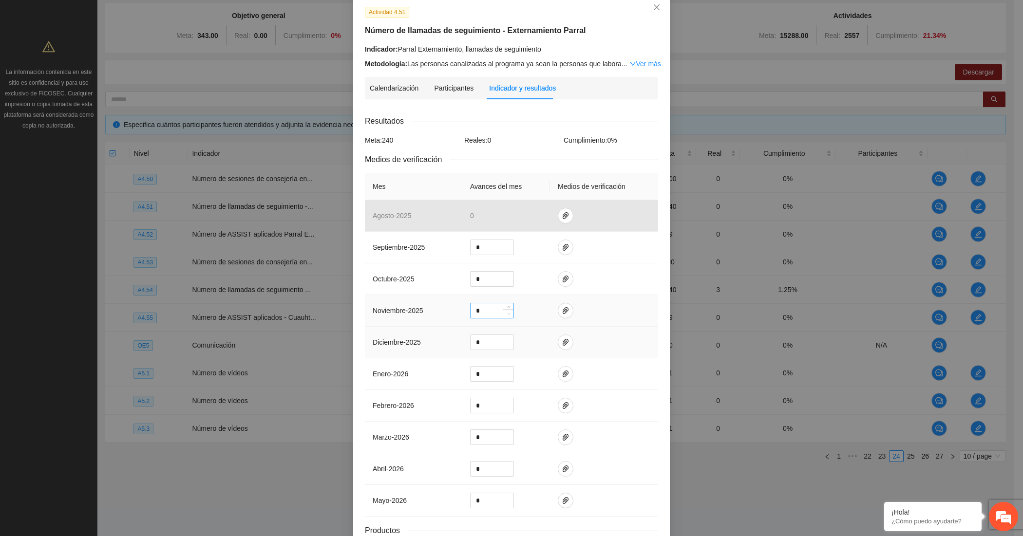
scroll to position [132, 0]
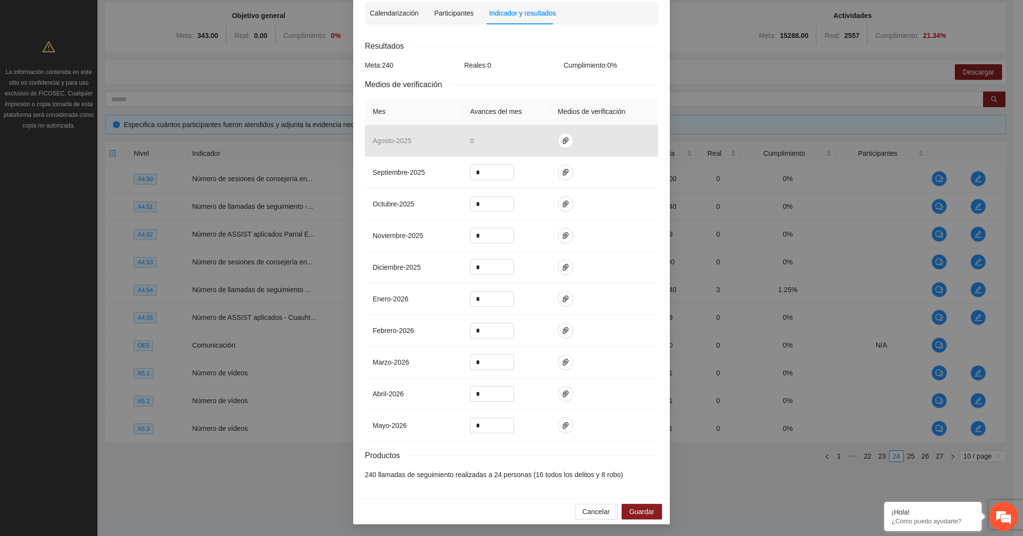
click at [222, 350] on div "Actividad 4.51 Número de llamadas de seguimiento - Externamiento Parral Indicad…" at bounding box center [511, 268] width 1023 height 536
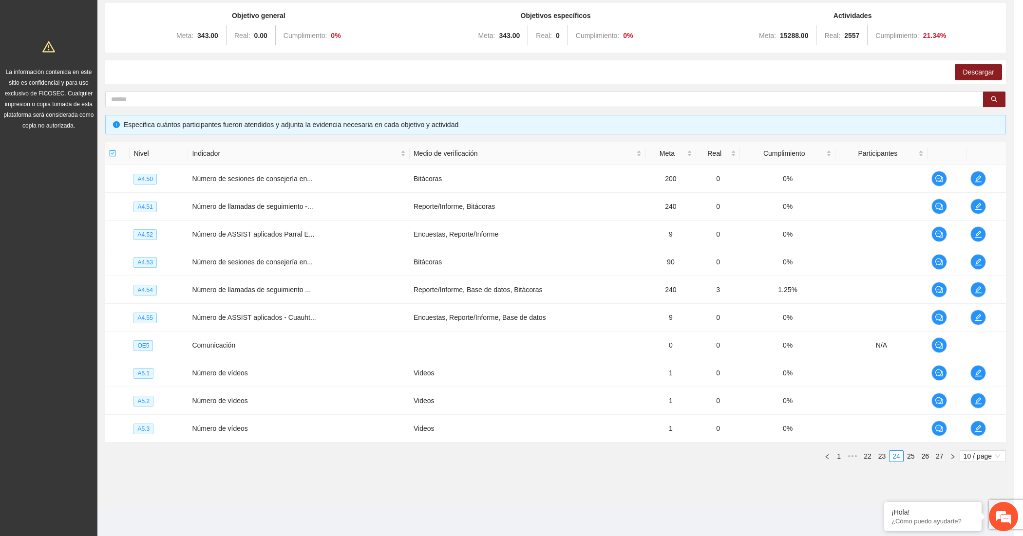
scroll to position [84, 0]
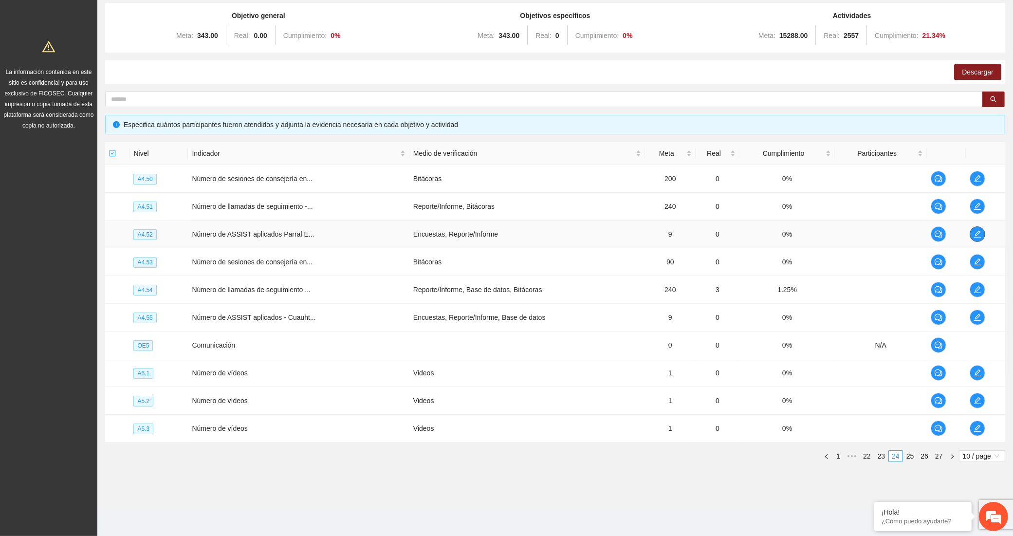
click at [981, 233] on icon "edit" at bounding box center [978, 234] width 8 height 8
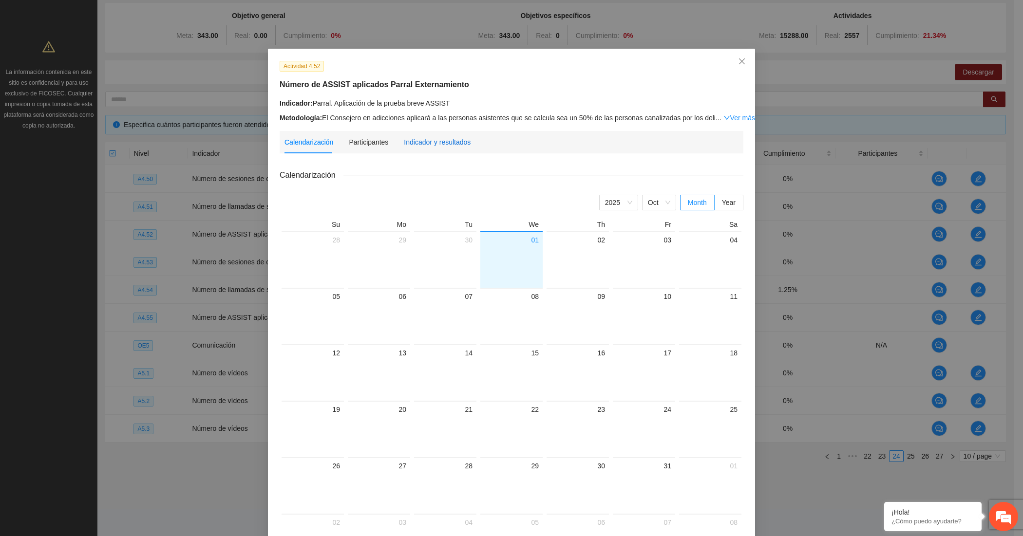
click at [419, 137] on div "Indicador y resultados" at bounding box center [437, 142] width 67 height 11
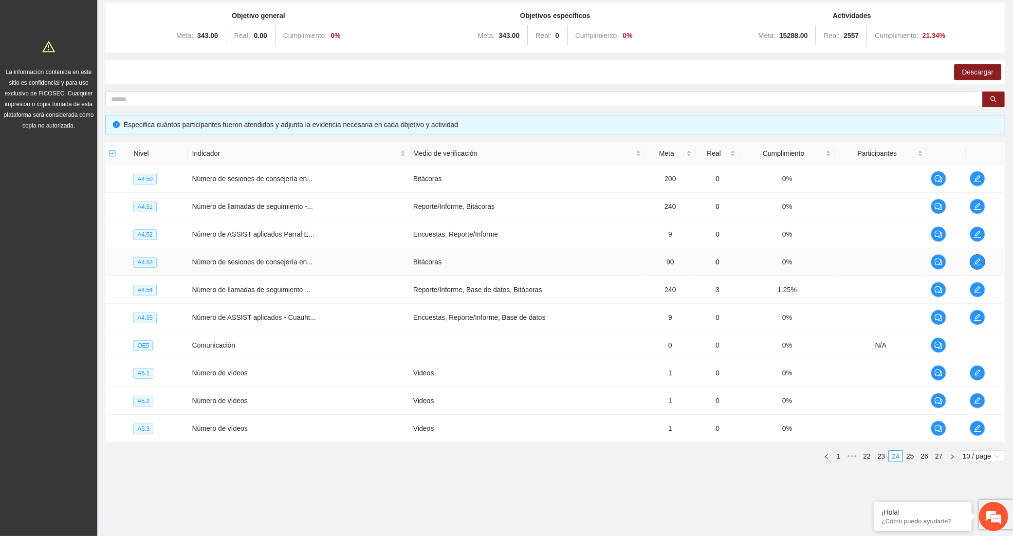
click at [972, 258] on span "edit" at bounding box center [978, 262] width 15 height 8
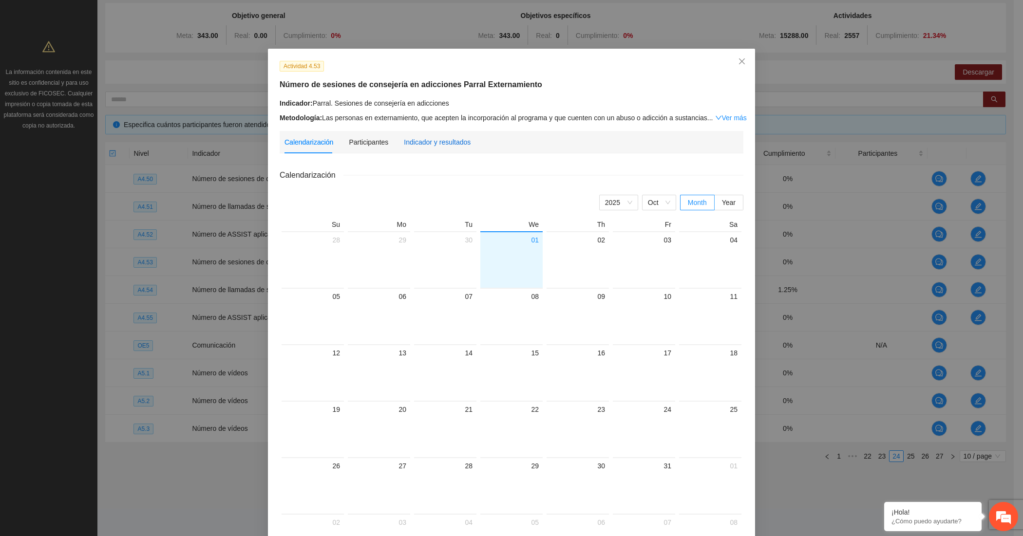
click at [439, 142] on div "Indicador y resultados" at bounding box center [437, 142] width 67 height 11
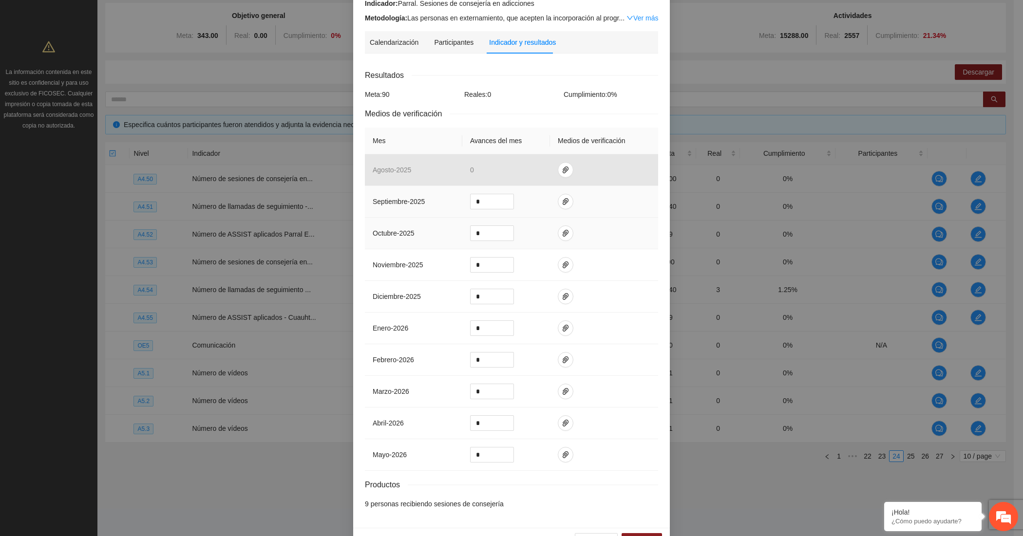
scroll to position [132, 0]
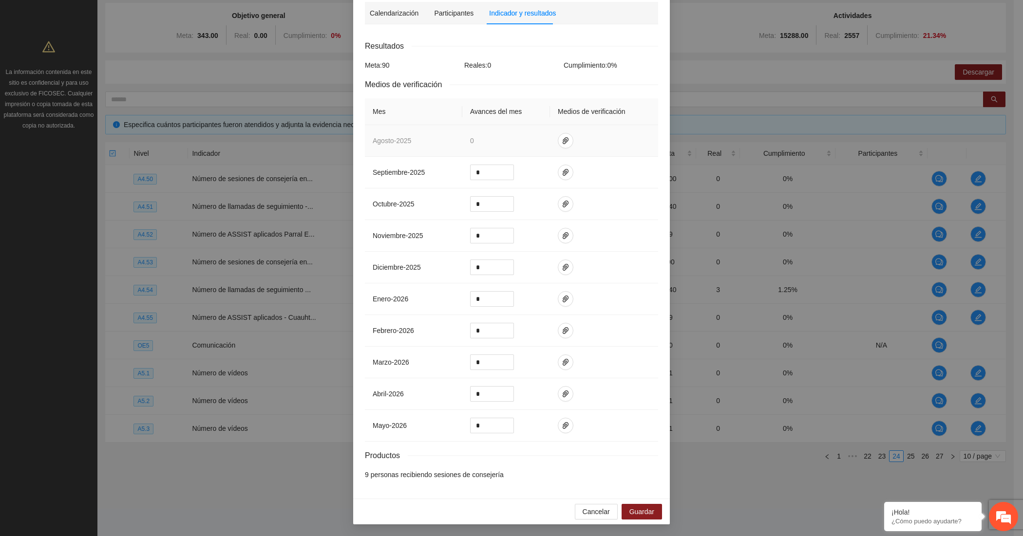
click at [427, 102] on th "Mes" at bounding box center [413, 111] width 97 height 27
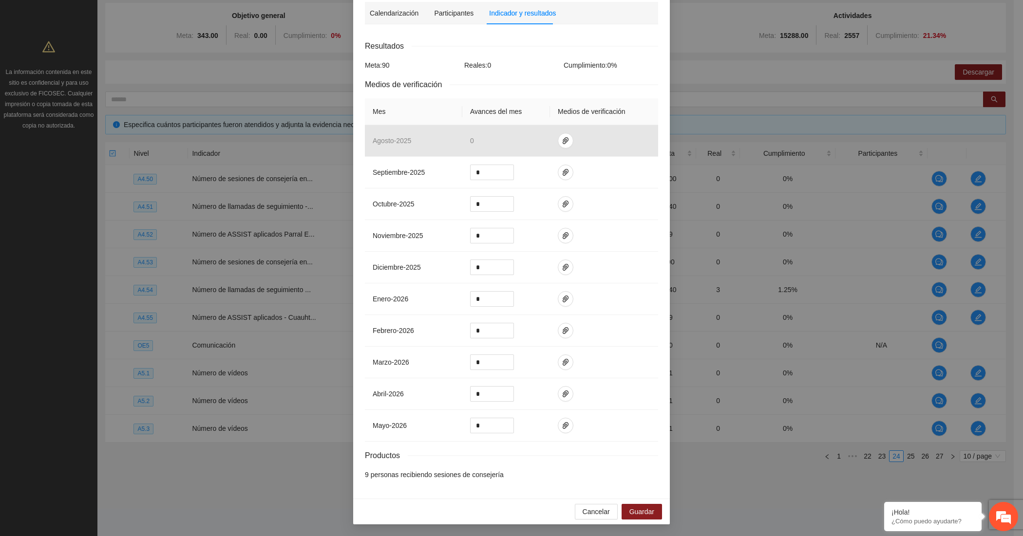
scroll to position [84, 0]
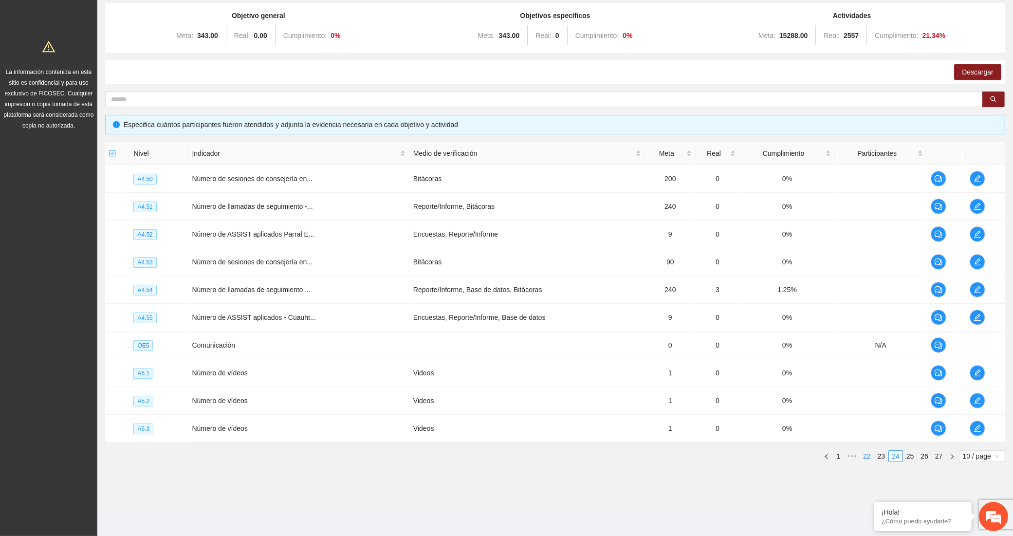
click at [872, 458] on link "22" at bounding box center [868, 456] width 14 height 11
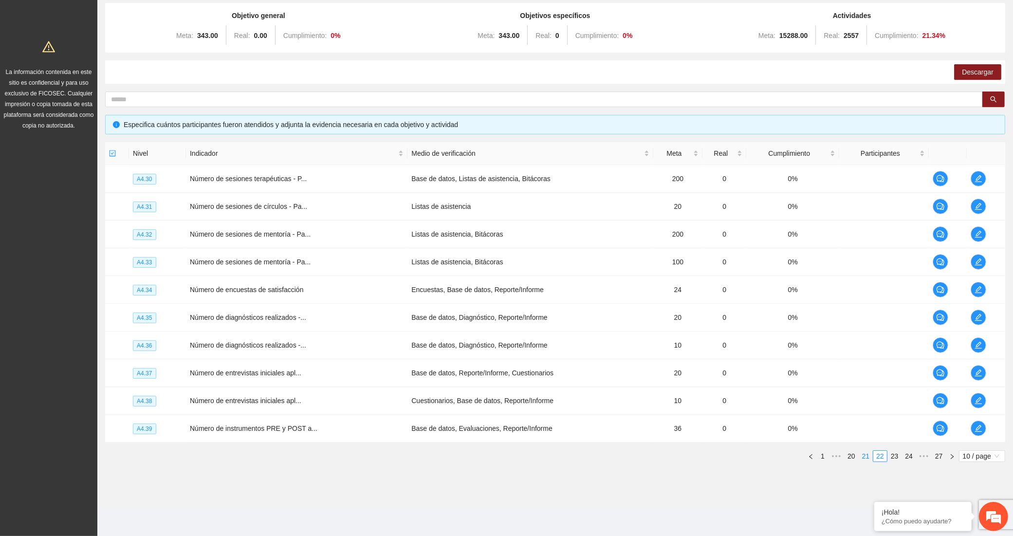
click at [870, 458] on link "21" at bounding box center [867, 456] width 14 height 11
click at [870, 458] on link "20" at bounding box center [867, 456] width 14 height 11
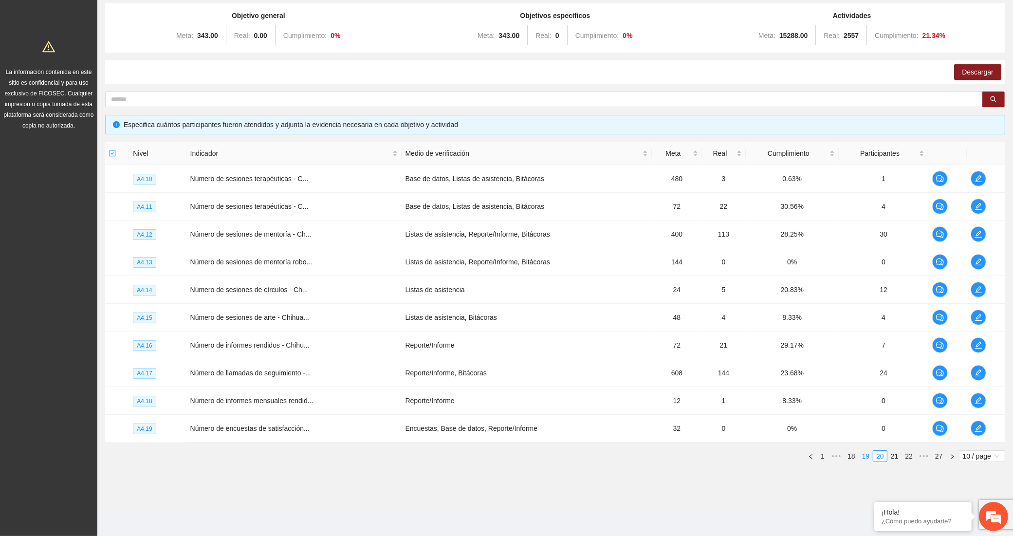
click at [864, 458] on link "19" at bounding box center [867, 456] width 14 height 11
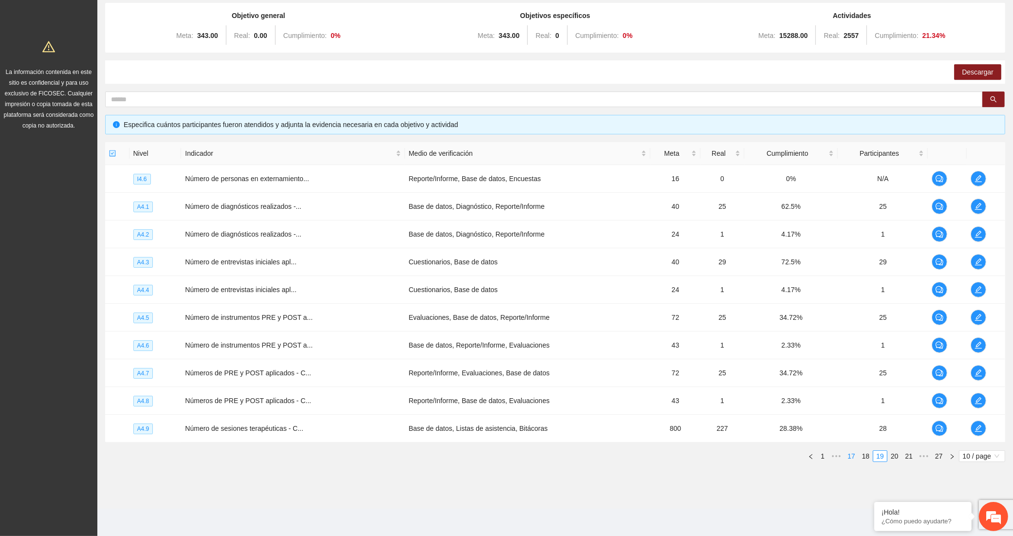
click at [850, 458] on link "17" at bounding box center [852, 456] width 14 height 11
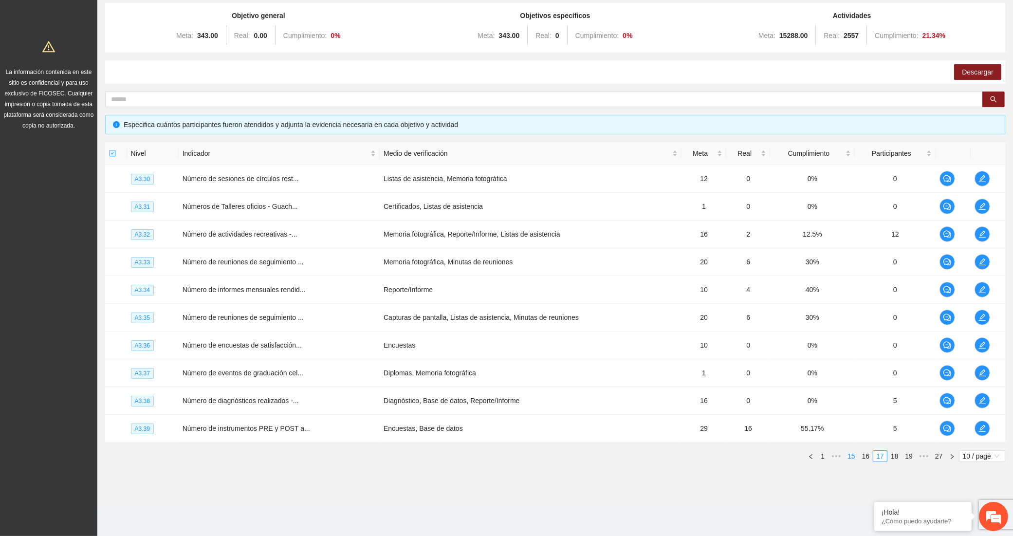
click at [847, 458] on link "15" at bounding box center [852, 456] width 14 height 11
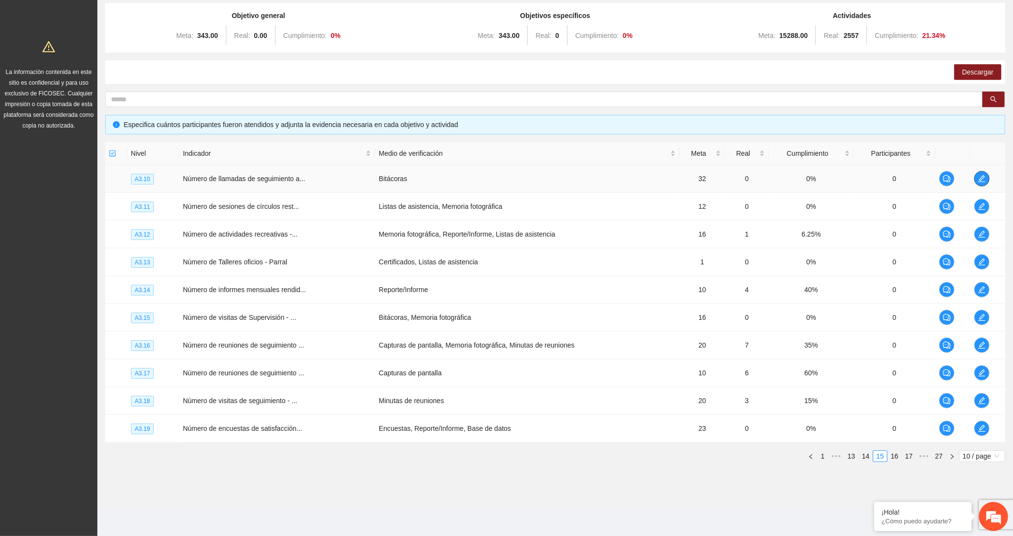
click at [982, 179] on icon "edit" at bounding box center [982, 178] width 7 height 7
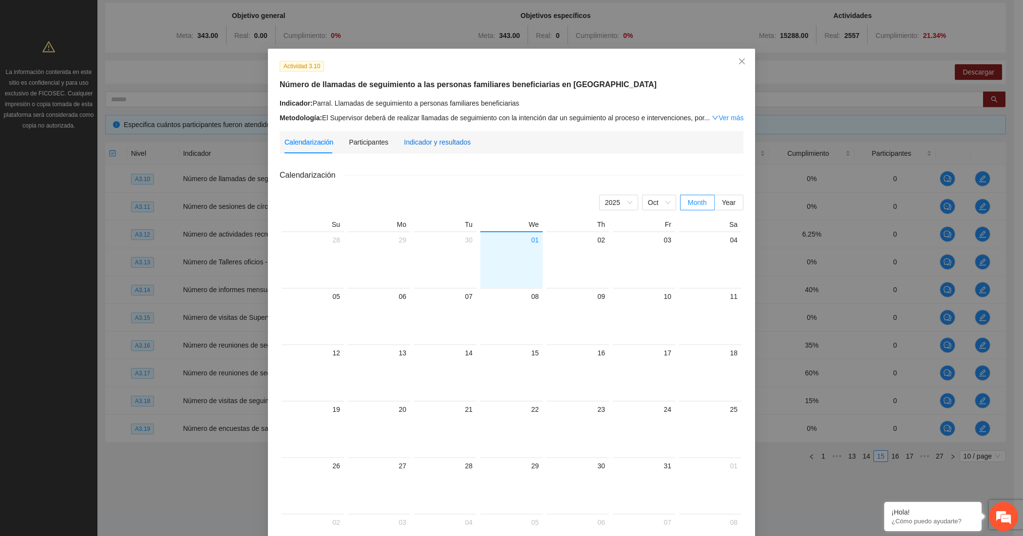
click at [455, 138] on div "Indicador y resultados" at bounding box center [437, 142] width 67 height 11
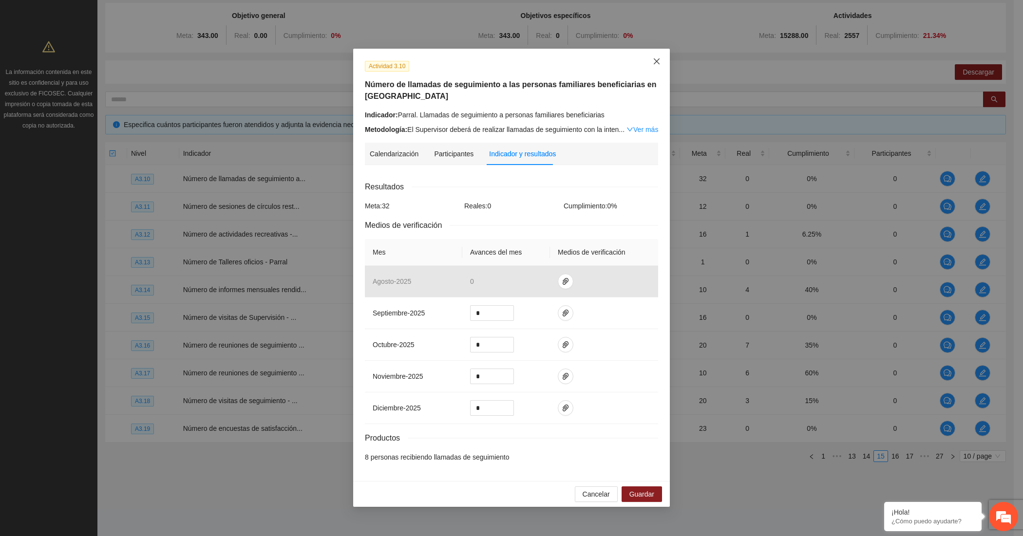
click at [658, 61] on icon "close" at bounding box center [657, 61] width 8 height 8
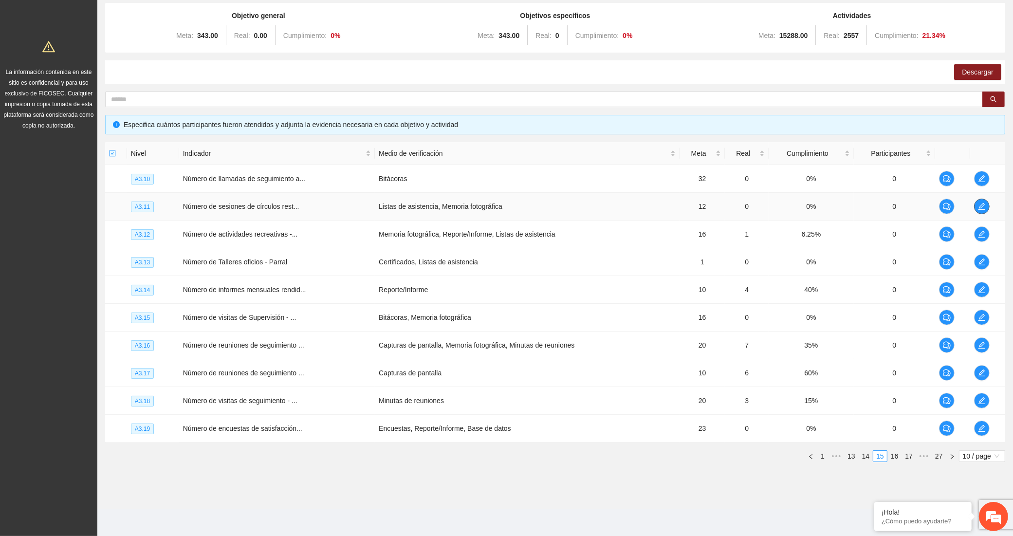
click at [984, 208] on icon "edit" at bounding box center [982, 207] width 8 height 8
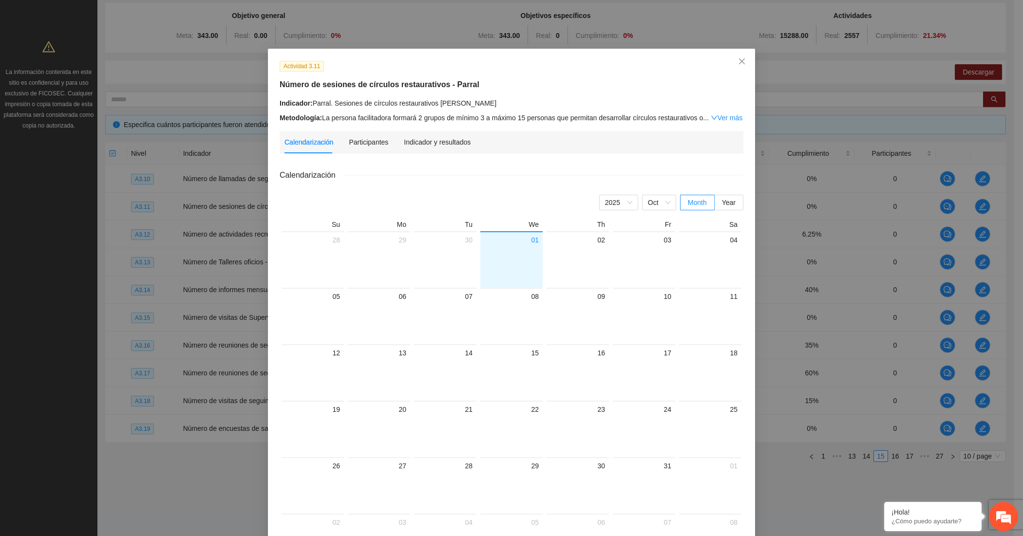
click at [467, 137] on div "Calendarización Participantes Indicador y resultados" at bounding box center [511, 142] width 454 height 22
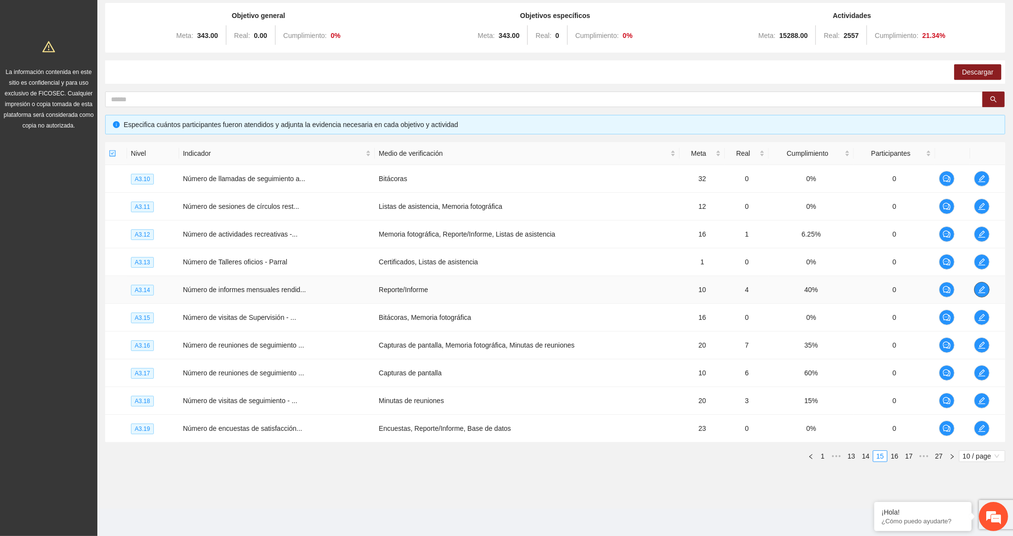
click at [977, 286] on span "edit" at bounding box center [982, 290] width 15 height 8
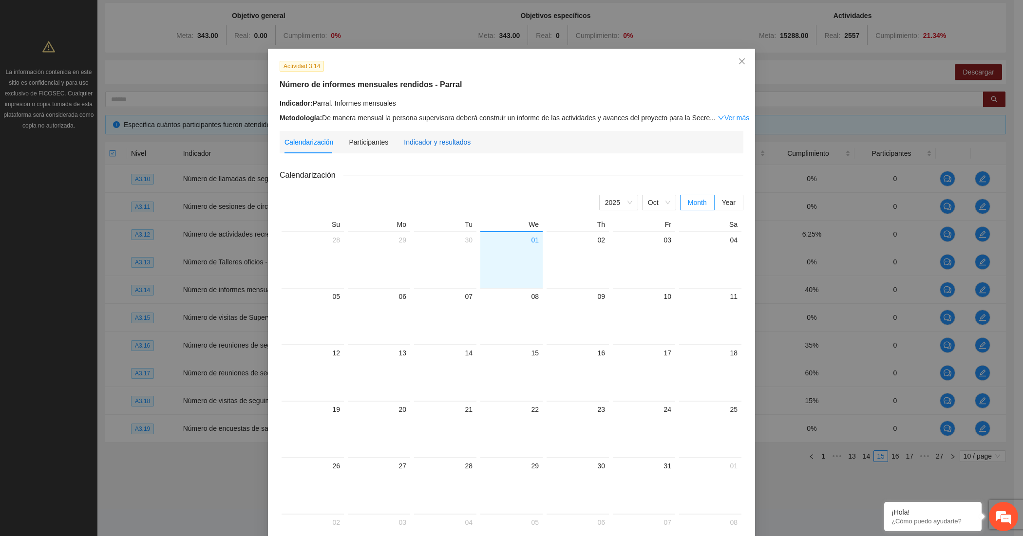
click at [421, 142] on div "Indicador y resultados" at bounding box center [437, 142] width 67 height 11
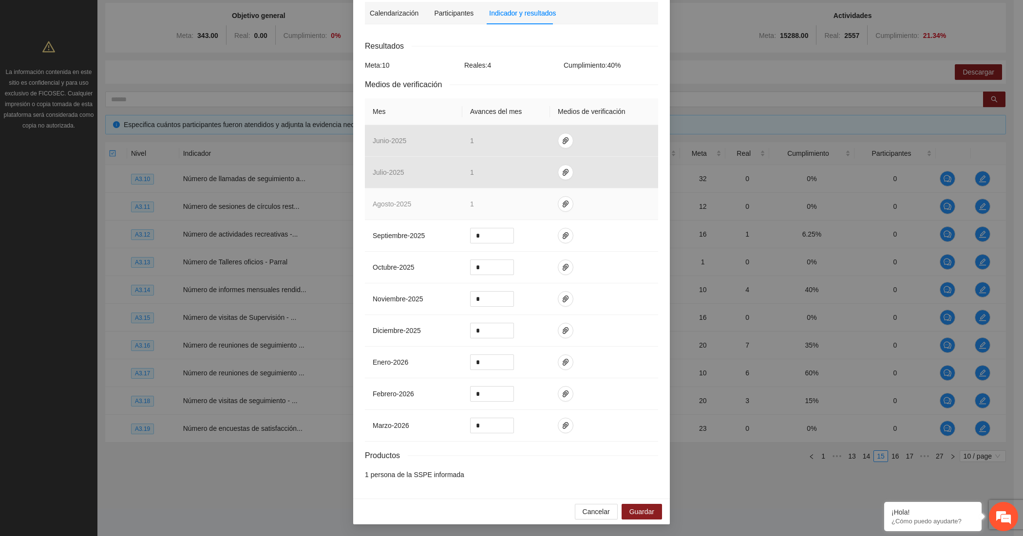
scroll to position [132, 0]
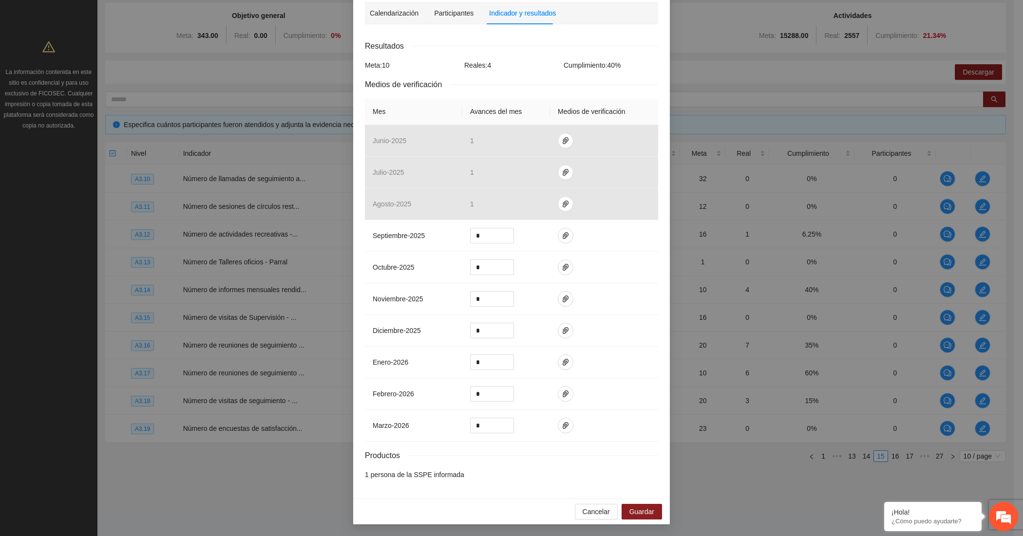
drag, startPoint x: 195, startPoint y: 245, endPoint x: 202, endPoint y: 250, distance: 8.8
click at [195, 245] on div "Actividad 3.14 Número de informes mensuales rendidos - Parral Indicador: Parral…" at bounding box center [511, 268] width 1023 height 536
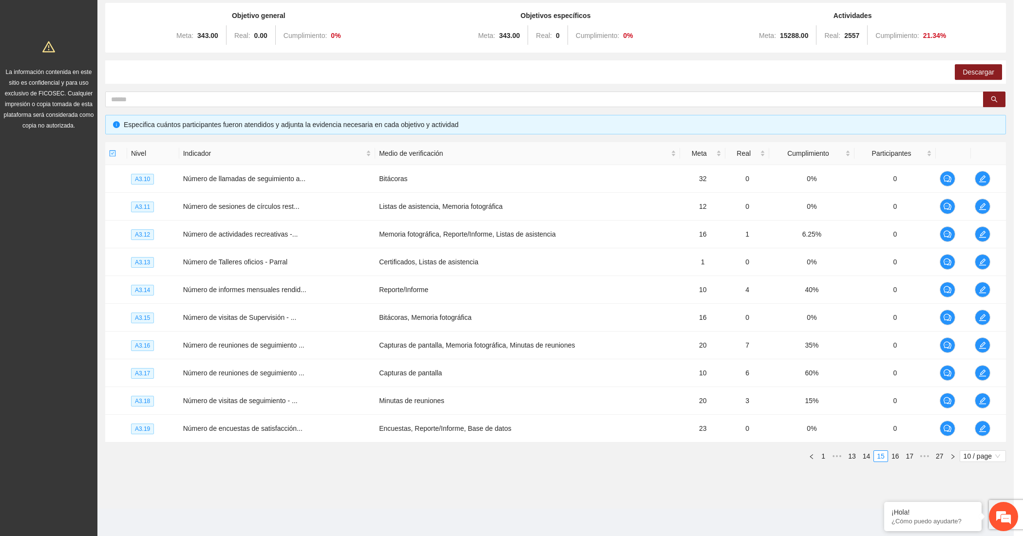
scroll to position [83, 0]
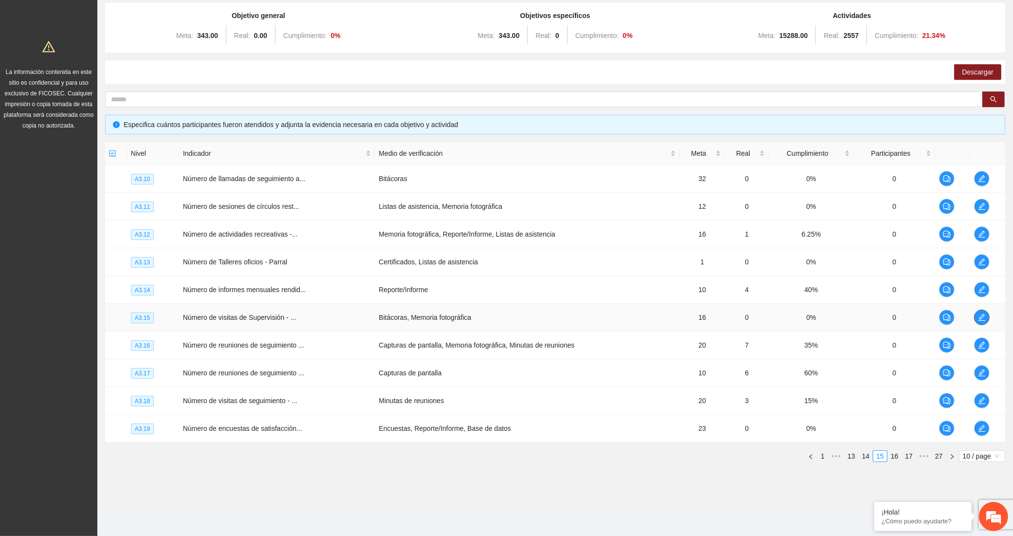
click at [980, 316] on icon "edit" at bounding box center [982, 318] width 8 height 8
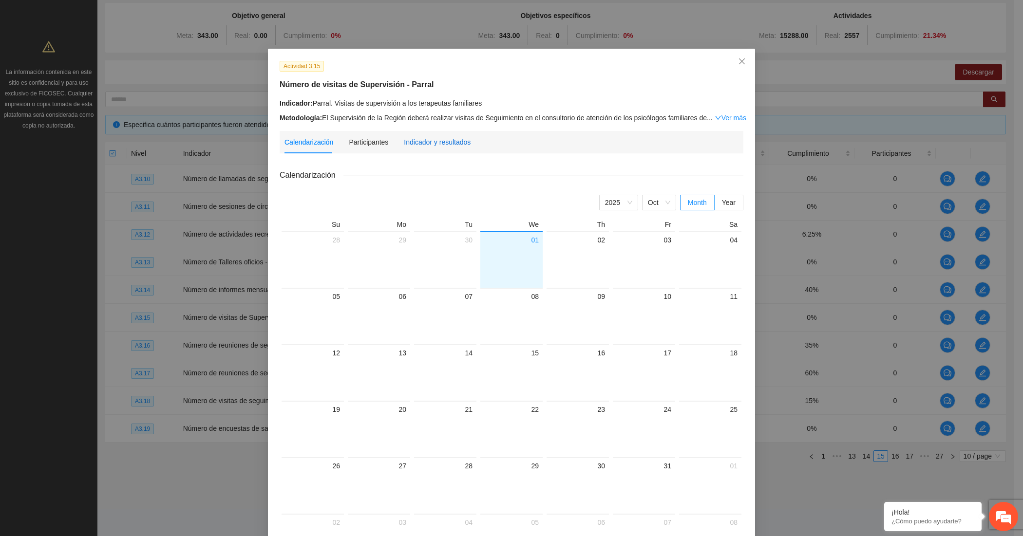
click at [420, 138] on div "Indicador y resultados" at bounding box center [437, 142] width 67 height 11
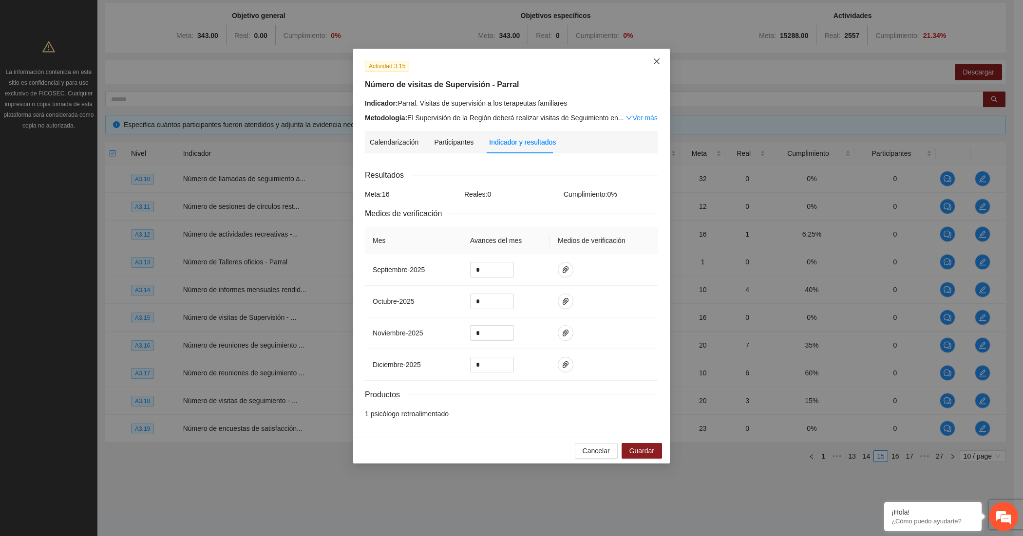
click at [653, 61] on icon "close" at bounding box center [657, 61] width 8 height 8
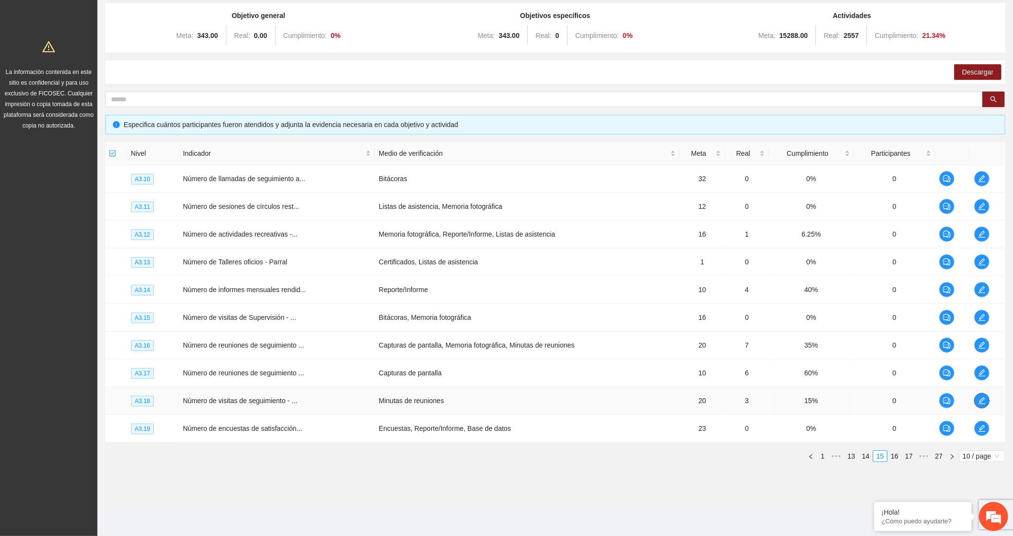
click at [983, 402] on icon "edit" at bounding box center [982, 401] width 8 height 8
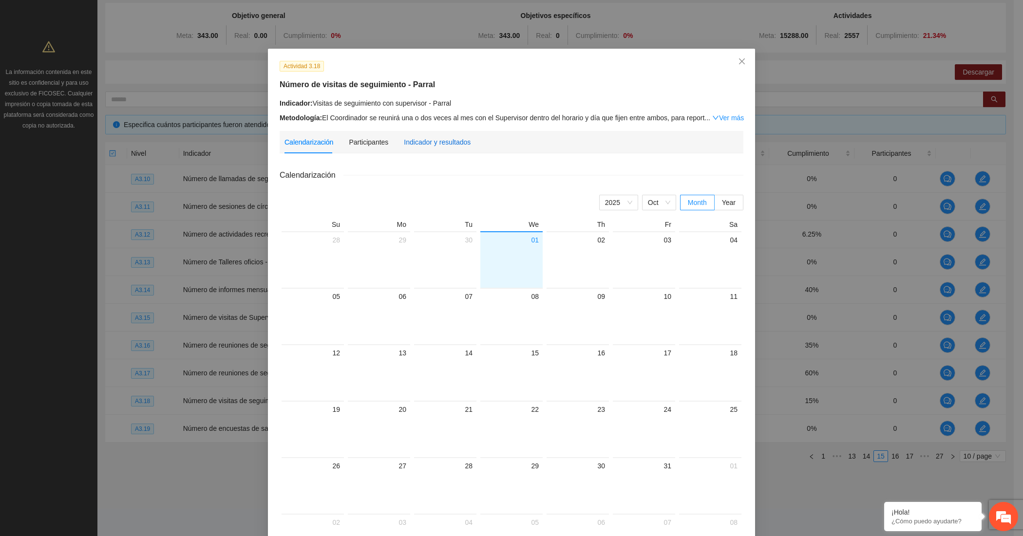
click at [446, 141] on div "Indicador y resultados" at bounding box center [437, 142] width 67 height 11
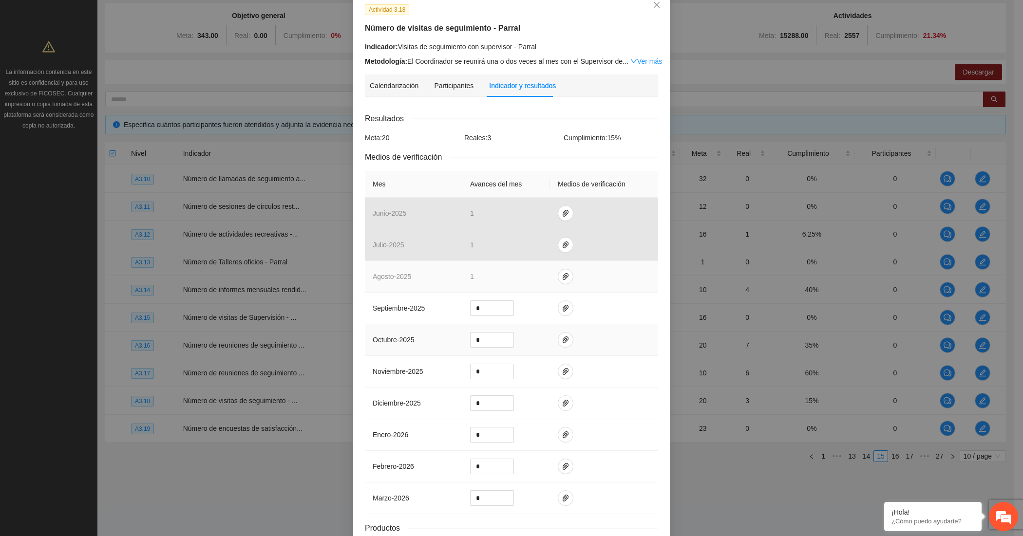
scroll to position [132, 0]
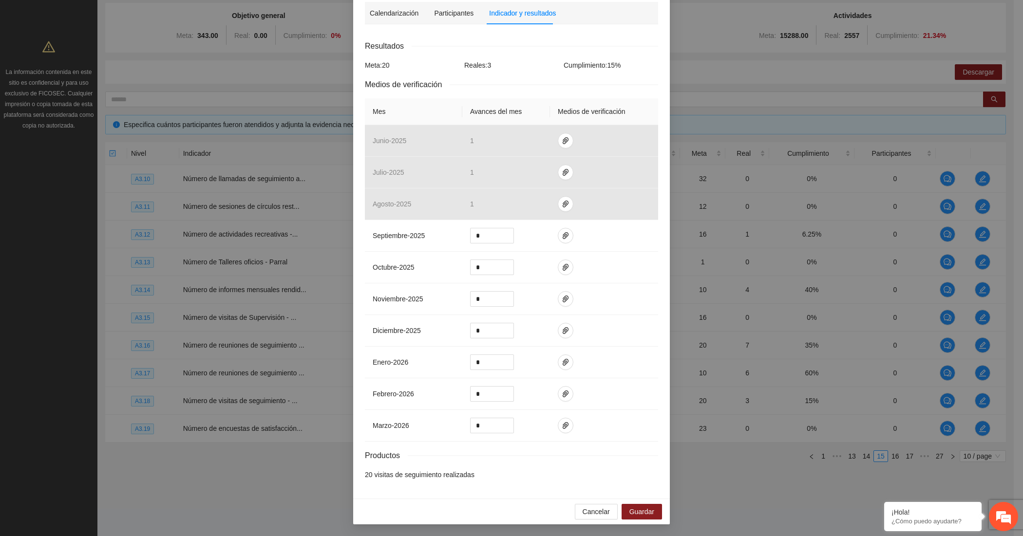
click at [543, 32] on div "Calendarización [DATE] Month Year Su Mo Tu We Th Fr Sa 28 29 30 01 02 03 04 05 …" at bounding box center [511, 259] width 293 height 455
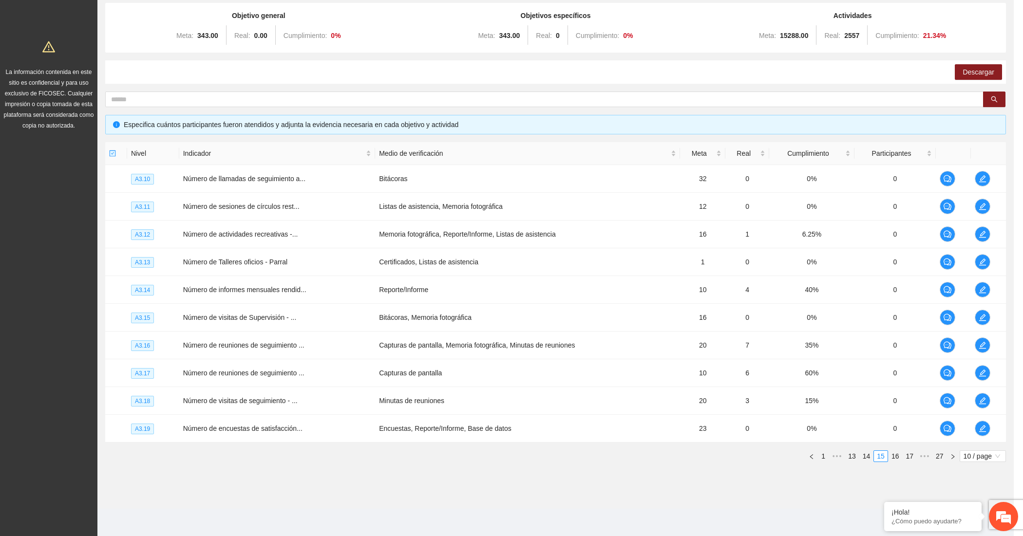
scroll to position [83, 0]
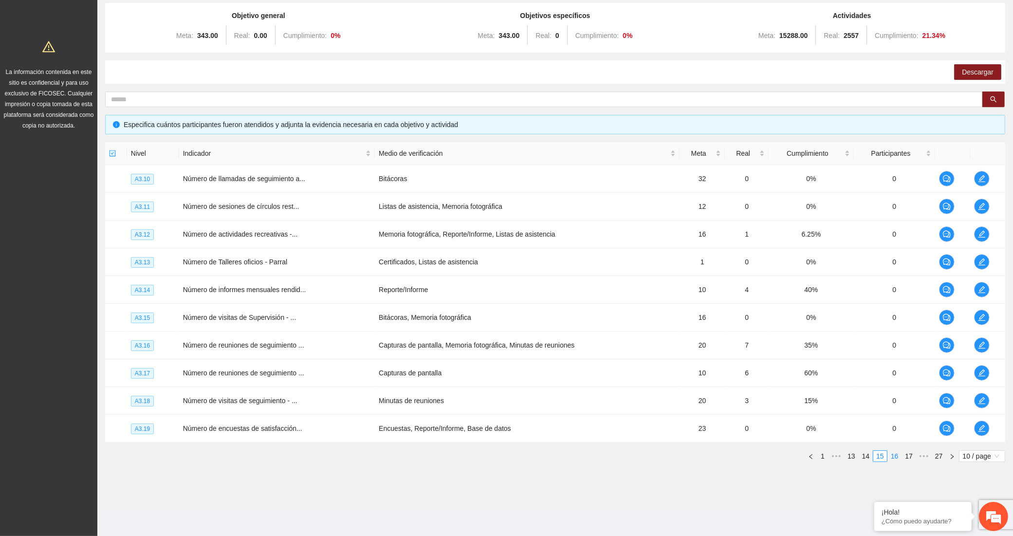
click at [892, 455] on link "16" at bounding box center [895, 456] width 14 height 11
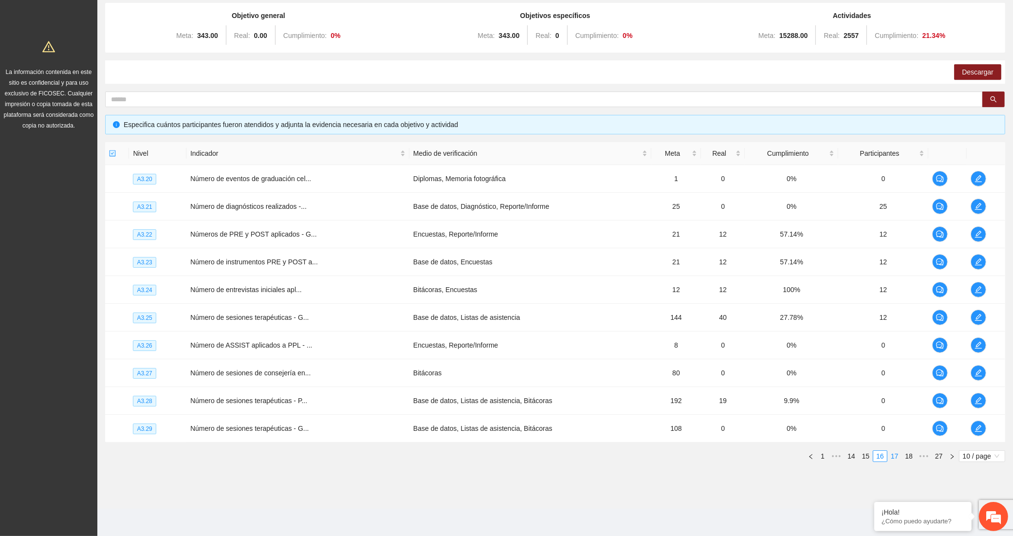
click at [892, 455] on link "17" at bounding box center [895, 456] width 14 height 11
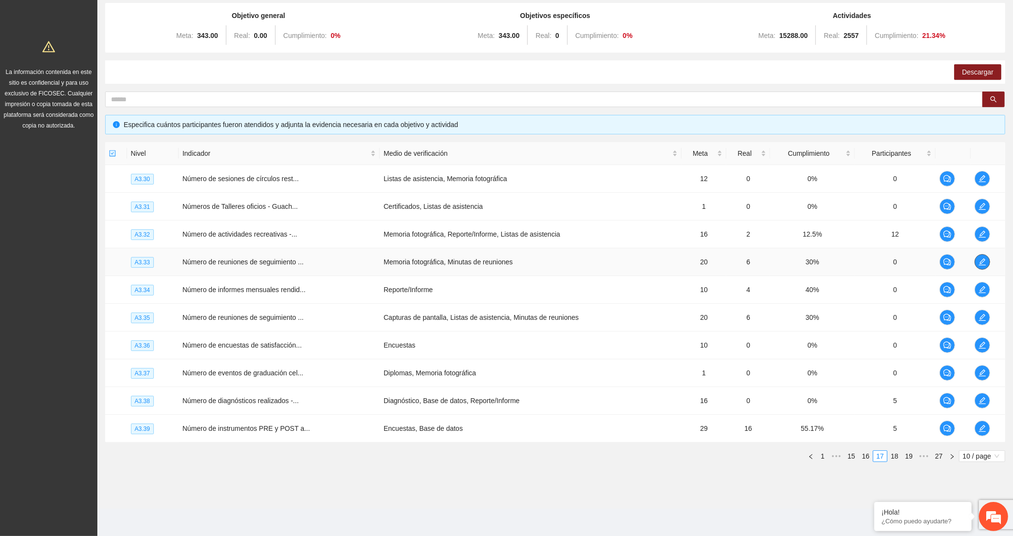
click at [979, 258] on icon "edit" at bounding box center [983, 262] width 8 height 8
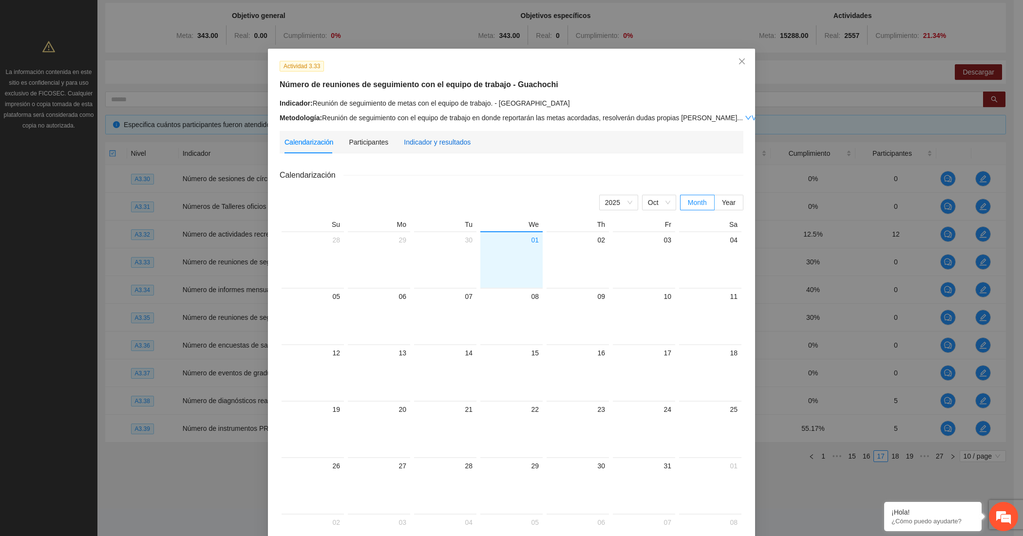
click at [439, 137] on div "Indicador y resultados" at bounding box center [437, 142] width 67 height 11
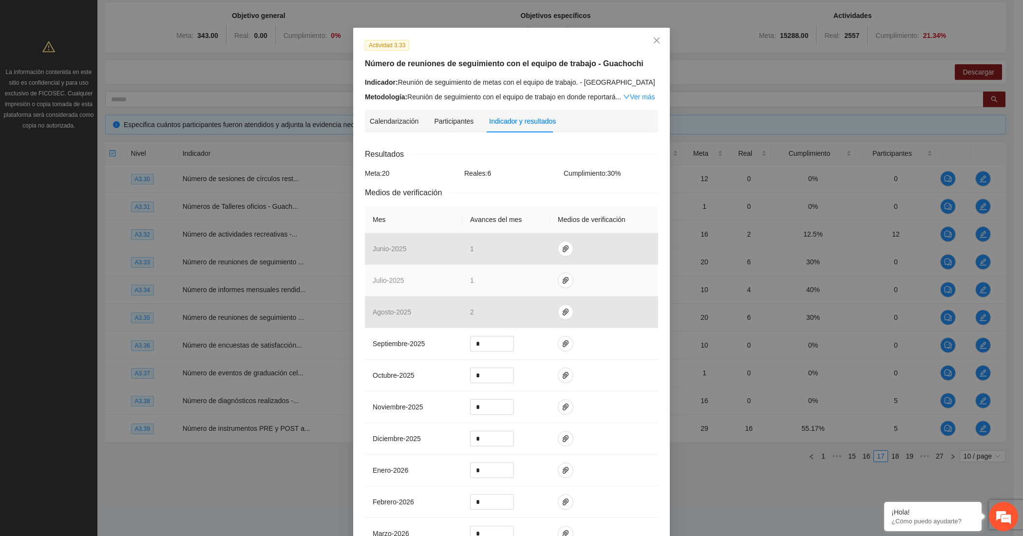
scroll to position [81, 0]
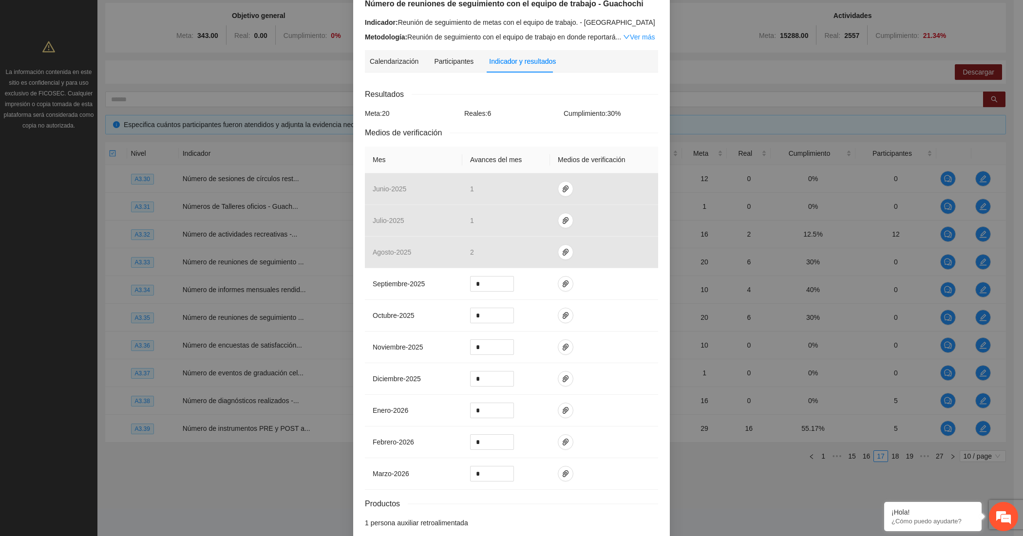
click at [178, 300] on div "Actividad 3.33 Número de reuniones de seguimiento con el equipo de trabajo - Gu…" at bounding box center [511, 268] width 1023 height 536
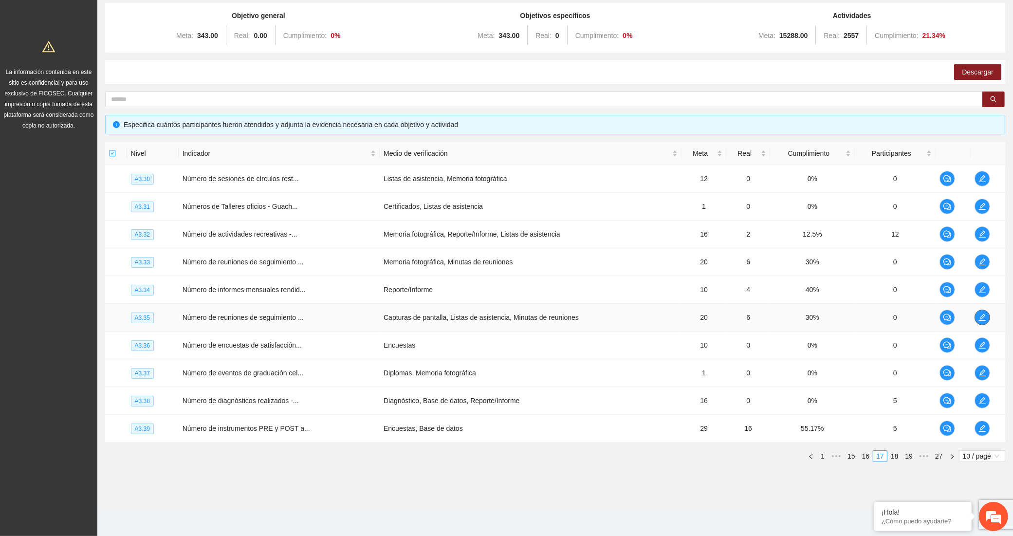
click at [979, 314] on icon "edit" at bounding box center [983, 318] width 8 height 8
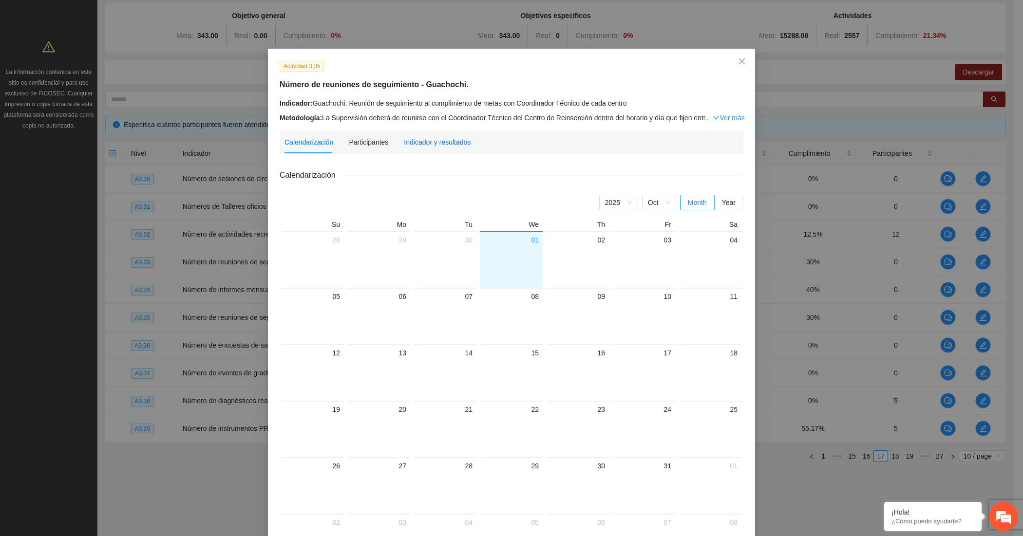
click at [449, 140] on div "Indicador y resultados" at bounding box center [437, 142] width 67 height 11
